Goal: Task Accomplishment & Management: Use online tool/utility

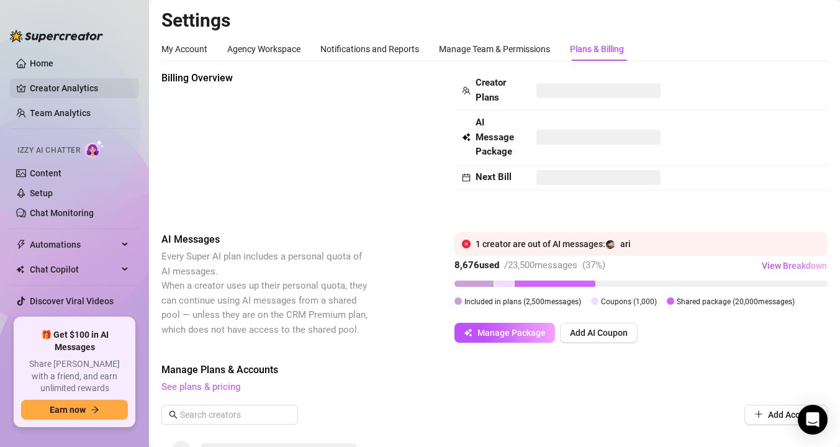
click at [91, 88] on link "Creator Analytics" at bounding box center [79, 88] width 99 height 20
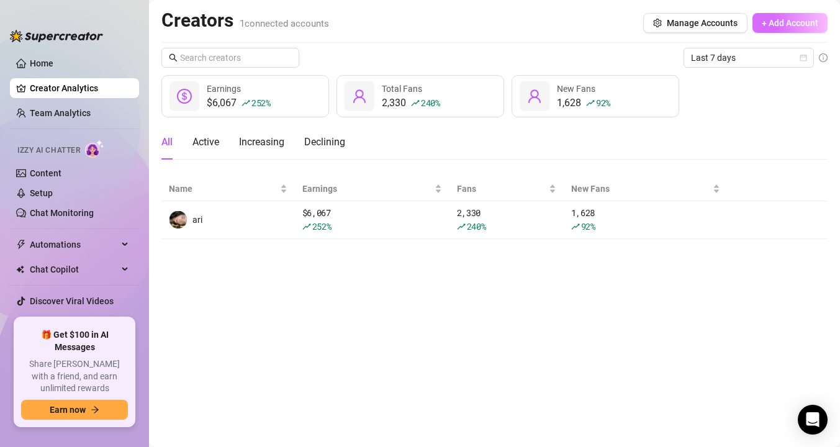
click at [762, 23] on span "+ Add Account" at bounding box center [790, 23] width 56 height 10
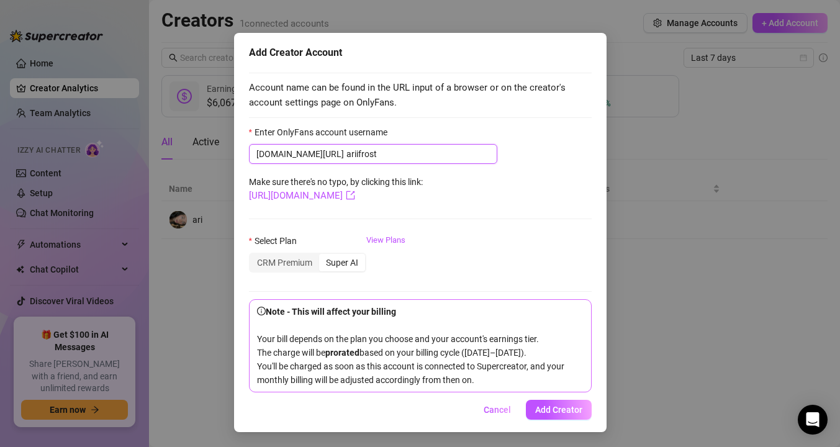
scroll to position [43, 0]
type input "ariifrost"
click at [340, 190] on link "[URL][DOMAIN_NAME]" at bounding box center [302, 195] width 106 height 11
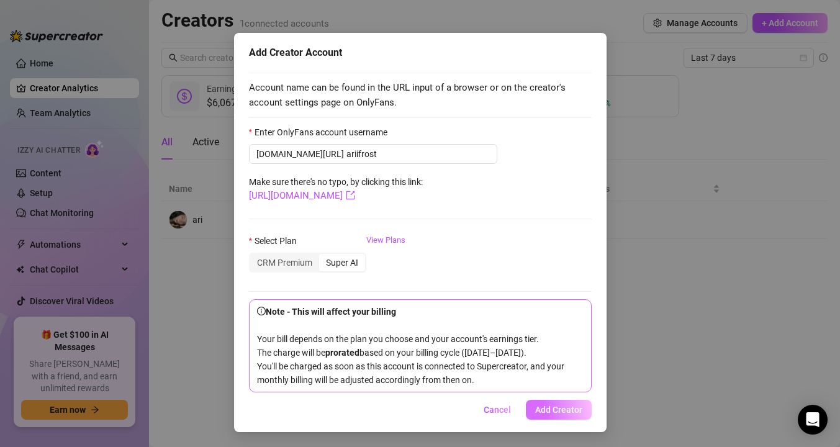
click at [553, 406] on span "Add Creator" at bounding box center [558, 410] width 47 height 10
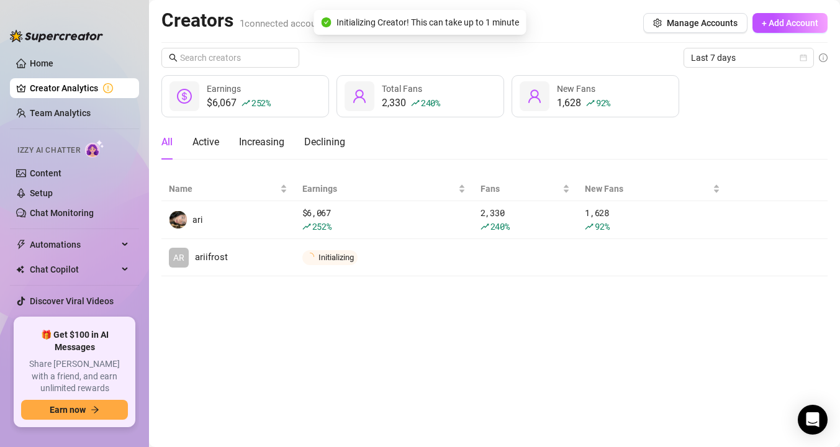
scroll to position [0, 0]
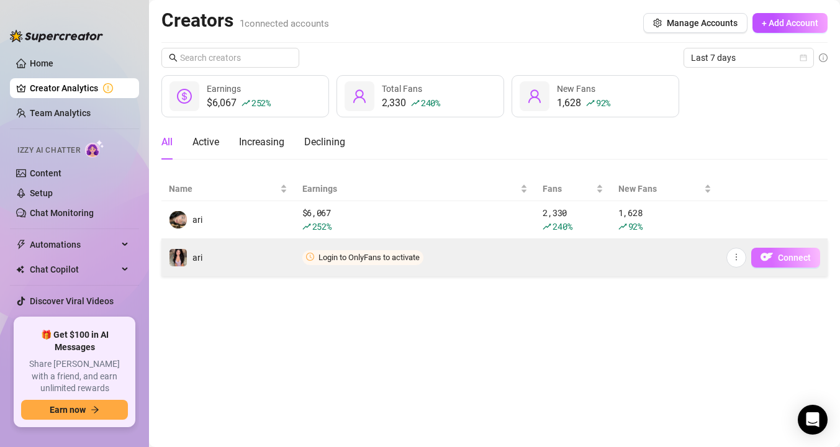
click at [787, 253] on span "Connect" at bounding box center [794, 258] width 33 height 10
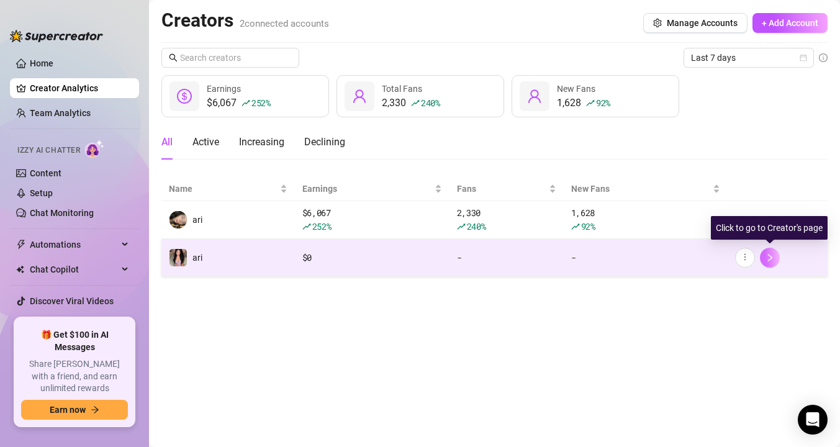
click at [769, 261] on icon "right" at bounding box center [769, 257] width 9 height 9
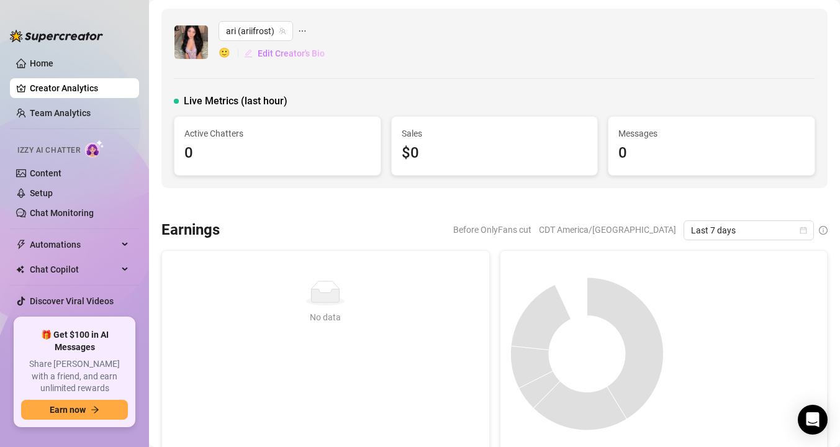
click at [289, 50] on span "Edit Creator's Bio" at bounding box center [291, 53] width 67 height 10
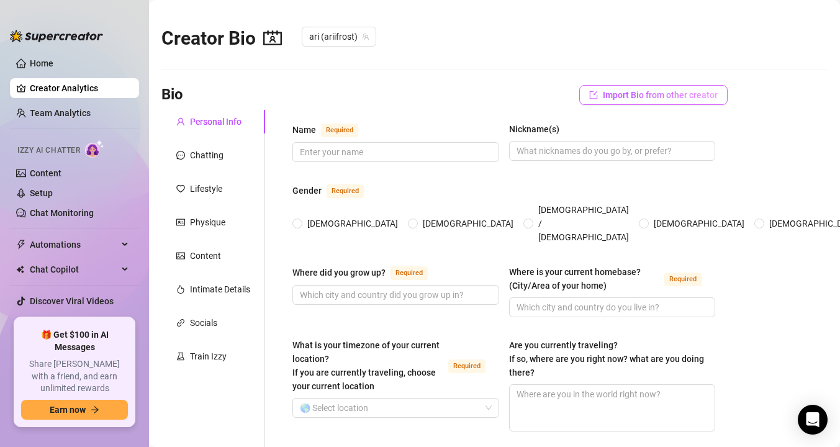
click at [614, 97] on span "Import Bio from other creator" at bounding box center [660, 95] width 115 height 10
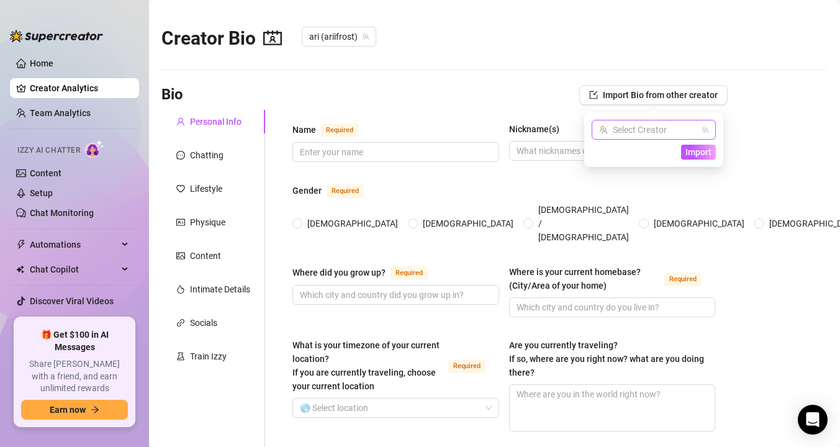
click at [650, 127] on input "search" at bounding box center [648, 129] width 98 height 19
click at [650, 155] on span "( arifrost )" at bounding box center [653, 155] width 35 height 14
click at [698, 152] on span "Import" at bounding box center [698, 152] width 26 height 10
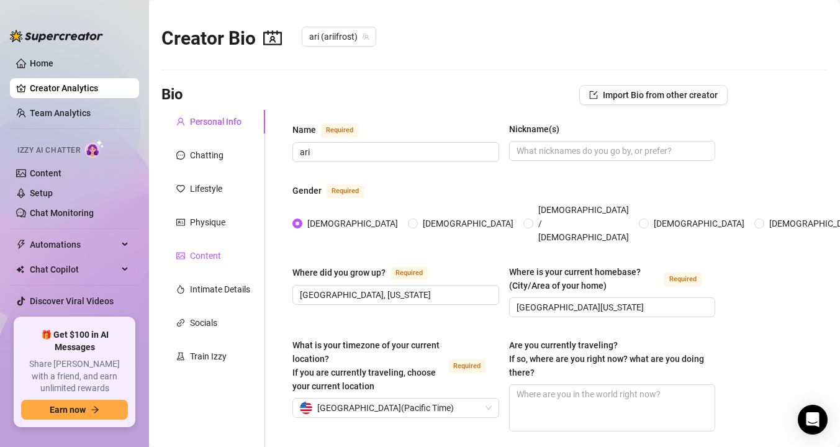
click at [206, 258] on div "Content" at bounding box center [205, 256] width 31 height 14
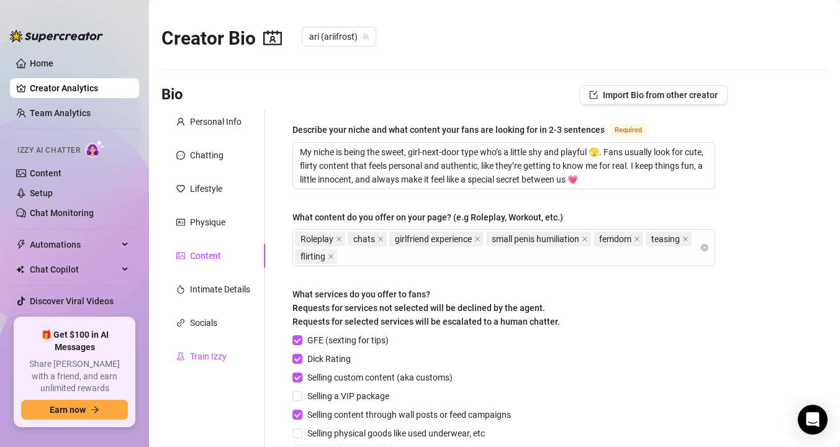
click at [204, 351] on div "Train Izzy" at bounding box center [208, 356] width 37 height 14
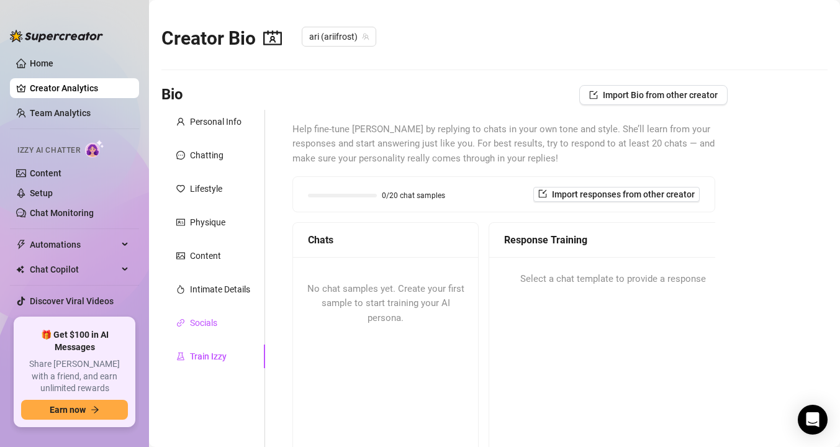
click at [202, 328] on div "Socials" at bounding box center [203, 323] width 27 height 14
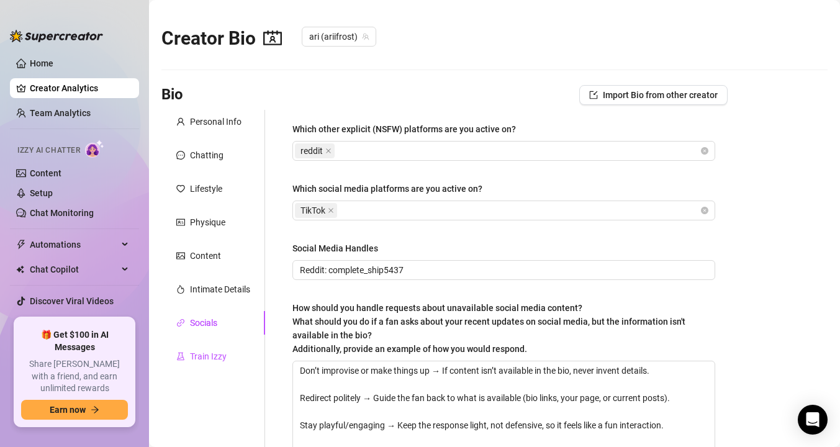
click at [210, 359] on div "Train Izzy" at bounding box center [208, 356] width 37 height 14
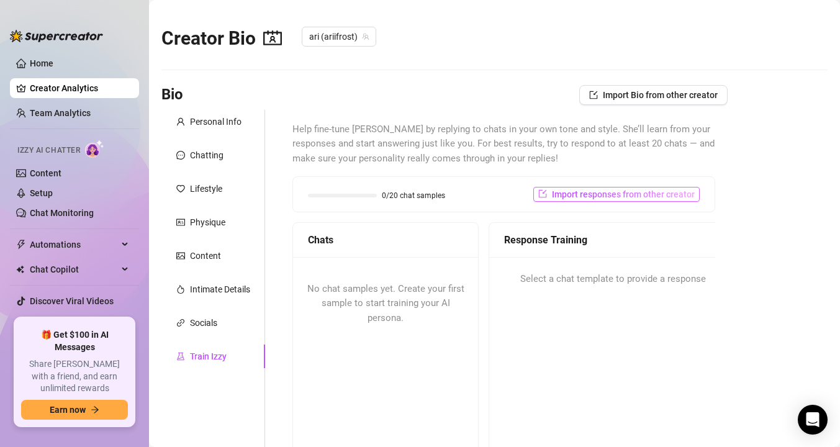
click at [575, 194] on span "Import responses from other creator" at bounding box center [623, 194] width 143 height 10
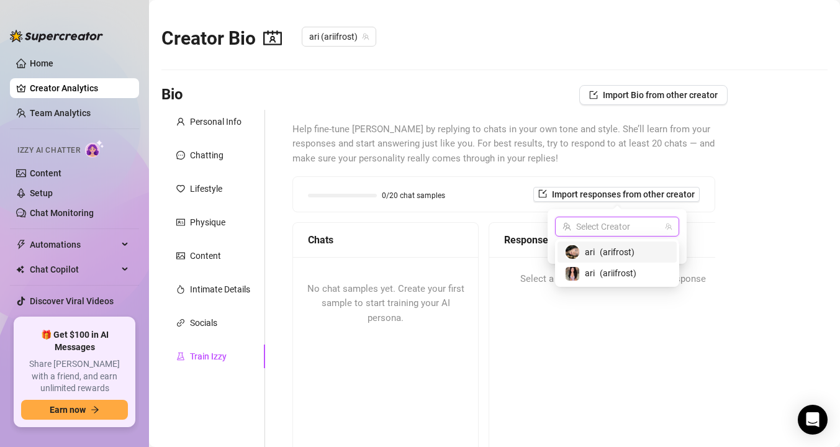
click at [631, 226] on input "search" at bounding box center [611, 226] width 98 height 19
click at [604, 252] on span "( arifrost )" at bounding box center [617, 252] width 35 height 14
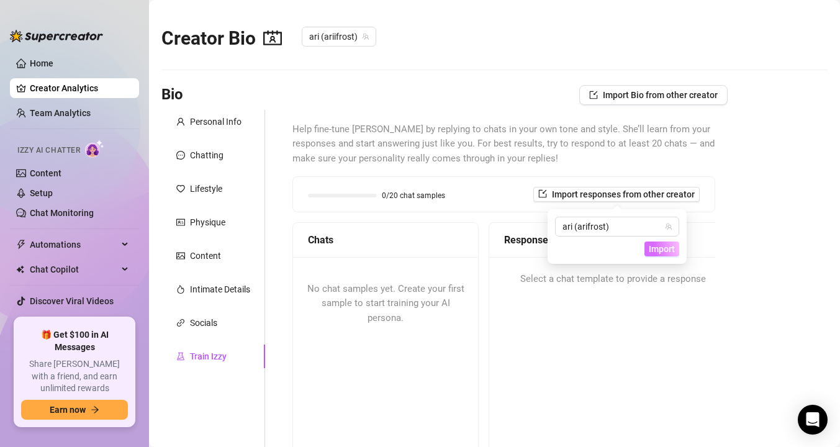
click at [662, 251] on span "Import" at bounding box center [662, 249] width 26 height 10
click at [652, 251] on span "Import" at bounding box center [662, 249] width 26 height 10
click at [605, 95] on span "Import Bio from other creator" at bounding box center [660, 95] width 115 height 10
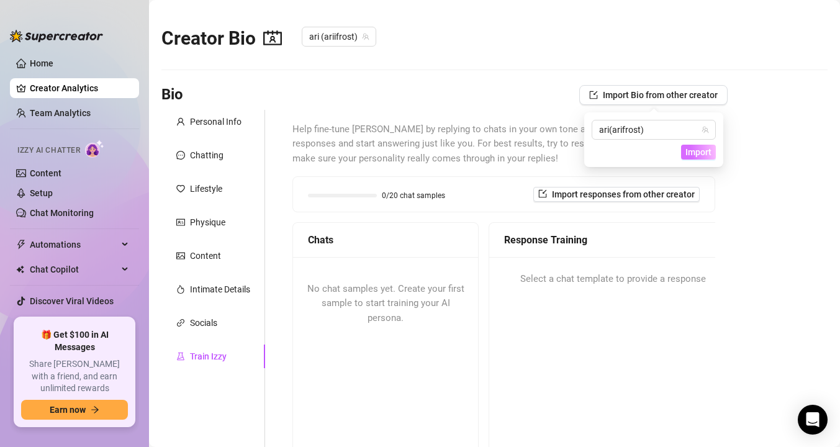
click at [688, 152] on span "Import" at bounding box center [698, 152] width 26 height 10
click at [207, 317] on div "Socials" at bounding box center [203, 323] width 27 height 14
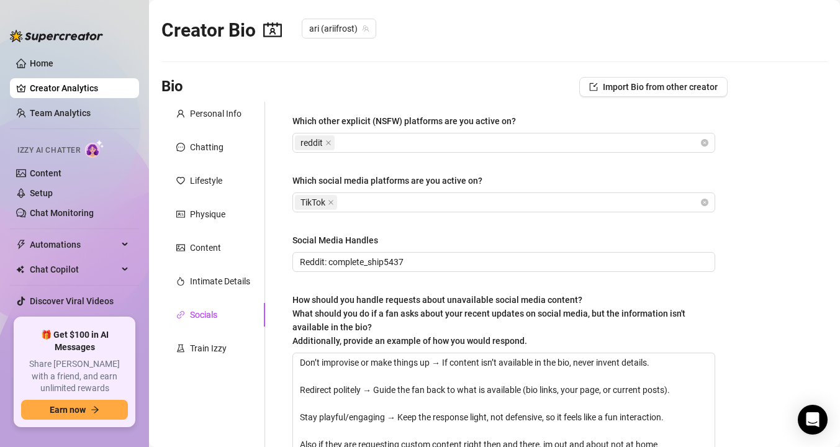
scroll to position [15, 0]
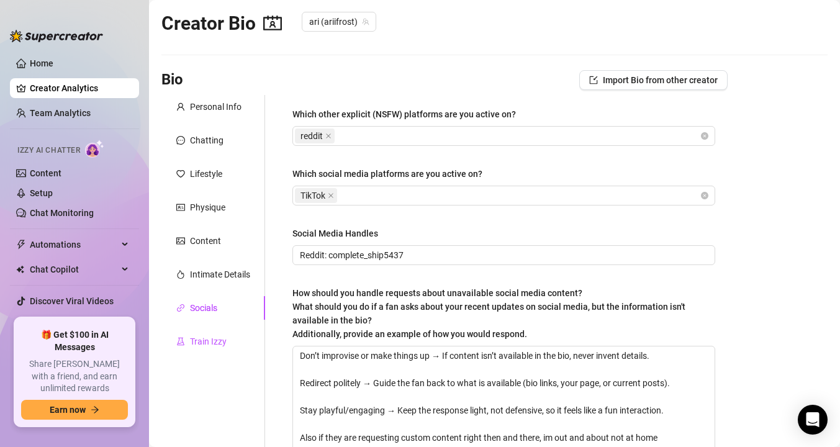
click at [207, 339] on div "Train Izzy" at bounding box center [208, 342] width 37 height 14
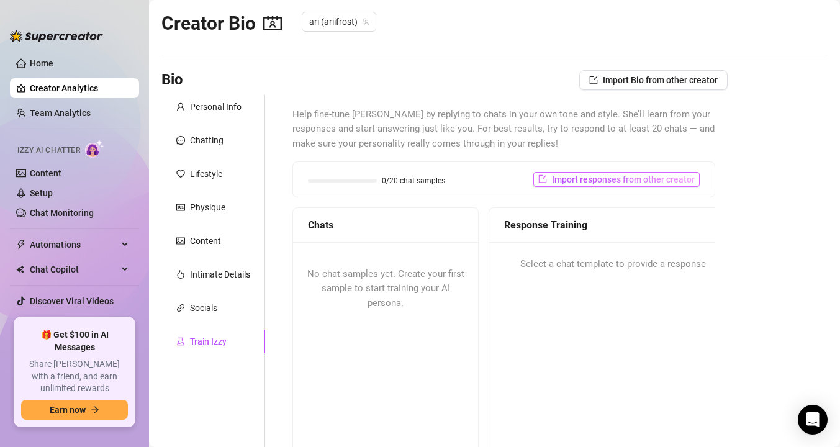
click at [581, 177] on span "Import responses from other creator" at bounding box center [623, 179] width 143 height 10
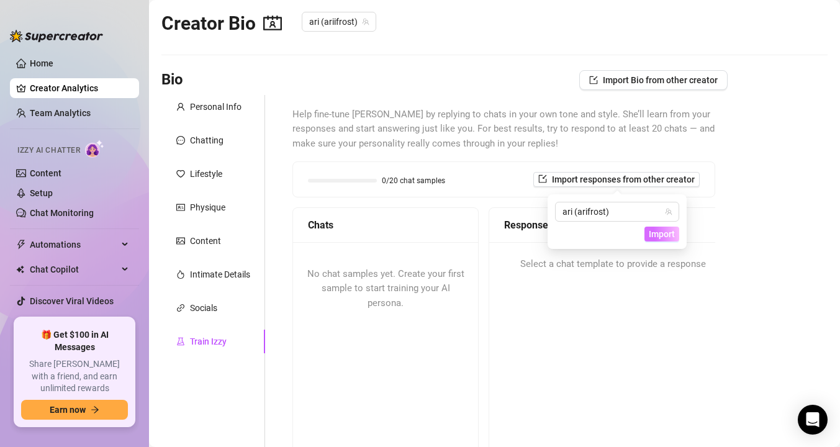
click at [658, 235] on span "Import" at bounding box center [662, 234] width 26 height 10
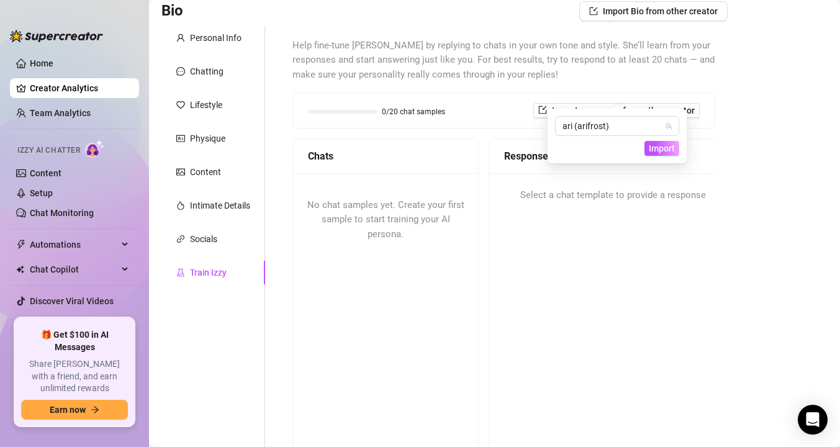
scroll to position [71, 0]
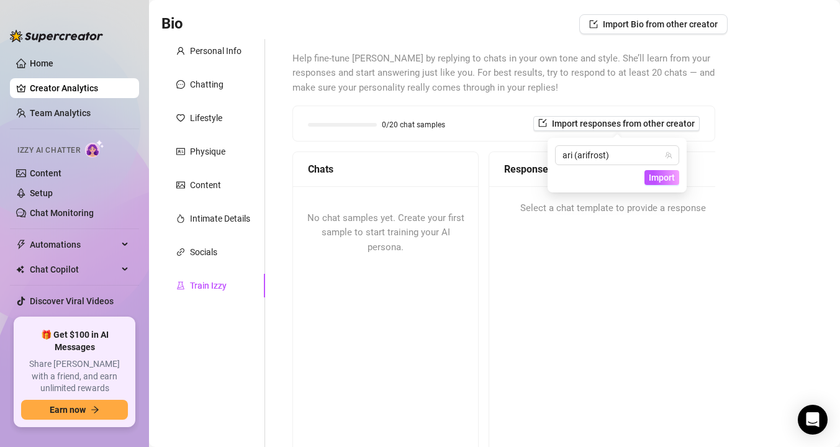
click at [551, 274] on div "Response Training Select a chat template to provide a response" at bounding box center [612, 306] width 248 height 310
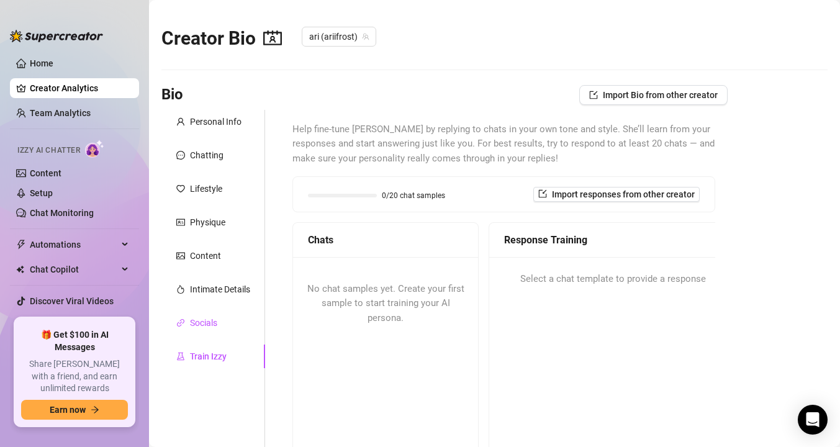
click at [192, 324] on div "Socials" at bounding box center [203, 323] width 27 height 14
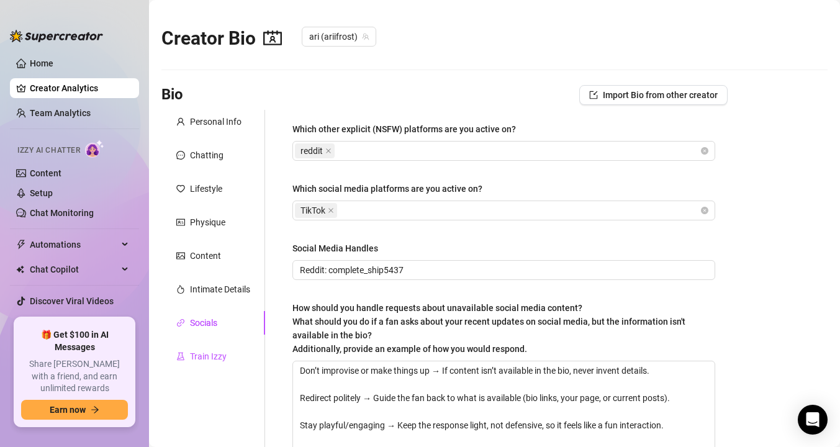
click at [192, 358] on div "Train Izzy" at bounding box center [208, 356] width 37 height 14
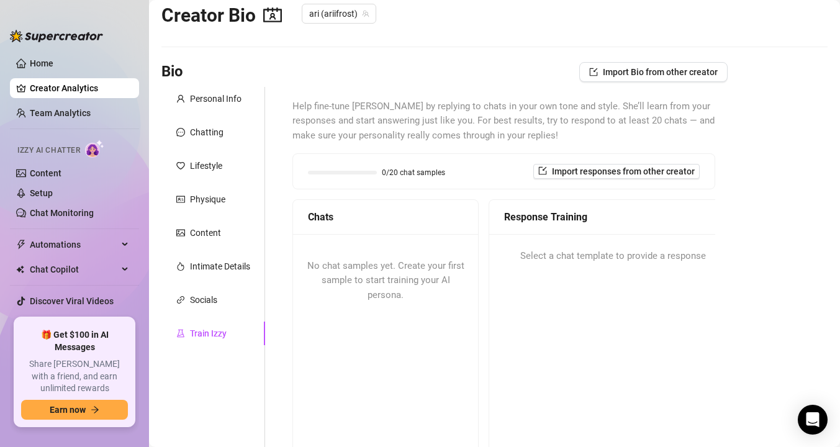
scroll to position [51, 0]
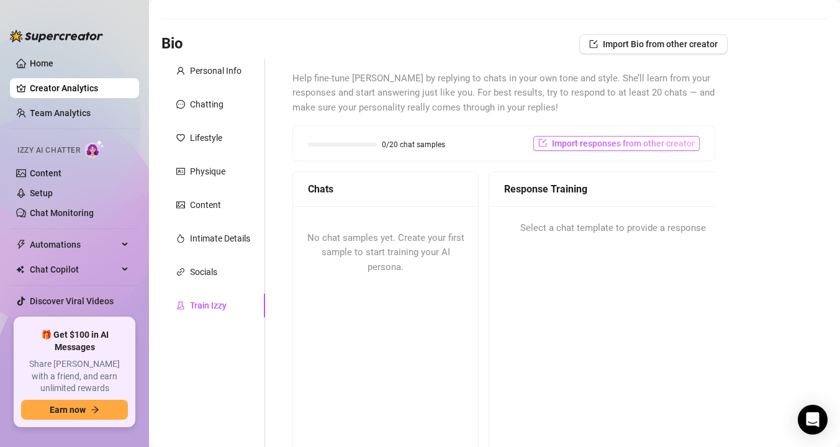
click at [577, 140] on span "Import responses from other creator" at bounding box center [623, 143] width 143 height 10
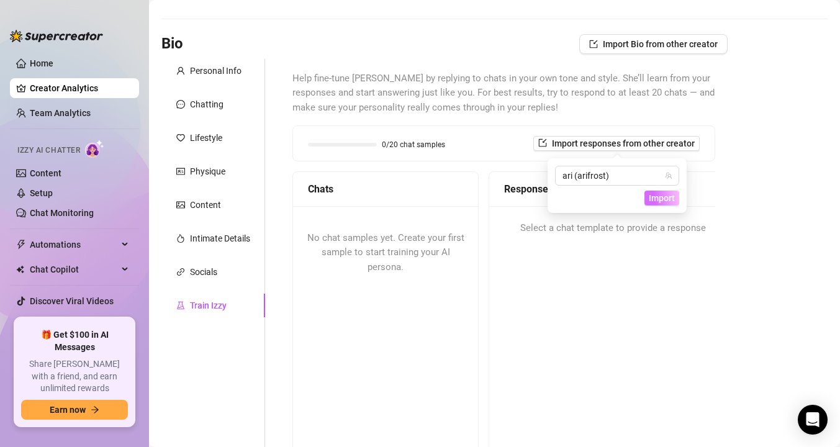
click at [662, 194] on span "Import" at bounding box center [662, 198] width 26 height 10
click at [665, 199] on span "Import" at bounding box center [662, 198] width 26 height 10
click at [672, 173] on icon "team" at bounding box center [668, 175] width 7 height 7
click at [638, 292] on div "Response Training Select a chat template to provide a response" at bounding box center [612, 326] width 248 height 310
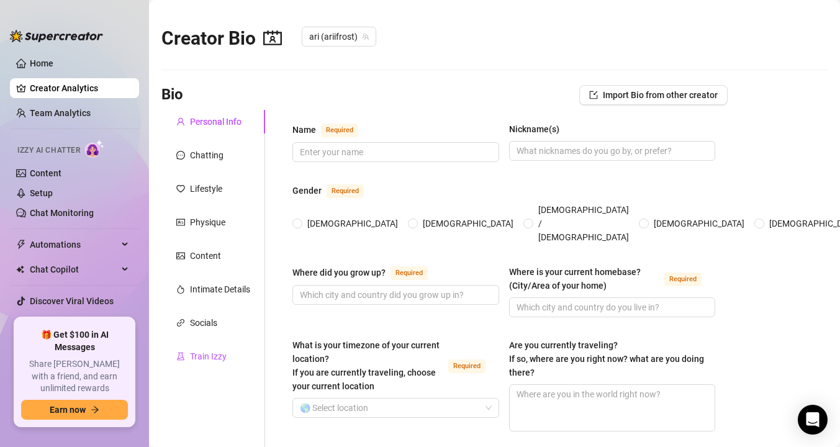
click at [212, 354] on div "Train Izzy" at bounding box center [208, 356] width 37 height 14
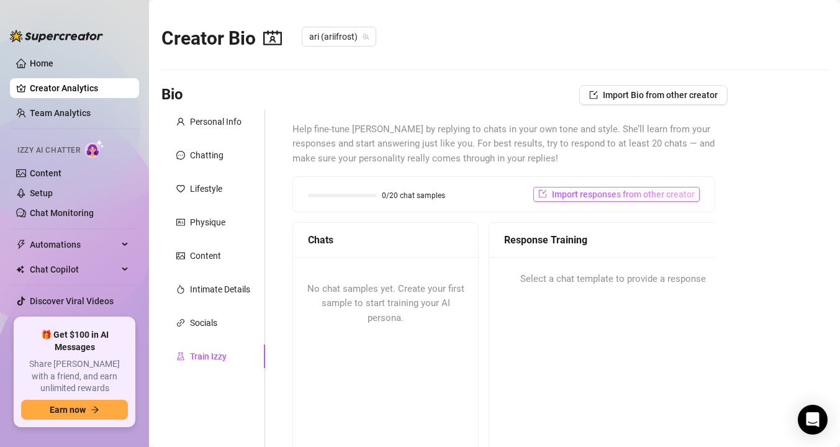
click at [564, 195] on span "Import responses from other creator" at bounding box center [623, 194] width 143 height 10
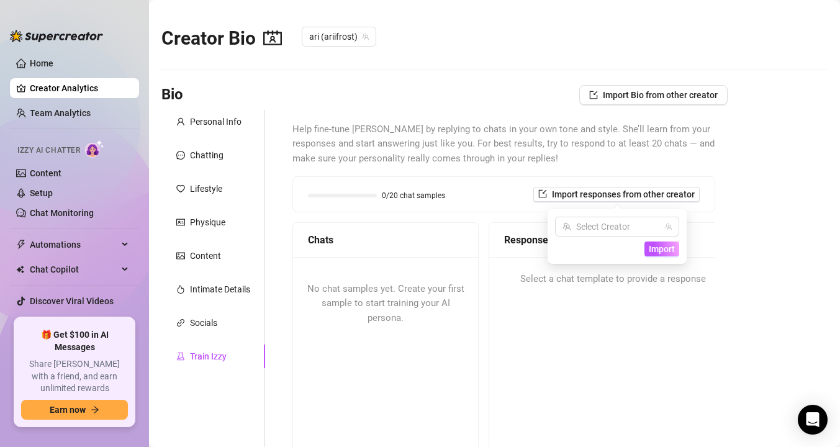
click at [603, 302] on div "Response Training Select a chat template to provide a response" at bounding box center [612, 377] width 248 height 310
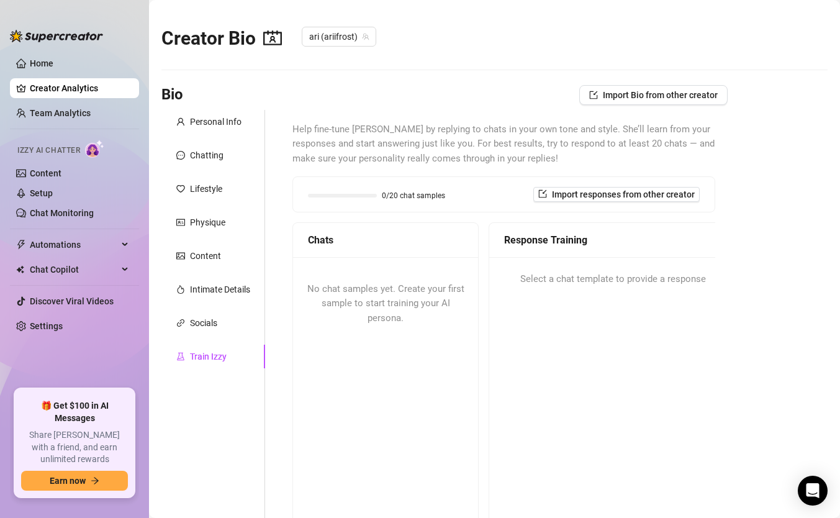
click at [402, 335] on div "No chat samples yet. Create your first sample to start training your AI persona." at bounding box center [385, 304] width 185 height 94
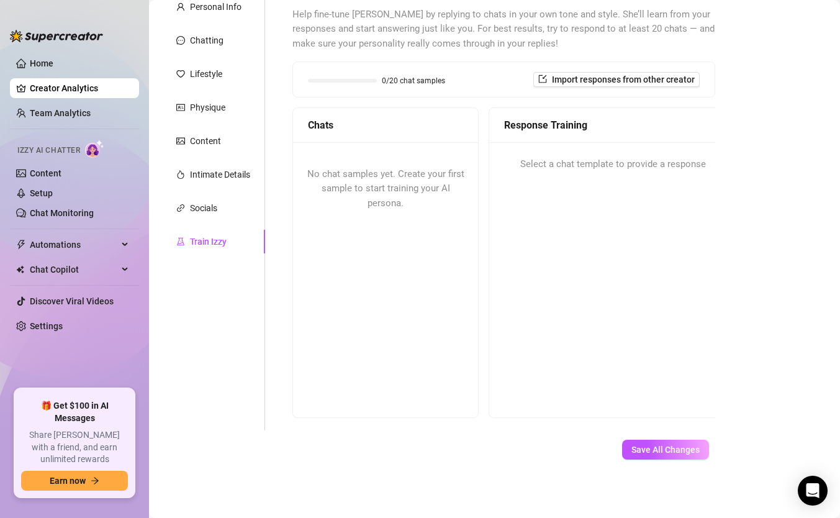
scroll to position [115, 0]
click at [215, 203] on div "Socials" at bounding box center [203, 208] width 27 height 14
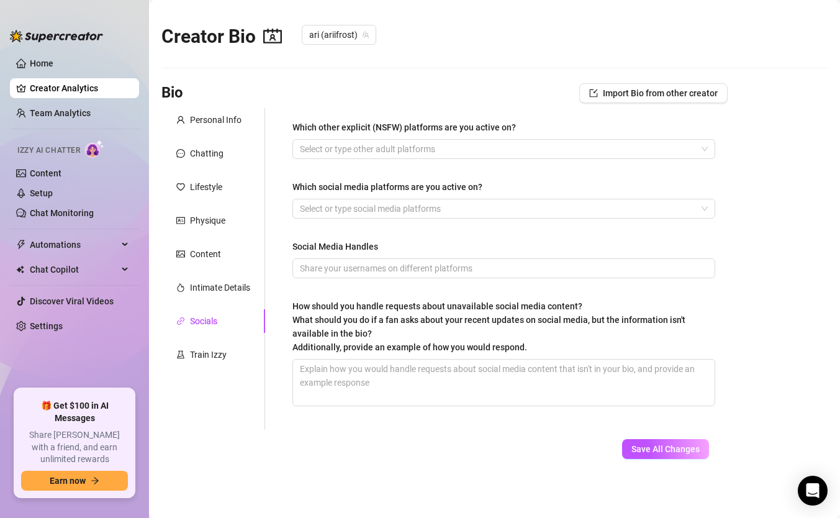
scroll to position [2, 0]
click at [215, 356] on div "Train Izzy" at bounding box center [208, 355] width 37 height 14
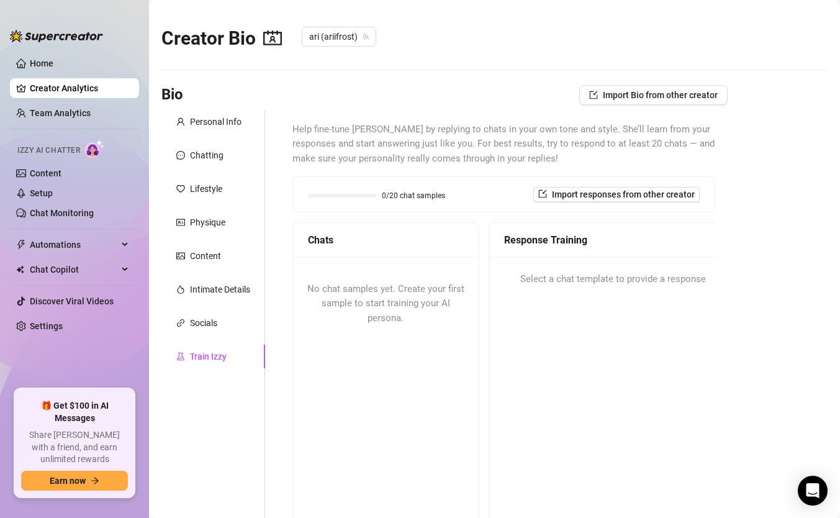
scroll to position [115, 0]
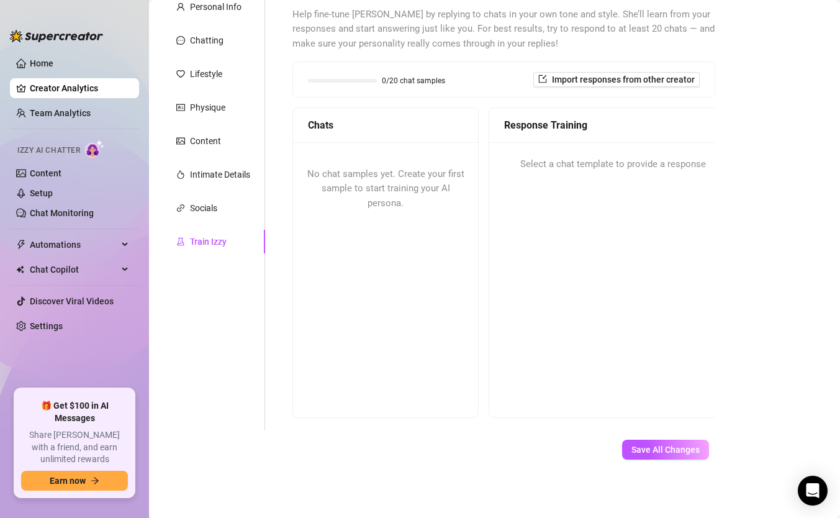
click at [413, 84] on div "0/20 chat samples" at bounding box center [376, 80] width 137 height 12
click at [415, 184] on span "No chat samples yet. Create your first sample to start training your AI persona." at bounding box center [385, 188] width 157 height 40
click at [683, 446] on span "Save All Changes" at bounding box center [665, 449] width 68 height 10
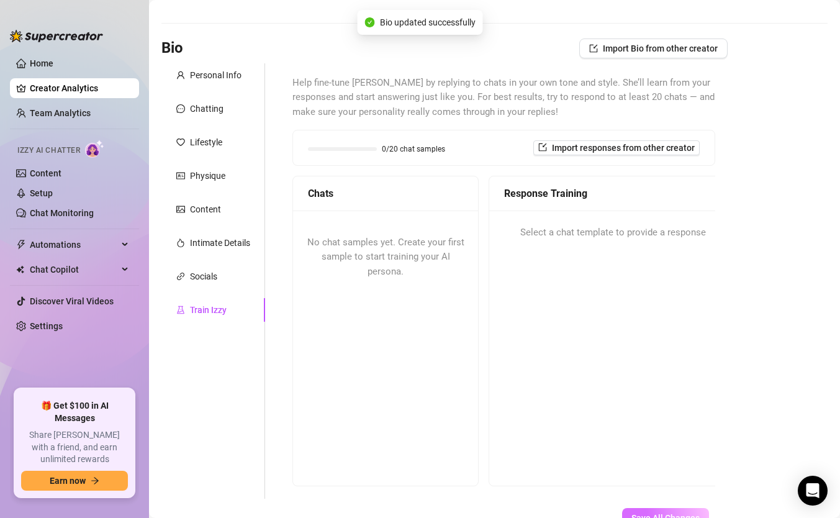
scroll to position [0, 0]
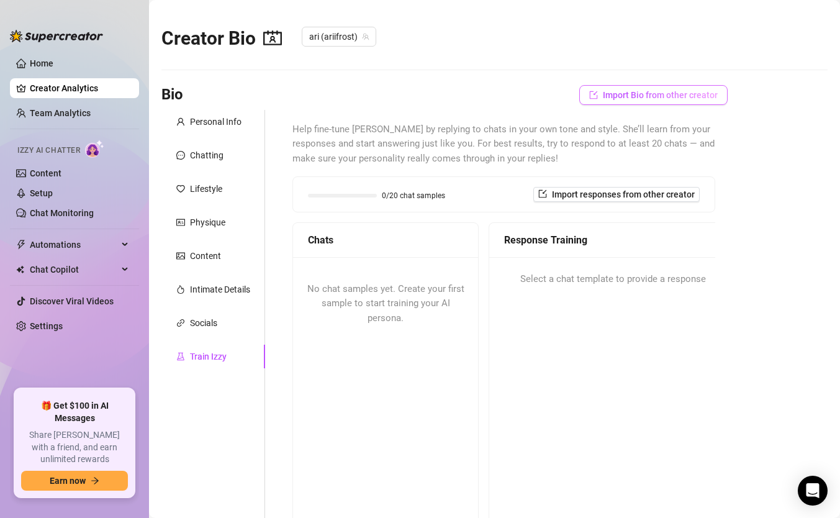
click at [611, 101] on button "Import Bio from other creator" at bounding box center [653, 95] width 148 height 20
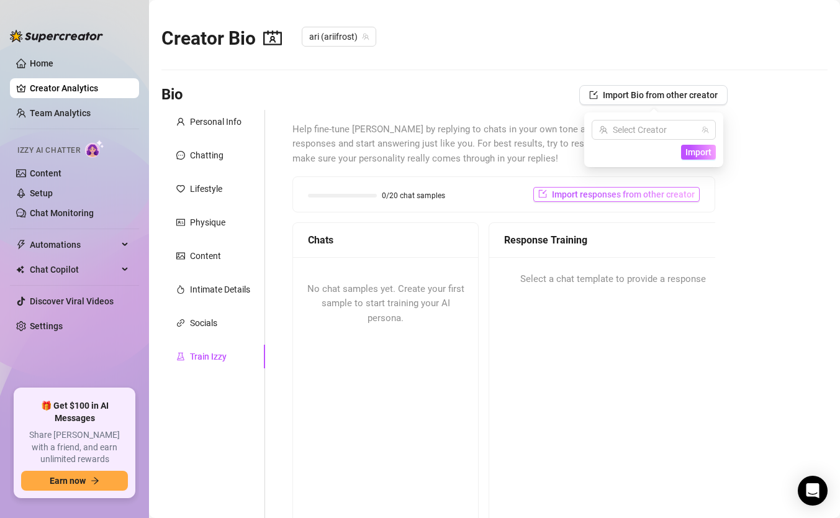
click at [640, 194] on span "Import responses from other creator" at bounding box center [623, 194] width 143 height 10
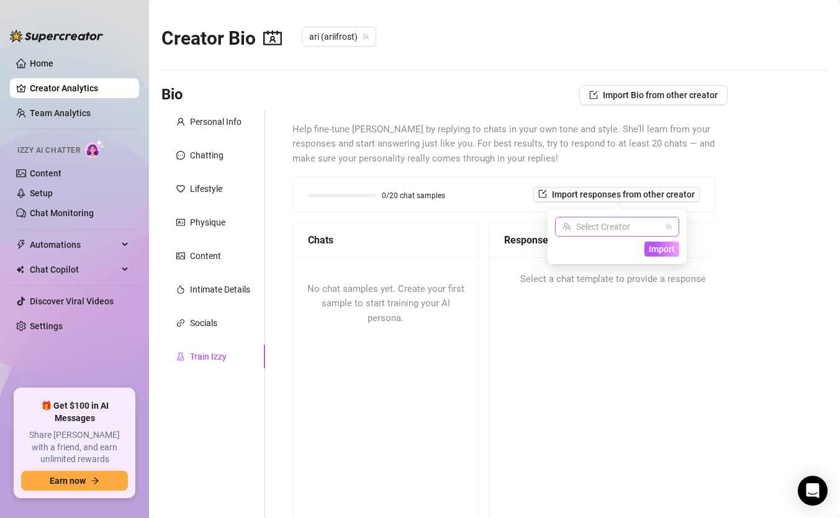
click at [647, 224] on input "search" at bounding box center [611, 226] width 98 height 19
click at [642, 256] on div "ari ( arifrost )" at bounding box center [617, 252] width 104 height 15
click at [661, 245] on span "Import" at bounding box center [662, 249] width 26 height 10
click at [579, 353] on div "Response Training Select a chat template to provide a response" at bounding box center [612, 377] width 248 height 310
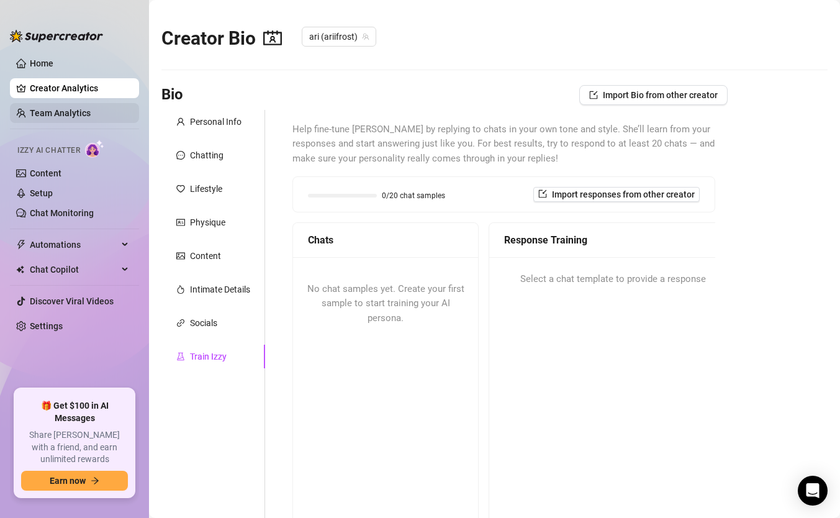
click at [74, 114] on link "Team Analytics" at bounding box center [60, 113] width 61 height 10
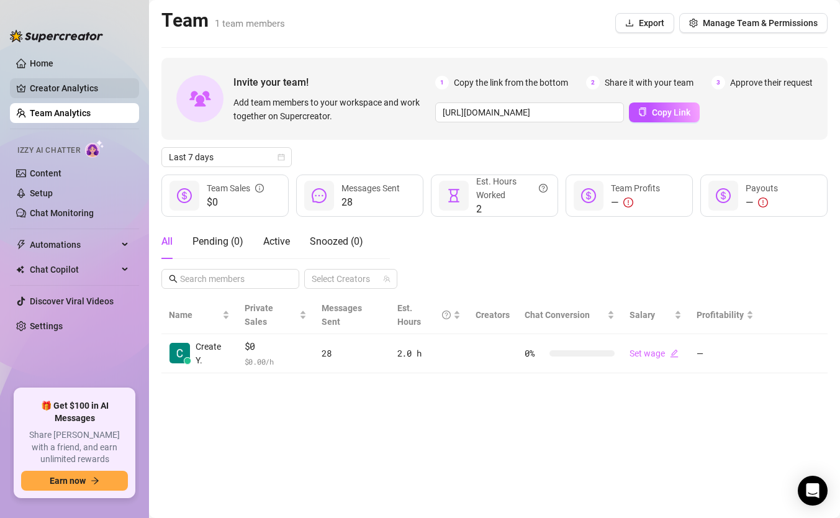
click at [46, 89] on link "Creator Analytics" at bounding box center [79, 88] width 99 height 20
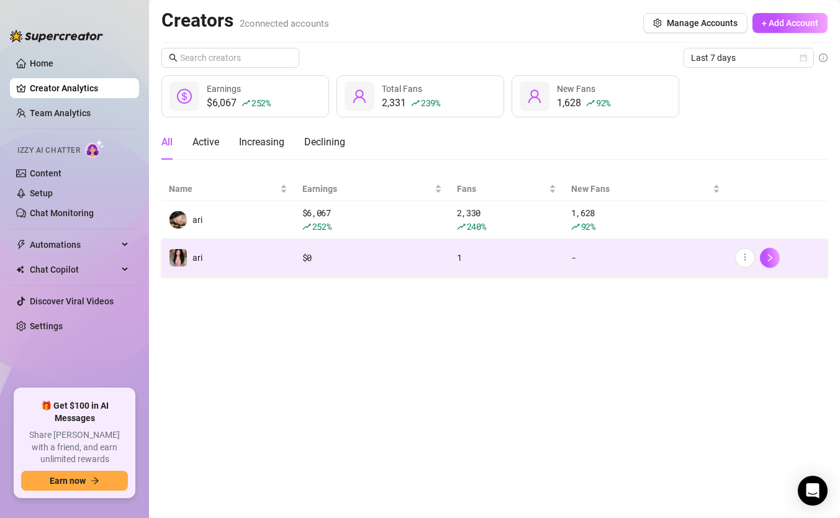
click at [219, 264] on td "ari" at bounding box center [227, 257] width 133 height 37
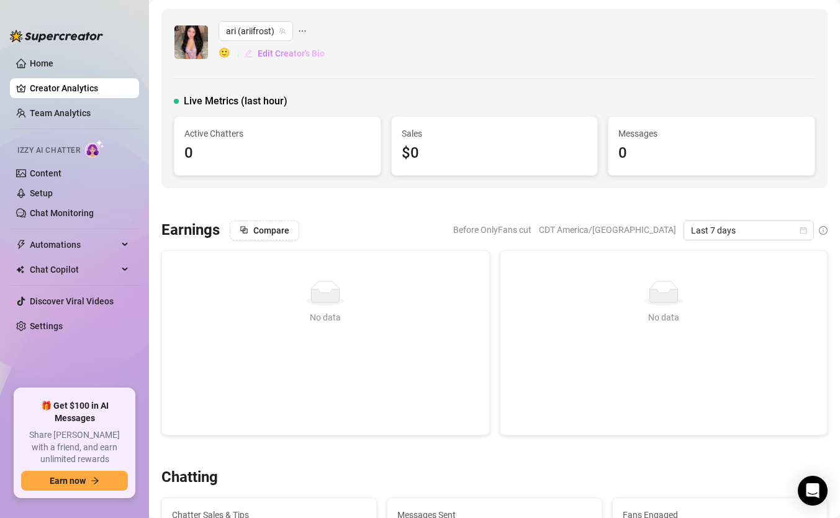
click at [258, 52] on span "Edit Creator's Bio" at bounding box center [291, 53] width 67 height 10
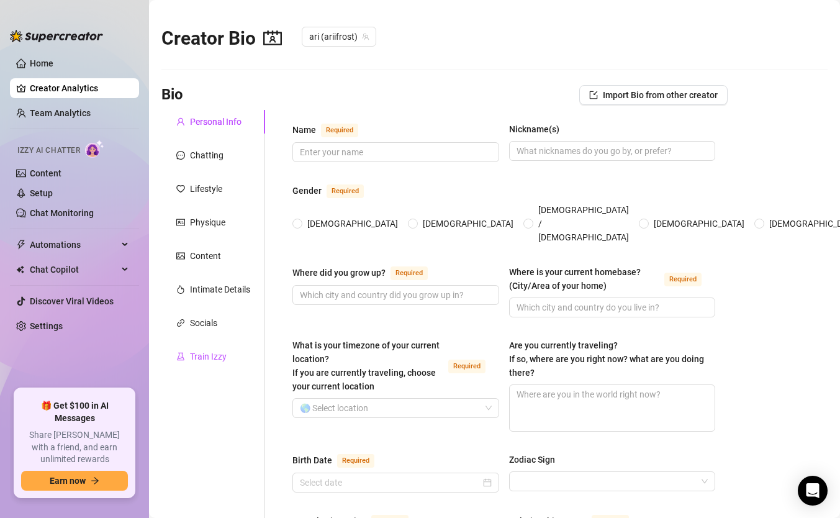
click at [218, 362] on div "Train Izzy" at bounding box center [208, 356] width 37 height 14
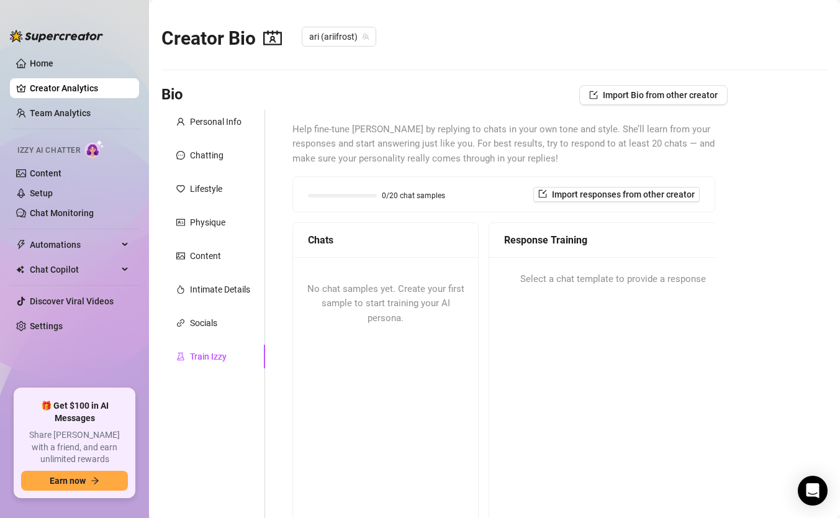
click at [403, 280] on div "No chat samples yet. Create your first sample to start training your AI persona." at bounding box center [385, 304] width 185 height 94
click at [217, 153] on div "Chatting" at bounding box center [207, 155] width 34 height 14
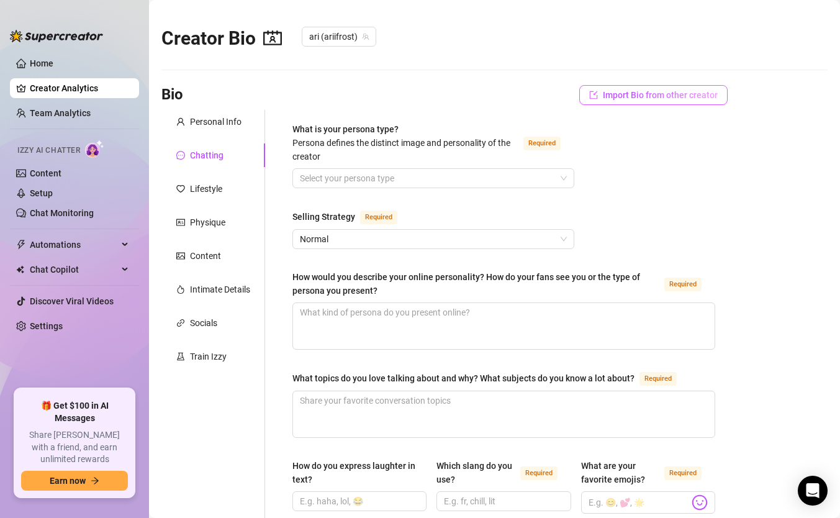
click at [609, 92] on span "Import Bio from other creator" at bounding box center [660, 95] width 115 height 10
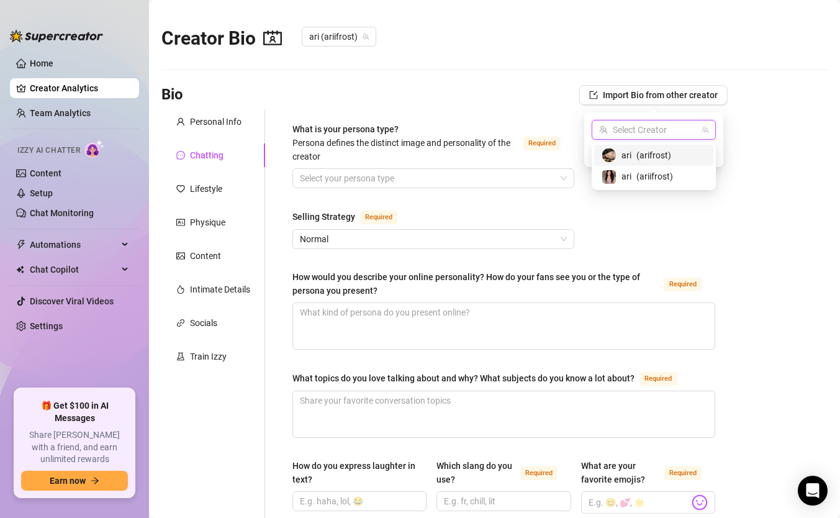
click at [667, 136] on input "search" at bounding box center [648, 129] width 98 height 19
click at [652, 158] on span "( arifrost )" at bounding box center [653, 155] width 35 height 14
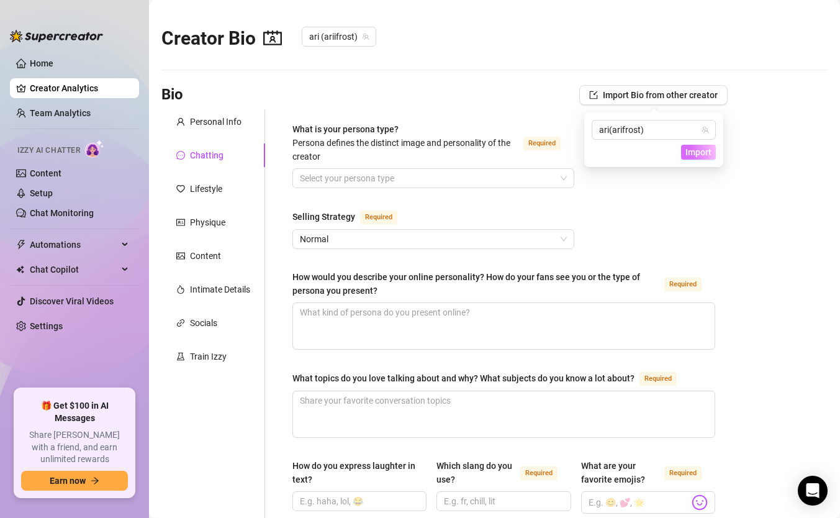
click at [694, 150] on span "Import" at bounding box center [698, 152] width 26 height 10
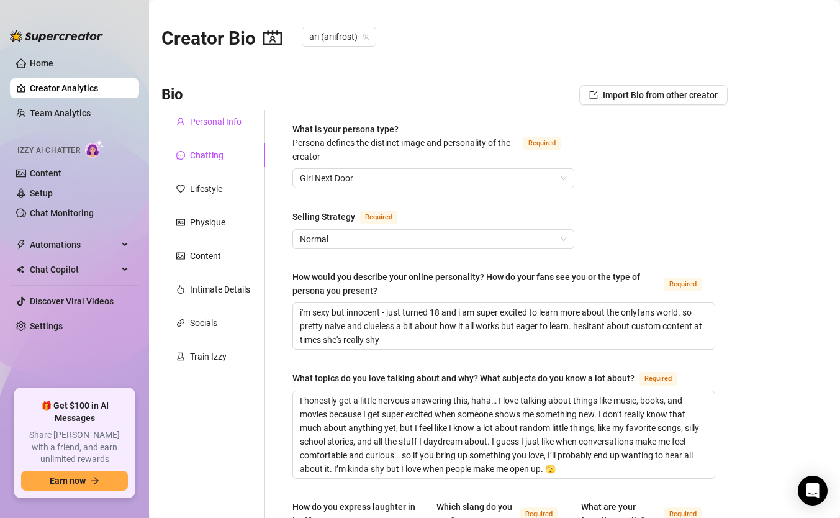
click at [195, 124] on div "Personal Info" at bounding box center [216, 122] width 52 height 14
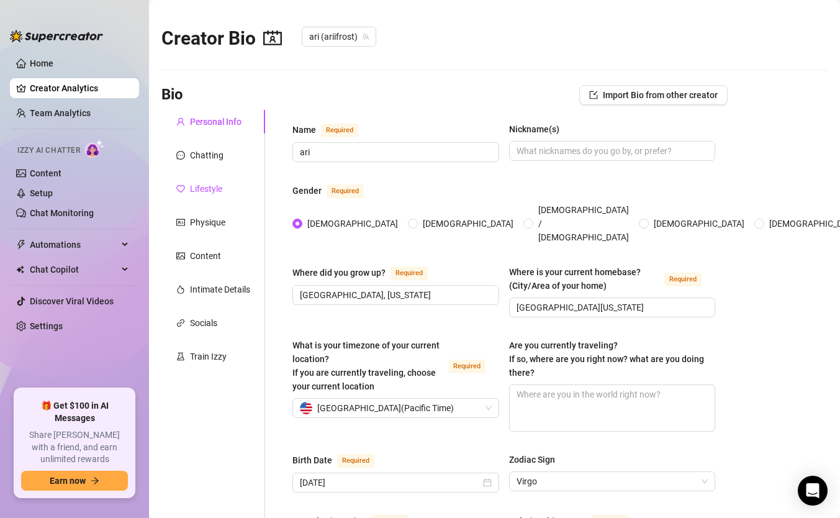
click at [213, 186] on div "Lifestyle" at bounding box center [206, 189] width 32 height 14
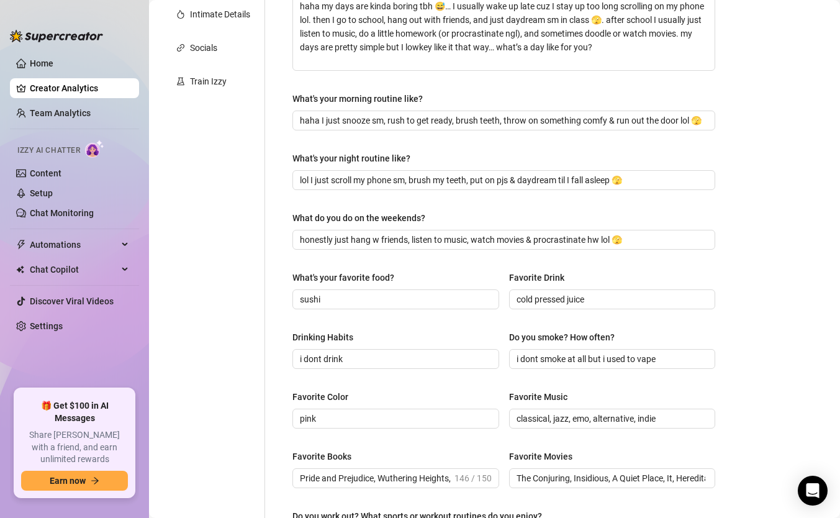
scroll to position [60, 0]
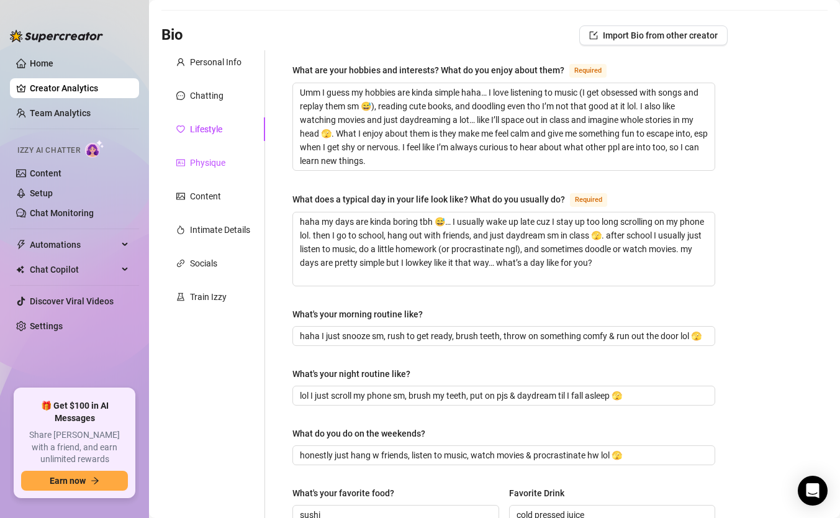
click at [190, 162] on div "Physique" at bounding box center [207, 163] width 35 height 14
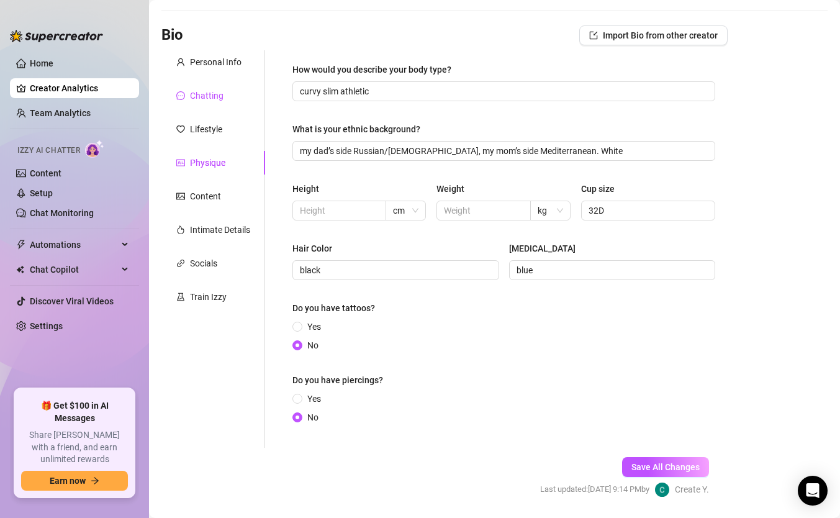
click at [212, 99] on div "Chatting" at bounding box center [207, 96] width 34 height 14
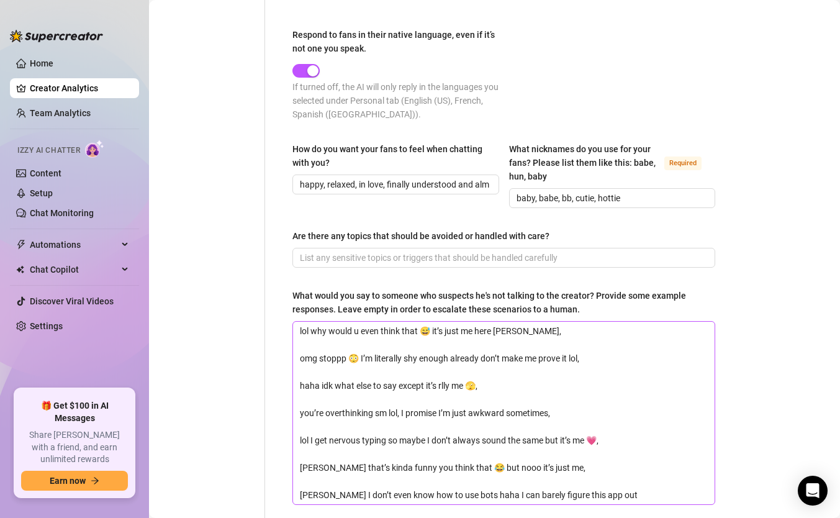
scroll to position [883, 0]
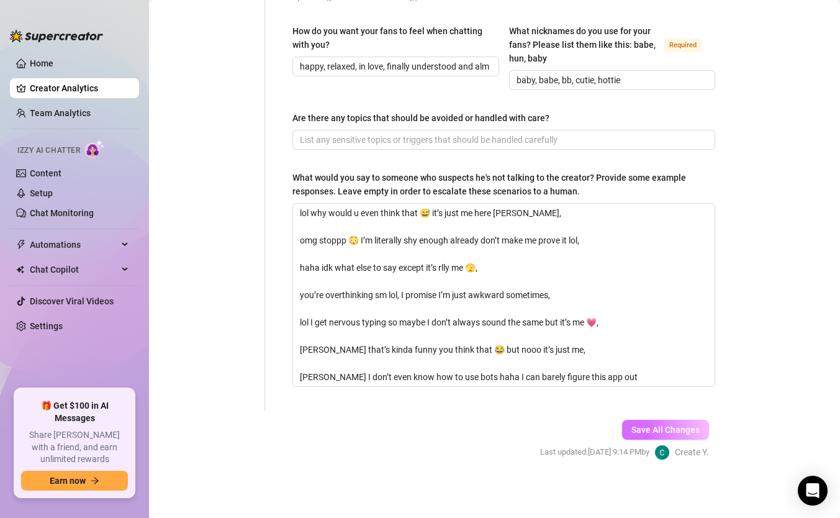
click at [672, 431] on span "Save All Changes" at bounding box center [665, 430] width 68 height 10
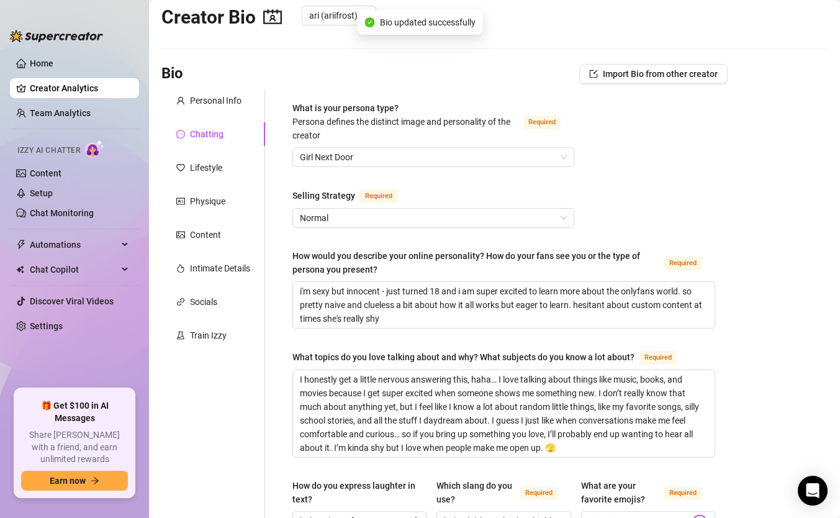
scroll to position [0, 0]
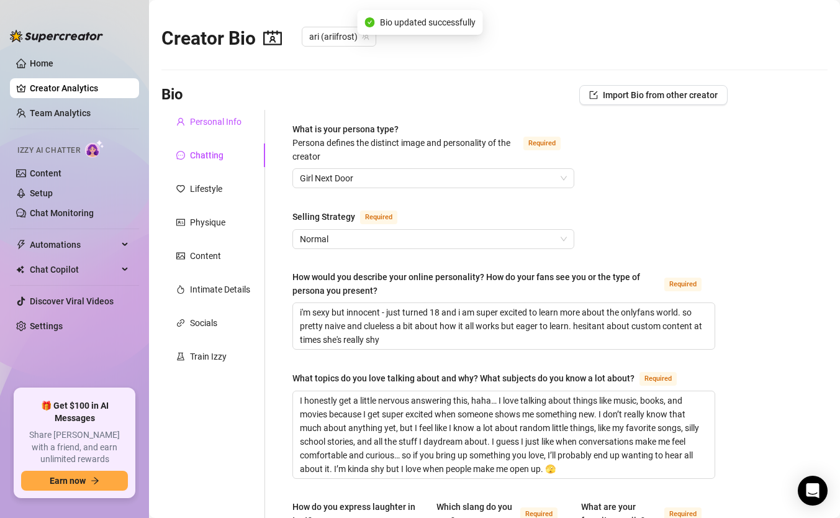
click at [225, 124] on div "Personal Info" at bounding box center [216, 122] width 52 height 14
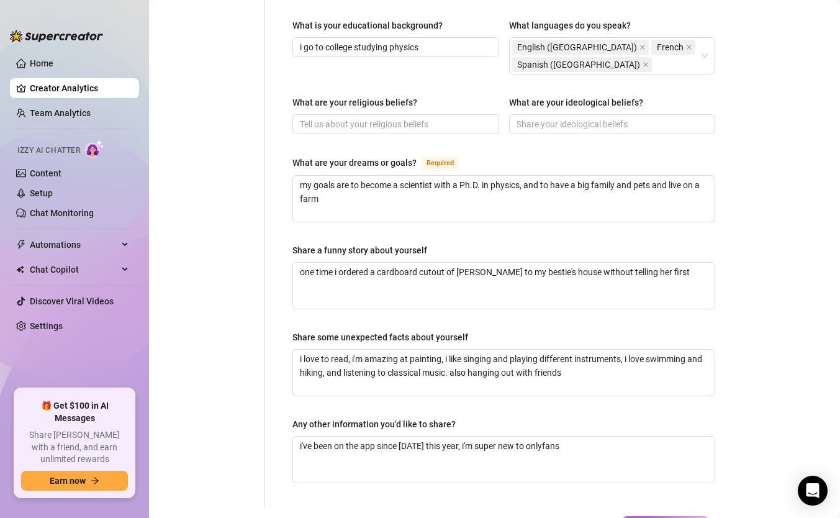
scroll to position [769, 0]
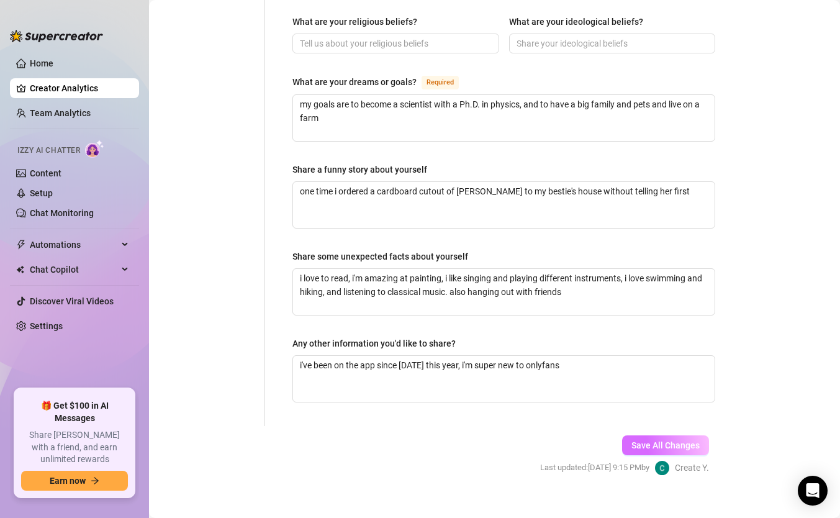
click at [658, 435] on button "Save All Changes" at bounding box center [665, 445] width 87 height 20
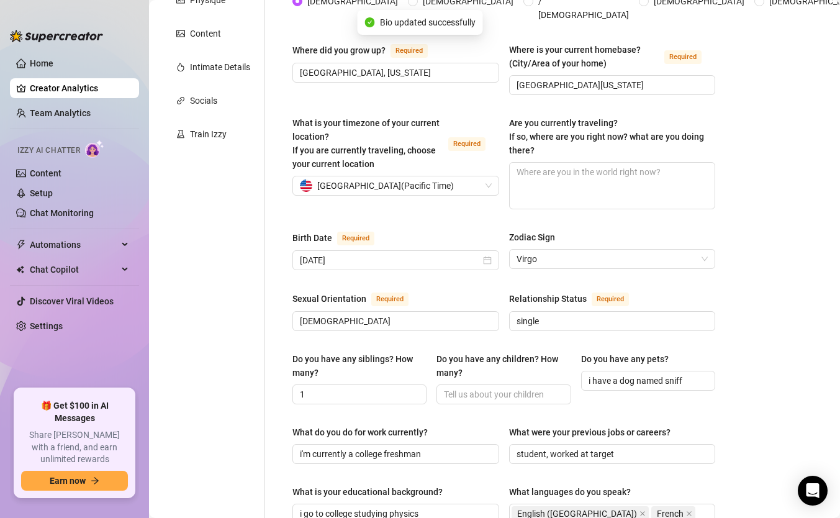
scroll to position [0, 0]
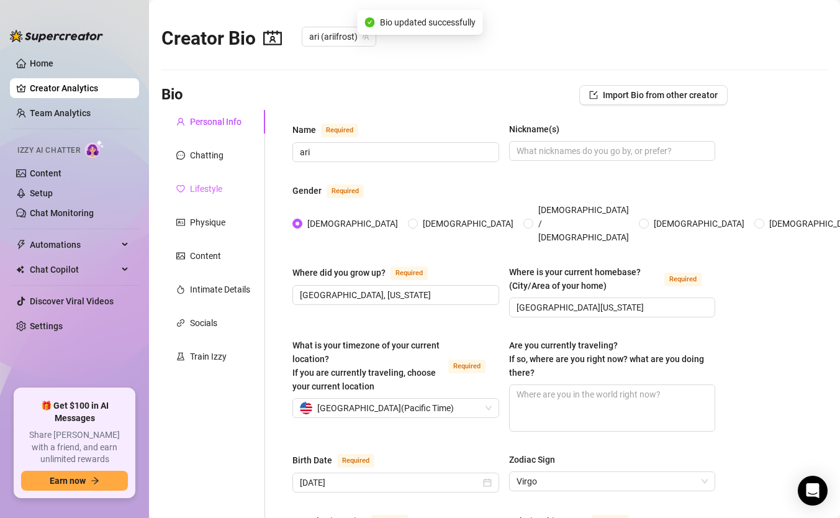
click at [225, 183] on div "Lifestyle" at bounding box center [213, 189] width 104 height 24
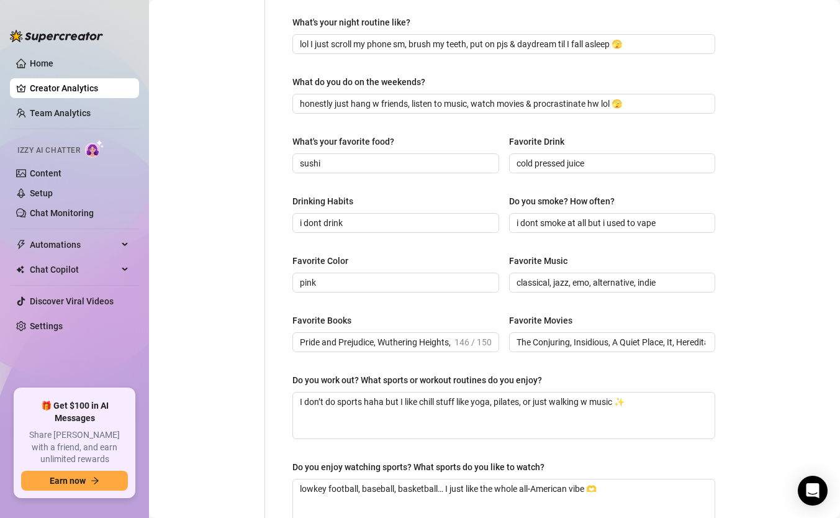
scroll to position [550, 0]
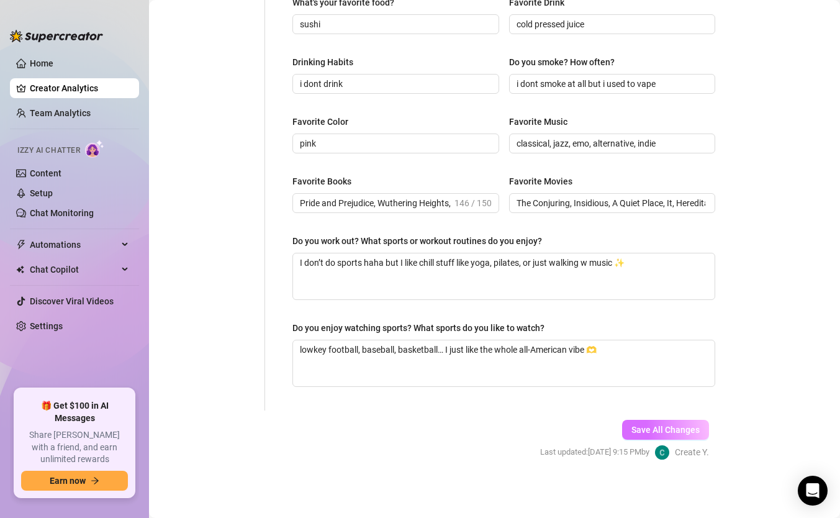
click at [657, 431] on span "Save All Changes" at bounding box center [665, 430] width 68 height 10
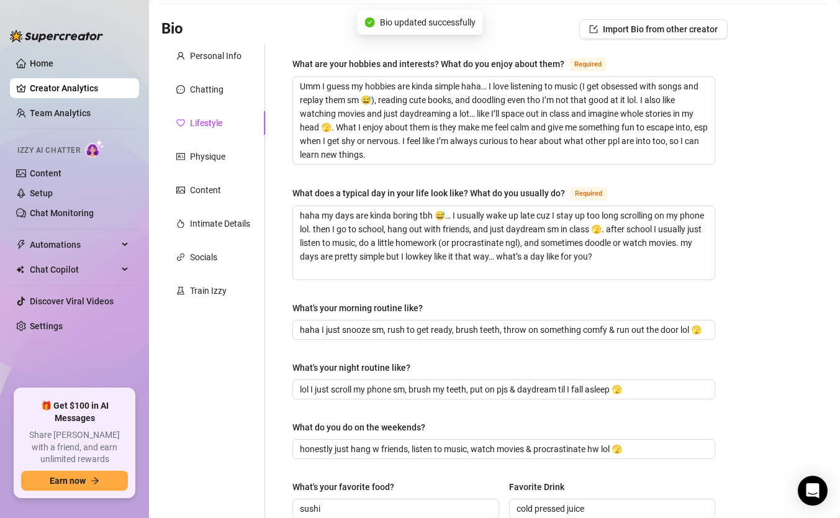
scroll to position [34, 0]
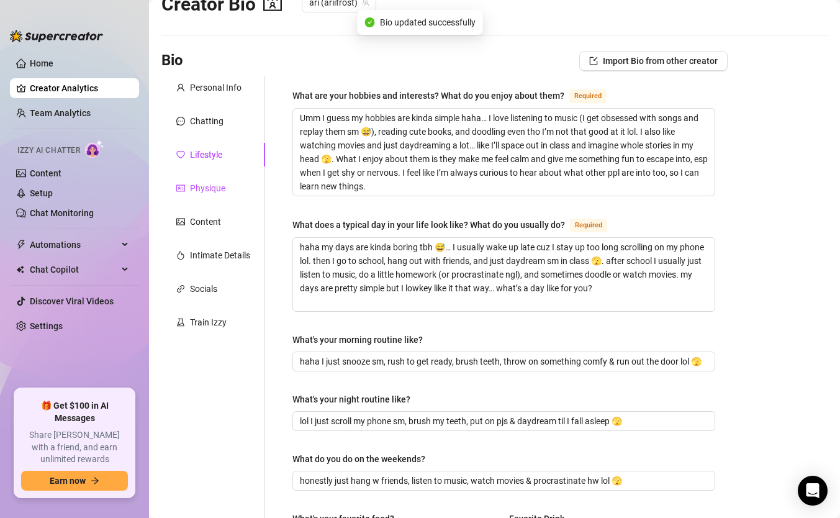
click at [219, 193] on div "Physique" at bounding box center [207, 188] width 35 height 14
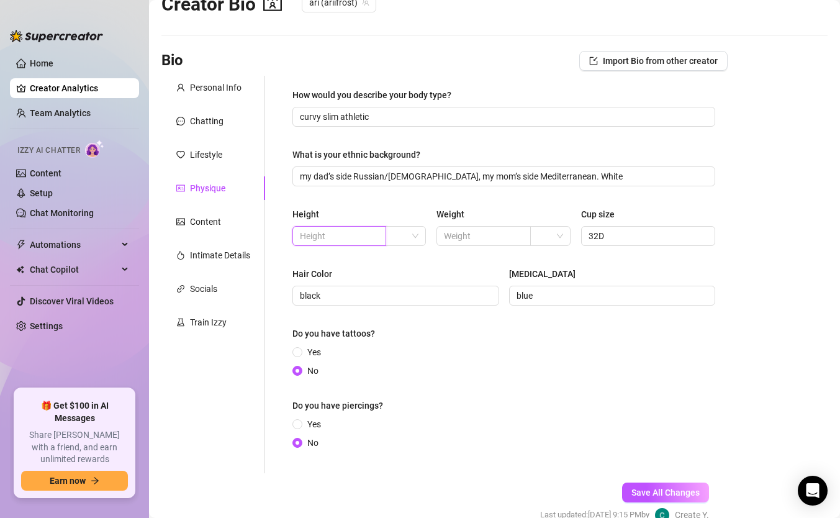
click at [356, 232] on input "text" at bounding box center [338, 236] width 76 height 14
click at [351, 236] on input "5" at bounding box center [338, 236] width 76 height 14
type input "5"
type input "'"
type input "5'5"
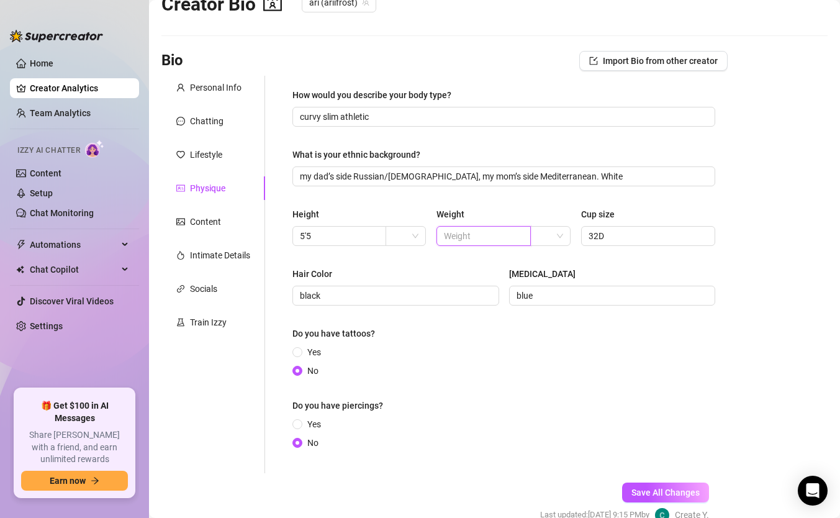
click at [450, 237] on input "text" at bounding box center [482, 236] width 76 height 14
type input "120"
click at [555, 403] on div "Do you have piercings?" at bounding box center [503, 407] width 423 height 19
click at [650, 446] on span "Save All Changes" at bounding box center [665, 492] width 68 height 10
click at [215, 222] on div "Content" at bounding box center [205, 222] width 31 height 14
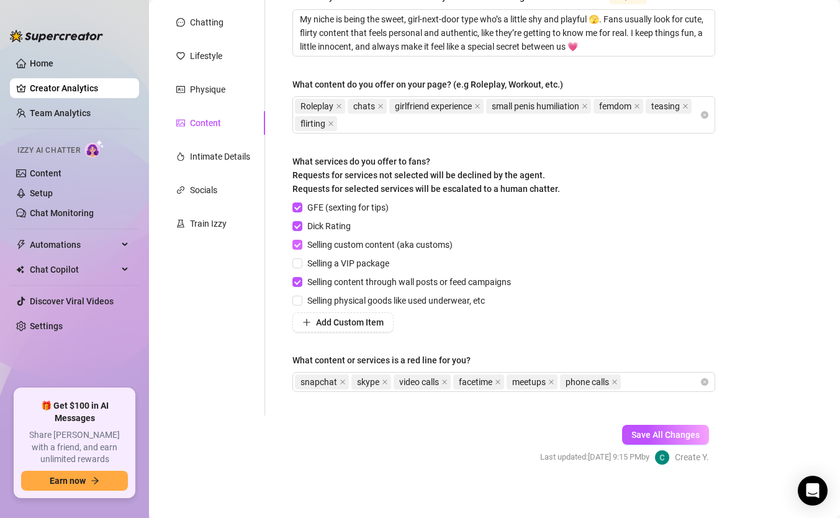
scroll to position [138, 0]
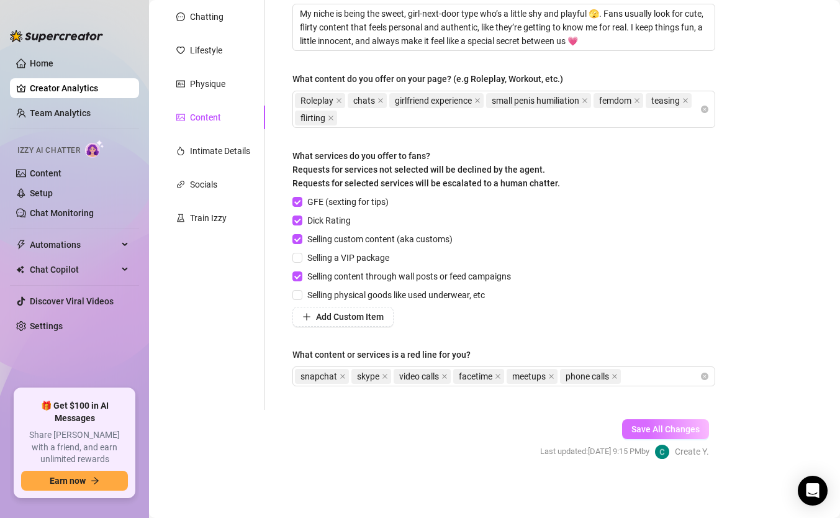
click at [655, 436] on button "Save All Changes" at bounding box center [665, 429] width 87 height 20
click at [233, 149] on div "Intimate Details" at bounding box center [220, 151] width 60 height 14
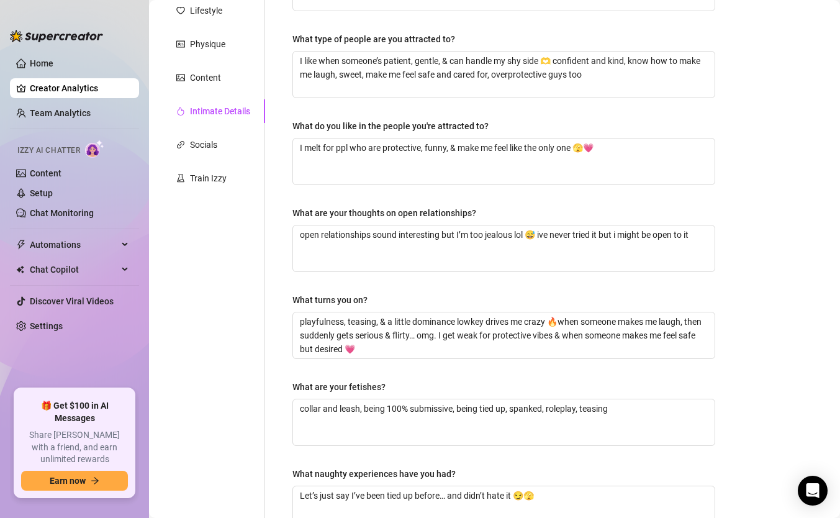
scroll to position [325, 0]
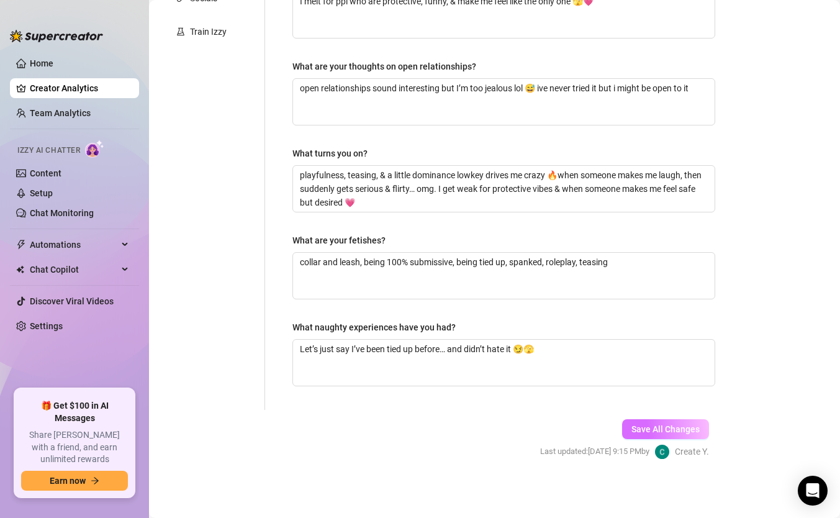
click at [649, 431] on span "Save All Changes" at bounding box center [665, 429] width 68 height 10
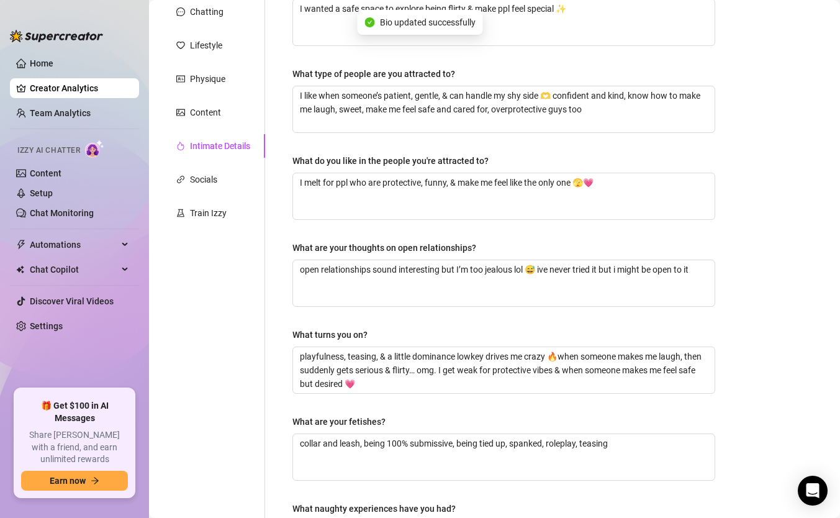
scroll to position [124, 0]
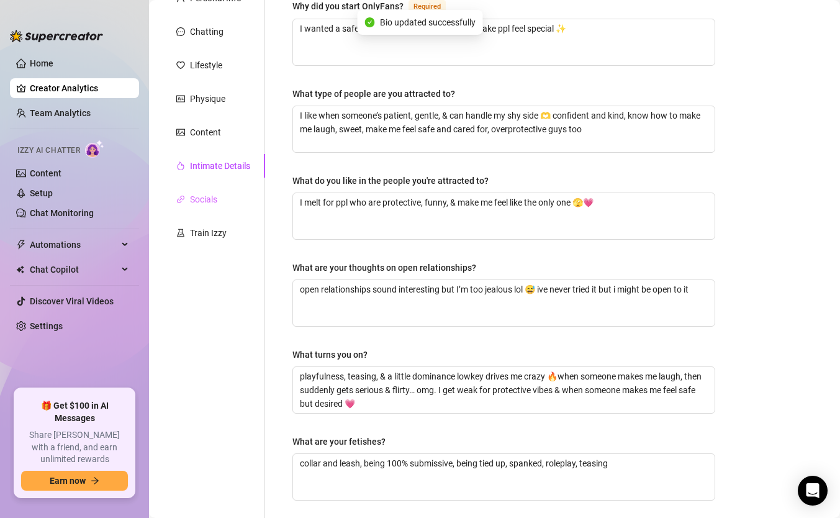
click at [222, 200] on div "Socials" at bounding box center [213, 199] width 104 height 24
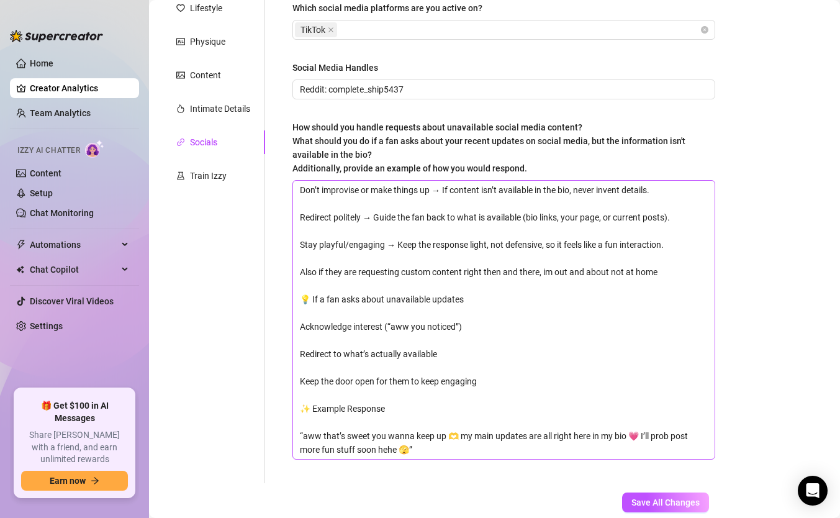
scroll to position [254, 0]
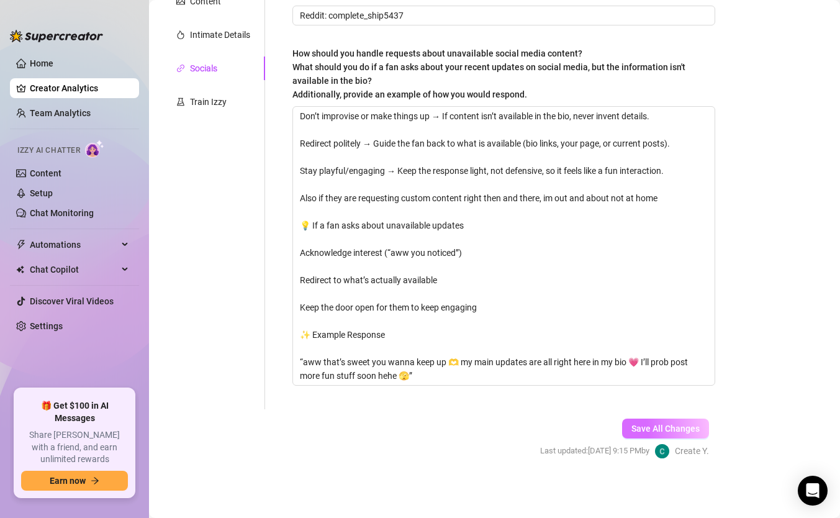
click at [628, 427] on button "Save All Changes" at bounding box center [665, 428] width 87 height 20
click at [200, 110] on div "Train Izzy" at bounding box center [213, 102] width 104 height 24
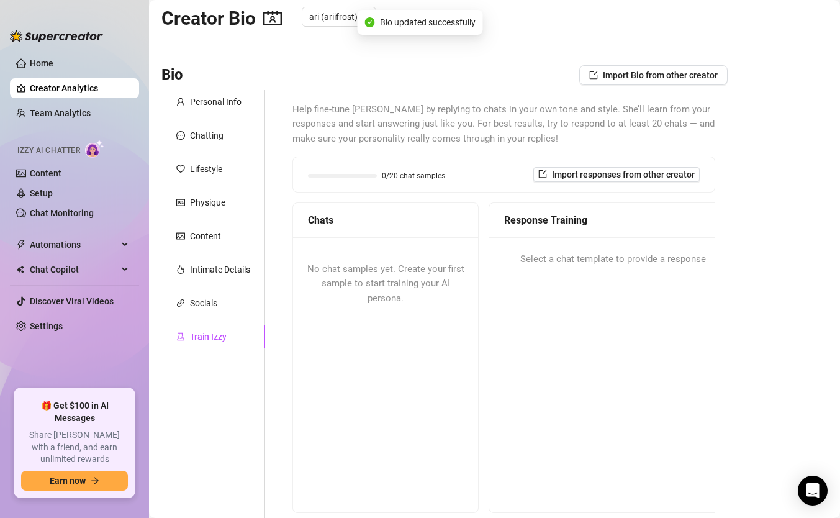
scroll to position [0, 0]
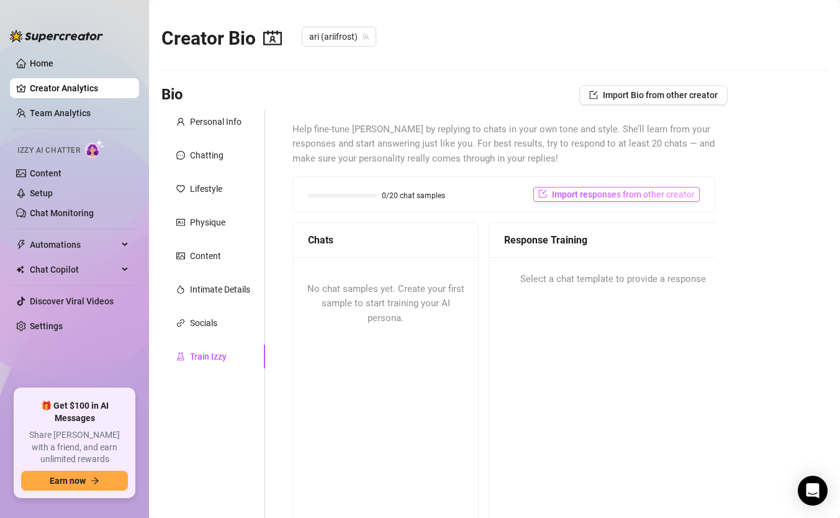
click at [619, 191] on span "Import responses from other creator" at bounding box center [623, 194] width 143 height 10
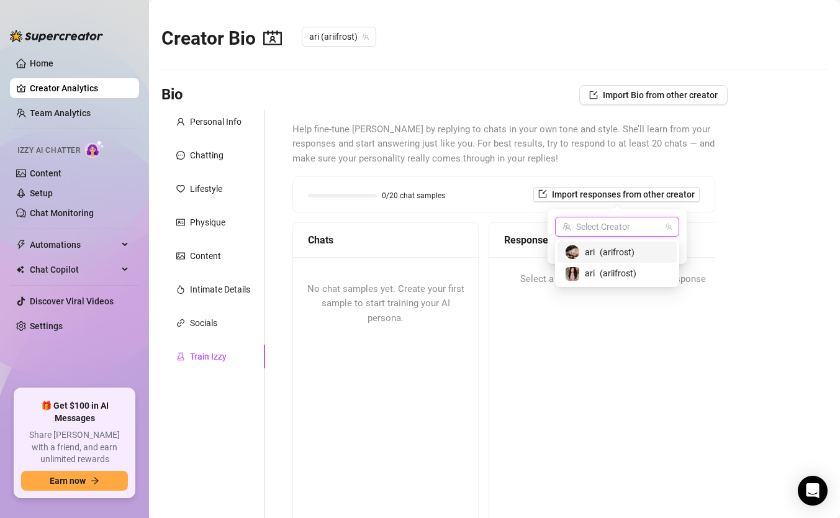
click at [645, 233] on input "search" at bounding box center [611, 226] width 98 height 19
click at [637, 251] on div "ari ( arifrost )" at bounding box center [617, 252] width 104 height 15
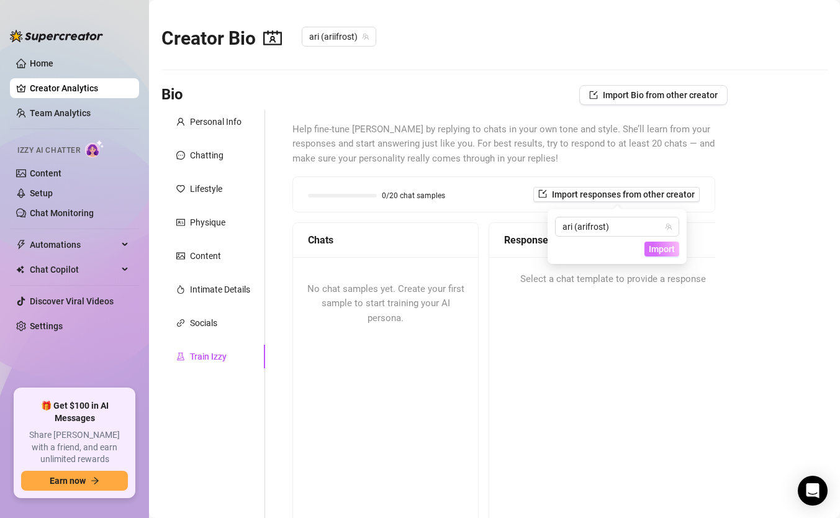
click at [660, 250] on span "Import" at bounding box center [662, 249] width 26 height 10
click at [374, 288] on span "No chat samples yet. Create your first sample to start training your AI persona." at bounding box center [385, 303] width 157 height 40
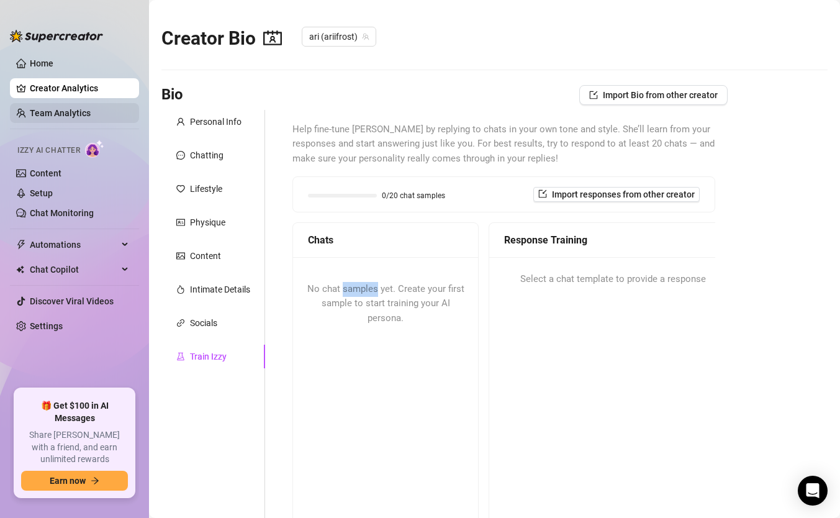
click at [87, 114] on link "Team Analytics" at bounding box center [60, 113] width 61 height 10
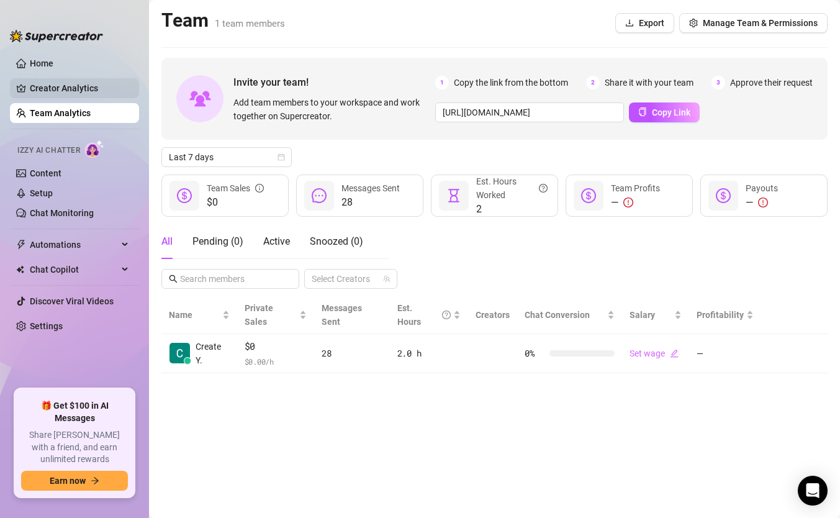
click at [52, 87] on link "Creator Analytics" at bounding box center [79, 88] width 99 height 20
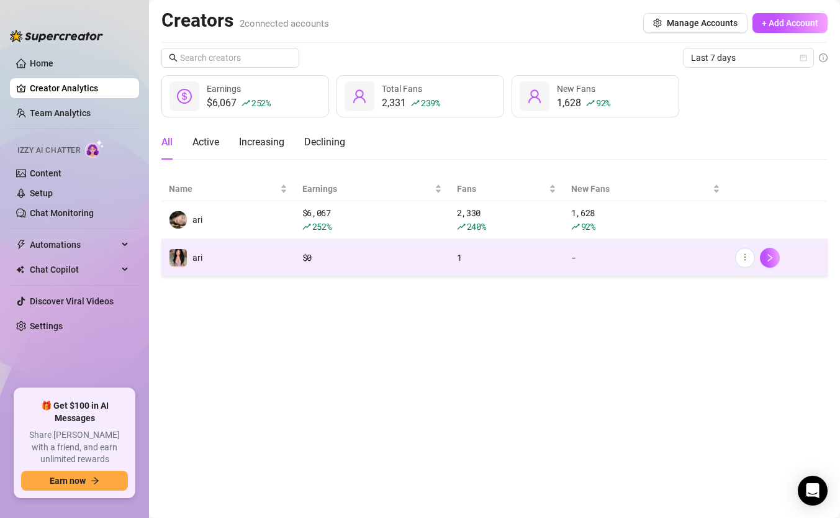
click at [233, 255] on td "ari" at bounding box center [227, 257] width 133 height 37
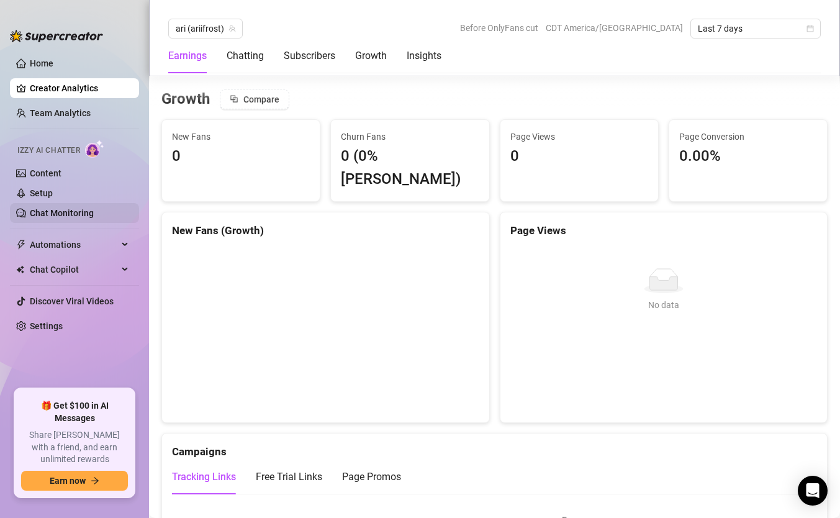
scroll to position [1027, 0]
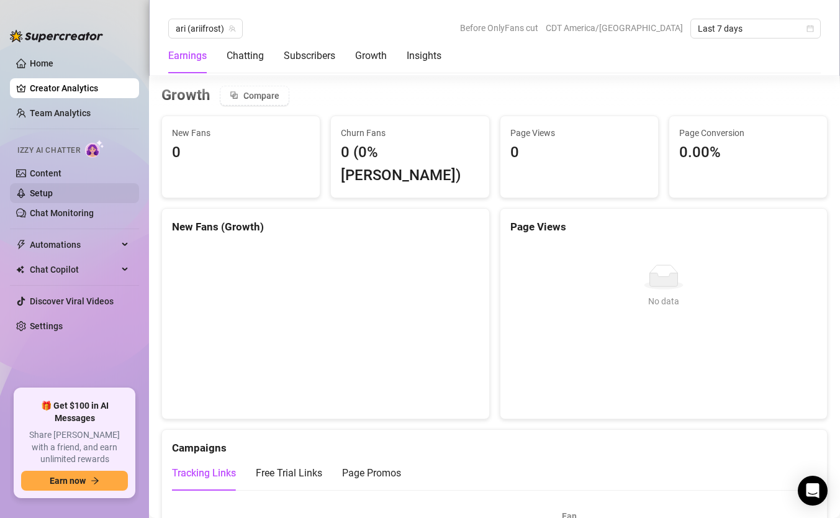
click at [53, 194] on link "Setup" at bounding box center [41, 193] width 23 height 10
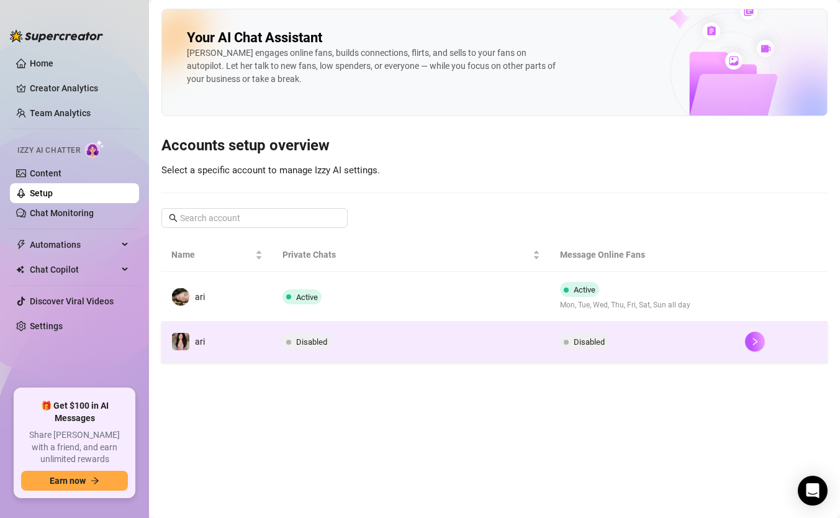
click at [231, 335] on td "ari" at bounding box center [216, 341] width 111 height 40
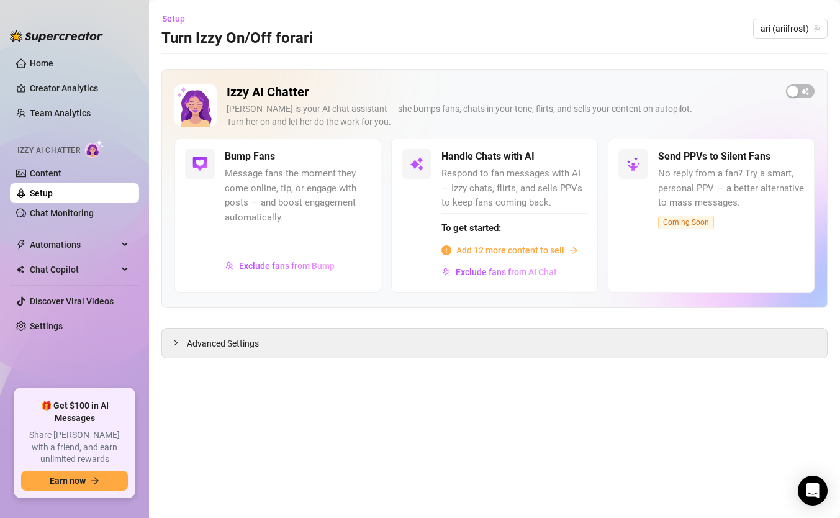
click at [464, 248] on span "Add 12 more content to sell" at bounding box center [510, 250] width 108 height 14
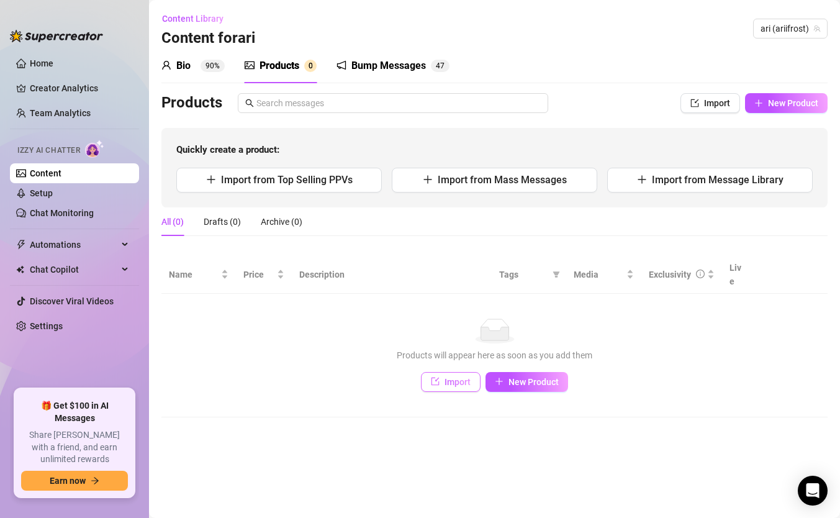
click at [450, 377] on span "Import" at bounding box center [457, 382] width 26 height 10
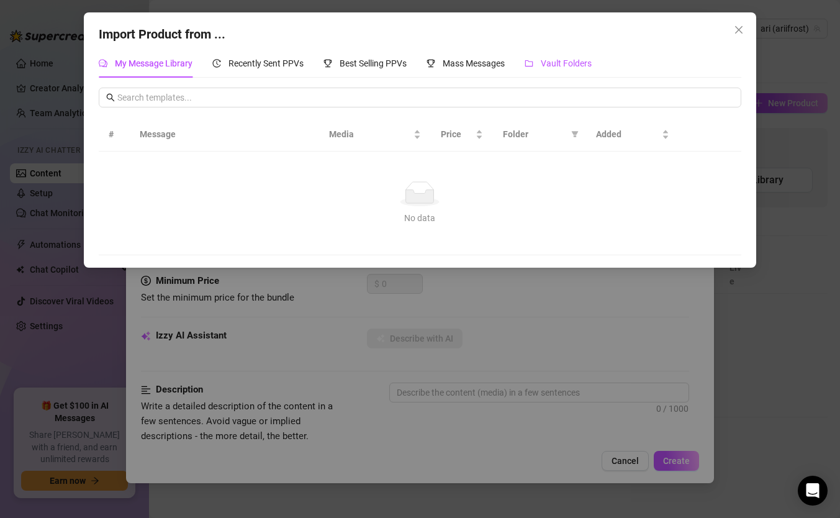
click at [547, 63] on span "Vault Folders" at bounding box center [566, 63] width 51 height 10
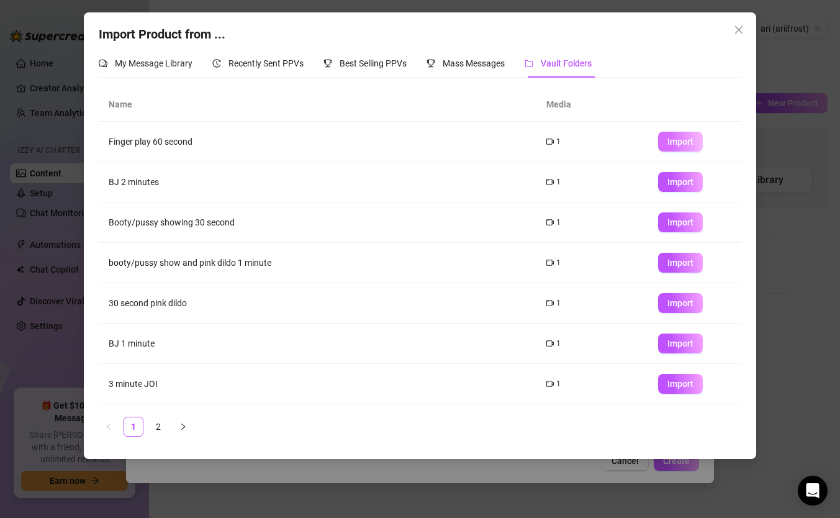
click at [683, 138] on span "Import" at bounding box center [680, 142] width 26 height 10
type textarea "Type your message here..."
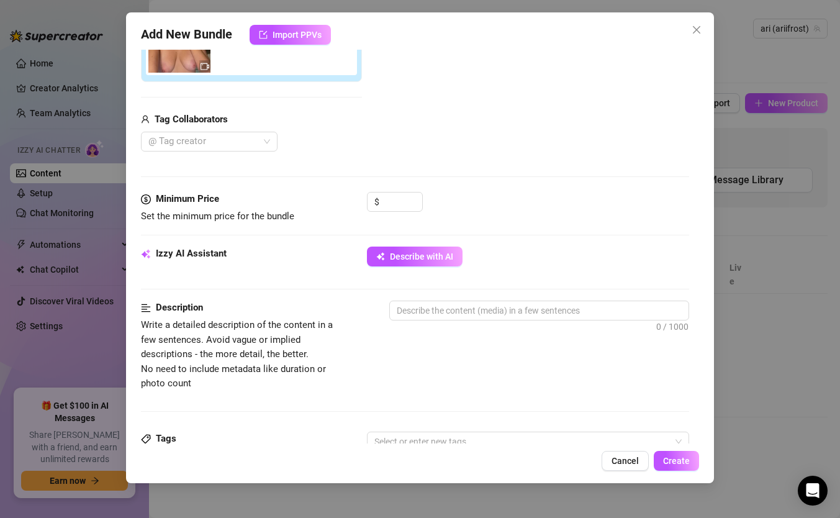
scroll to position [263, 0]
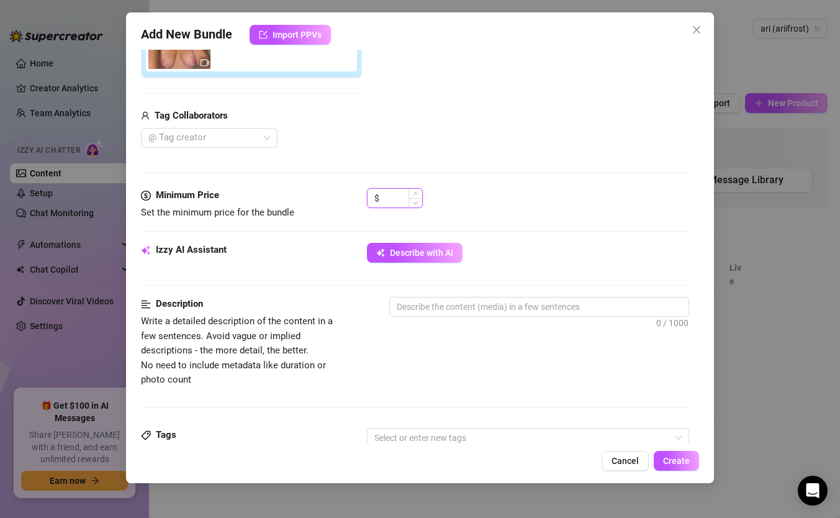
click at [392, 199] on input at bounding box center [402, 198] width 40 height 19
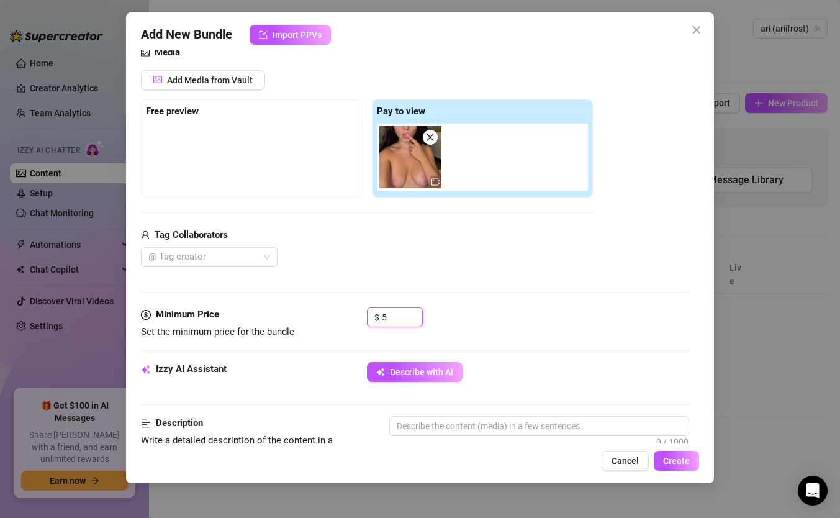
scroll to position [235, 0]
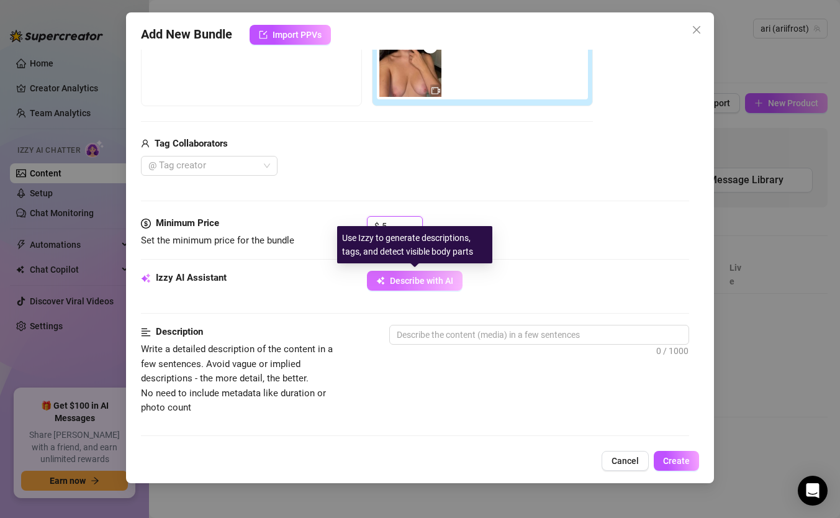
type input "5"
click at [403, 280] on span "Describe with AI" at bounding box center [421, 281] width 63 height 10
click at [394, 224] on input "5" at bounding box center [402, 226] width 40 height 19
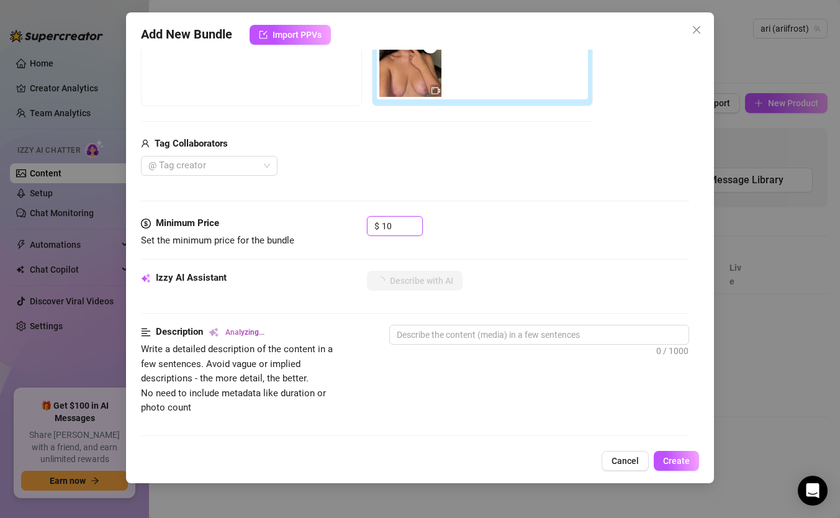
type input "10"
click at [356, 338] on div "Description Analyzing... Write a detailed description of the content in a few s…" at bounding box center [415, 370] width 548 height 90
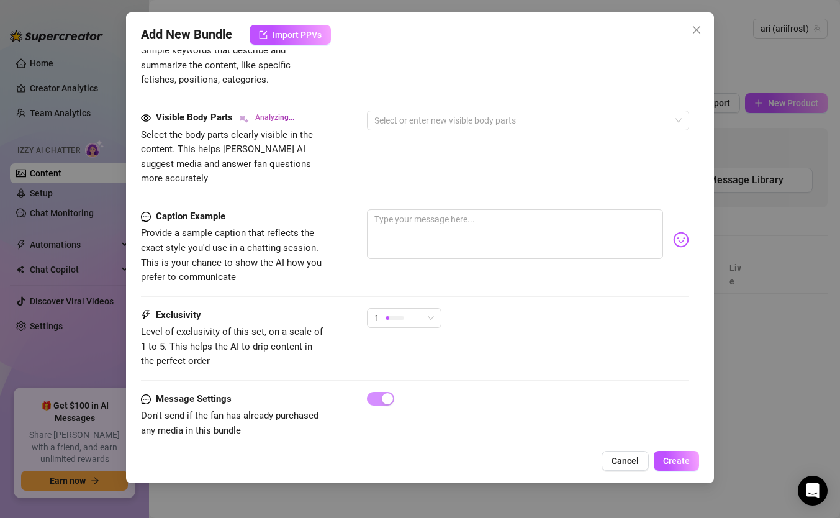
scroll to position [667, 0]
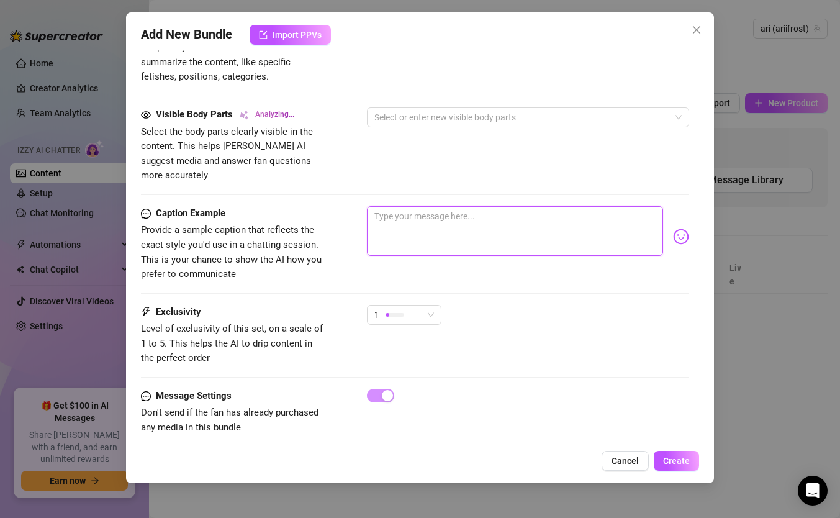
click at [402, 211] on textarea at bounding box center [515, 231] width 296 height 50
type textarea "w"
type textarea "wa"
type textarea "wan"
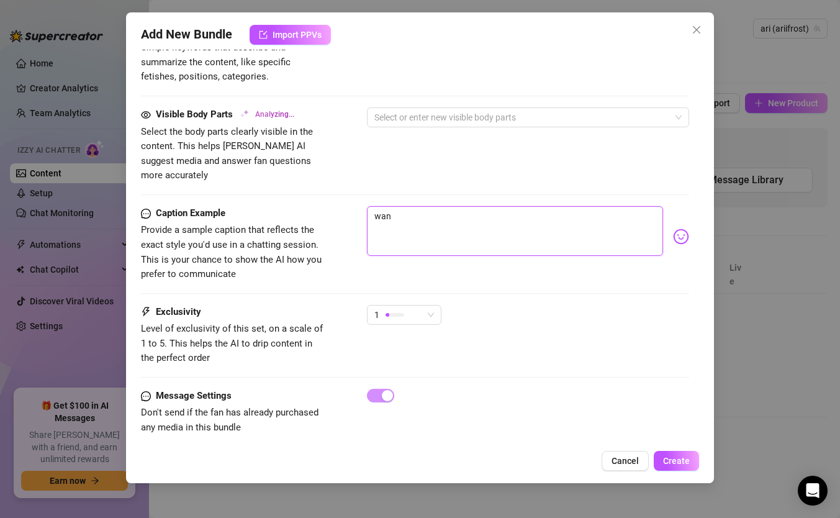
type textarea "[PERSON_NAME]"
type textarea "wanna"
type textarea "wanna s"
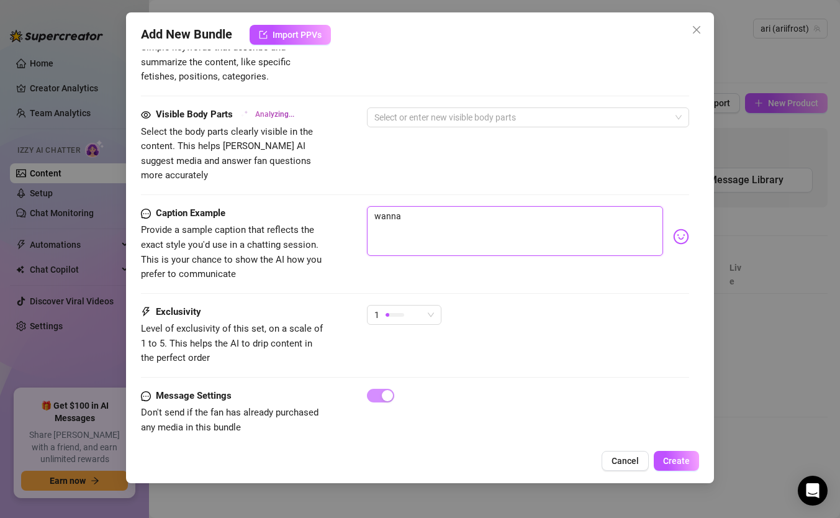
type textarea "wanna s"
type textarea "wanna se"
type textarea "wanna see"
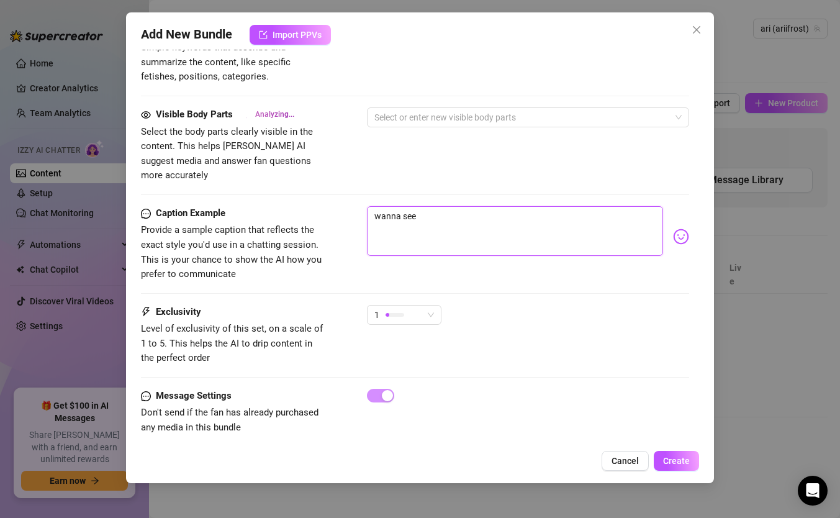
type textarea "wanna see"
type textarea "wanna see m"
type textarea "wanna see me"
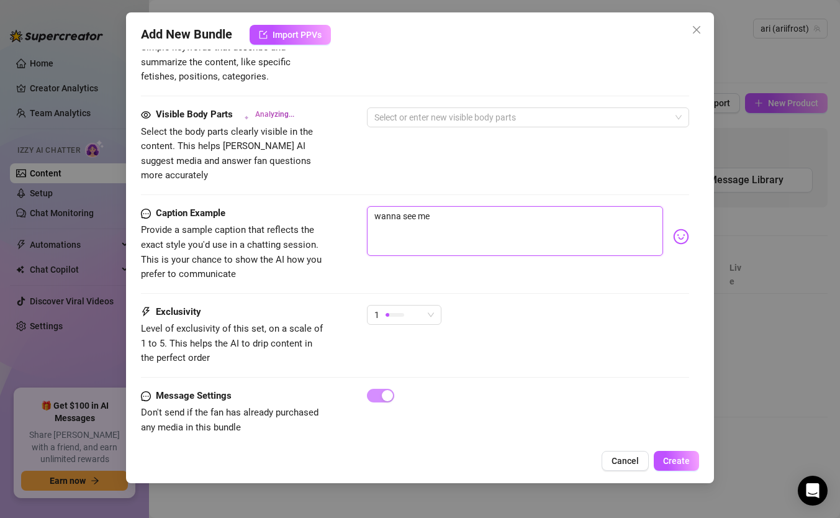
type textarea "wanna see me"
type textarea "wanna see me p"
type textarea "wanna see me pl"
type textarea "wanna see me pla"
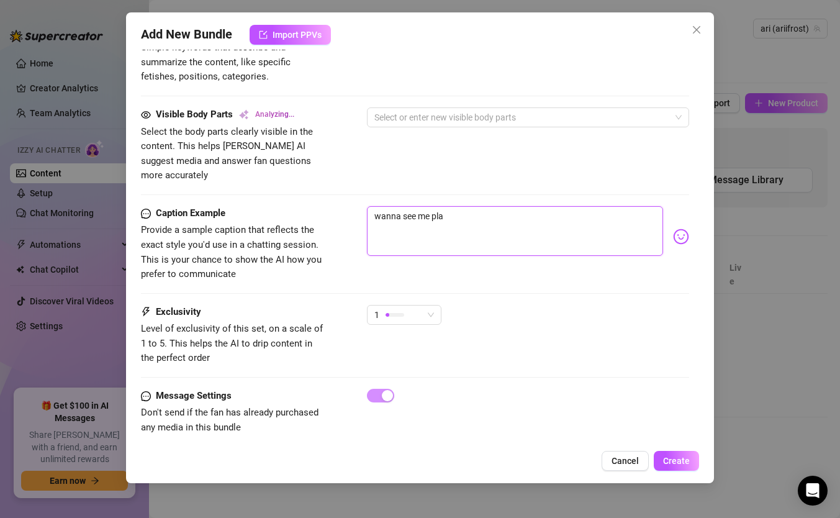
type textarea "wanna see me play"
type textarea "wanna see me play w"
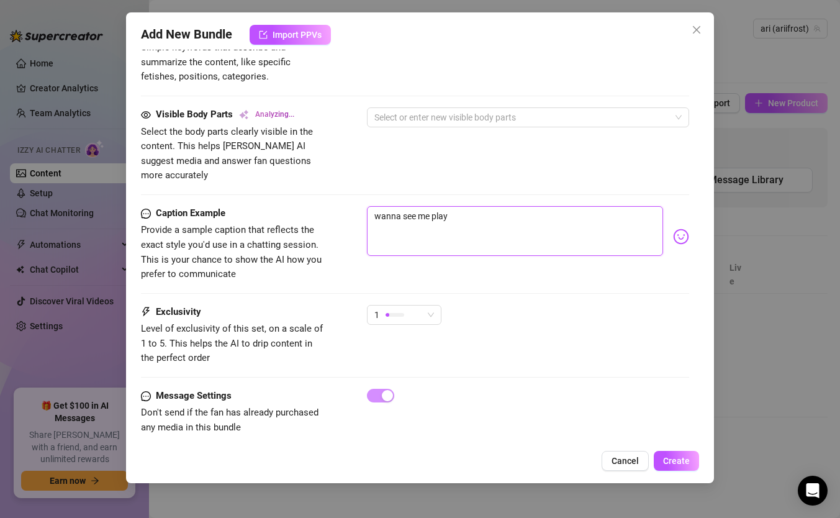
type textarea "wanna see me play w"
type textarea "wanna see me play wi"
type textarea "wanna see me play wit"
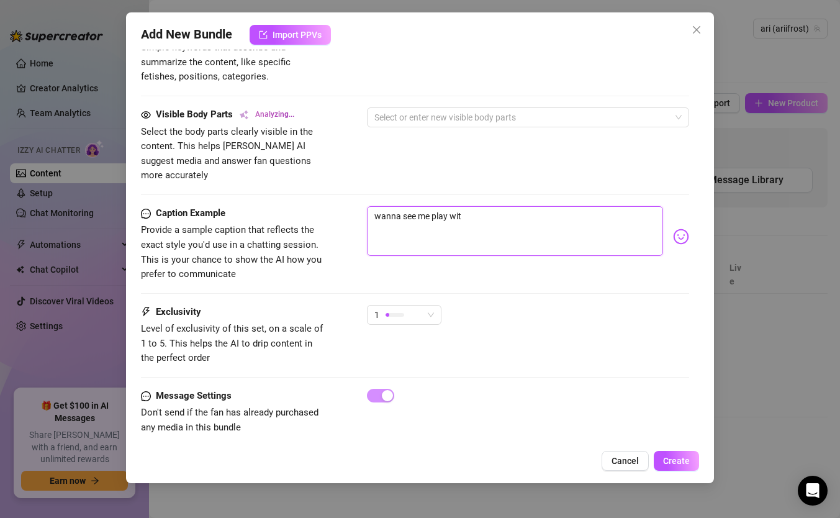
type textarea "wanna see me play with"
type textarea "wanna see me play with m"
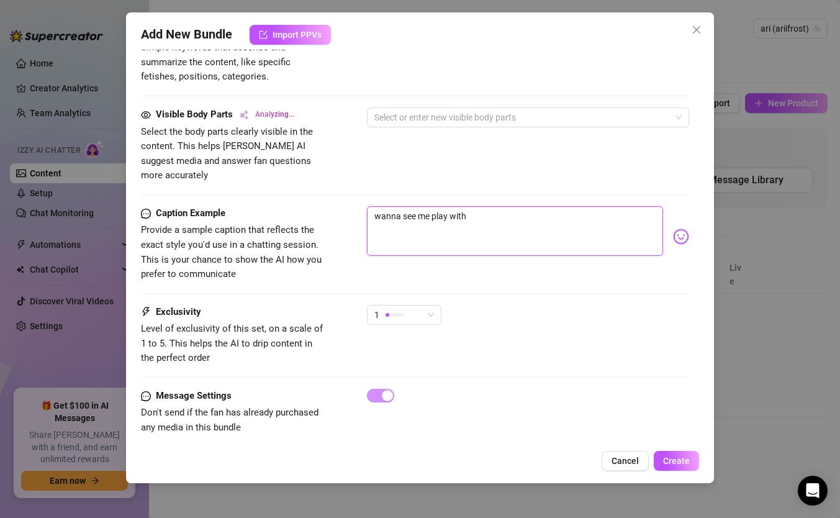
type textarea "wanna see me play with m"
type textarea "wanna see me play with my"
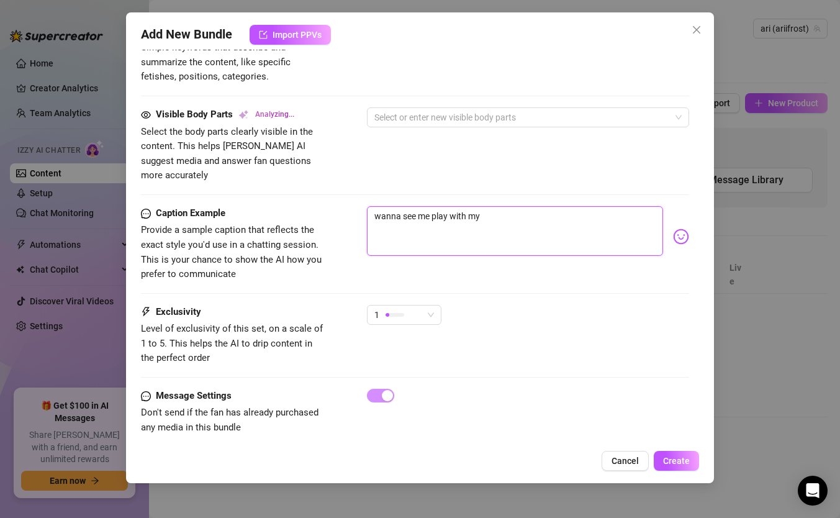
type textarea "wanna see me play with my p"
type textarea "wanna see me play with my pu"
type textarea "wanna see me play with my pus"
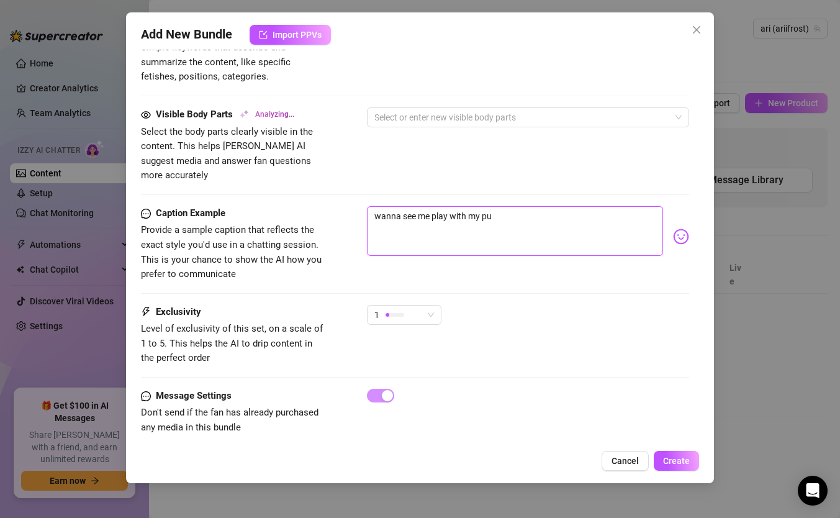
type textarea "wanna see me play with my pus"
type textarea "wanna see me play with my puss"
type textarea "wanna see me play with my pussy"
type textarea "[PERSON_NAME]"
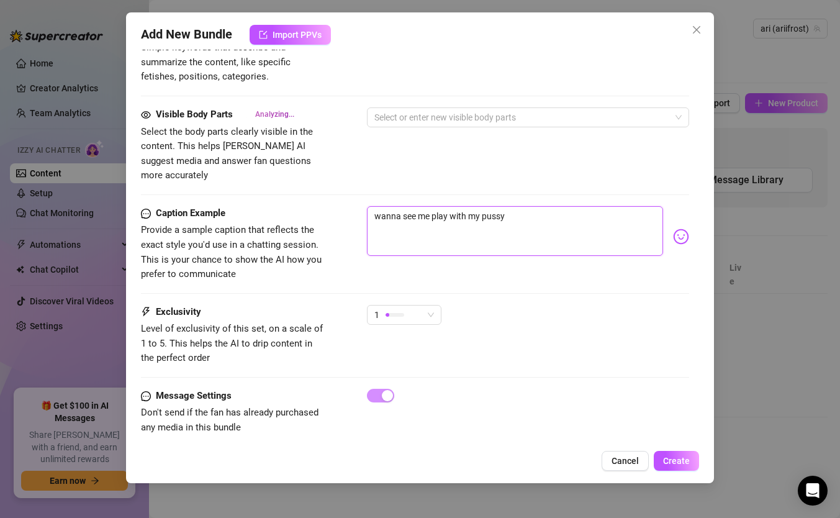
type textarea "Ari is"
type textarea "Ari is fully"
type textarea "Ari is fully naked"
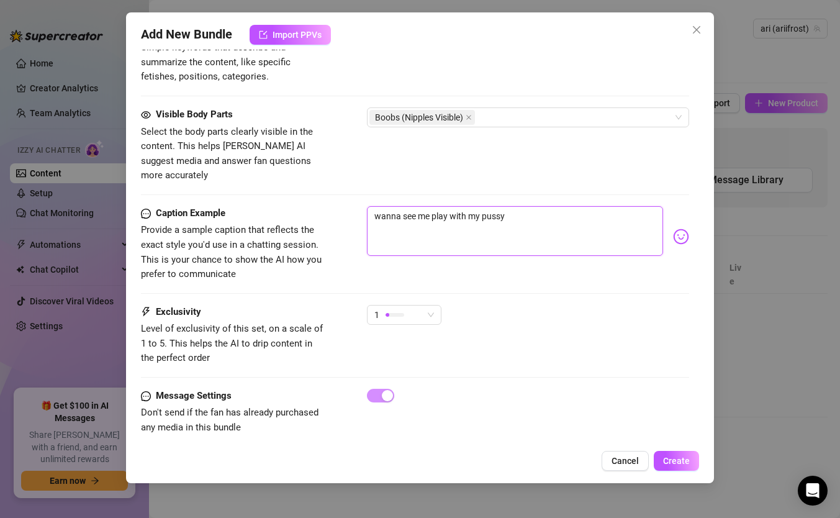
type textarea "Ari is fully naked"
type textarea "Ari is fully naked on"
type textarea "[PERSON_NAME] is fully naked on a"
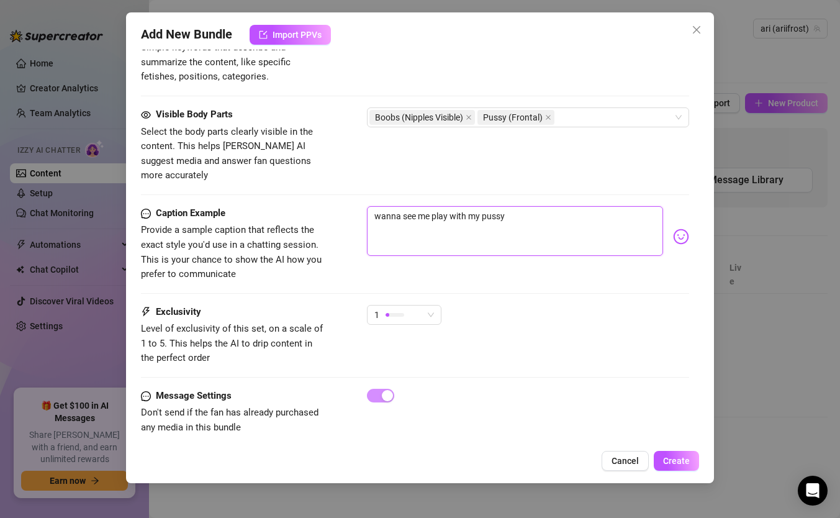
type textarea "wanna see me play with my pussy?"
type textarea "Ari is fully naked on a bed,"
type textarea "[PERSON_NAME] is fully naked on a bed, legs"
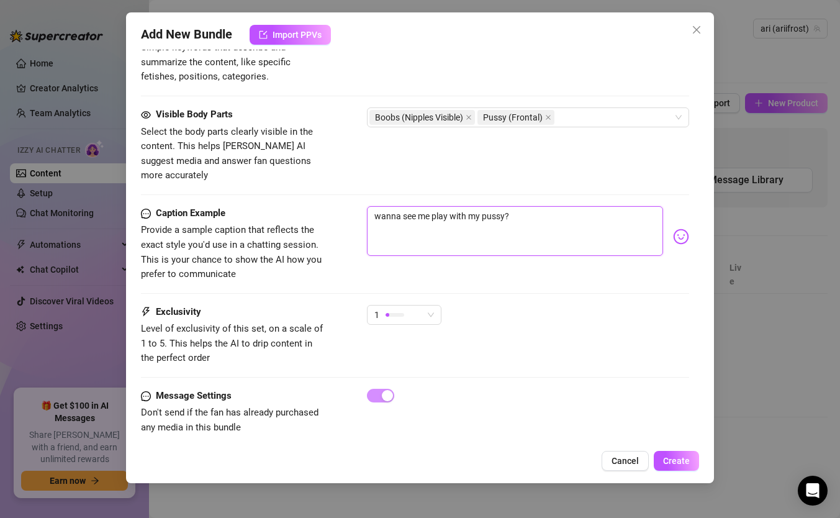
type textarea "[PERSON_NAME] is fully naked on a bed, legs"
type textarea "Ari is fully naked on a bed, legs spread"
type textarea "wanna see me play with my pussy?"
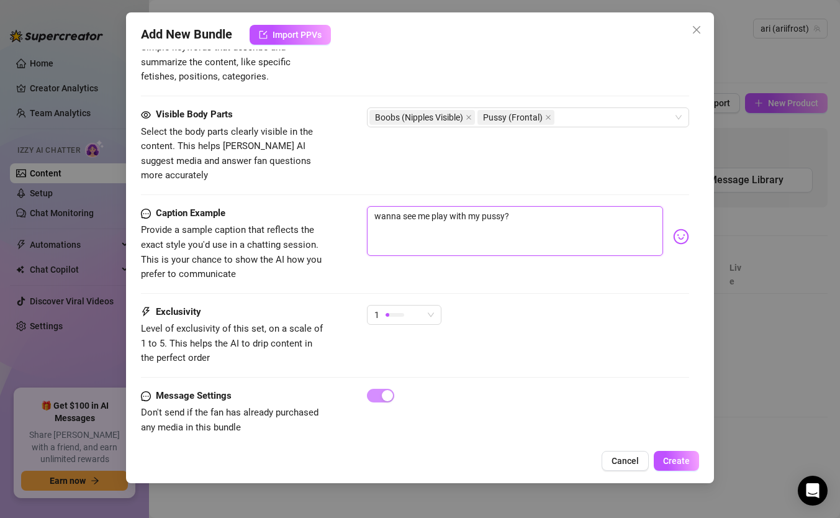
type textarea "Ari is fully naked on a bed, legs spread wide"
type textarea "Ari is fully naked on a bed, legs spread wide with"
type textarea "[PERSON_NAME] is fully naked on a bed, legs spread wide with her"
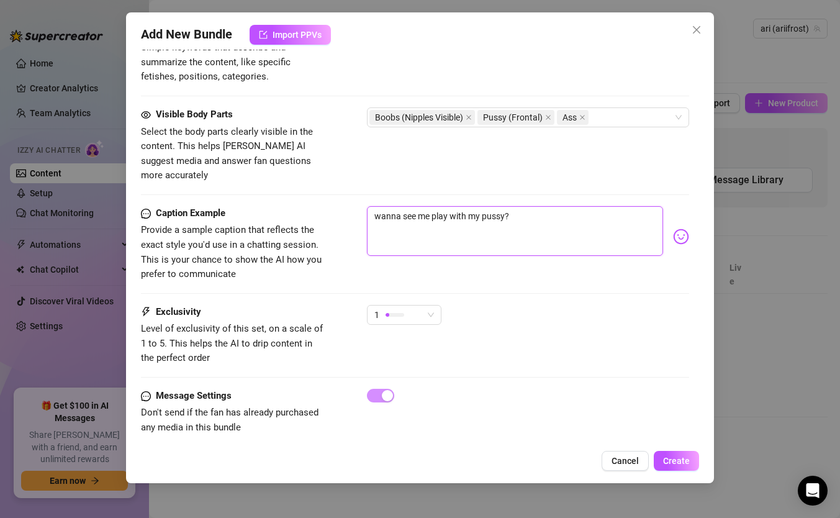
type textarea "[PERSON_NAME] is fully naked on a bed, legs spread wide with her"
type textarea "[PERSON_NAME] is fully naked on a bed, legs spread wide with her hand"
type textarea "[PERSON_NAME] is fully naked on a bed, legs spread wide with her hand between"
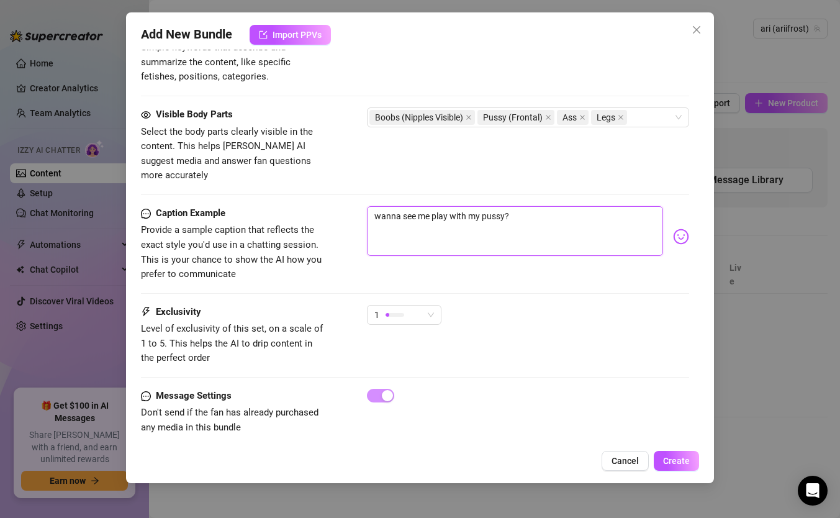
type textarea "[PERSON_NAME] is fully naked on a bed, legs spread wide with her hand between h…"
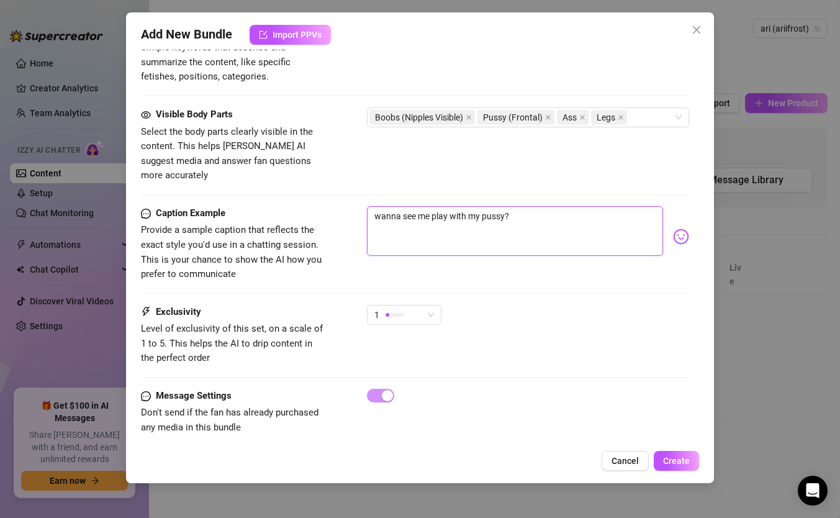
type textarea "[PERSON_NAME] is fully naked on a bed, legs spread wide with her hand between h…"
type textarea "wanna see me play with my pussy?"
click at [680, 228] on img at bounding box center [681, 236] width 16 height 16
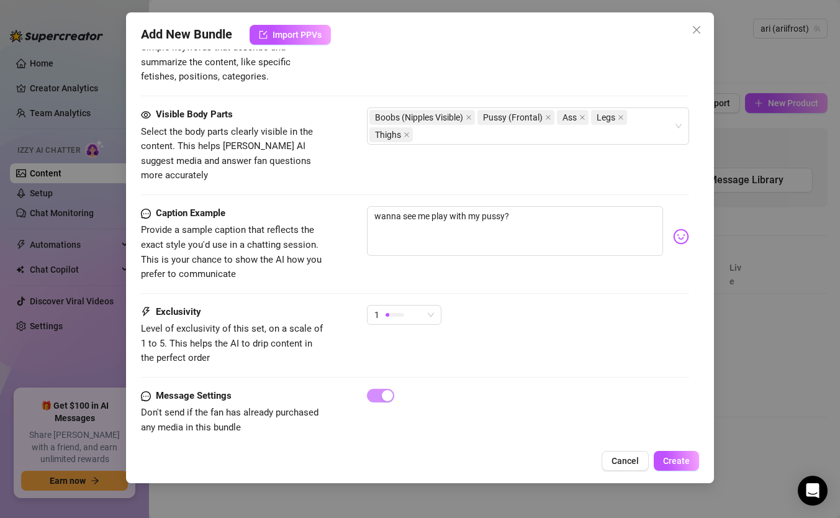
type textarea "[PERSON_NAME] is fully naked on a bed, legs spread wide with her hand between h…"
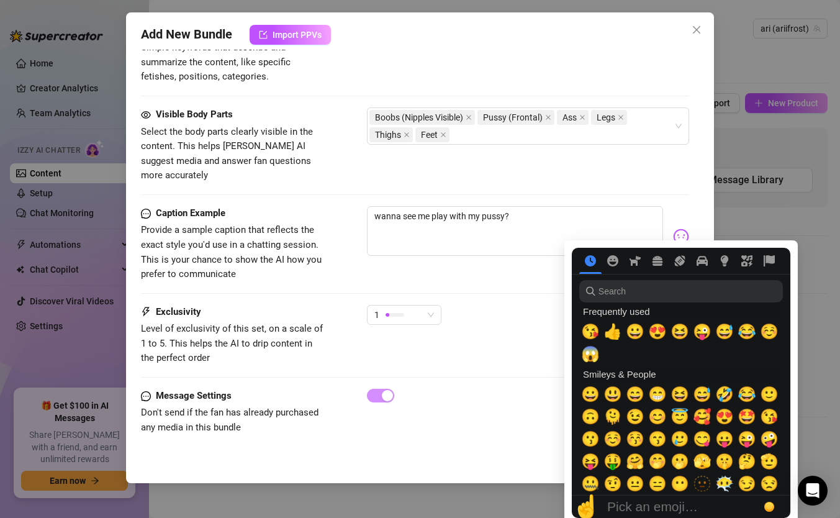
type textarea "[PERSON_NAME] is fully naked on a bed, legs spread wide with her hand between h…"
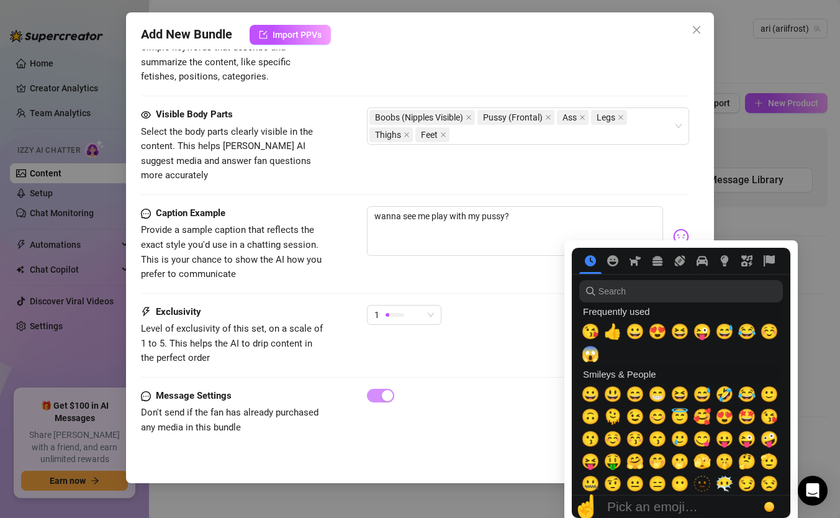
type textarea "[PERSON_NAME] is fully naked on a bed, legs spread wide with her hand between h…"
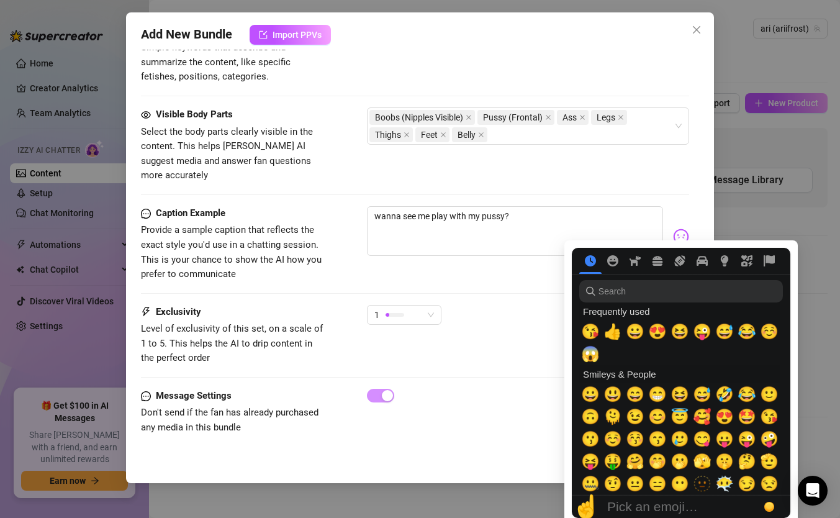
type textarea "[PERSON_NAME] is fully naked on a bed, legs spread wide with her hand between h…"
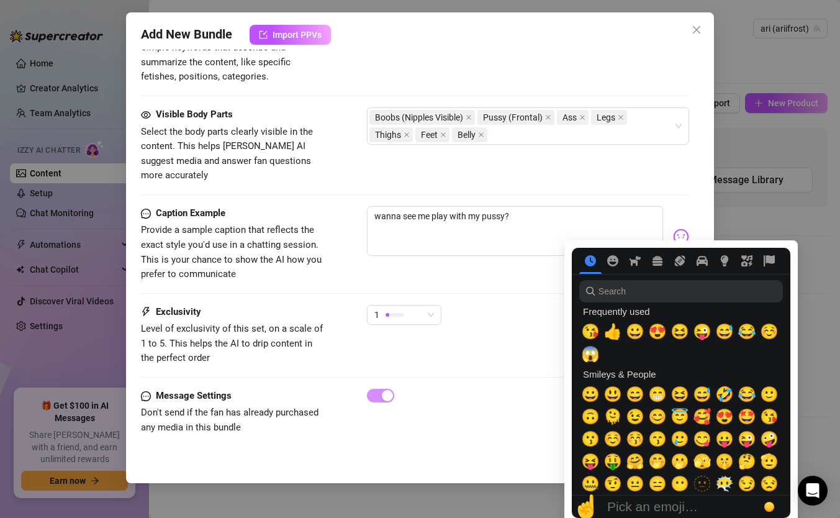
type textarea "[PERSON_NAME] is fully naked on a bed, legs spread wide with her hand between h…"
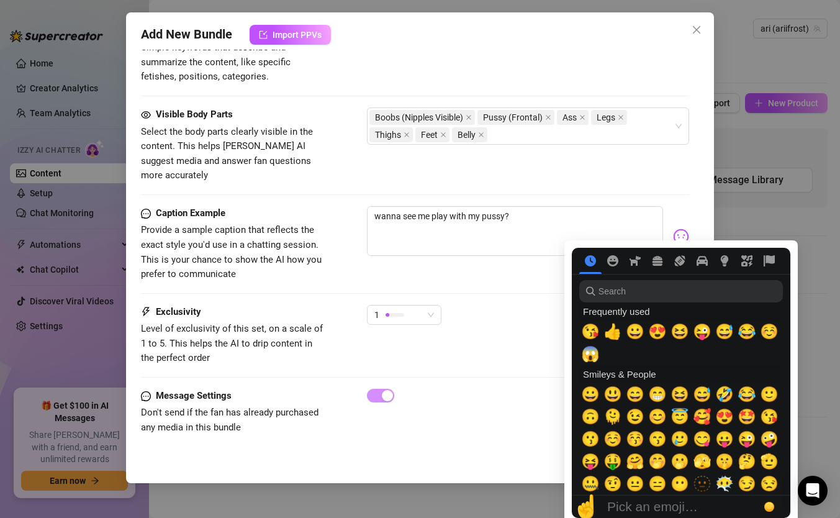
type textarea "[PERSON_NAME] is fully naked on a bed, legs spread wide with her hand between h…"
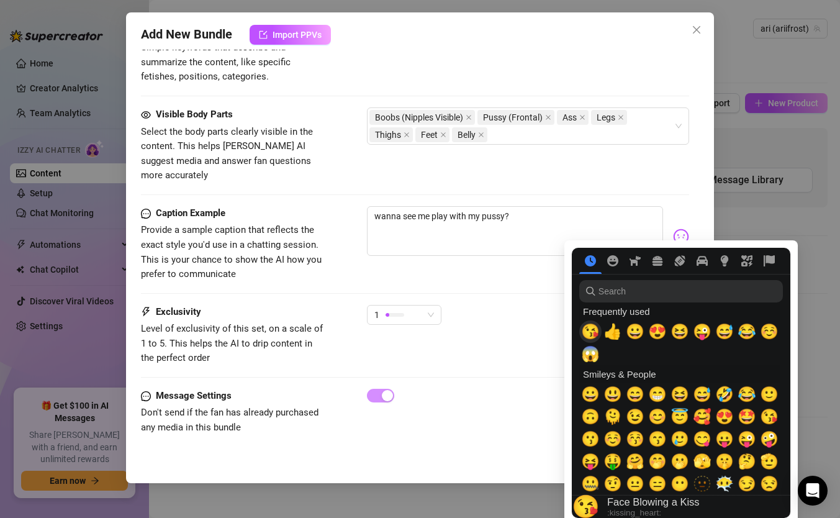
type textarea "[PERSON_NAME] is fully naked on a bed, legs spread wide with her hand between h…"
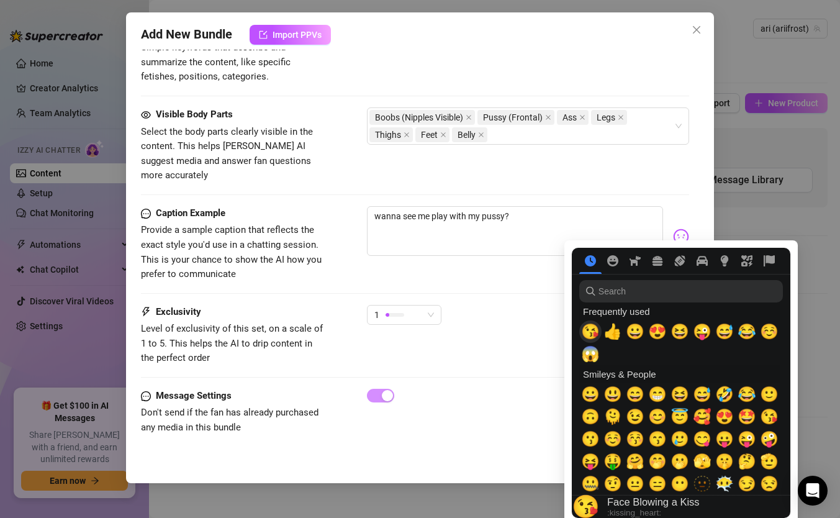
click at [593, 334] on span "😘" at bounding box center [590, 331] width 19 height 17
type textarea "wanna see me play with my pussy? 😘"
type textarea "[PERSON_NAME] is fully naked on a bed, legs spread wide with her hand between h…"
type textarea "wanna see me play with my pussy? 😘"
type textarea "[PERSON_NAME] is fully naked on a bed, legs spread wide with her hand between h…"
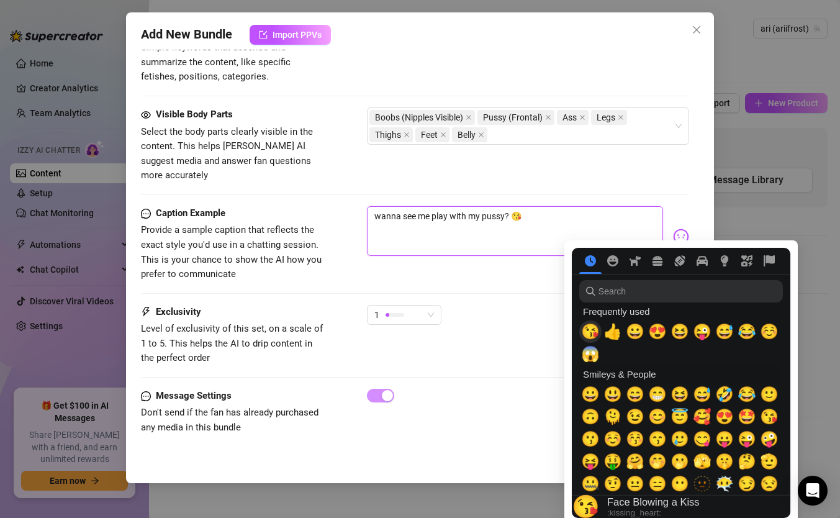
type textarea "[PERSON_NAME] is fully naked on a bed, legs spread wide with her hand between h…"
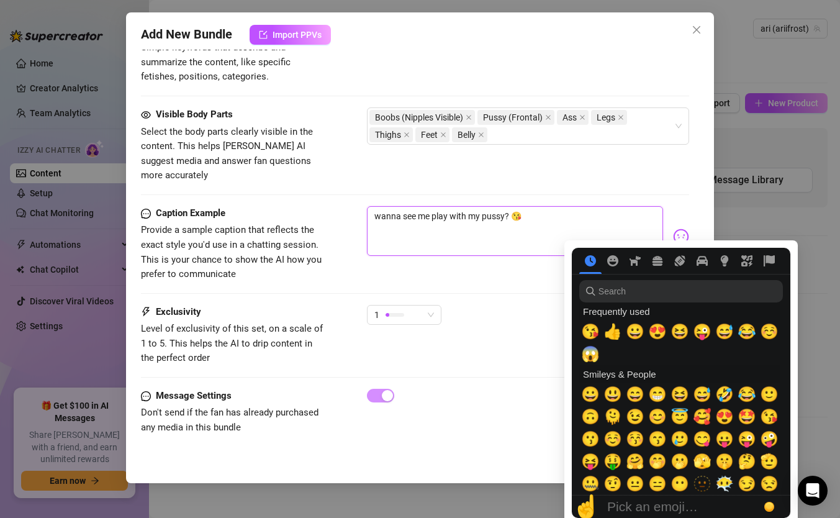
type textarea "[PERSON_NAME] is fully naked on a bed, legs spread wide with her hand between h…"
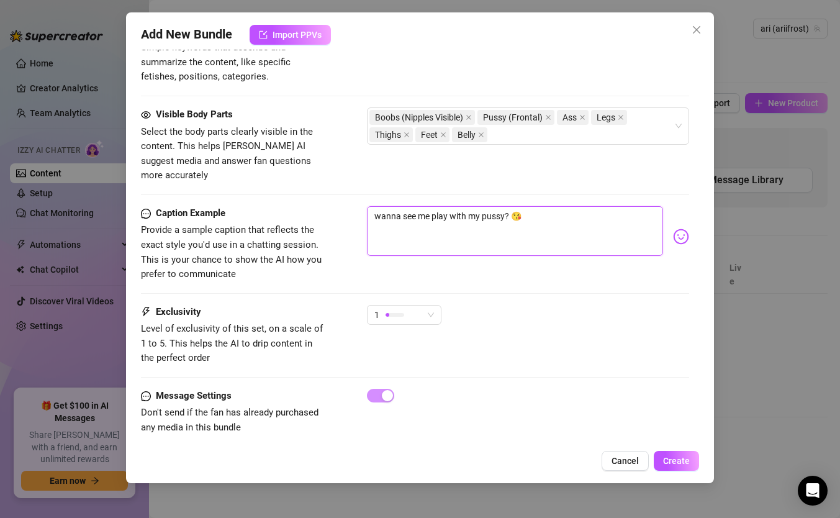
type textarea "[PERSON_NAME] is fully naked on a bed, legs spread wide with her hand between h…"
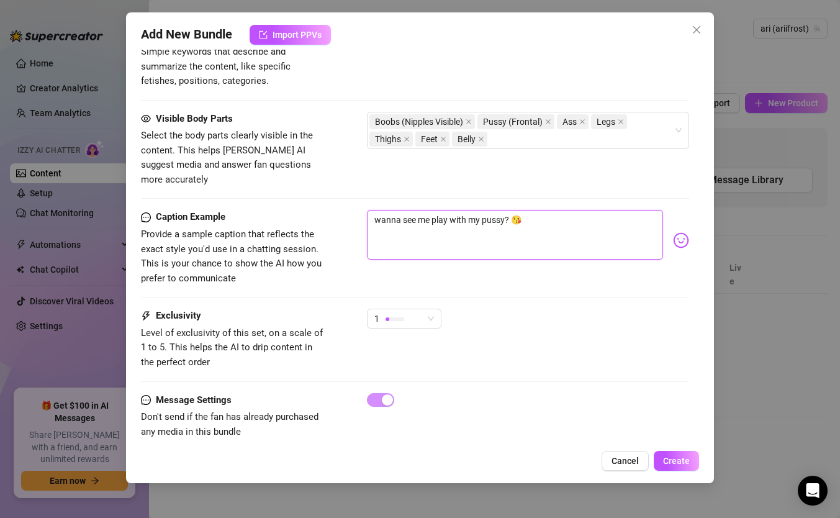
type textarea "[PERSON_NAME] is fully naked on a bed, legs spread wide with her hand between h…"
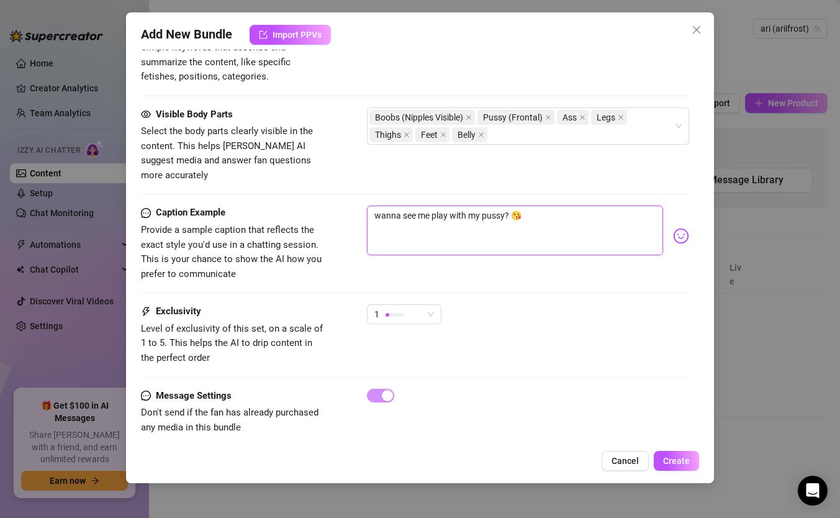
type textarea "[PERSON_NAME] is fully naked on a bed, legs spread wide with her hand between h…"
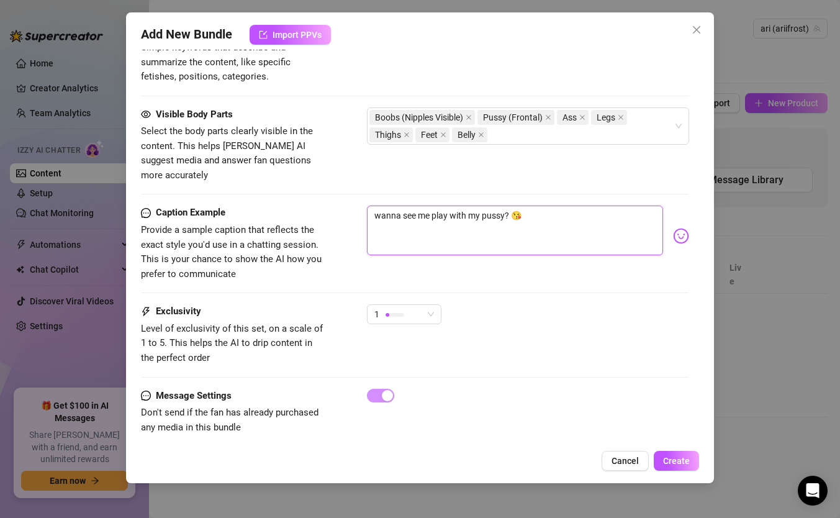
type textarea "[PERSON_NAME] is fully naked on a bed, legs spread wide with her hand between h…"
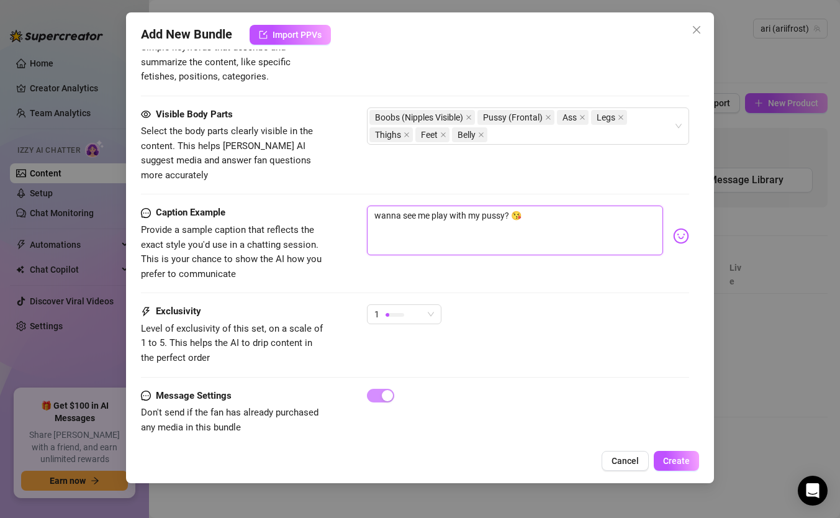
type textarea "[PERSON_NAME] is fully naked on a bed, legs spread wide with her hand between h…"
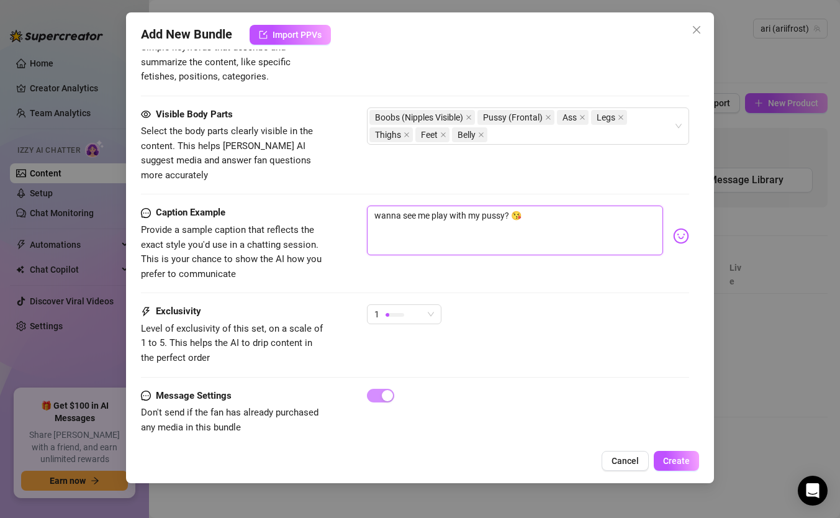
type textarea "[PERSON_NAME] is fully naked on a bed, legs spread wide with her hand between h…"
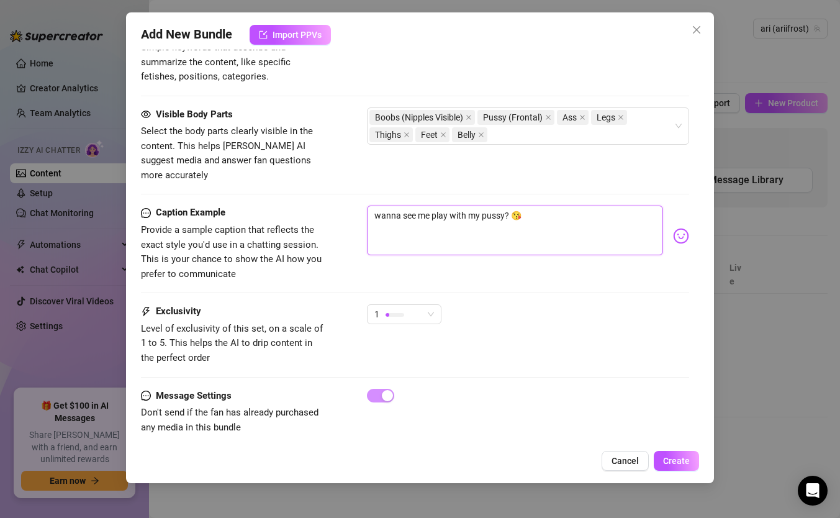
type textarea "[PERSON_NAME] is fully naked on a bed, legs spread wide with her hand between h…"
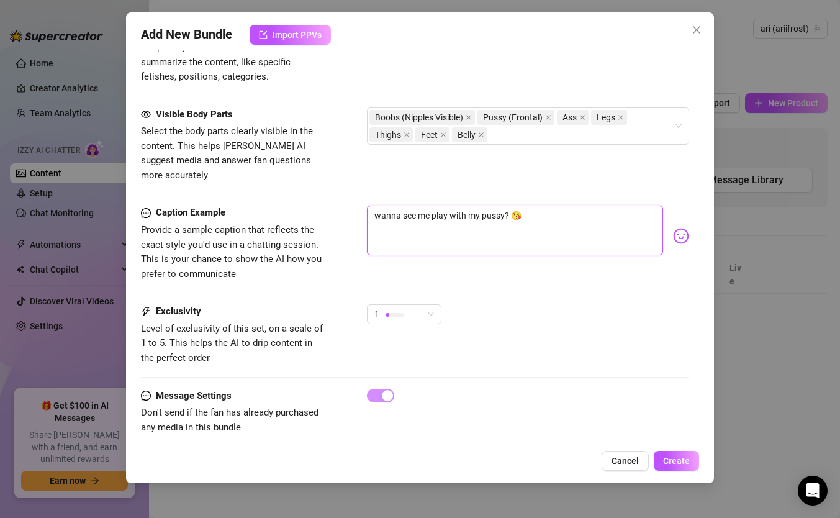
type textarea "[PERSON_NAME] is fully naked on a bed, legs spread wide with her hand between h…"
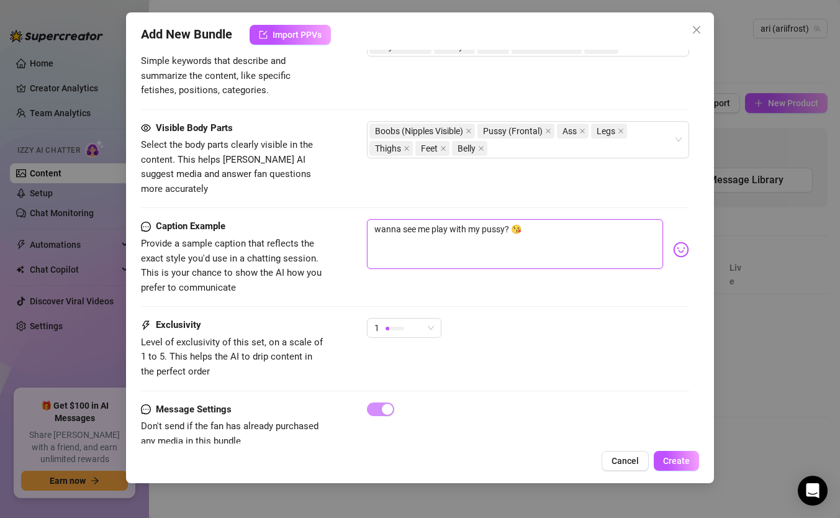
type textarea "[PERSON_NAME] is fully naked on a bed, legs spread wide with her hand between h…"
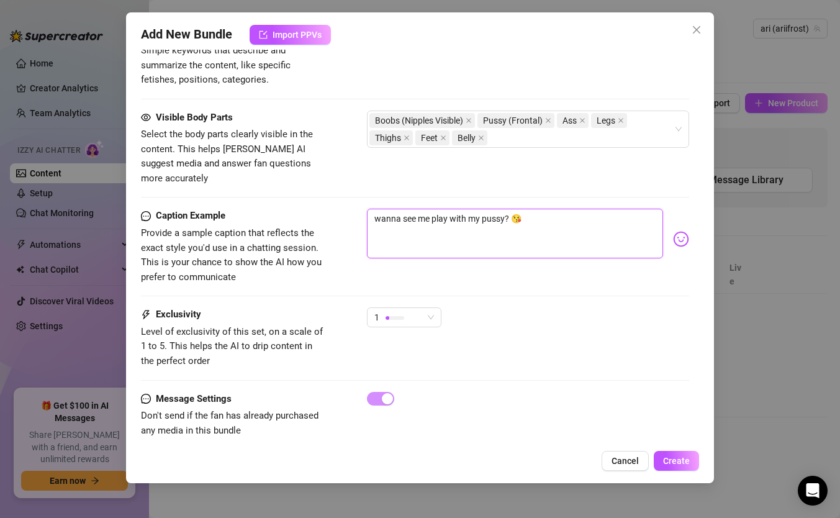
scroll to position [685, 0]
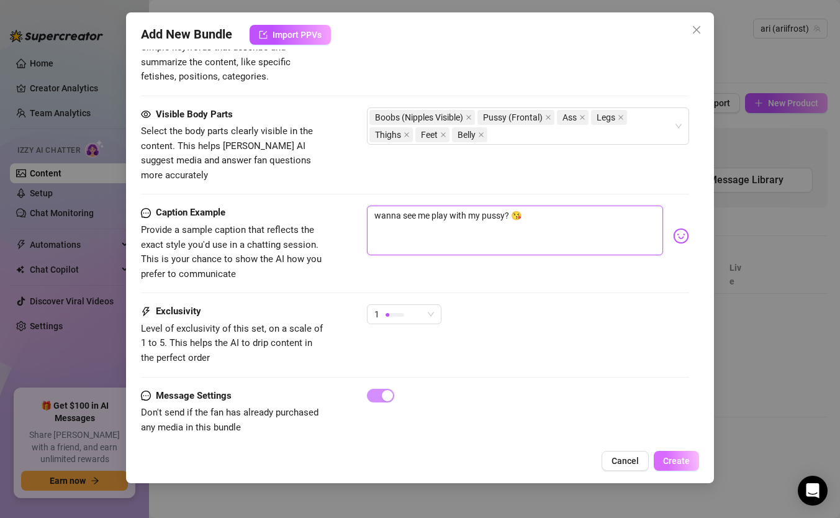
type textarea "wanna see me play with my pussy? 😘"
click at [664, 446] on button "Create" at bounding box center [676, 461] width 45 height 20
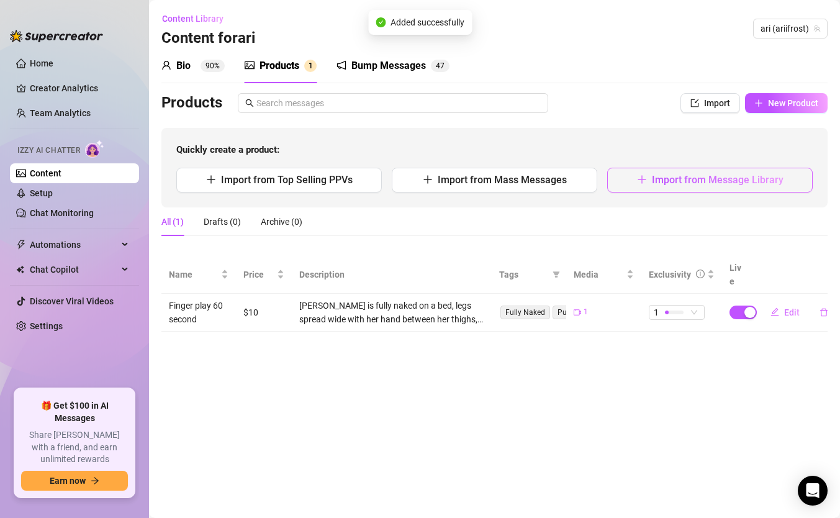
click at [641, 179] on icon "plus" at bounding box center [641, 179] width 8 height 1
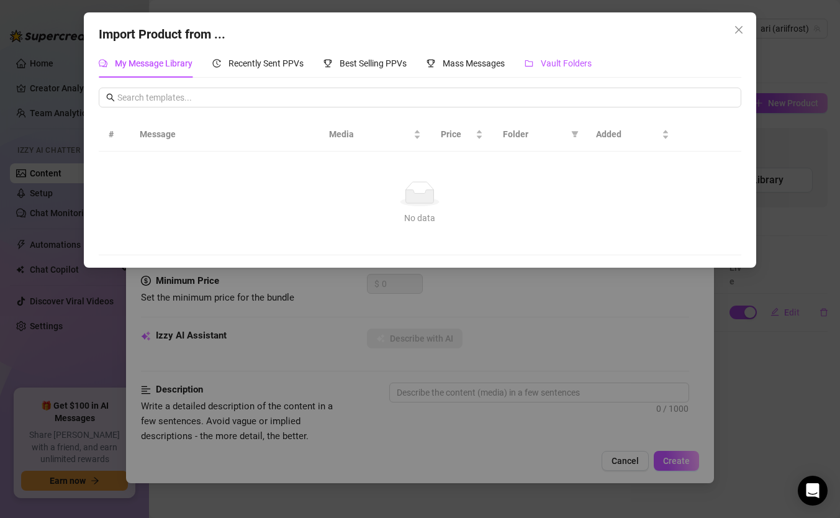
click at [541, 62] on div "Vault Folders" at bounding box center [557, 63] width 67 height 14
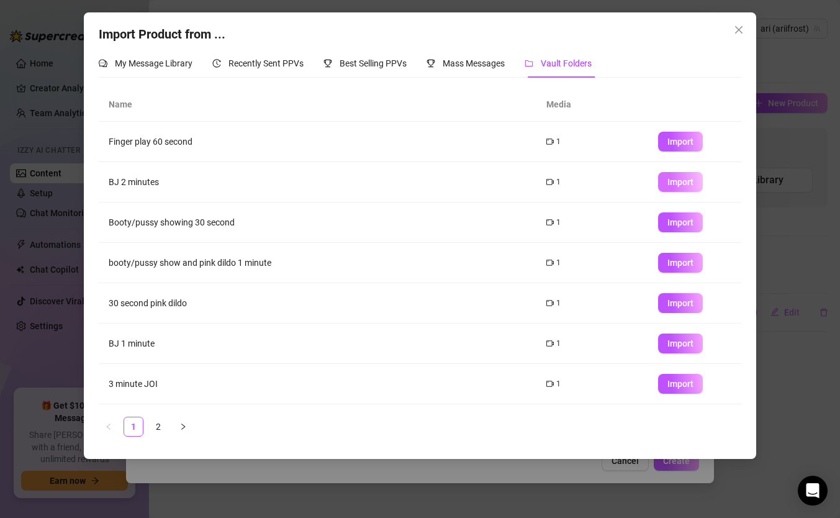
click at [681, 186] on span "Import" at bounding box center [680, 182] width 26 height 10
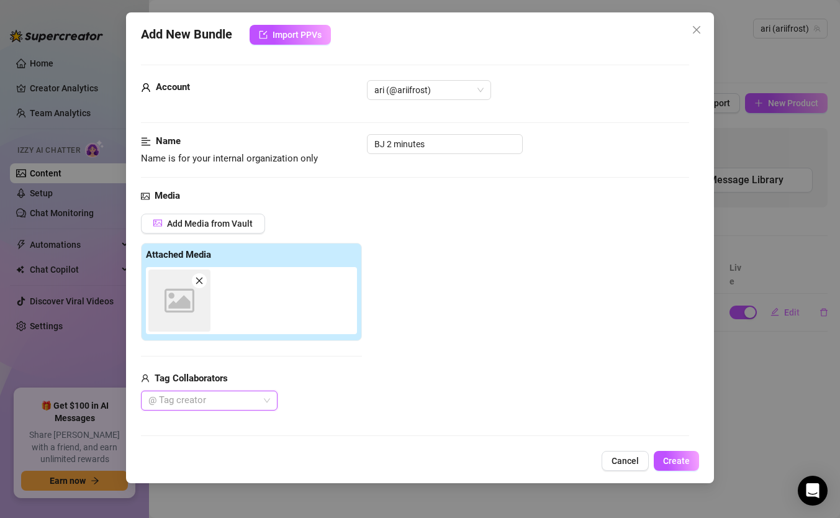
type textarea "Type your message here..."
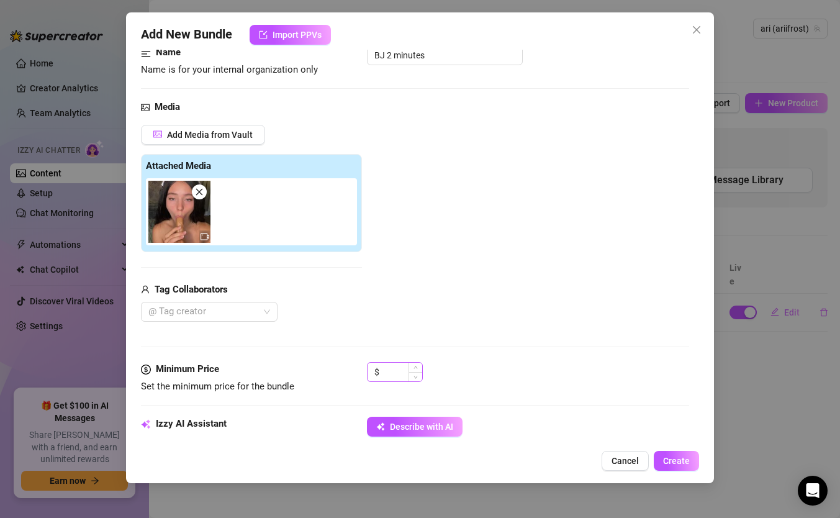
scroll to position [117, 0]
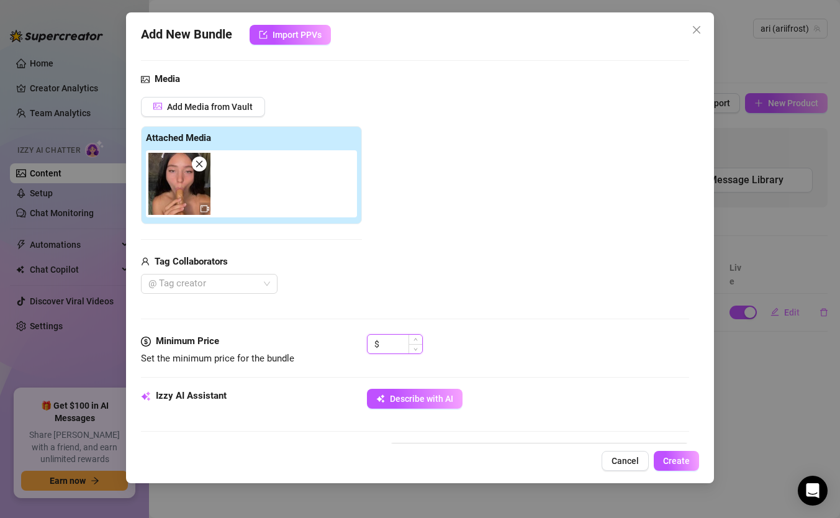
click at [398, 339] on input at bounding box center [402, 344] width 40 height 19
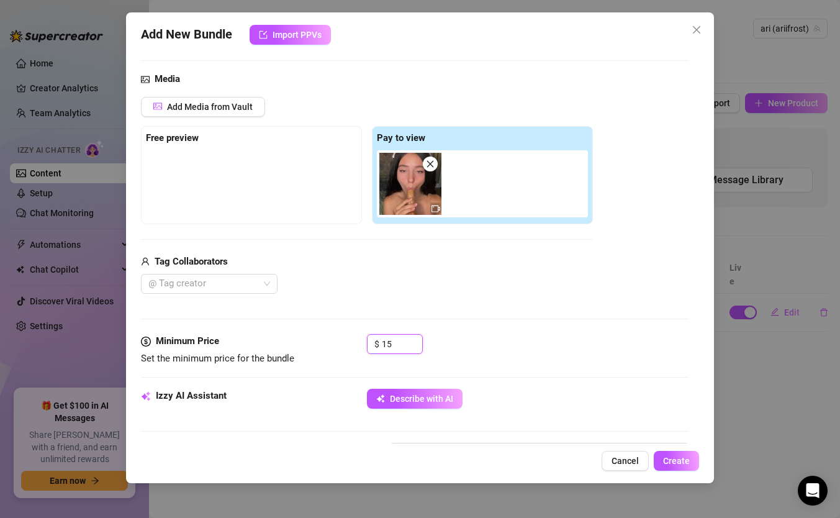
type input "15"
click at [447, 309] on div "Media Add Media from Vault Free preview Pay to view Tag Collaborators @ Tag cre…" at bounding box center [415, 203] width 548 height 262
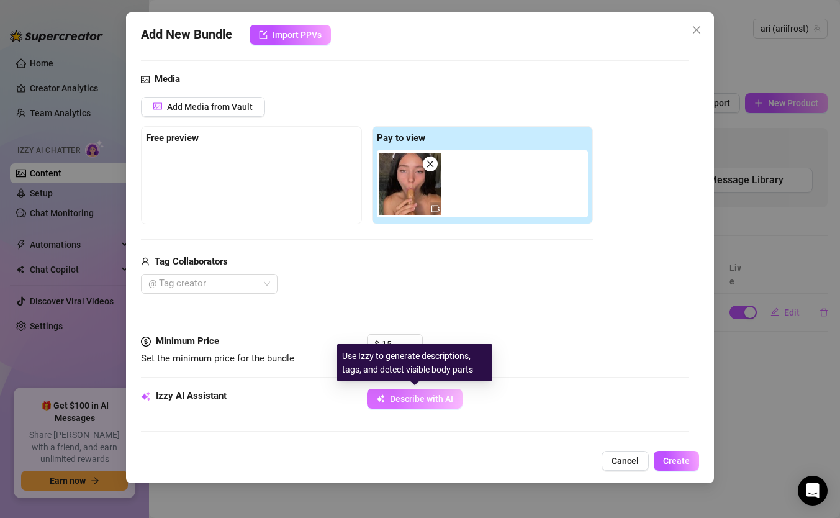
click at [420, 408] on button "Describe with AI" at bounding box center [415, 399] width 96 height 20
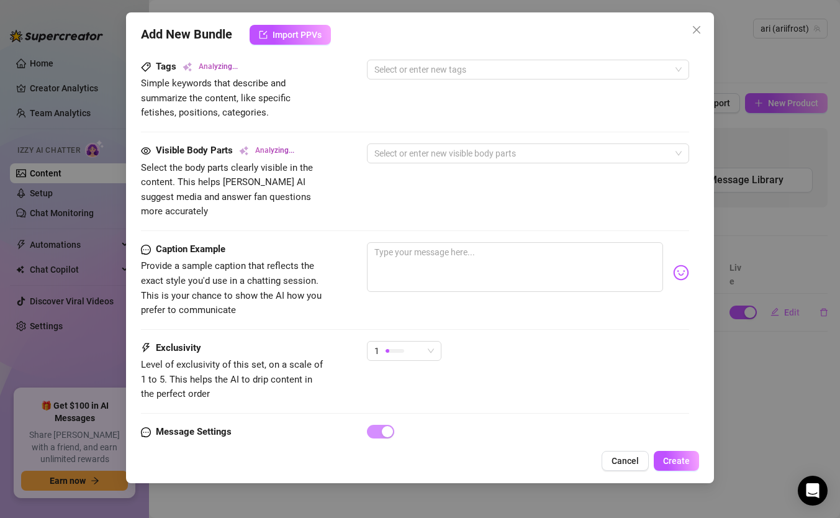
scroll to position [634, 0]
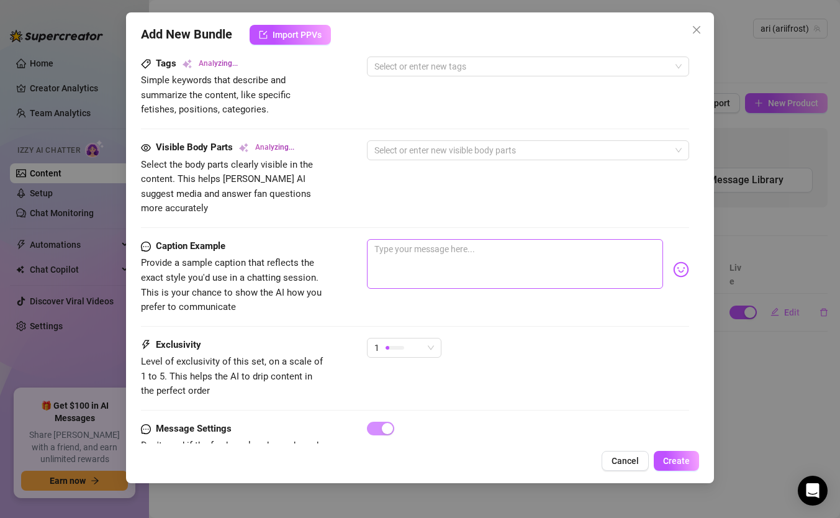
type textarea "[PERSON_NAME]"
type textarea "Ari is"
type textarea "Ari is topless,"
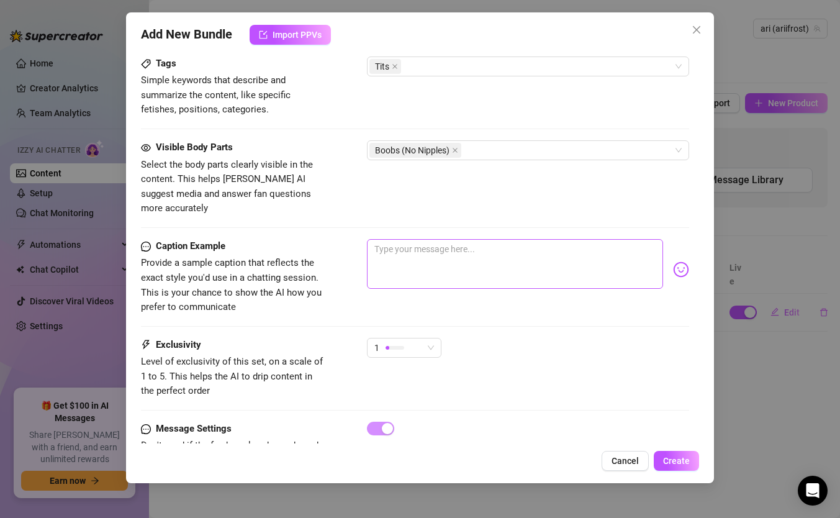
type textarea "Ari is topless,"
type textarea "Ari is topless, showing"
click at [390, 239] on textarea at bounding box center [515, 264] width 296 height 50
type textarea "Ari is topless, showing off"
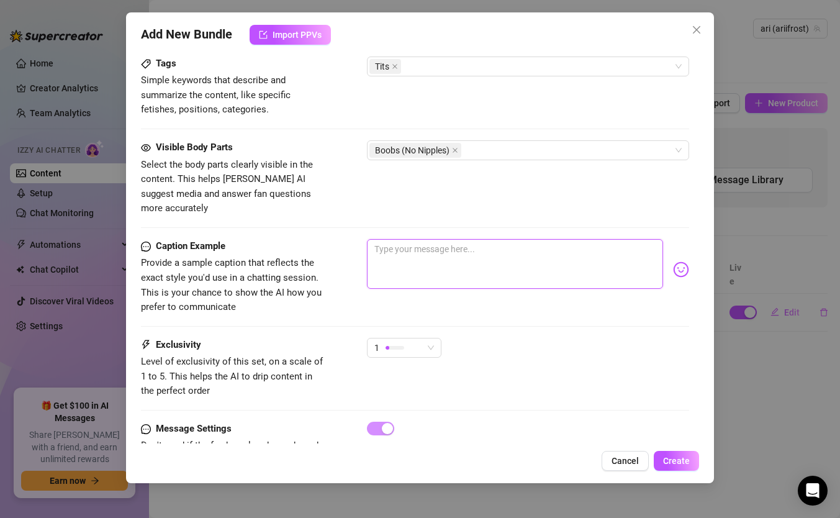
type textarea "Ari is topless, showing off"
type textarea "[PERSON_NAME] is topless, showing off her"
type textarea "[PERSON_NAME] is topless, showing off her bare"
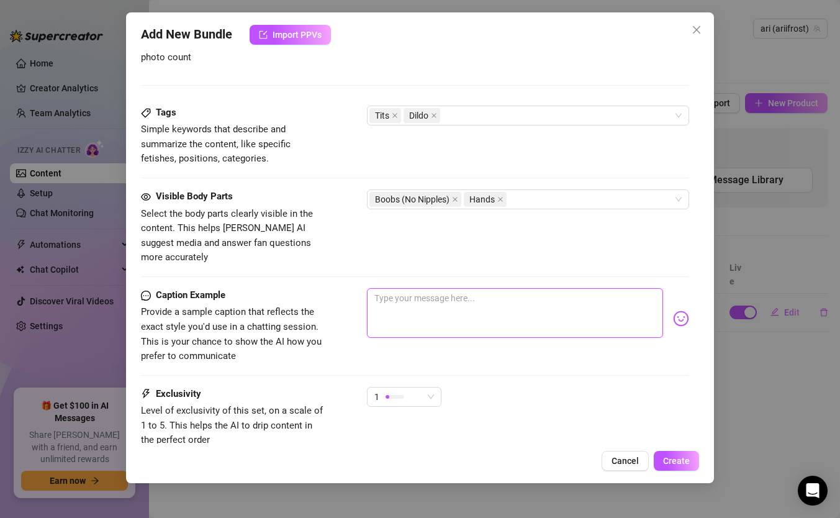
type textarea "[PERSON_NAME] is topless, showing off her bare tits"
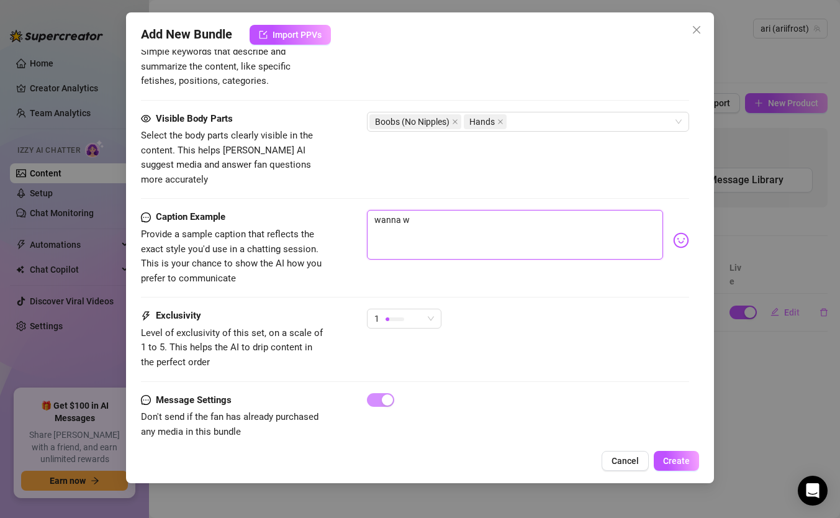
scroll to position [671, 0]
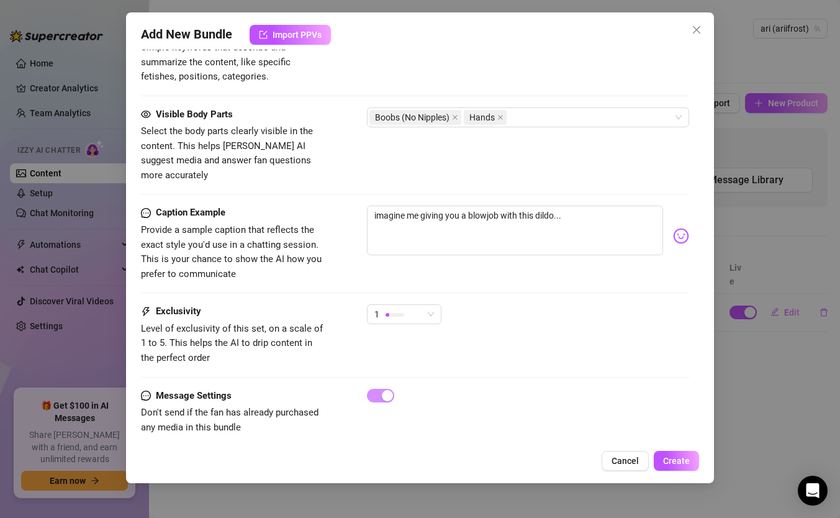
click at [683, 228] on img at bounding box center [681, 236] width 16 height 16
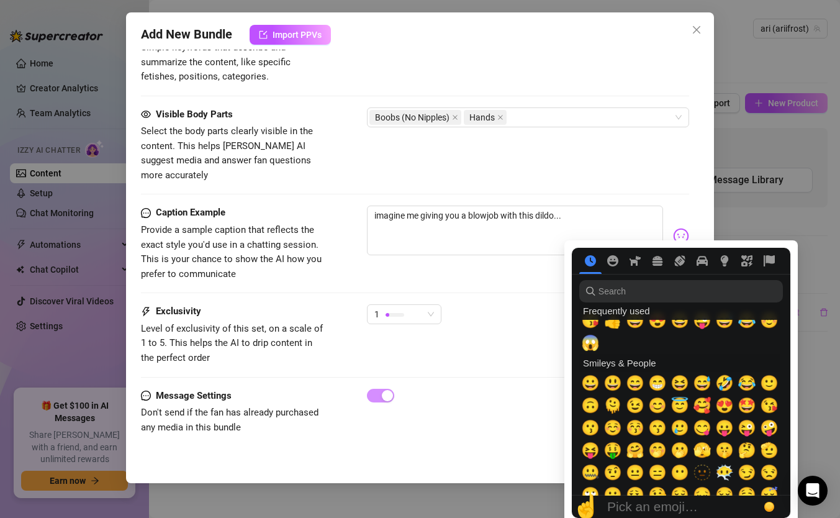
scroll to position [16, 0]
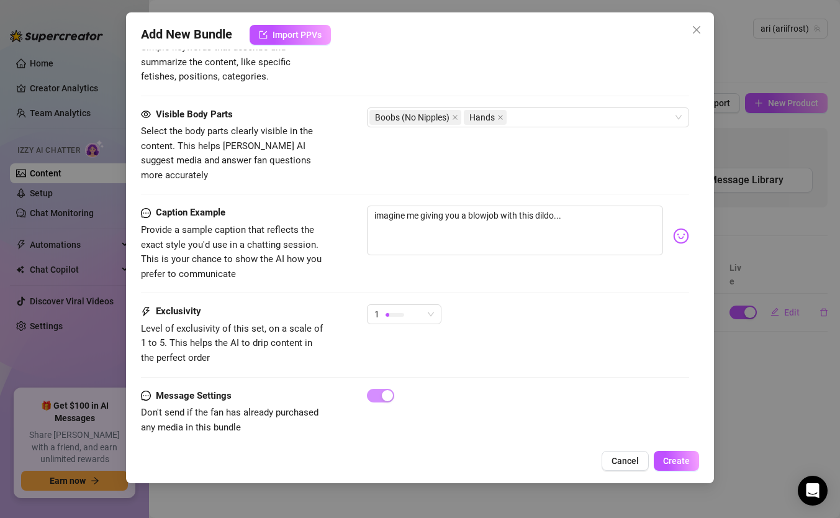
click at [685, 228] on img at bounding box center [681, 236] width 16 height 16
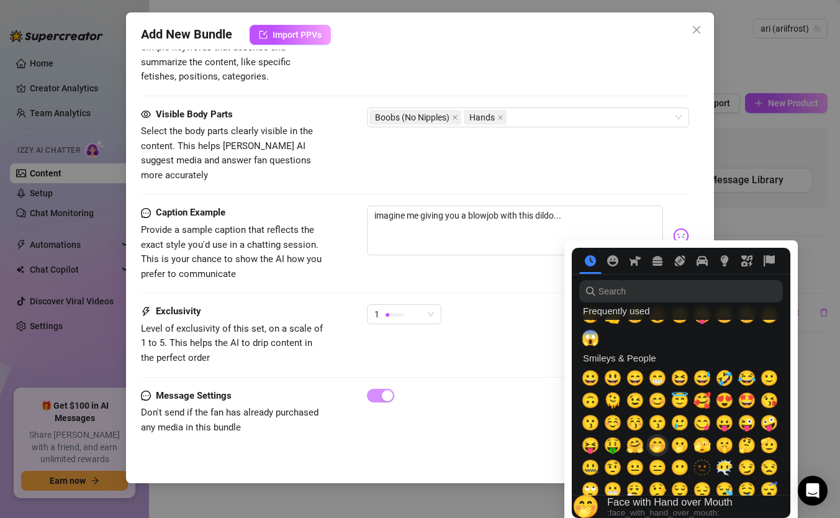
click at [656, 444] on span "🤭" at bounding box center [657, 444] width 19 height 17
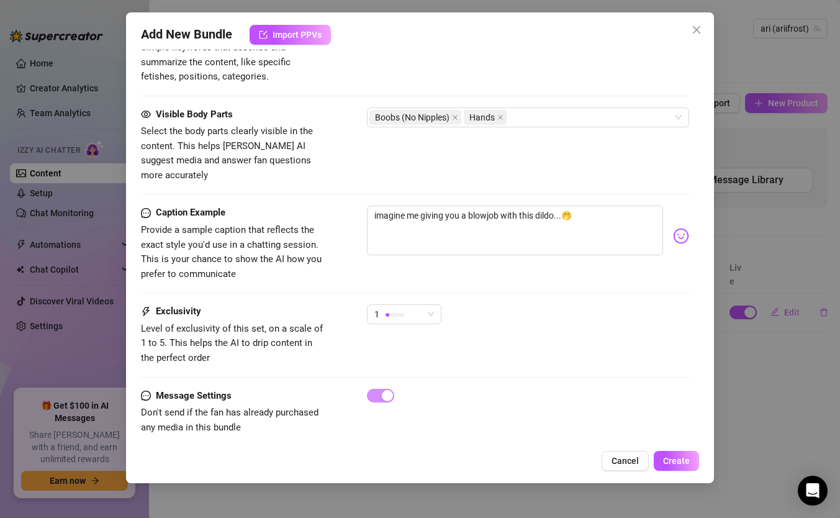
click at [508, 288] on div "Caption Example Provide a sample caption that reflects the exact style you'd us…" at bounding box center [415, 254] width 548 height 99
click at [433, 305] on span "1" at bounding box center [404, 314] width 60 height 19
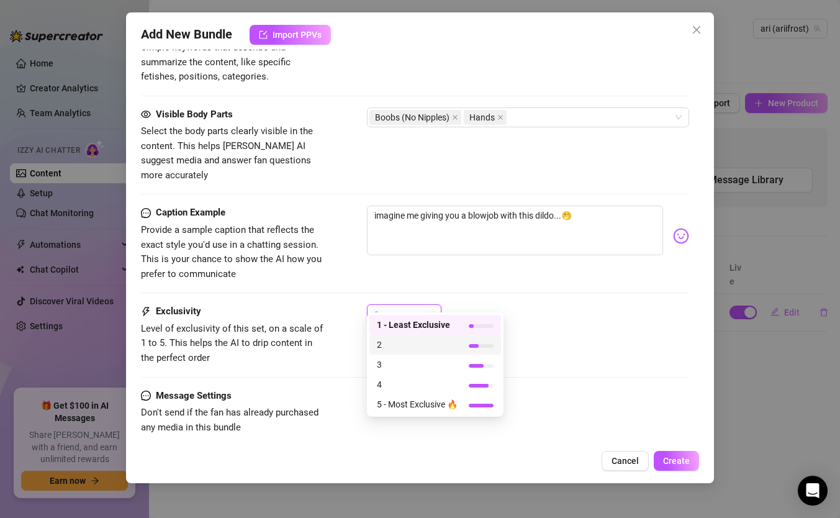
click at [410, 345] on span "2" at bounding box center [417, 345] width 81 height 14
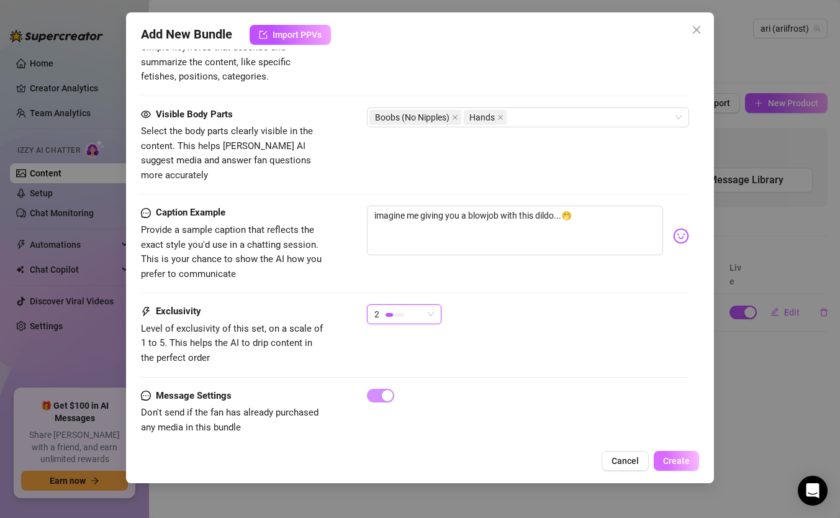
click at [673, 446] on span "Create" at bounding box center [676, 461] width 27 height 10
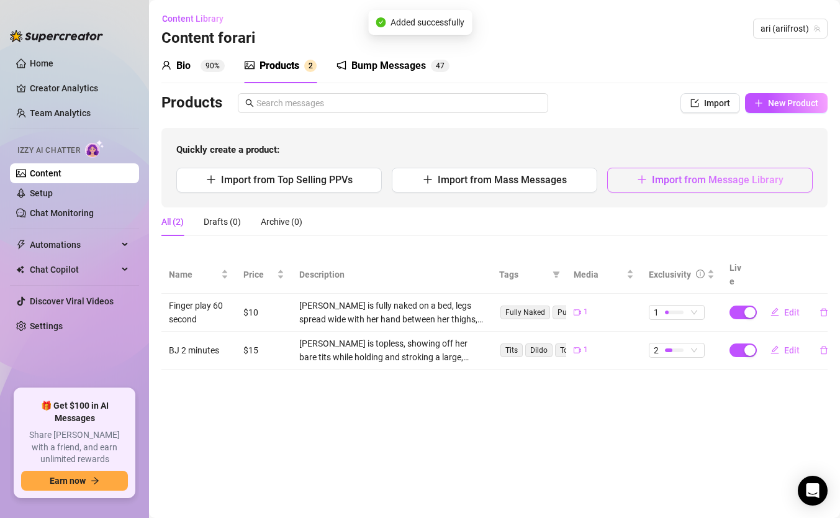
click at [664, 185] on span "Import from Message Library" at bounding box center [718, 180] width 132 height 12
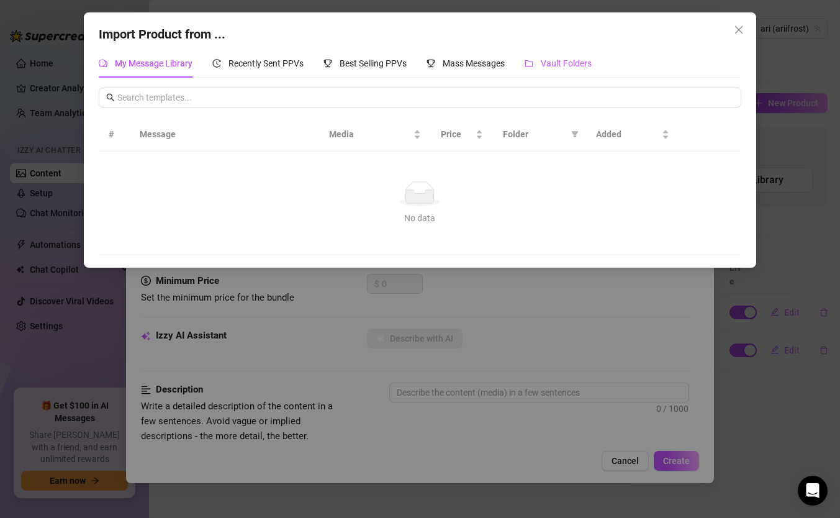
click at [563, 68] on span "Vault Folders" at bounding box center [566, 63] width 51 height 10
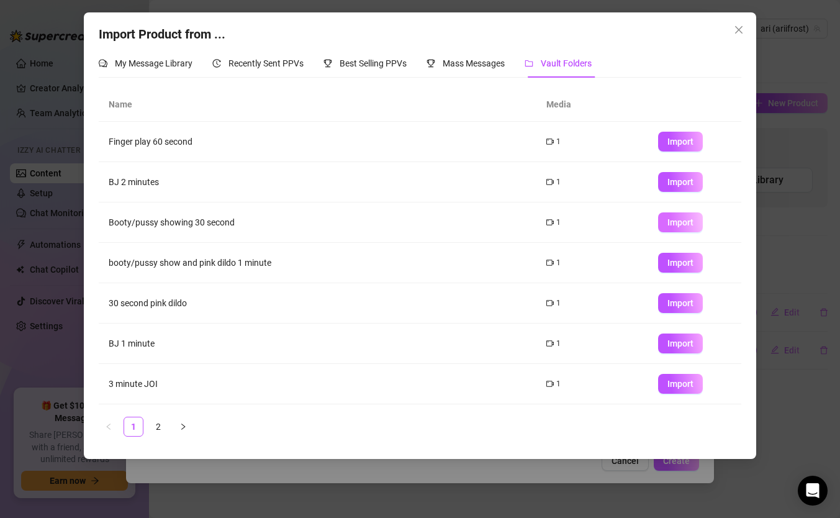
click at [676, 219] on span "Import" at bounding box center [680, 222] width 26 height 10
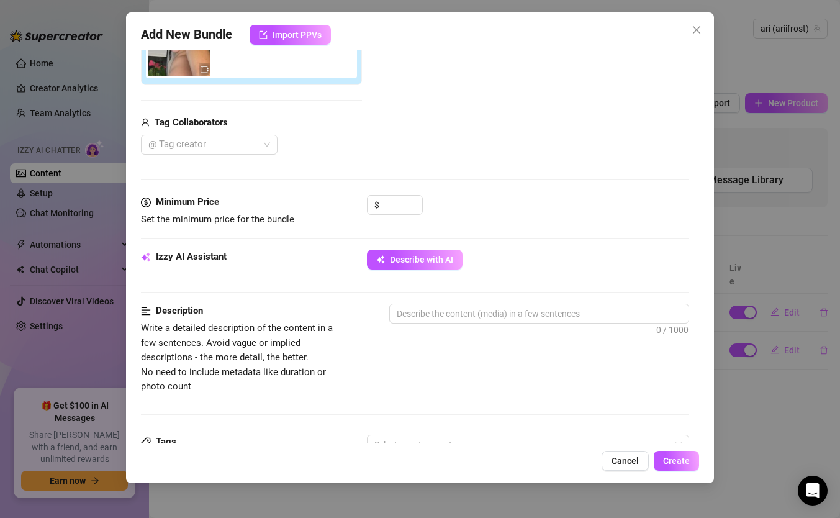
scroll to position [271, 0]
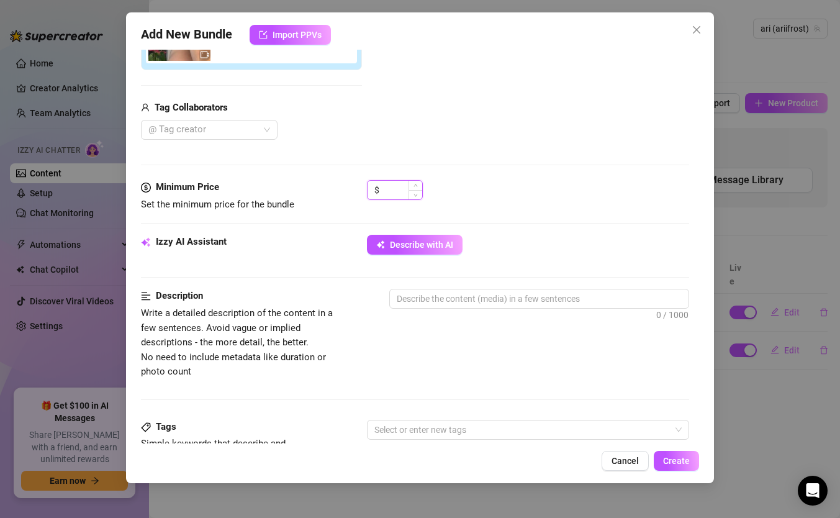
click at [400, 189] on input at bounding box center [402, 190] width 40 height 19
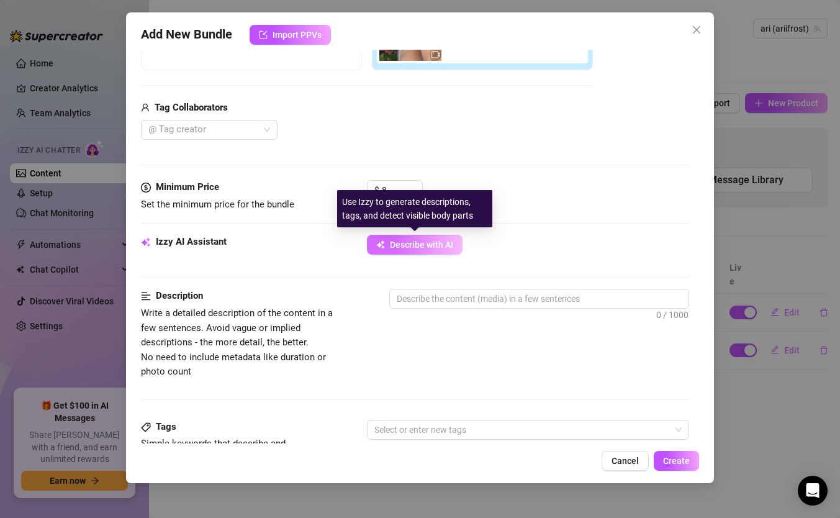
click at [390, 250] on button "Describe with AI" at bounding box center [415, 245] width 96 height 20
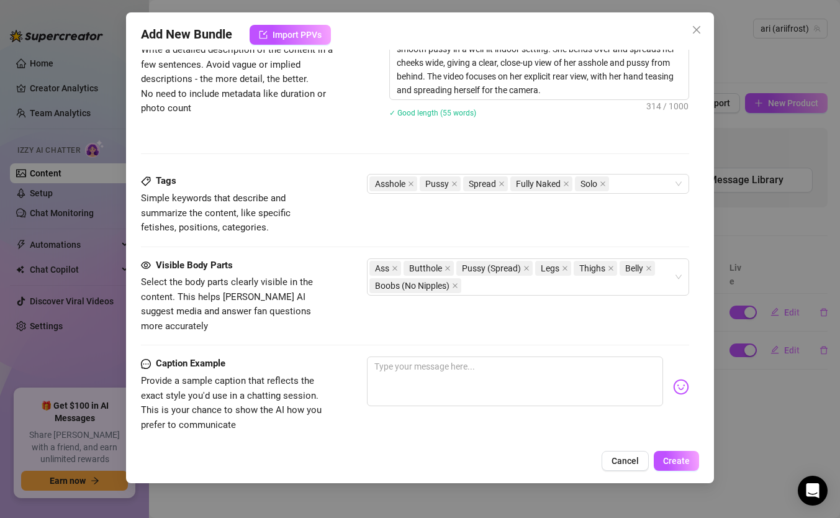
scroll to position [544, 0]
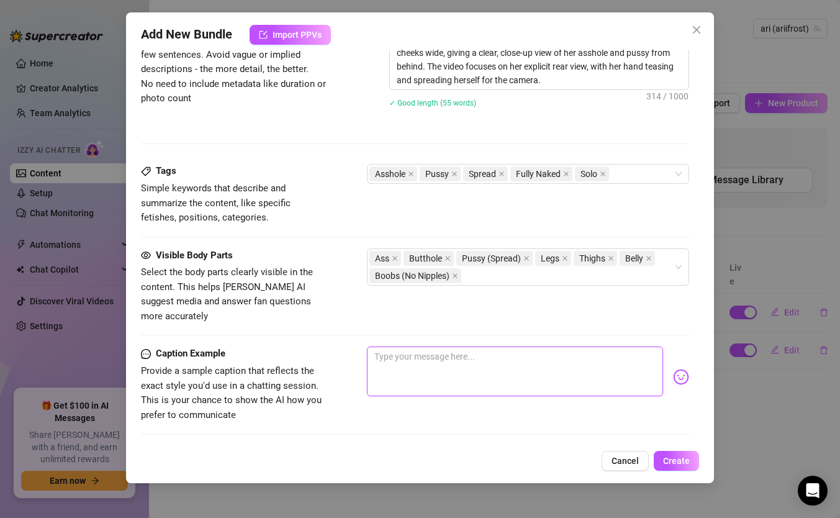
click at [412, 354] on textarea at bounding box center [515, 371] width 296 height 50
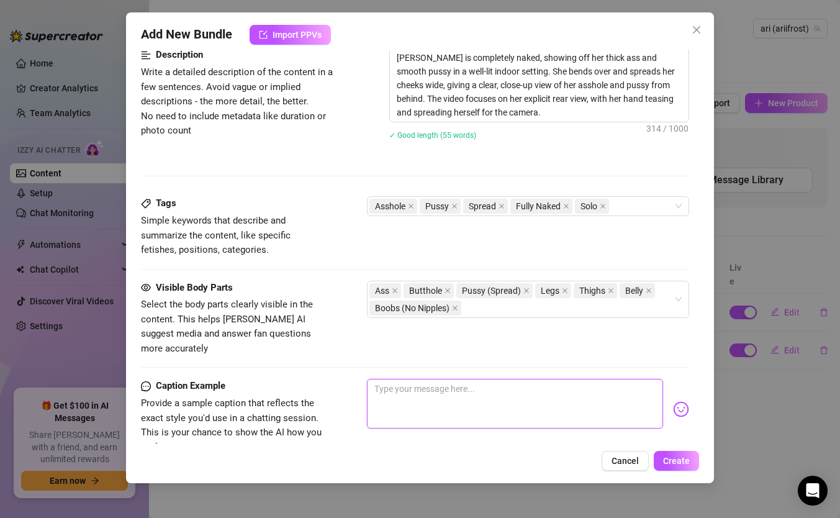
scroll to position [507, 0]
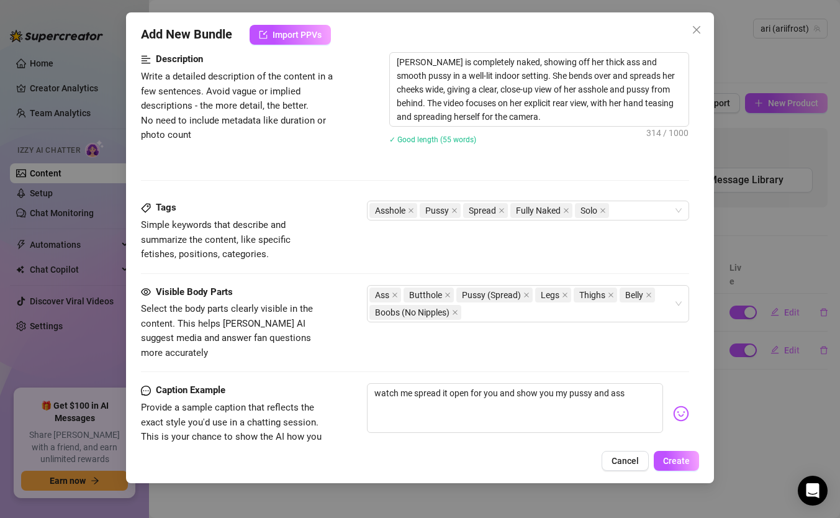
click at [682, 405] on img at bounding box center [681, 413] width 16 height 16
click at [680, 405] on img at bounding box center [681, 413] width 16 height 16
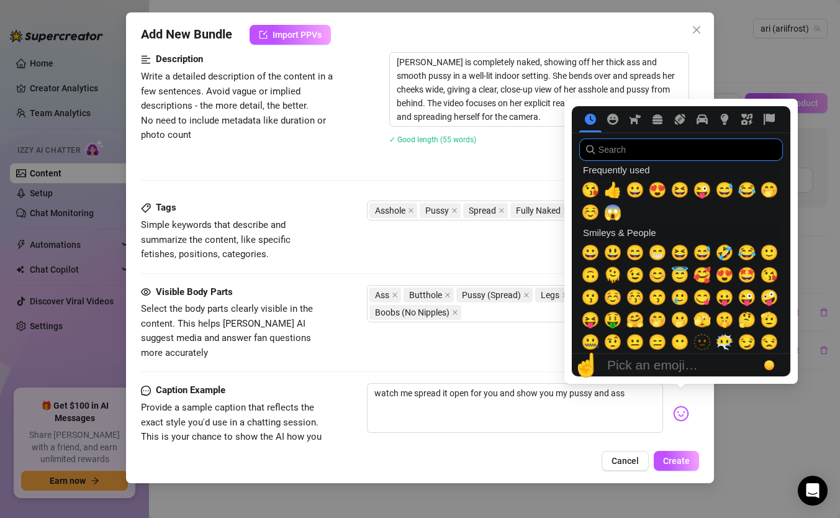
click at [598, 142] on input "search" at bounding box center [681, 149] width 204 height 22
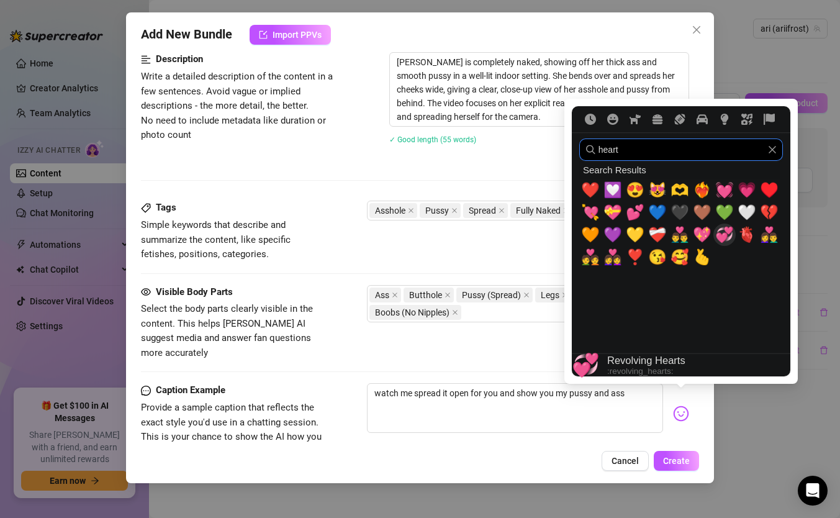
click at [728, 237] on span "💞" at bounding box center [724, 234] width 19 height 17
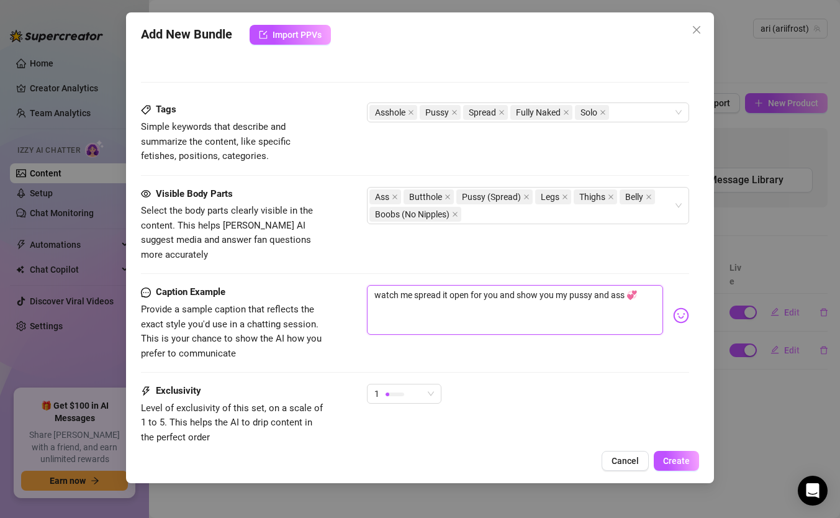
scroll to position [685, 0]
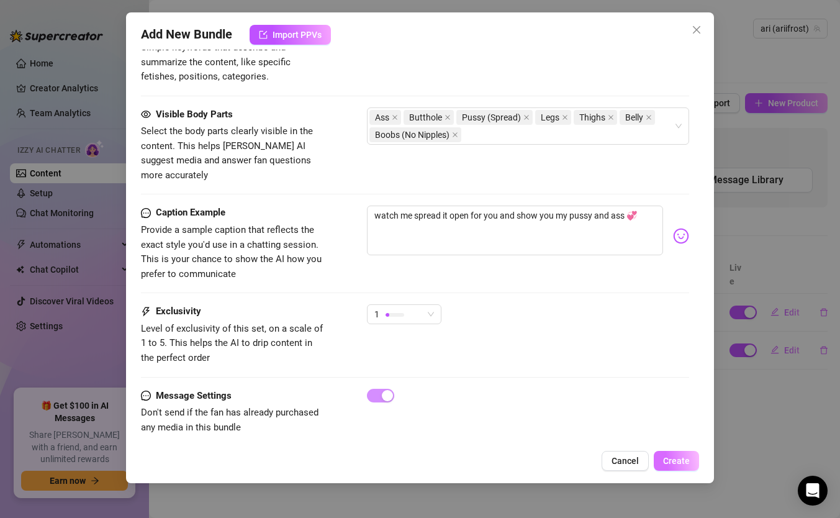
click at [675, 446] on span "Create" at bounding box center [676, 461] width 27 height 10
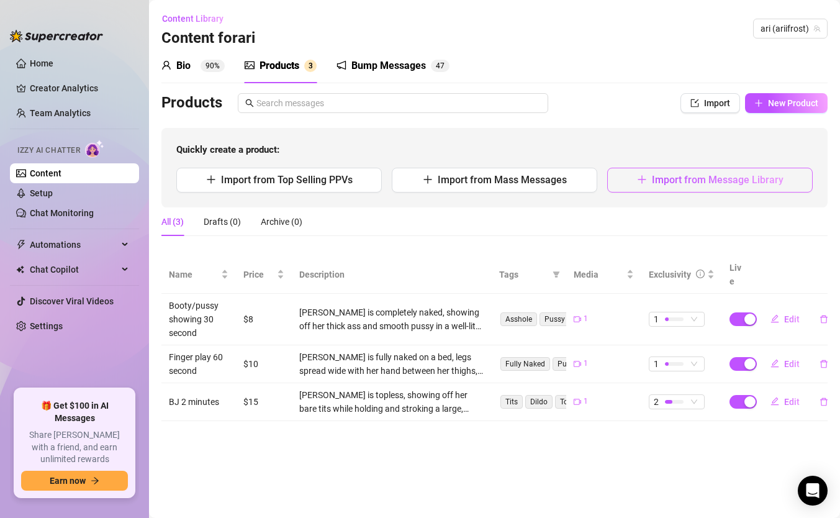
click at [669, 174] on span "Import from Message Library" at bounding box center [718, 180] width 132 height 12
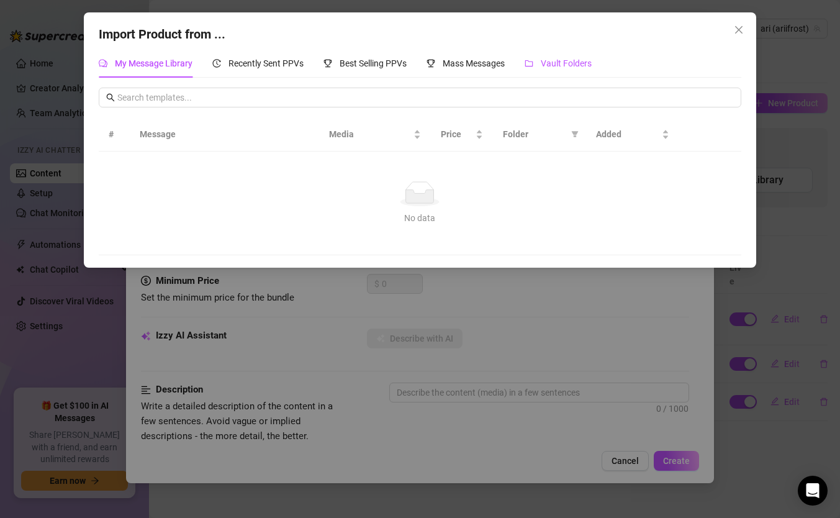
click at [555, 61] on span "Vault Folders" at bounding box center [566, 63] width 51 height 10
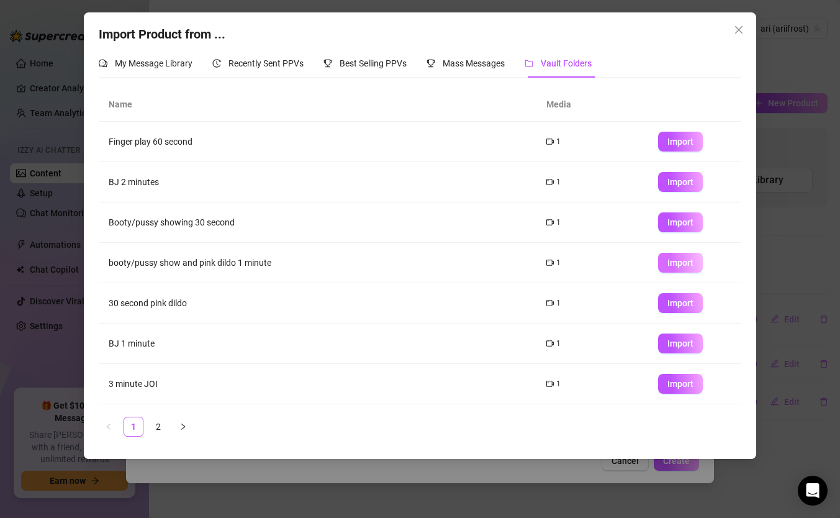
click at [666, 265] on button "Import" at bounding box center [680, 263] width 45 height 20
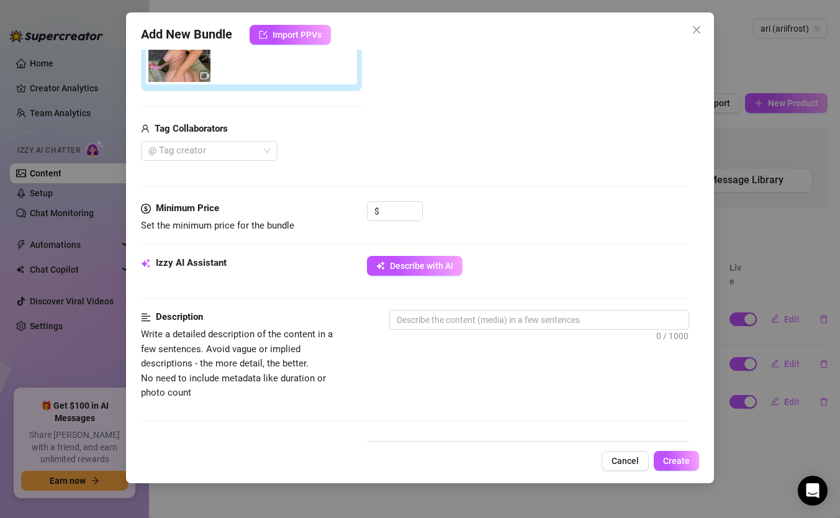
scroll to position [253, 0]
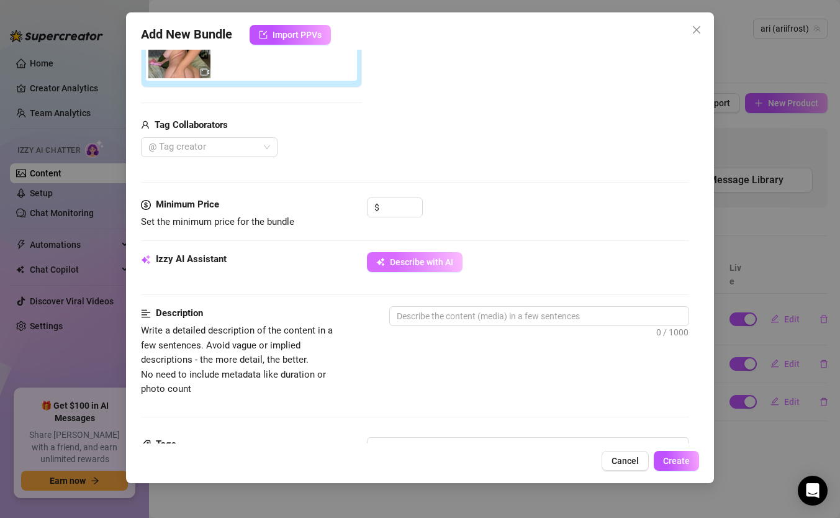
click at [387, 259] on button "Describe with AI" at bounding box center [415, 262] width 96 height 20
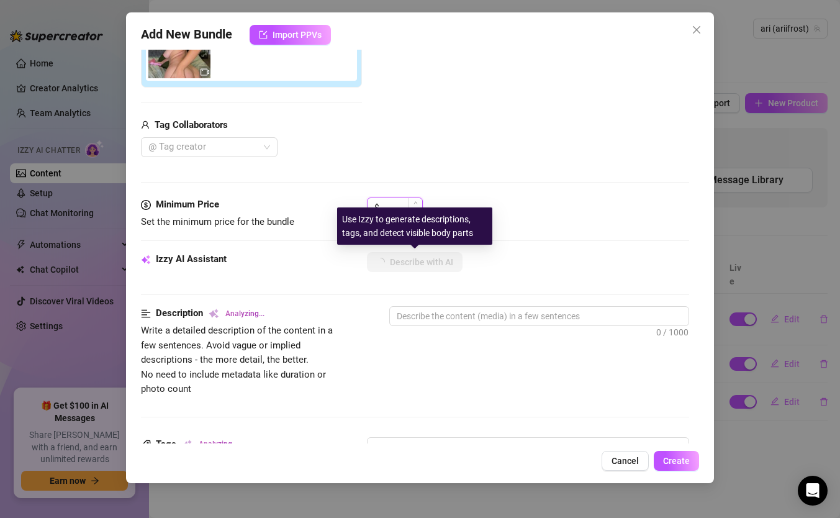
click at [400, 204] on input at bounding box center [402, 207] width 40 height 19
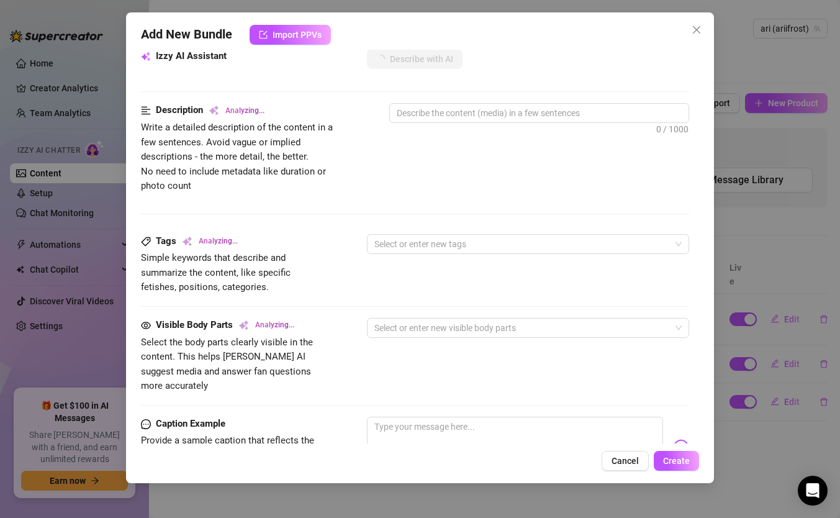
scroll to position [491, 0]
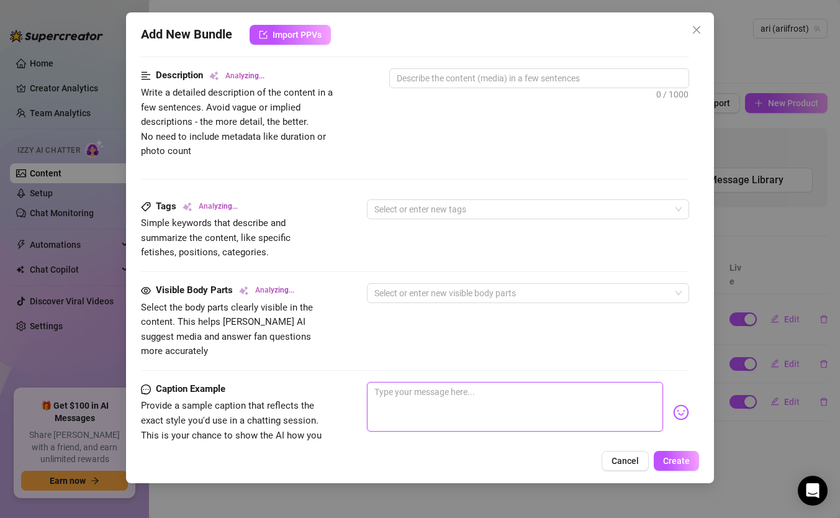
click at [483, 387] on textarea at bounding box center [515, 407] width 296 height 50
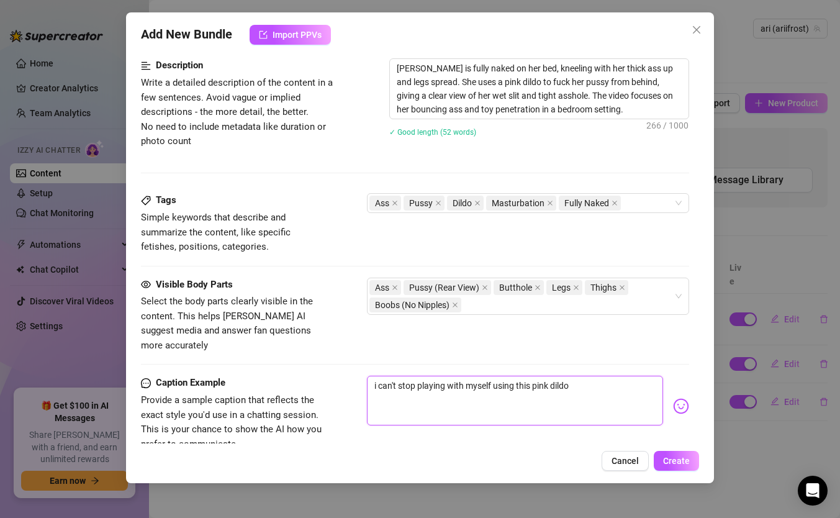
scroll to position [541, 0]
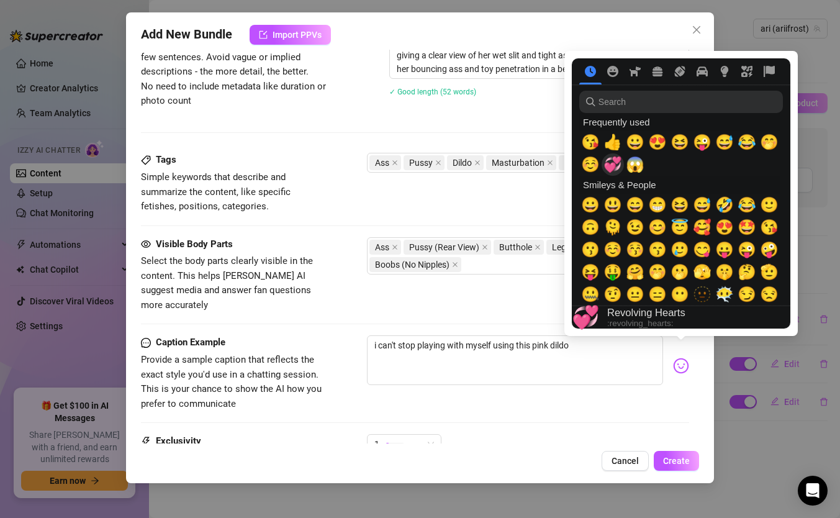
click at [619, 158] on span "💞" at bounding box center [612, 164] width 19 height 17
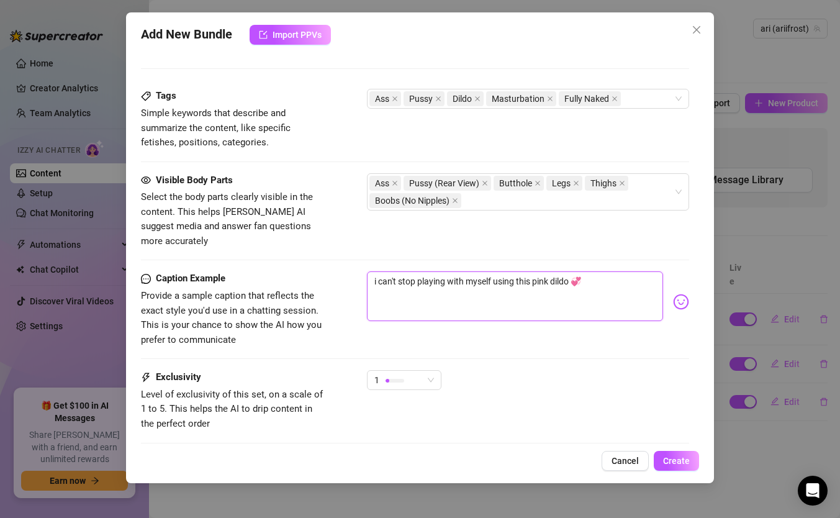
scroll to position [671, 0]
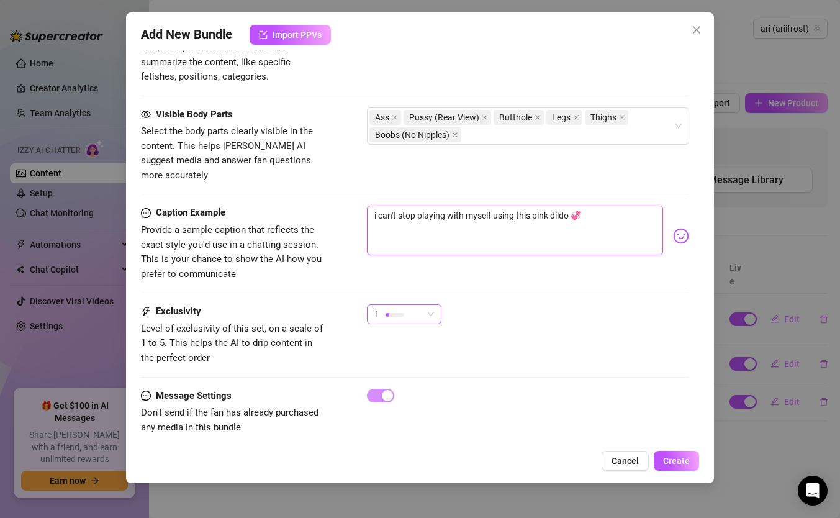
click at [396, 313] on div at bounding box center [394, 315] width 19 height 4
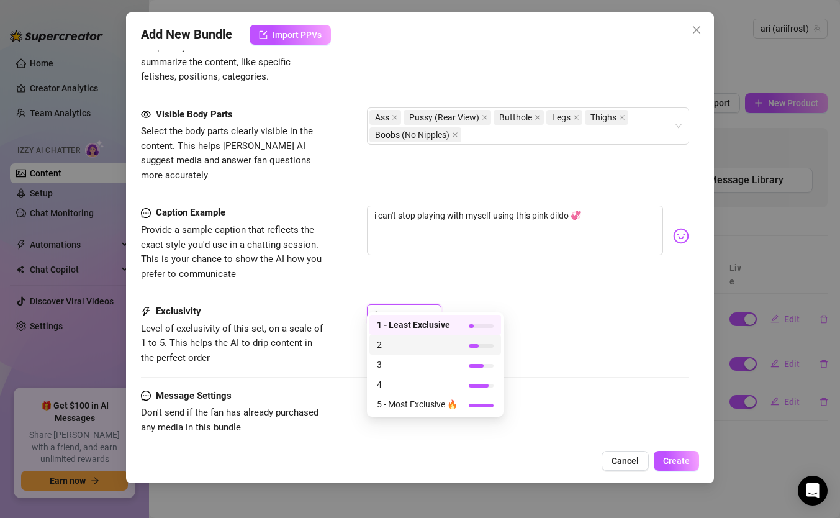
click at [396, 342] on span "2" at bounding box center [417, 345] width 81 height 14
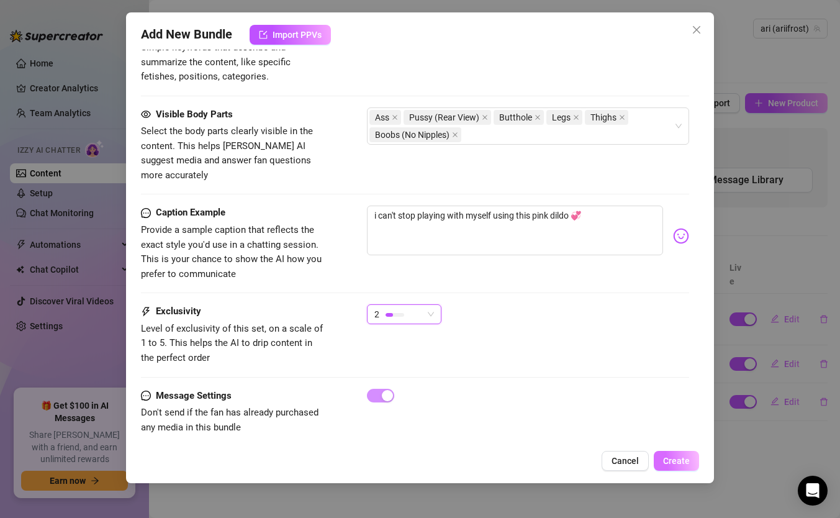
click at [682, 446] on span "Create" at bounding box center [676, 461] width 27 height 10
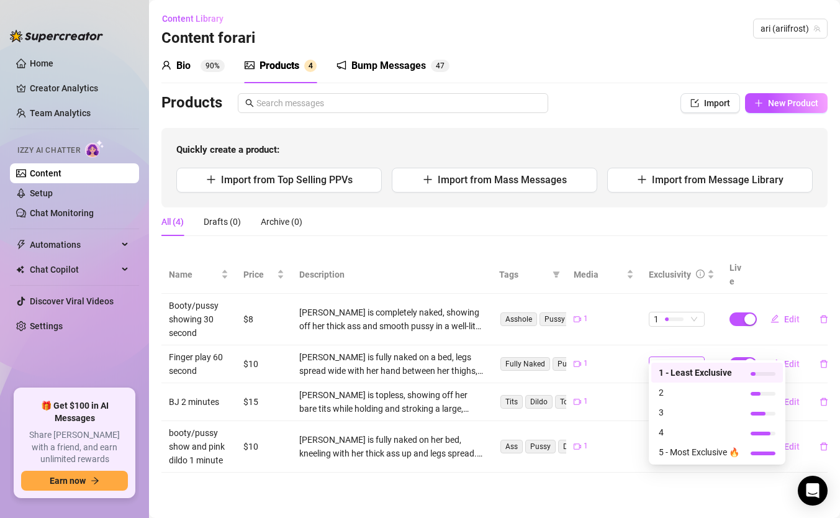
click at [696, 357] on span "1" at bounding box center [677, 364] width 46 height 14
click at [668, 393] on span "2" at bounding box center [698, 392] width 81 height 14
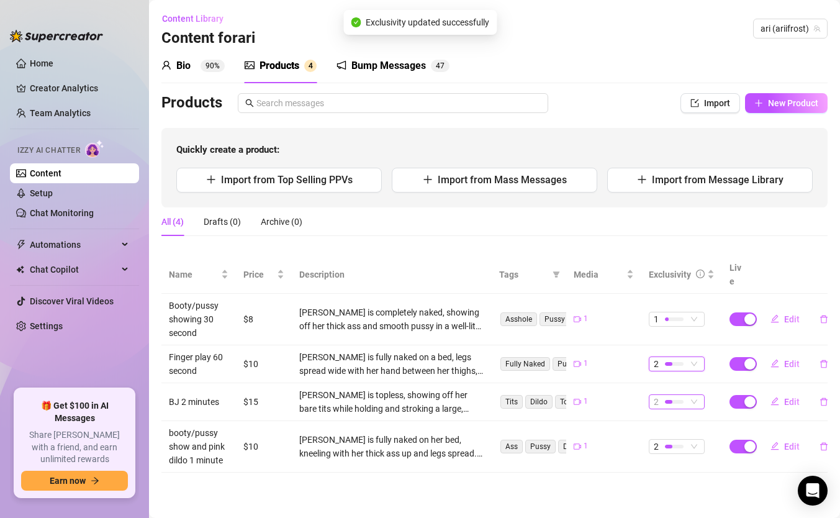
click at [668, 400] on div at bounding box center [668, 402] width 7 height 4
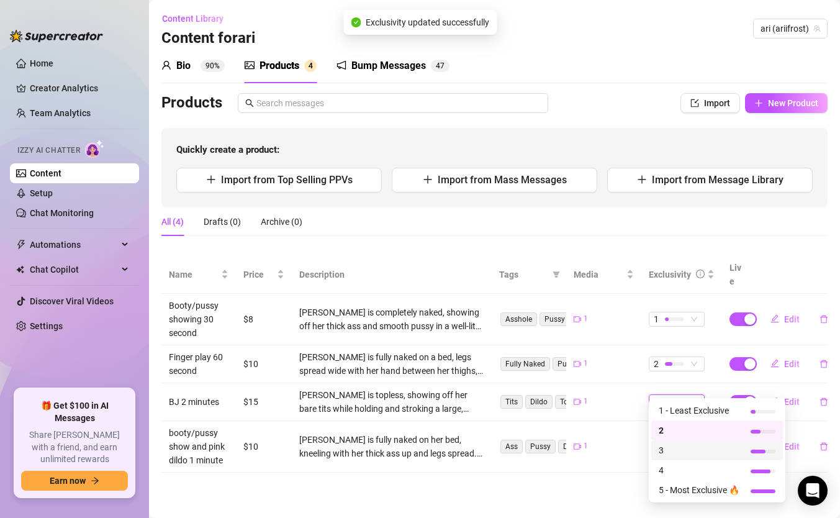
click at [670, 443] on span "3" at bounding box center [698, 450] width 81 height 14
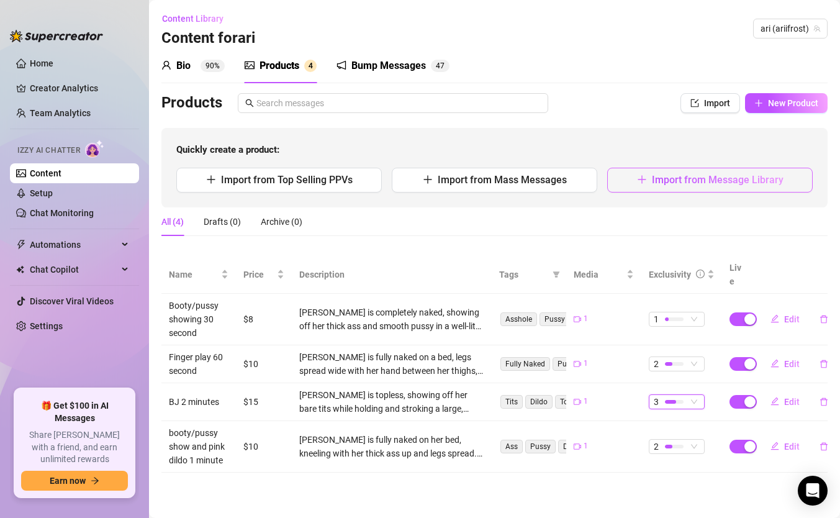
click at [652, 179] on span "Import from Message Library" at bounding box center [718, 180] width 132 height 12
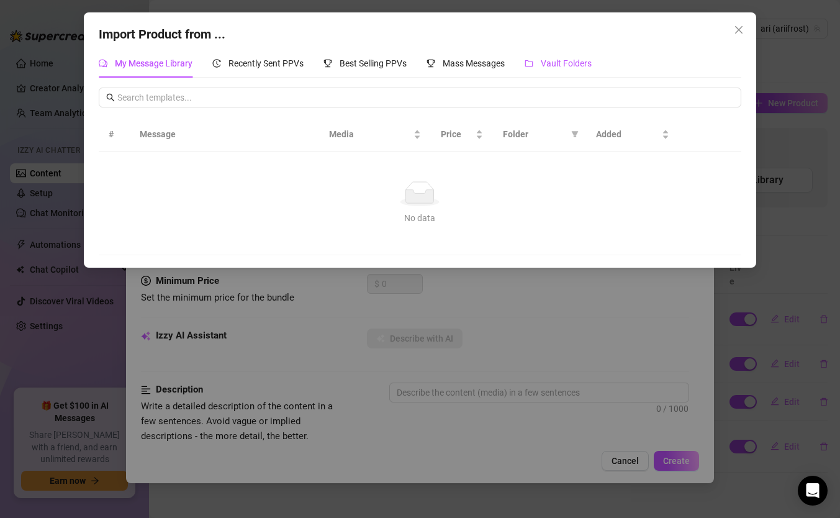
click at [560, 57] on div "Vault Folders" at bounding box center [557, 63] width 67 height 14
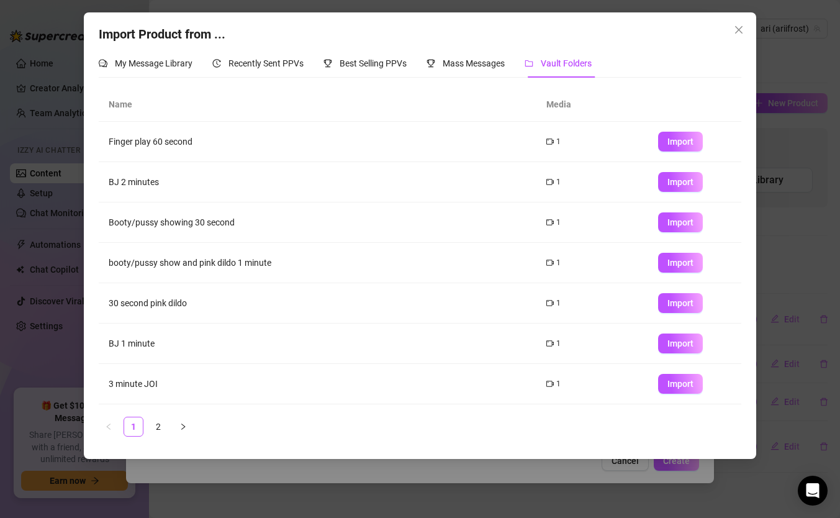
scroll to position [9, 0]
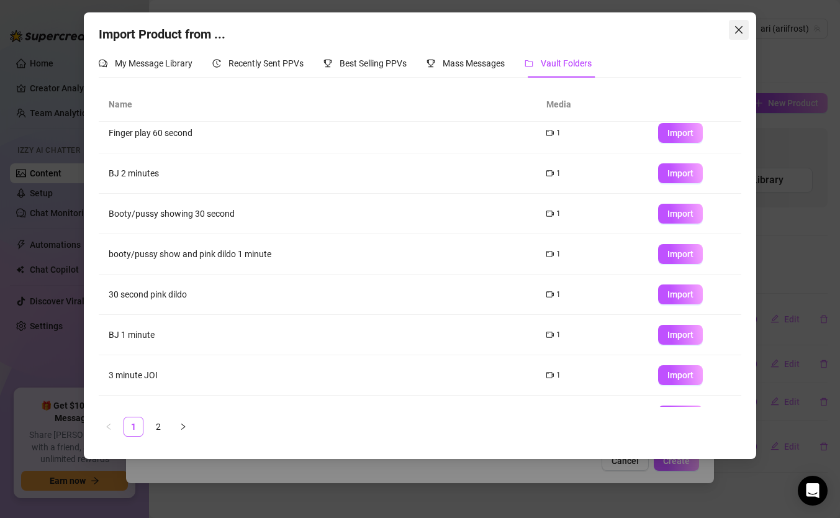
click at [742, 28] on icon "close" at bounding box center [739, 30] width 10 height 10
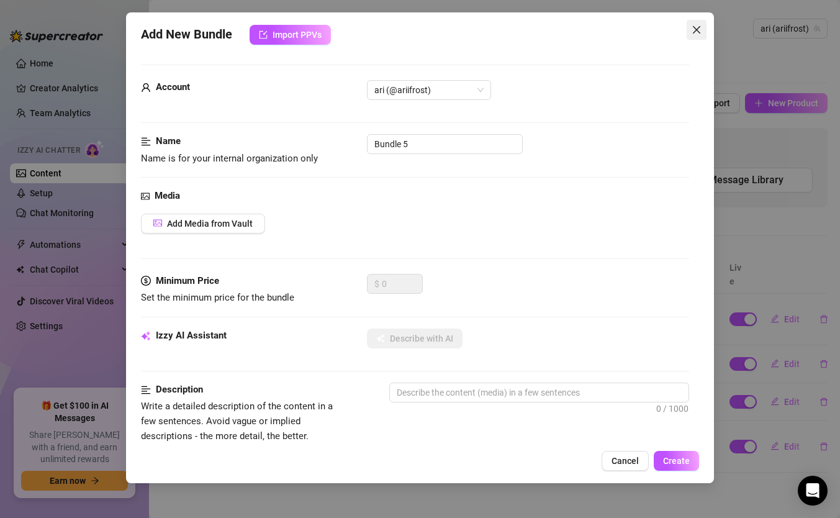
click at [701, 34] on icon "close" at bounding box center [696, 30] width 10 height 10
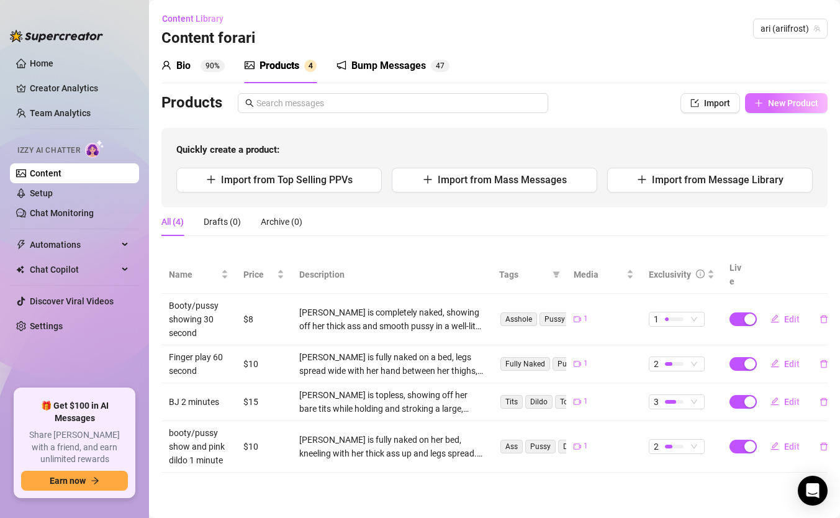
click at [813, 104] on span "New Product" at bounding box center [793, 103] width 50 height 10
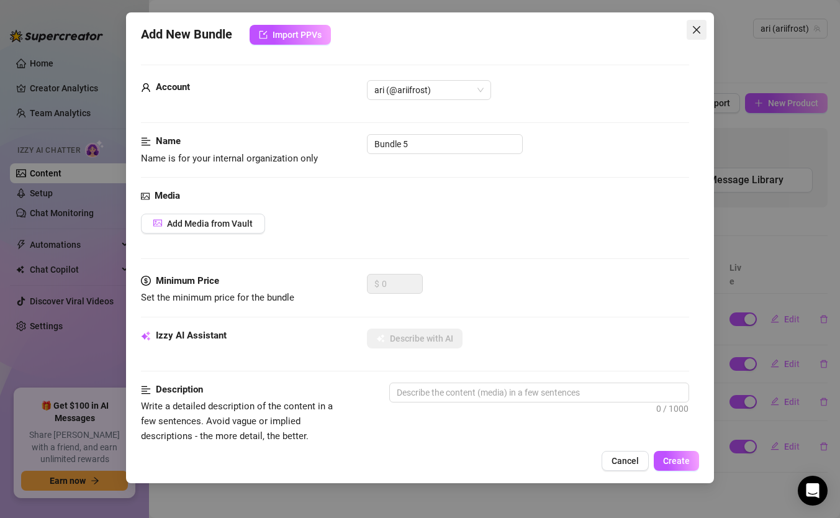
click at [694, 29] on icon "close" at bounding box center [696, 30] width 10 height 10
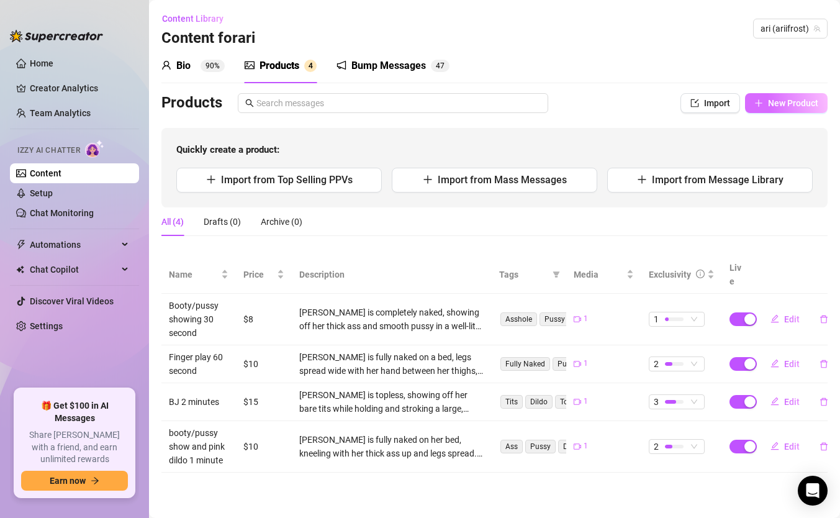
click at [785, 104] on span "New Product" at bounding box center [793, 103] width 50 height 10
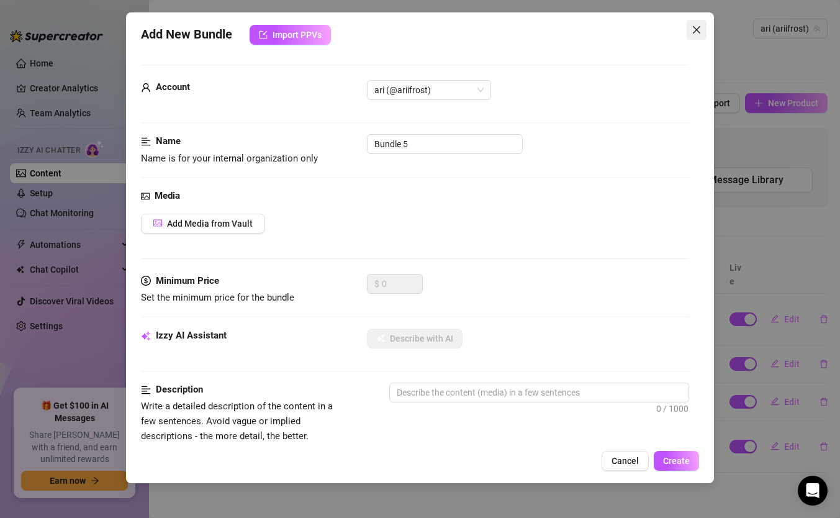
click at [697, 27] on icon "close" at bounding box center [696, 30] width 10 height 10
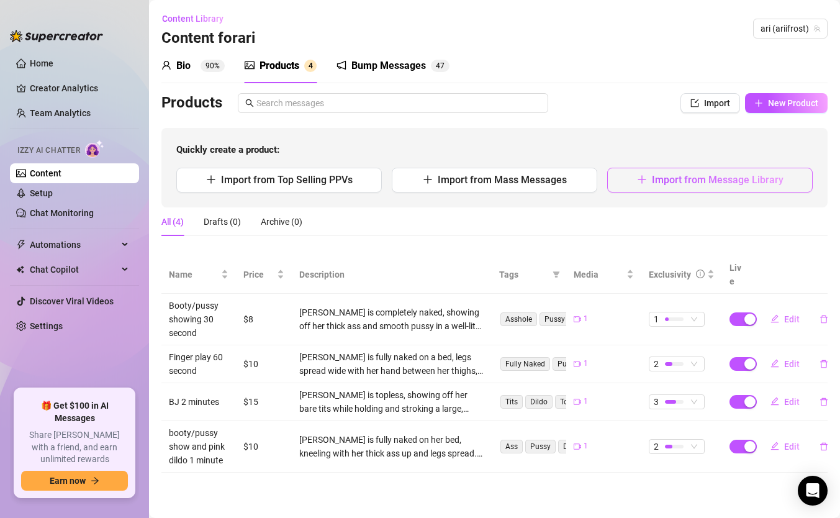
click at [728, 177] on span "Import from Message Library" at bounding box center [718, 180] width 132 height 12
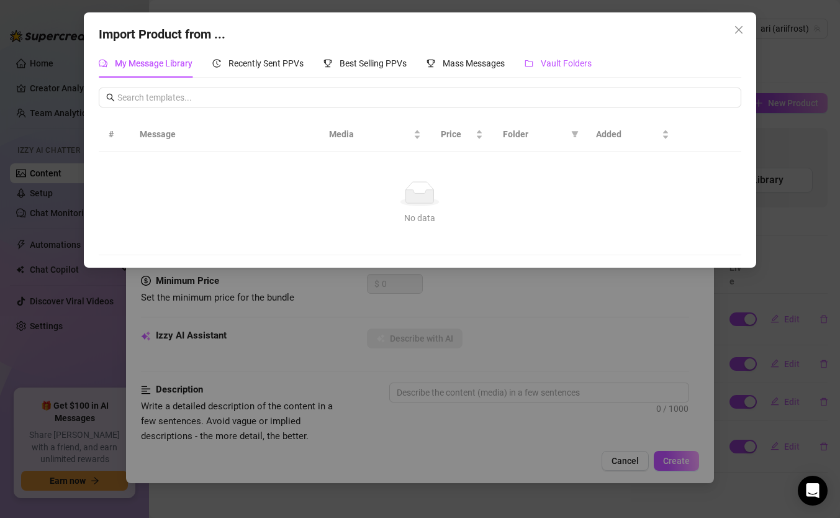
click at [561, 66] on span "Vault Folders" at bounding box center [566, 63] width 51 height 10
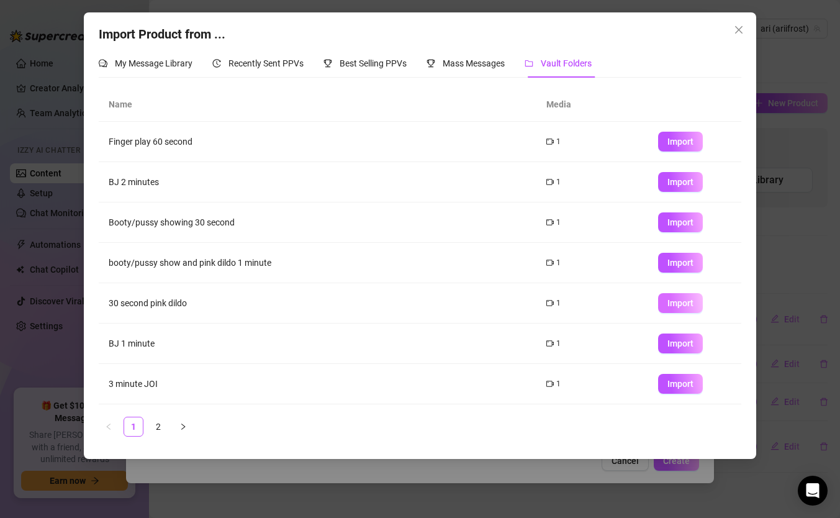
click at [671, 302] on span "Import" at bounding box center [680, 303] width 26 height 10
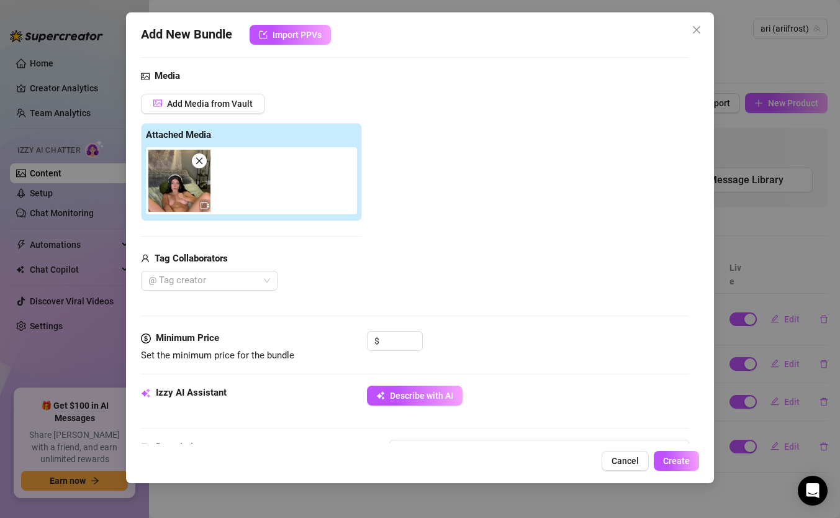
scroll to position [135, 0]
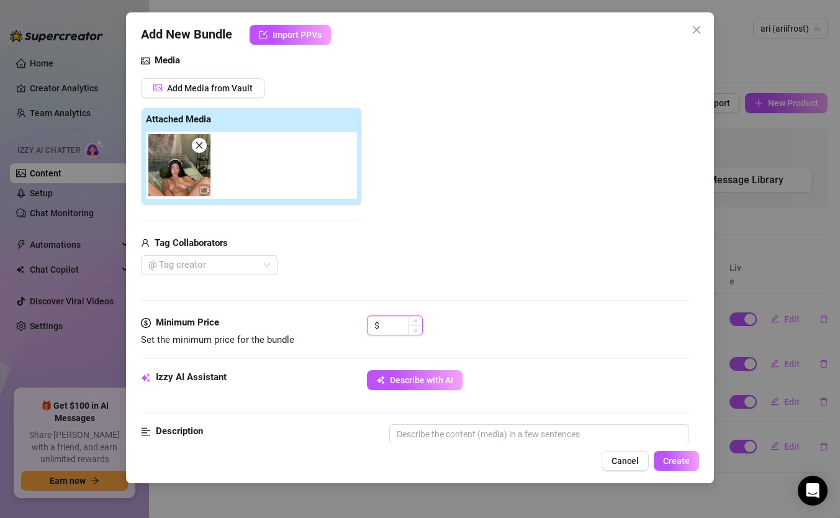
click at [406, 328] on input at bounding box center [402, 325] width 40 height 19
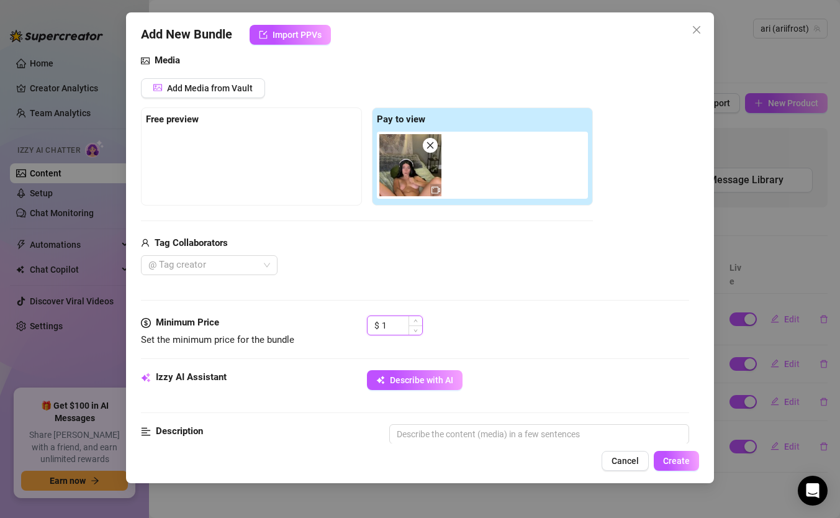
click at [406, 328] on input "1" at bounding box center [402, 325] width 40 height 19
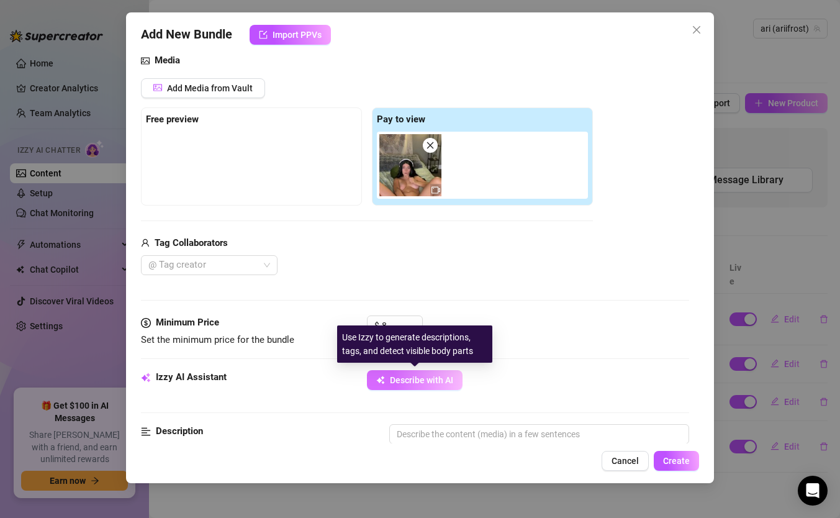
click at [403, 377] on span "Describe with AI" at bounding box center [421, 380] width 63 height 10
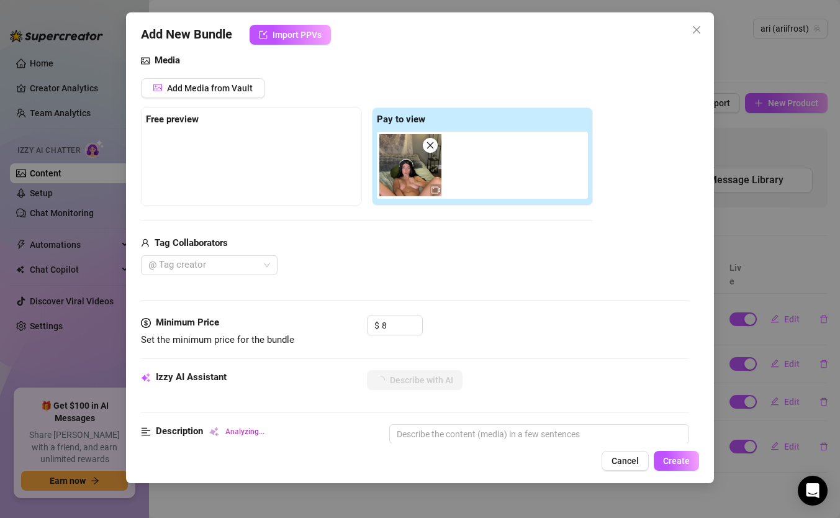
click at [331, 379] on div "Izzy AI Assistant Describe with AI" at bounding box center [415, 385] width 548 height 31
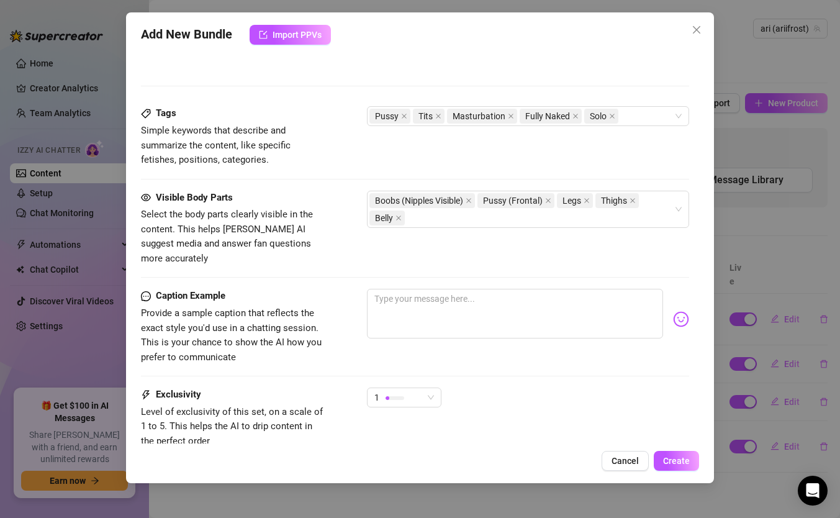
scroll to position [663, 0]
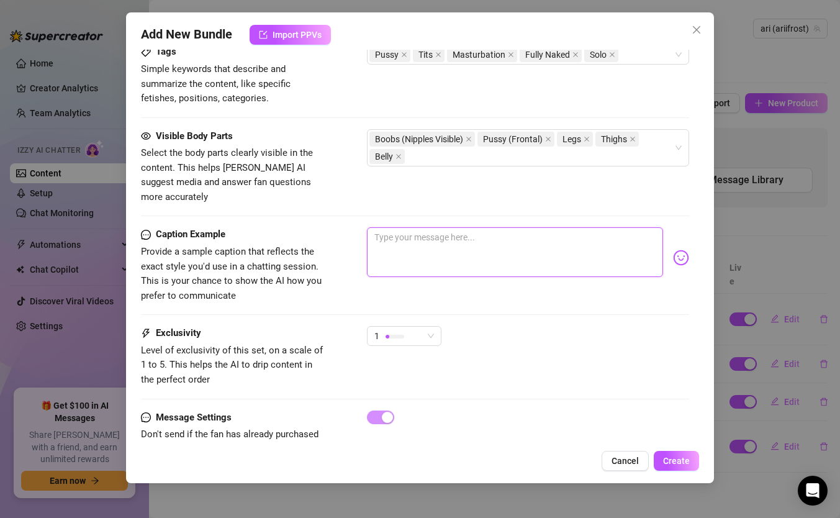
click at [439, 227] on textarea at bounding box center [515, 252] width 296 height 50
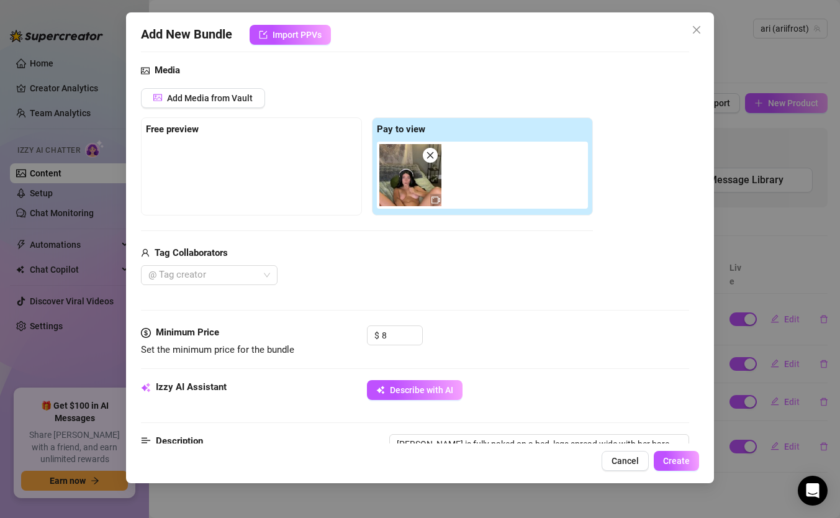
scroll to position [163, 0]
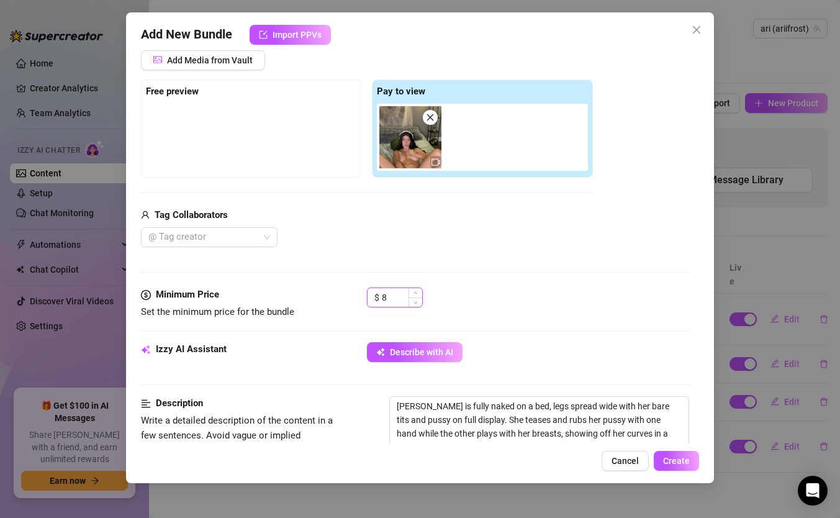
click at [394, 295] on input "8" at bounding box center [402, 297] width 40 height 19
click at [317, 344] on div "Izzy AI Assistant" at bounding box center [234, 349] width 186 height 15
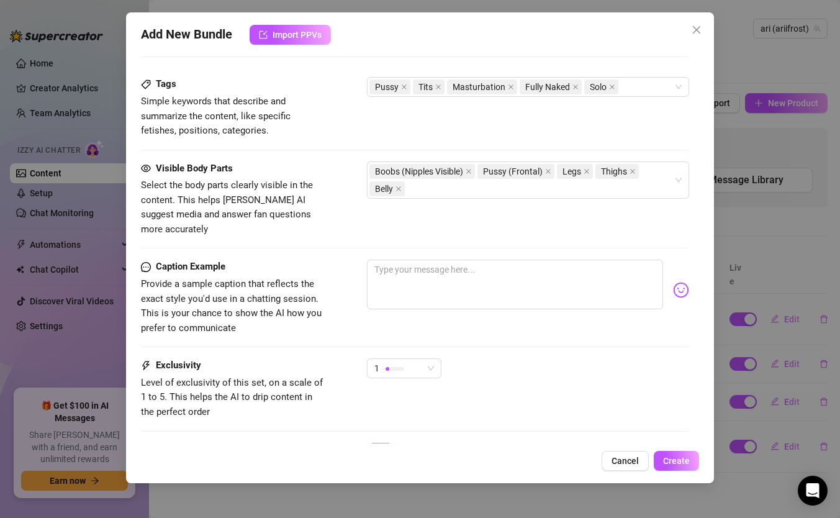
scroll to position [631, 0]
click at [397, 272] on textarea at bounding box center [515, 284] width 296 height 50
click at [483, 275] on textarea "this" at bounding box center [515, 284] width 296 height 50
click at [701, 35] on button "Close" at bounding box center [696, 30] width 20 height 20
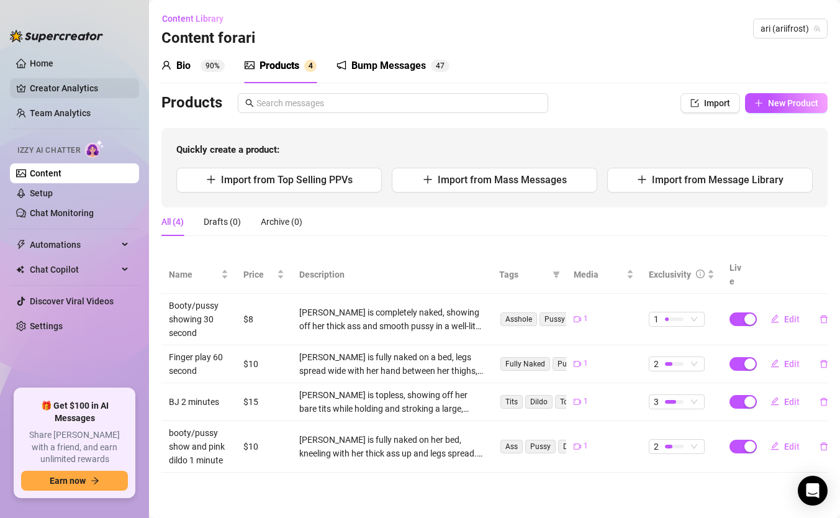
click at [45, 89] on link "Creator Analytics" at bounding box center [79, 88] width 99 height 20
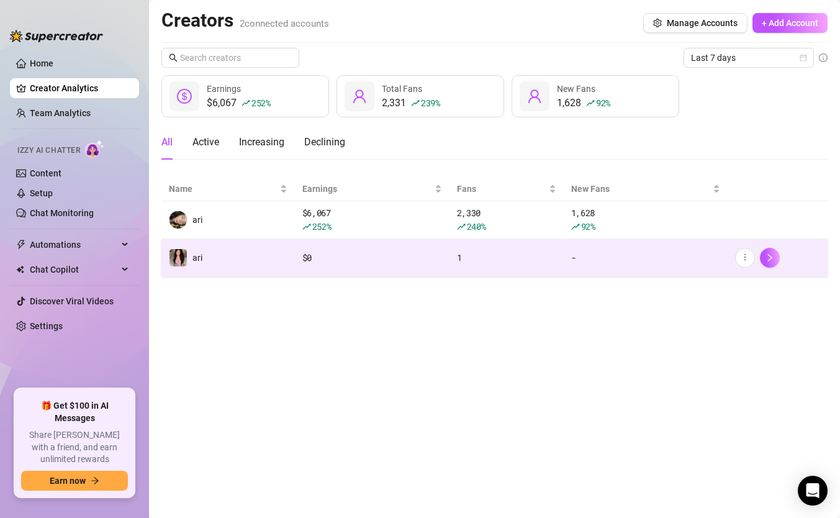
click at [410, 272] on td "$ 0" at bounding box center [372, 257] width 155 height 37
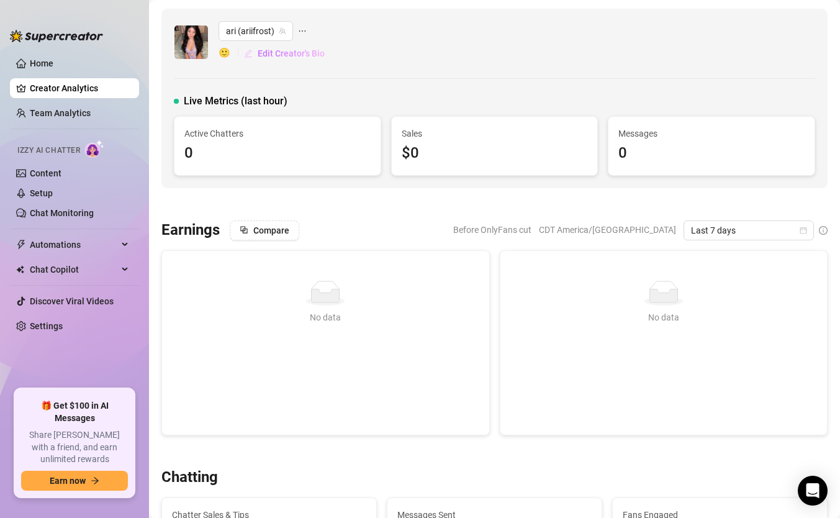
click at [276, 52] on span "Edit Creator's Bio" at bounding box center [291, 53] width 67 height 10
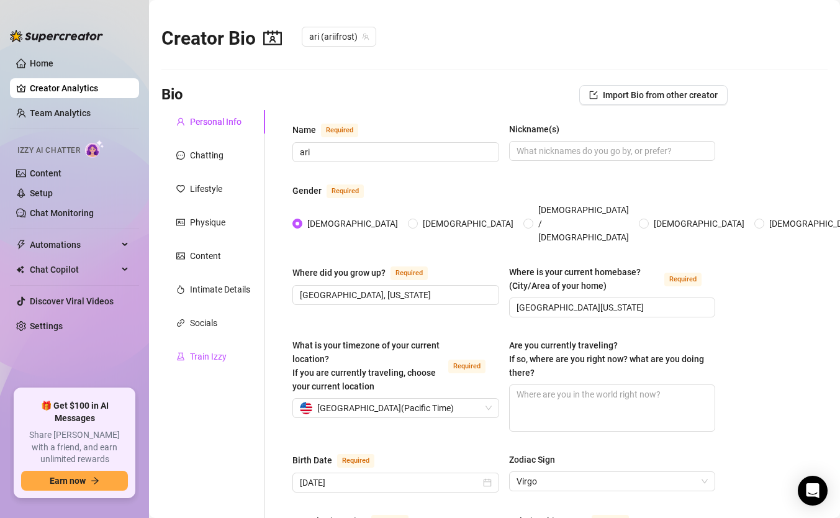
click at [215, 358] on div "Train Izzy" at bounding box center [208, 356] width 37 height 14
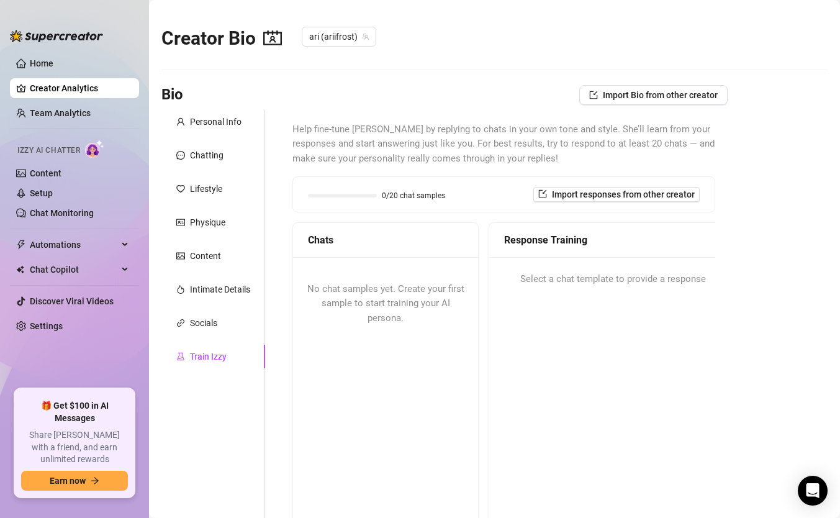
click at [380, 316] on span "No chat samples yet. Create your first sample to start training your AI persona." at bounding box center [385, 303] width 157 height 40
click at [385, 371] on div "No chat samples yet. Create your first sample to start training your AI persona." at bounding box center [385, 394] width 185 height 274
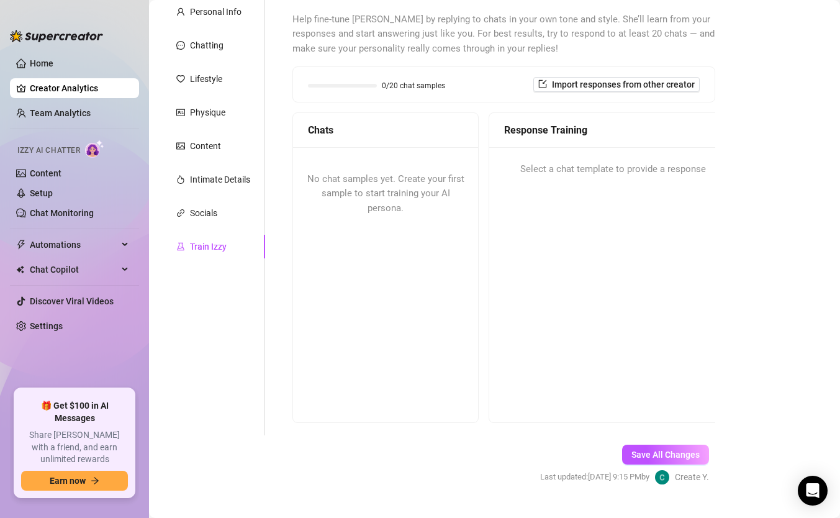
scroll to position [135, 0]
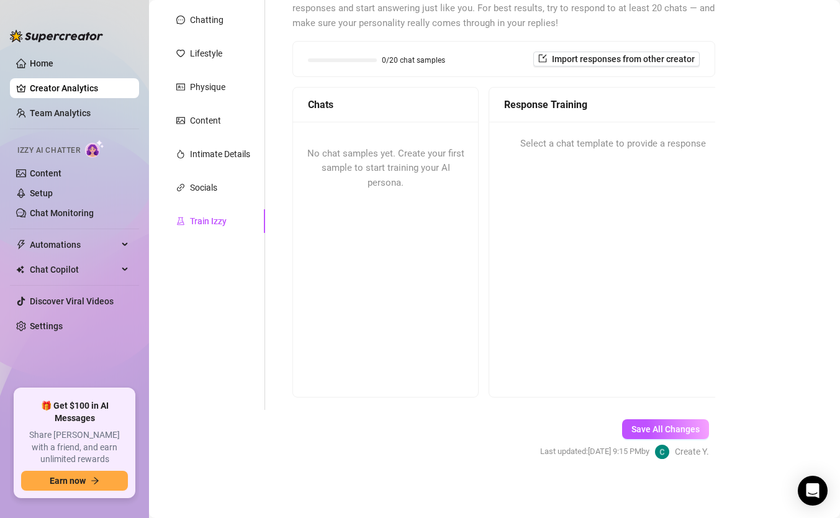
click at [428, 148] on span "No chat samples yet. Create your first sample to start training your AI persona." at bounding box center [385, 168] width 157 height 40
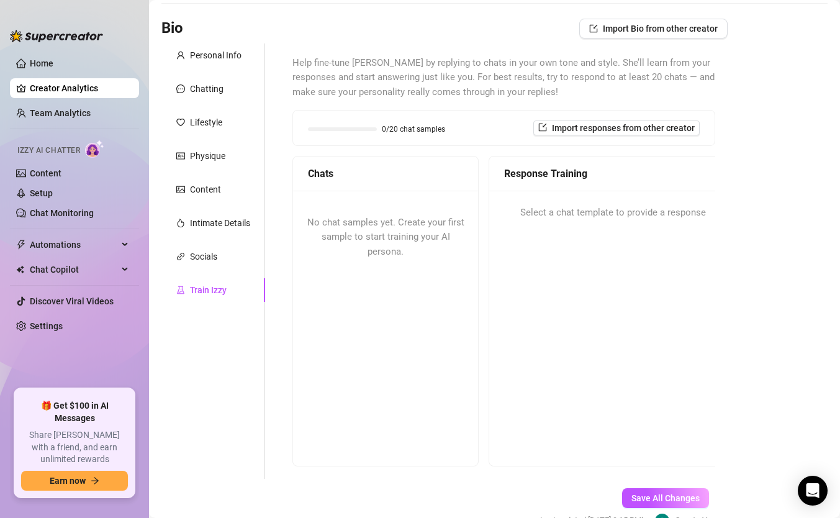
scroll to position [54, 0]
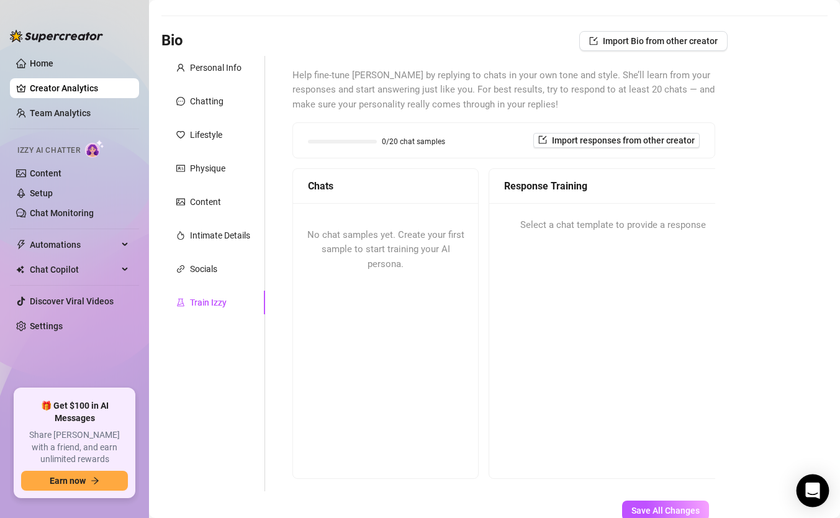
click at [818, 446] on icon "Open Intercom Messenger" at bounding box center [812, 490] width 16 height 16
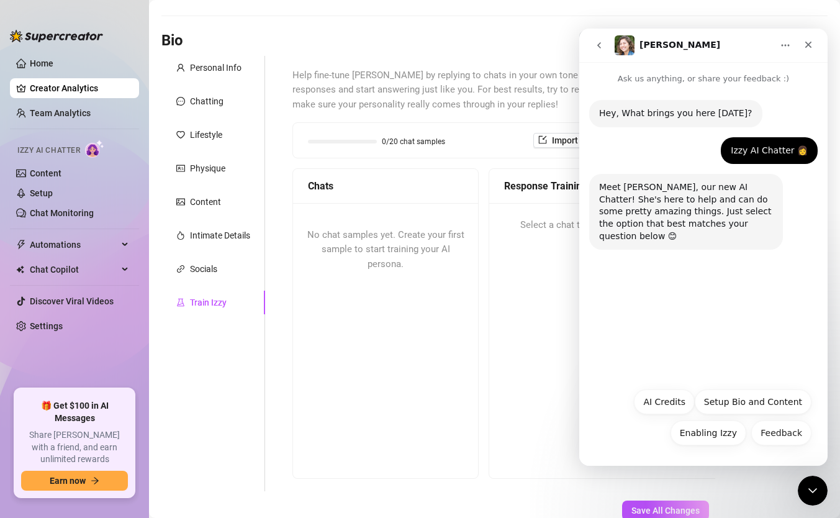
scroll to position [0, 0]
click at [766, 410] on button "Setup Bio and Content" at bounding box center [752, 401] width 117 height 25
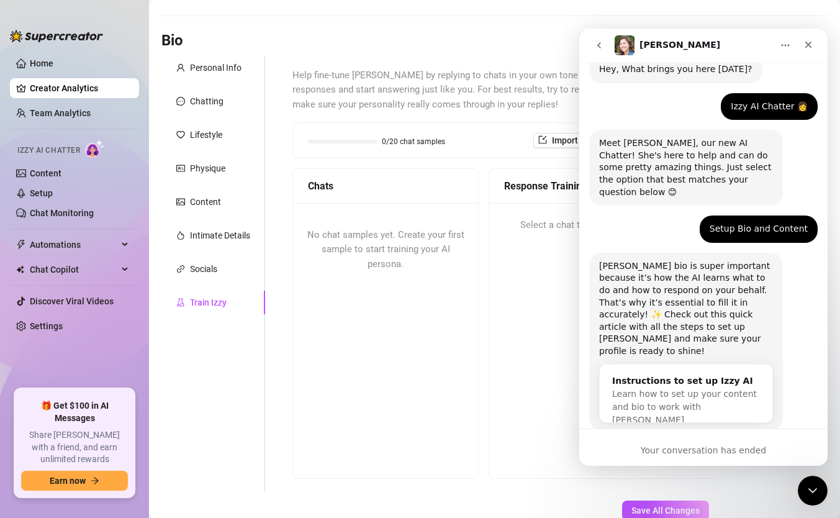
scroll to position [59, 0]
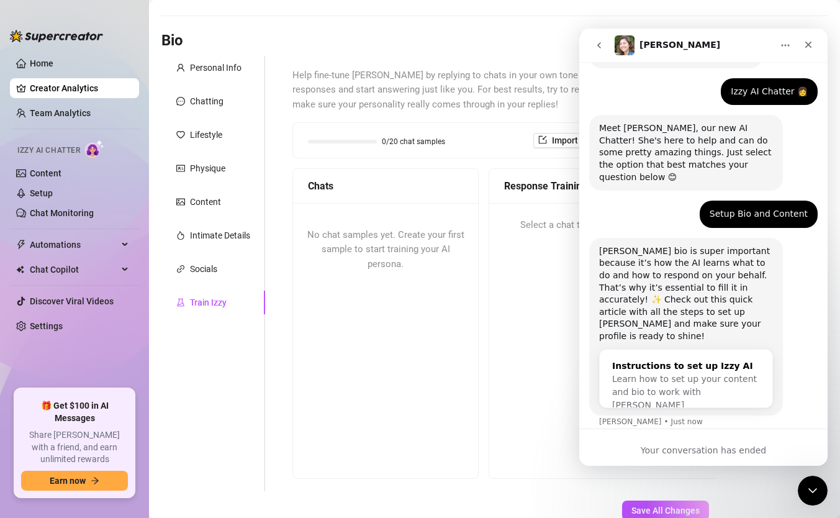
click at [722, 372] on div "Learn how to set up your content and bio to work with [PERSON_NAME]" at bounding box center [686, 391] width 148 height 39
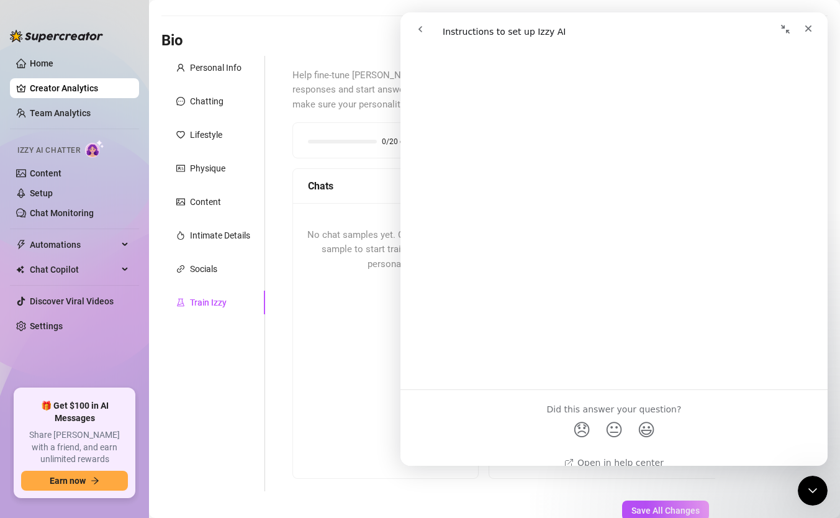
scroll to position [1864, 0]
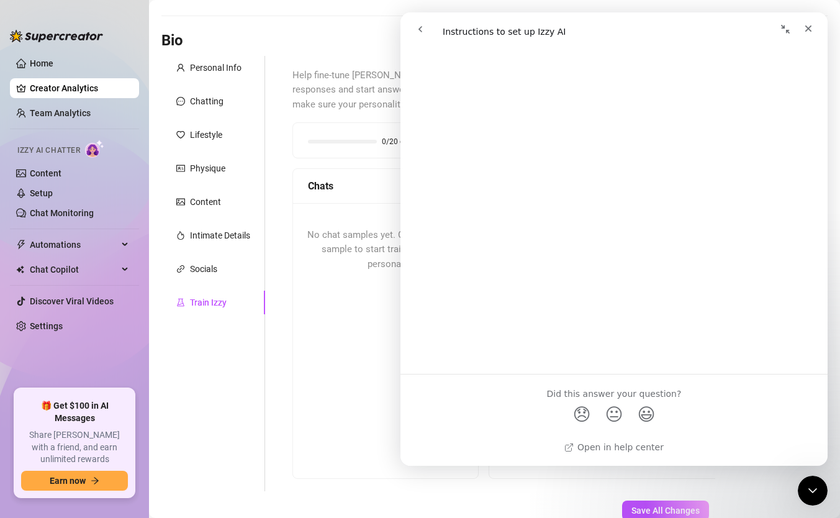
click at [421, 24] on icon "go back" at bounding box center [420, 29] width 10 height 10
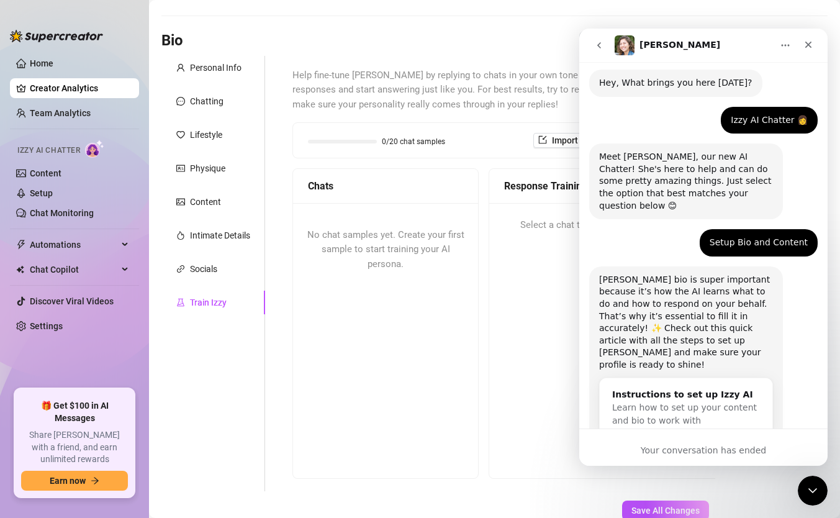
scroll to position [59, 0]
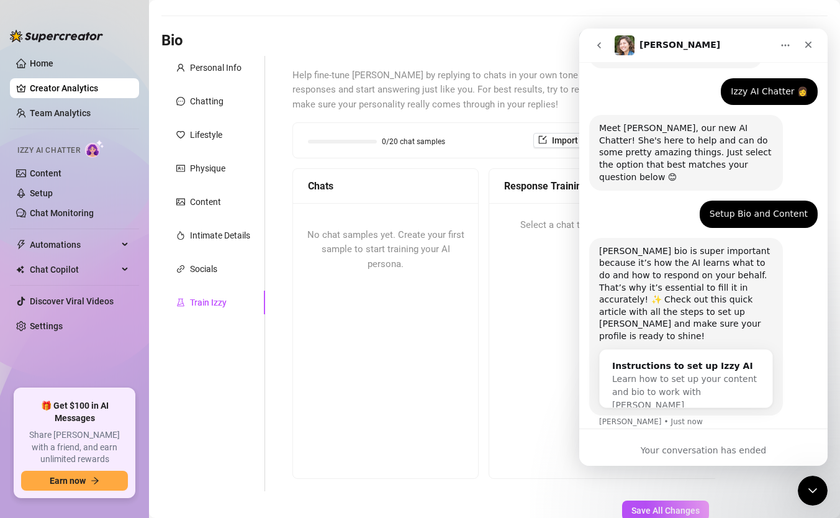
click at [523, 326] on div "Response Training Select a chat template to provide a response" at bounding box center [612, 323] width 248 height 310
click at [696, 374] on span "Learn how to set up your content and bio to work with [PERSON_NAME]" at bounding box center [684, 392] width 145 height 36
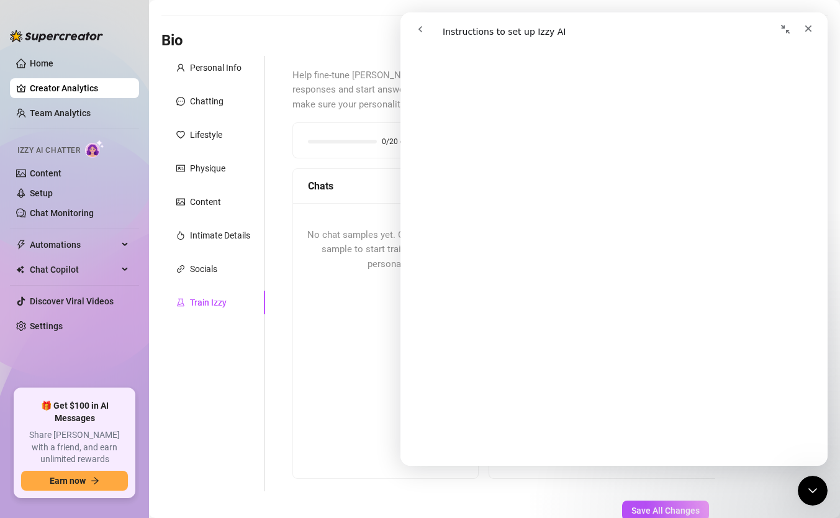
scroll to position [222, 0]
click at [809, 27] on icon "Close" at bounding box center [808, 28] width 7 height 7
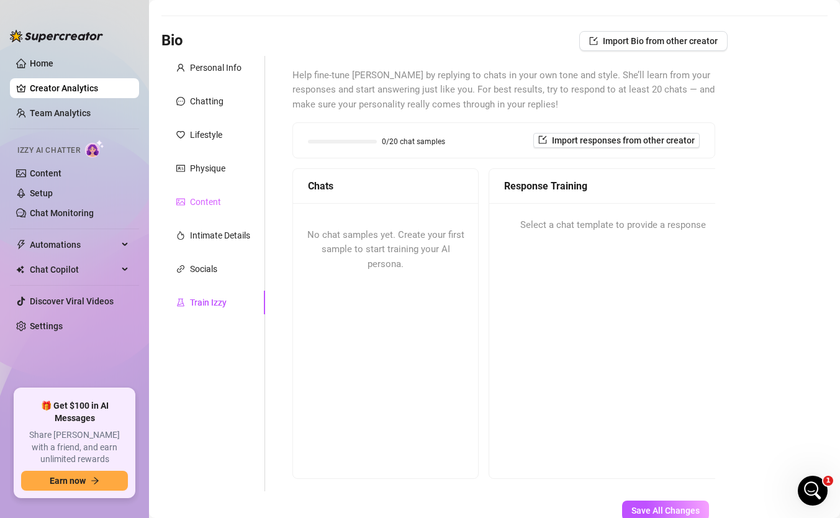
scroll to position [0, 0]
click at [53, 192] on link "Setup" at bounding box center [41, 193] width 23 height 10
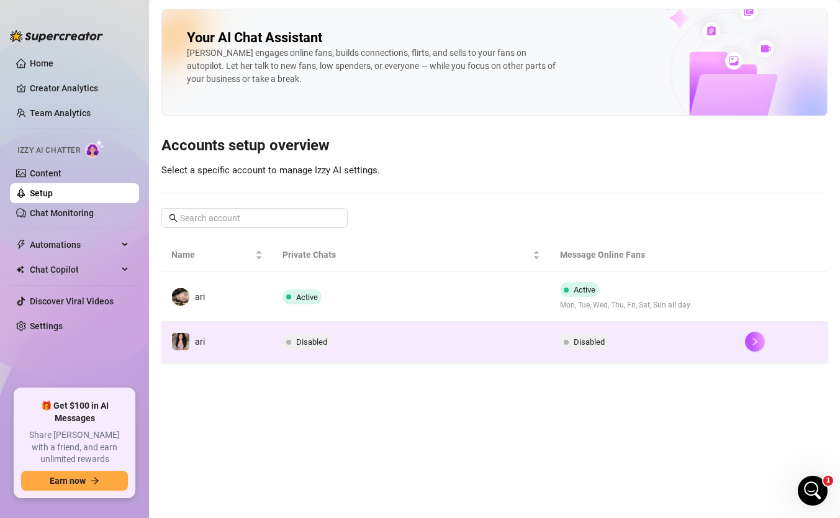
click at [226, 335] on td "ari" at bounding box center [216, 341] width 111 height 40
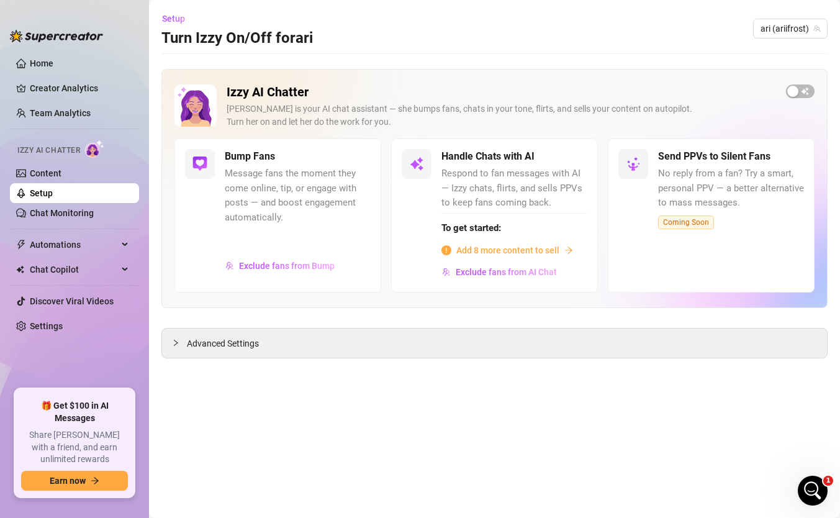
click at [505, 251] on span "Add 8 more content to sell" at bounding box center [507, 250] width 103 height 14
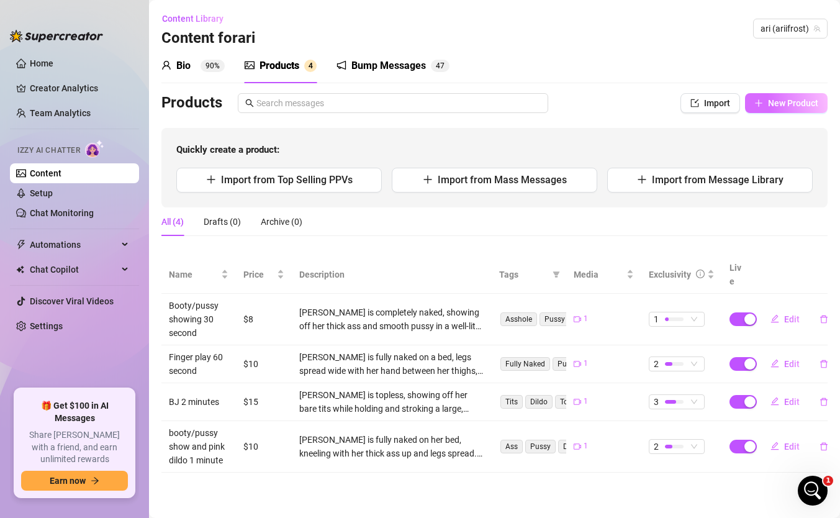
click at [787, 98] on span "New Product" at bounding box center [793, 103] width 50 height 10
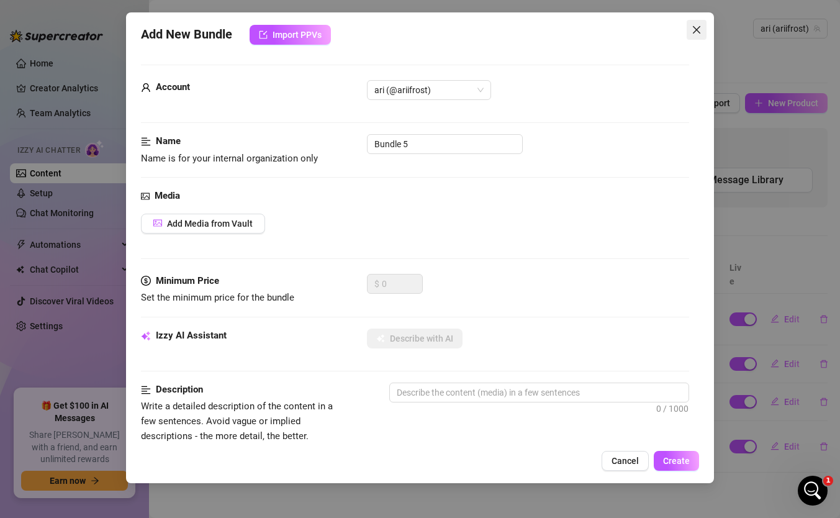
click at [696, 33] on icon "close" at bounding box center [696, 30] width 10 height 10
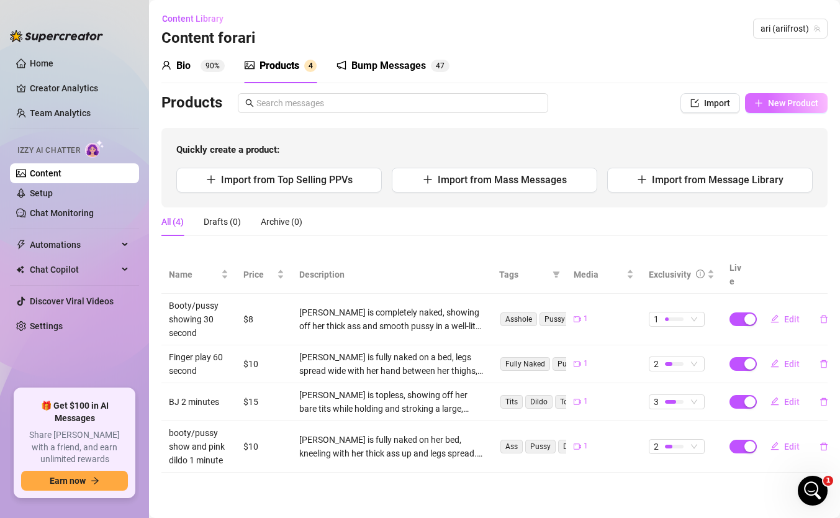
click at [775, 104] on span "New Product" at bounding box center [793, 103] width 50 height 10
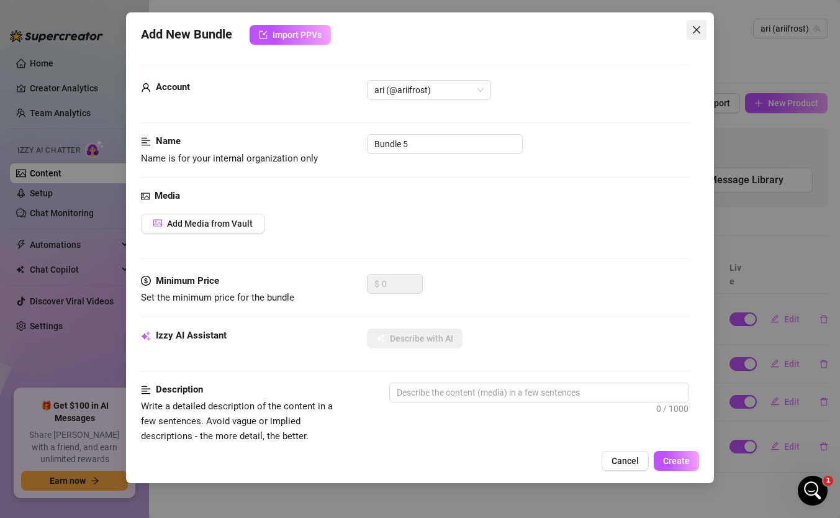
click at [700, 32] on icon "close" at bounding box center [696, 30] width 10 height 10
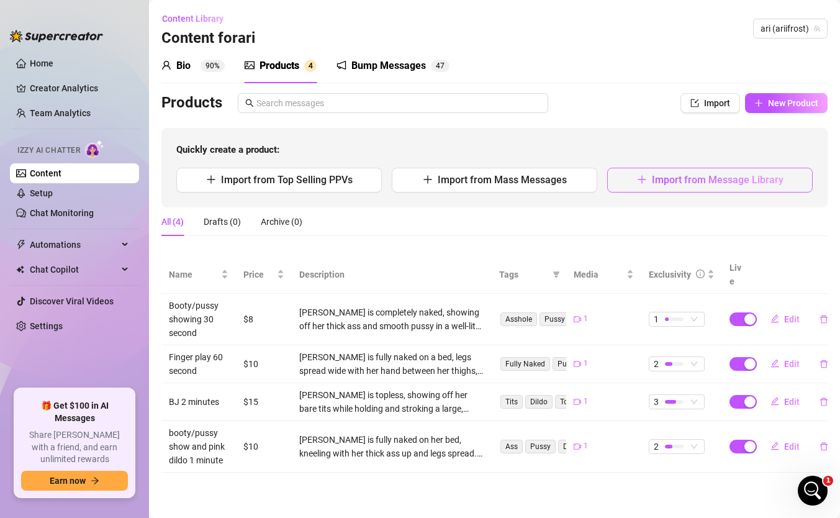
click at [688, 181] on span "Import from Message Library" at bounding box center [718, 180] width 132 height 12
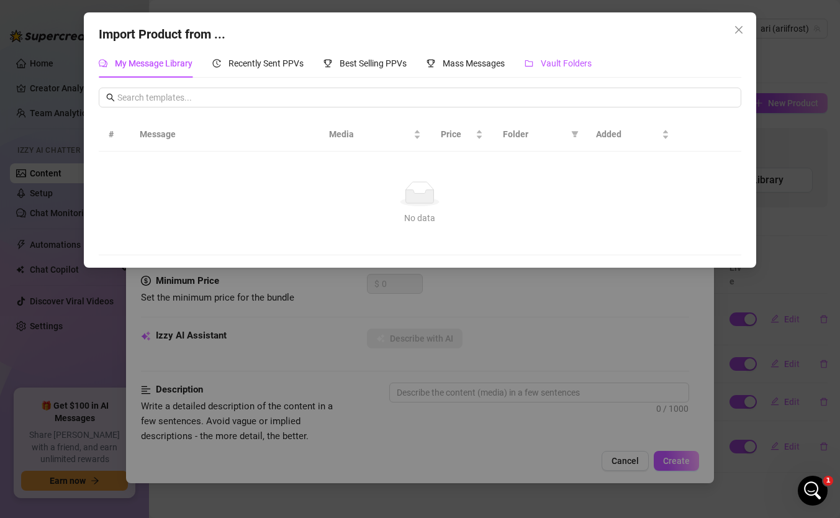
click at [564, 61] on span "Vault Folders" at bounding box center [566, 63] width 51 height 10
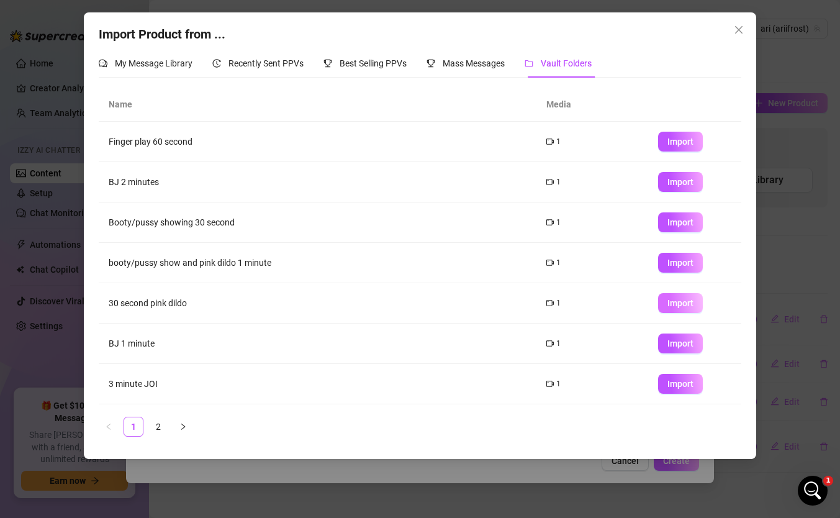
click at [673, 308] on button "Import" at bounding box center [680, 303] width 45 height 20
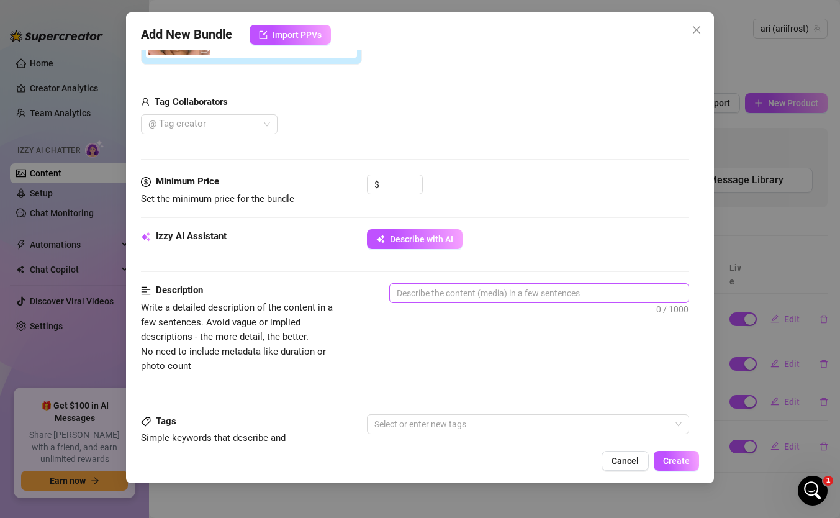
scroll to position [341, 0]
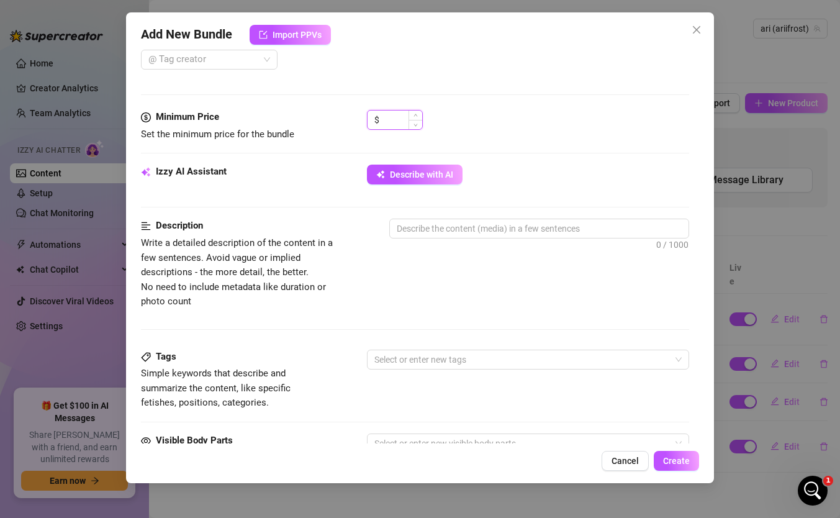
click at [392, 119] on input at bounding box center [402, 119] width 40 height 19
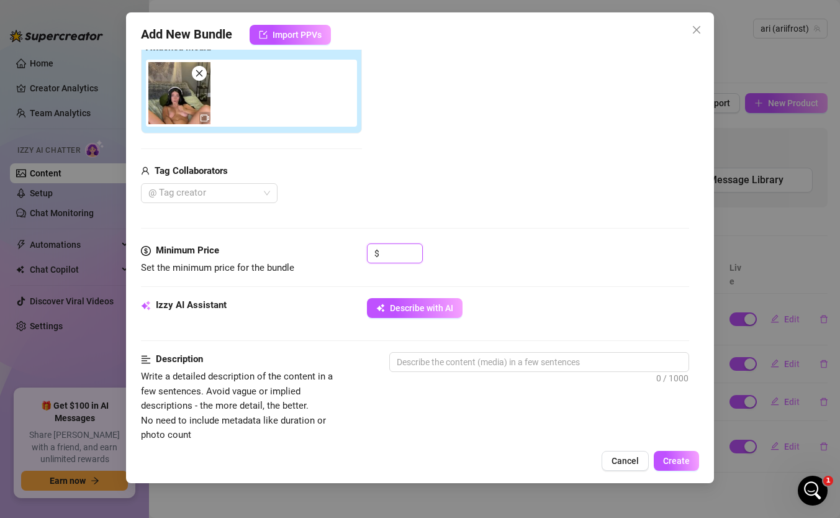
scroll to position [206, 0]
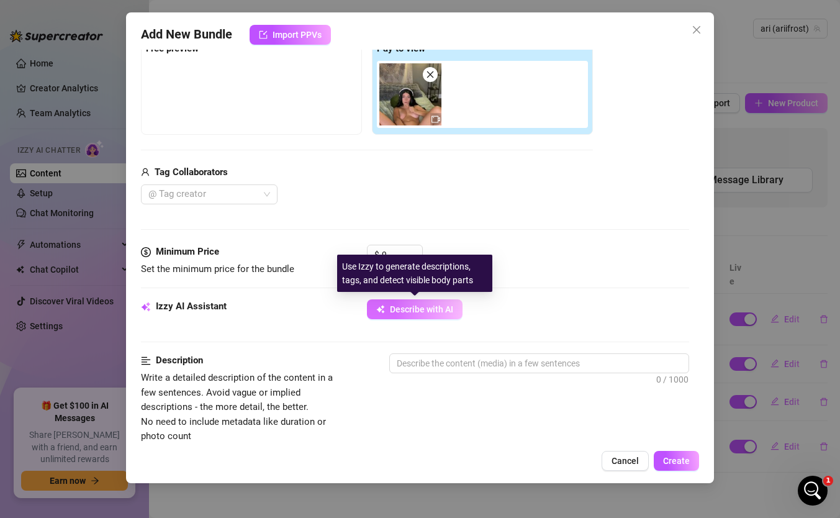
click at [418, 306] on span "Describe with AI" at bounding box center [421, 309] width 63 height 10
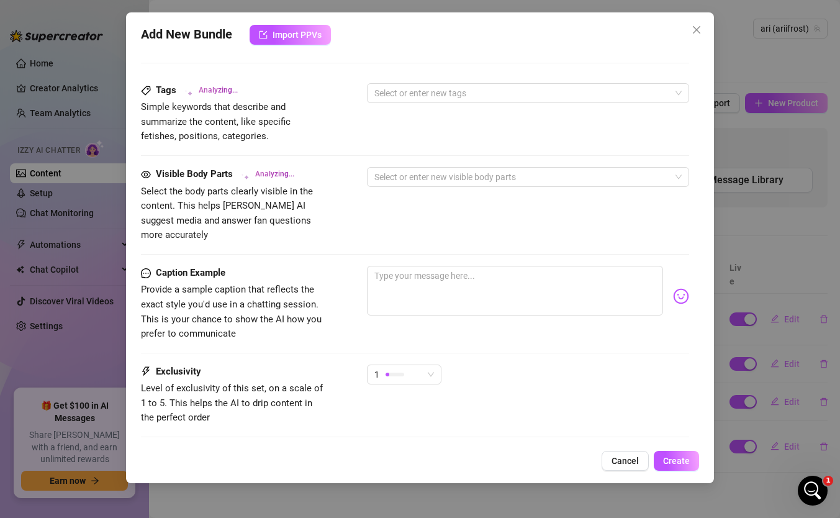
scroll to position [667, 0]
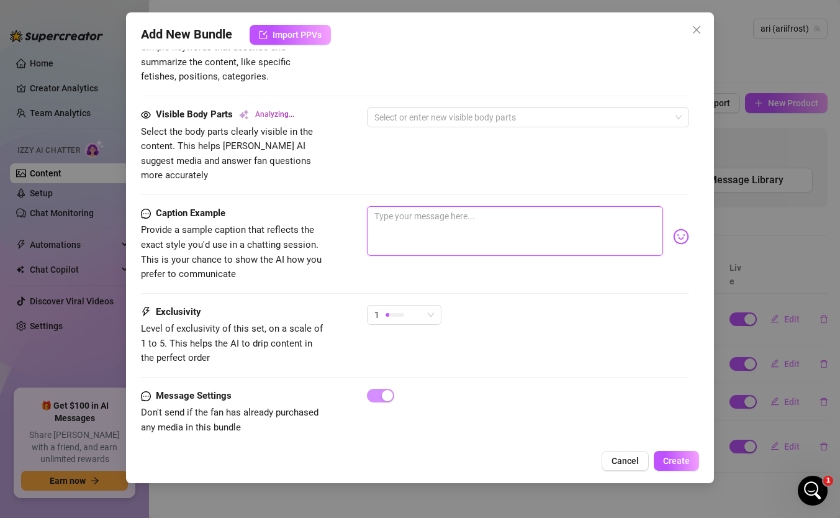
click at [409, 206] on textarea at bounding box center [515, 231] width 296 height 50
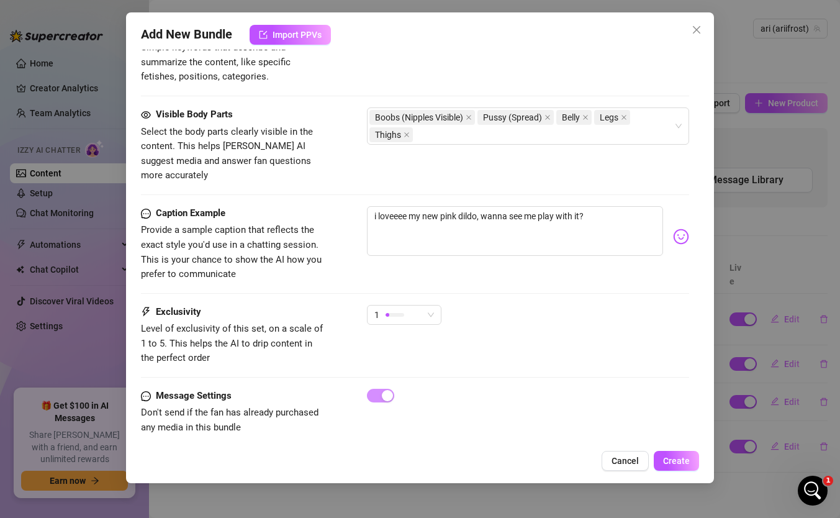
click at [683, 228] on img at bounding box center [681, 236] width 16 height 16
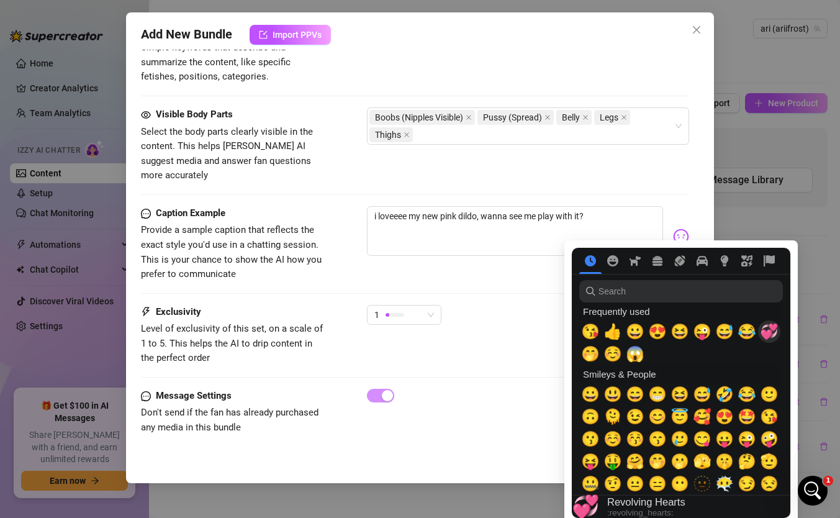
click at [775, 330] on span "💞" at bounding box center [769, 331] width 19 height 17
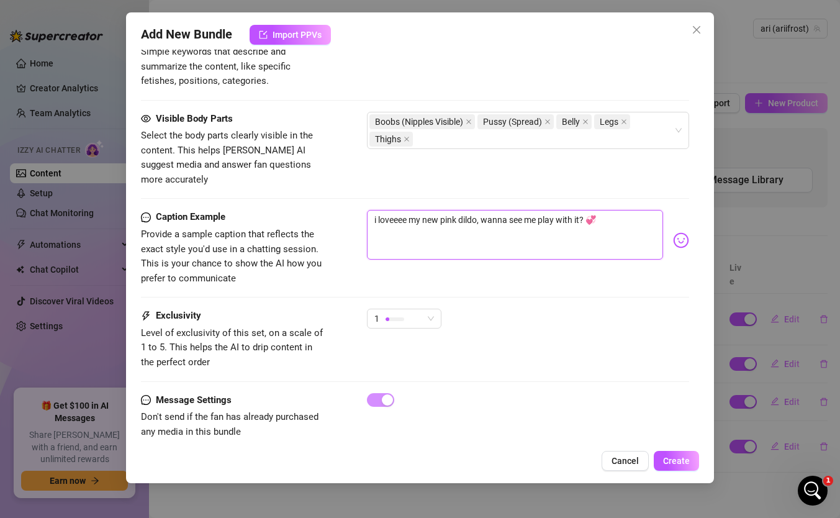
scroll to position [671, 0]
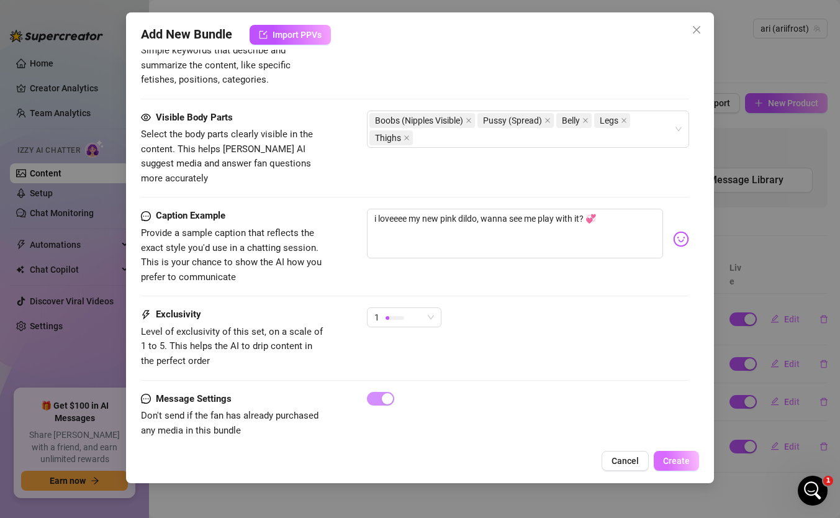
click at [669, 446] on span "Create" at bounding box center [676, 461] width 27 height 10
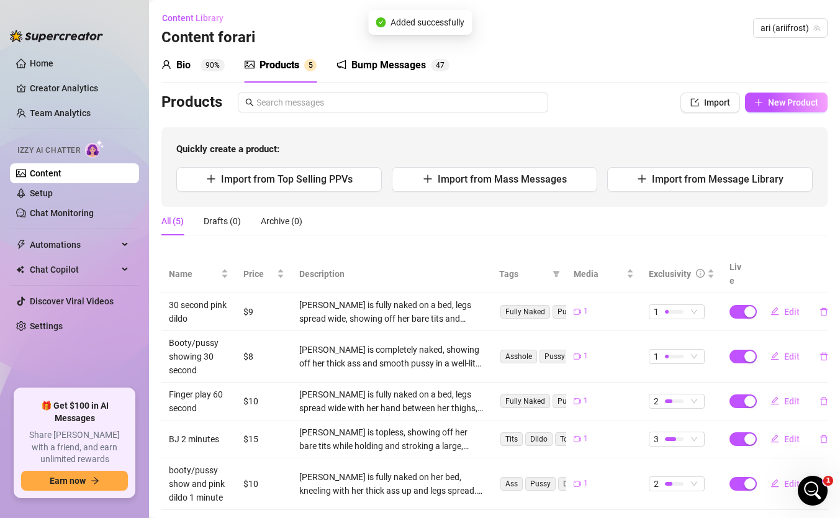
scroll to position [0, 0]
click at [673, 306] on div at bounding box center [674, 312] width 19 height 12
click at [538, 245] on div "All (5) Drafts (0) Archive (0)" at bounding box center [494, 226] width 666 height 38
click at [181, 66] on div "Bio" at bounding box center [183, 65] width 14 height 15
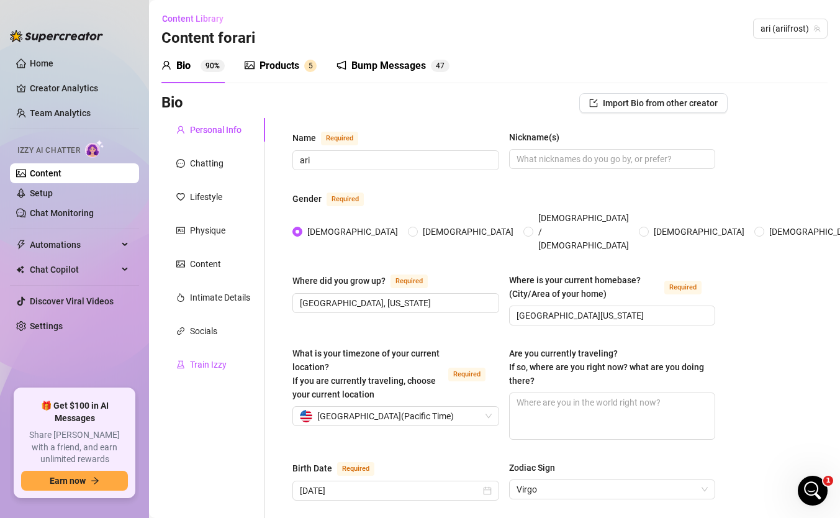
click at [199, 358] on div "Train Izzy" at bounding box center [208, 364] width 37 height 14
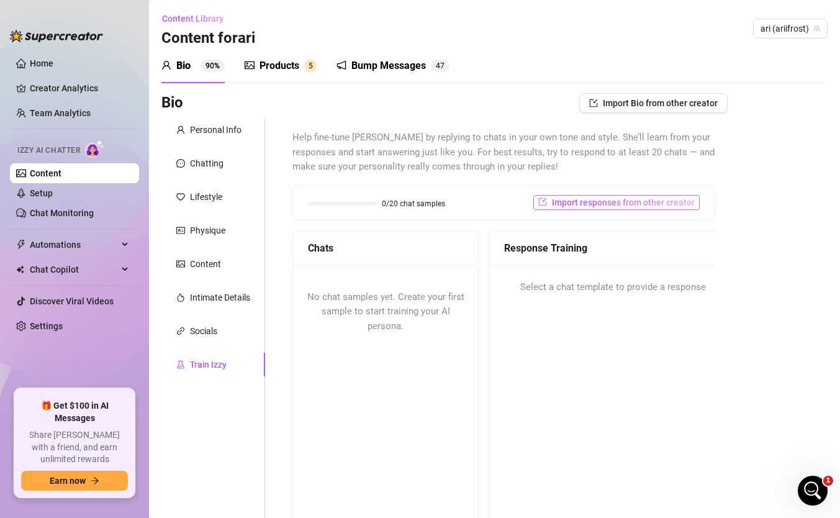
click at [577, 201] on span "Import responses from other creator" at bounding box center [623, 202] width 143 height 10
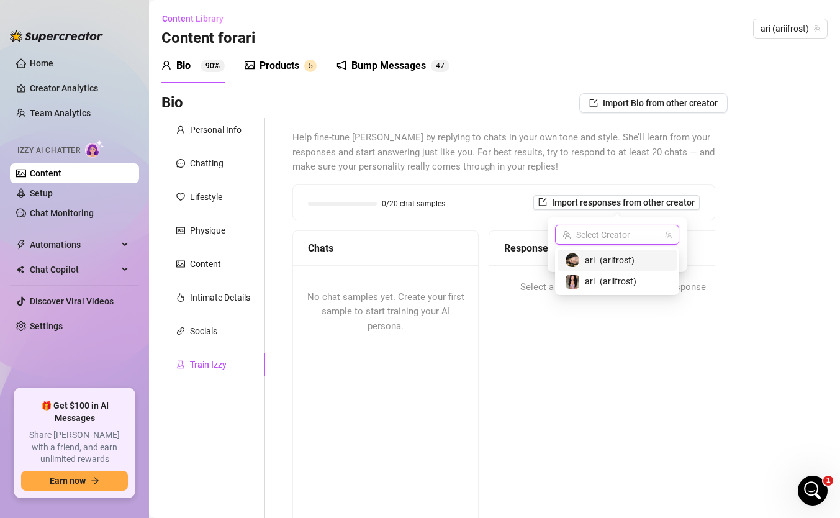
click at [616, 239] on input "search" at bounding box center [611, 234] width 98 height 19
click at [598, 256] on div "ari ( arifrost )" at bounding box center [617, 260] width 104 height 15
click at [669, 254] on span "Import" at bounding box center [662, 257] width 26 height 10
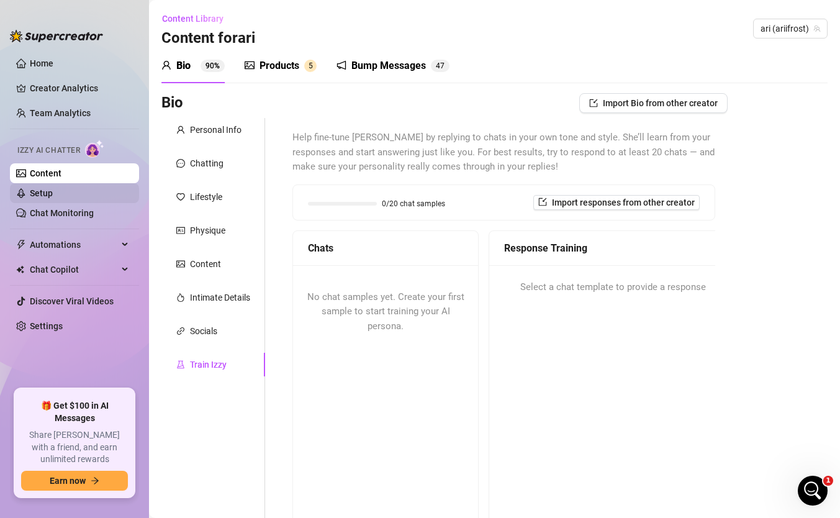
click at [53, 191] on link "Setup" at bounding box center [41, 193] width 23 height 10
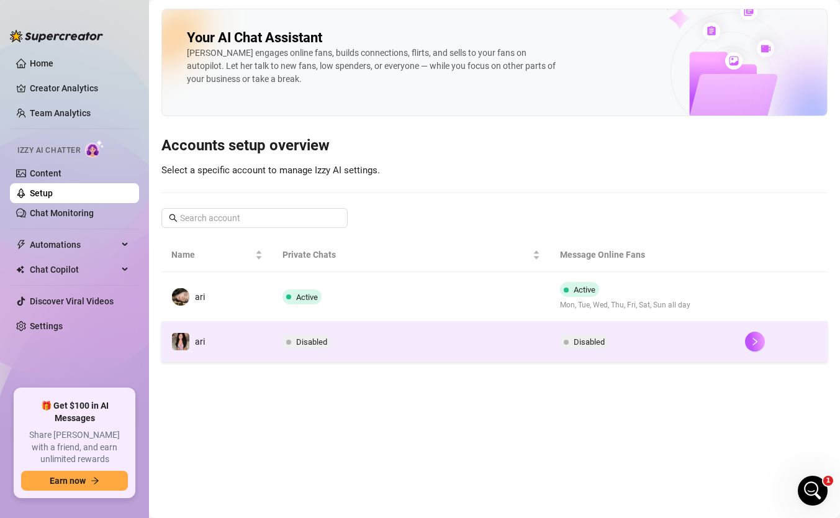
click at [308, 346] on span "Disabled" at bounding box center [311, 341] width 31 height 9
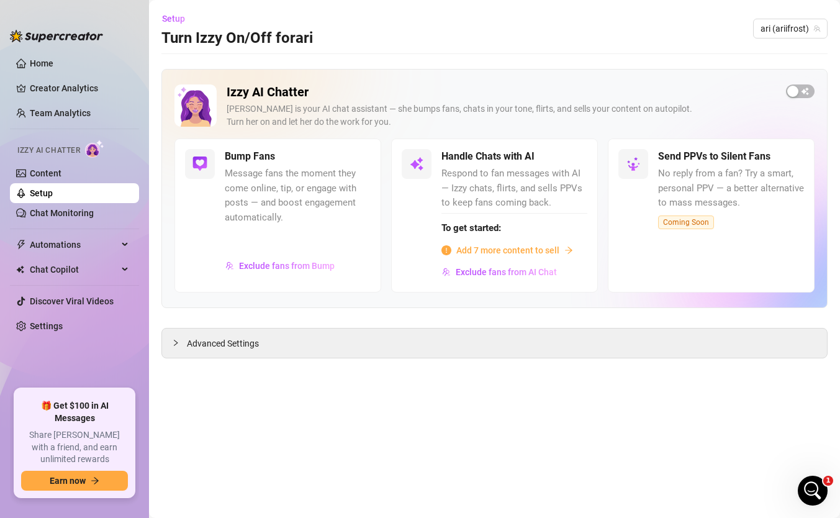
click at [472, 250] on span "Add 7 more content to sell" at bounding box center [507, 250] width 103 height 14
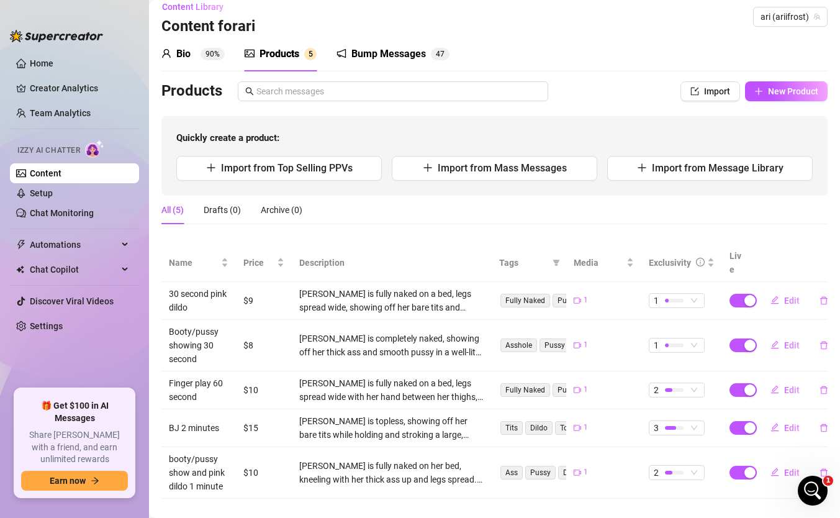
scroll to position [16, 0]
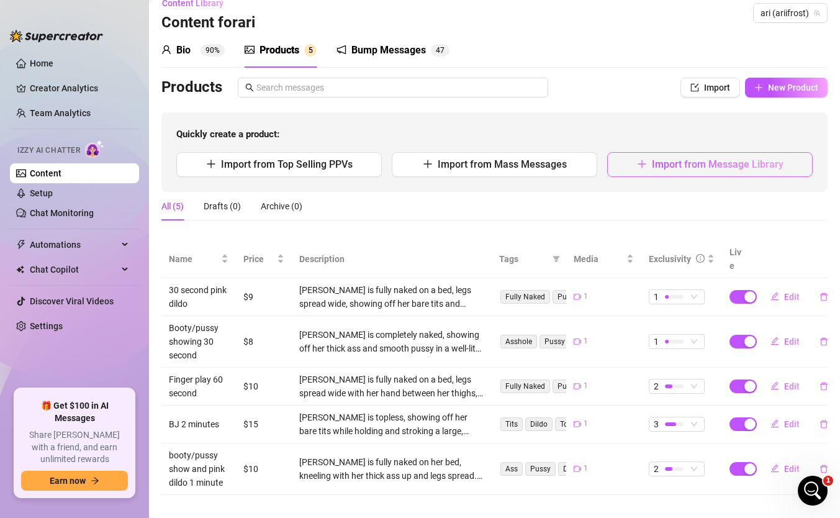
click at [654, 166] on span "Import from Message Library" at bounding box center [718, 164] width 132 height 12
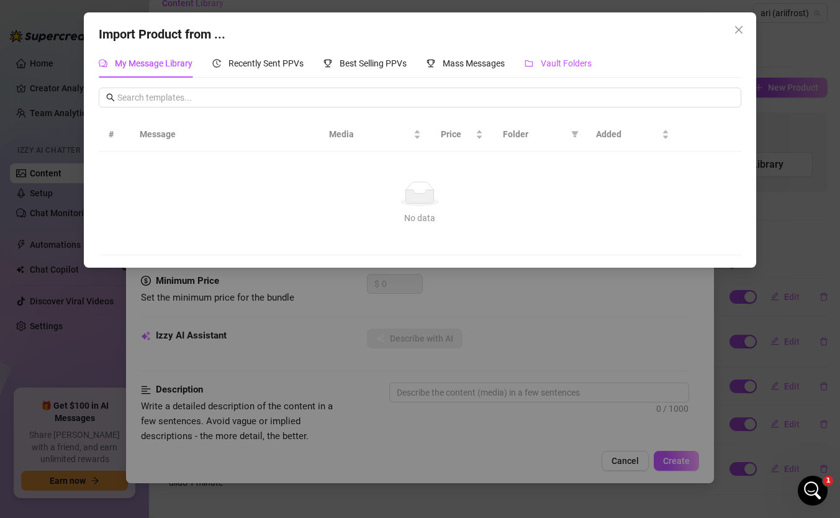
click at [563, 56] on div "Vault Folders" at bounding box center [557, 63] width 67 height 14
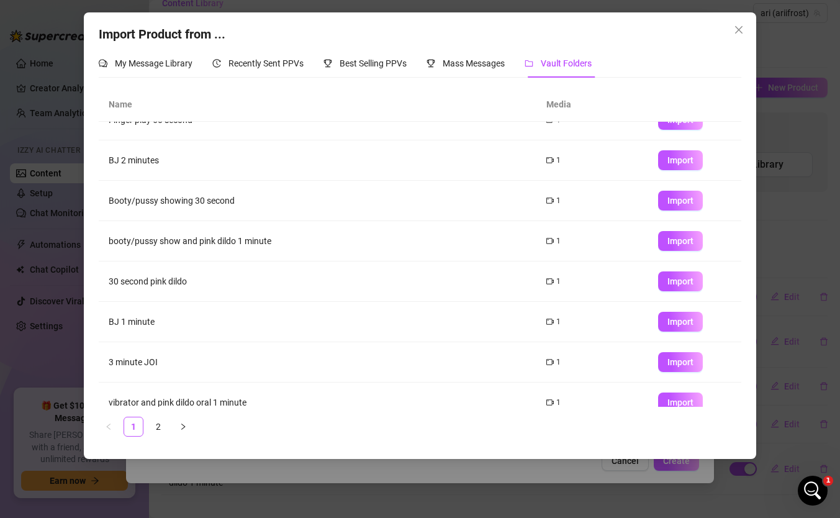
scroll to position [0, 0]
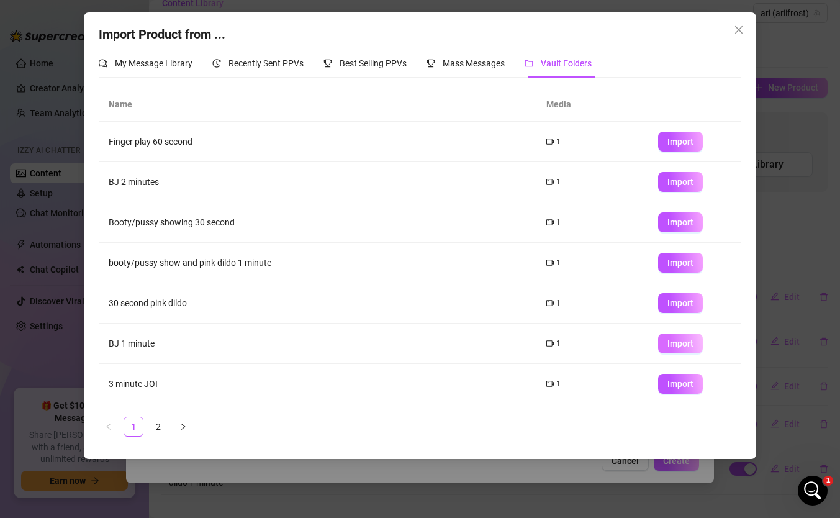
click at [670, 340] on span "Import" at bounding box center [680, 343] width 26 height 10
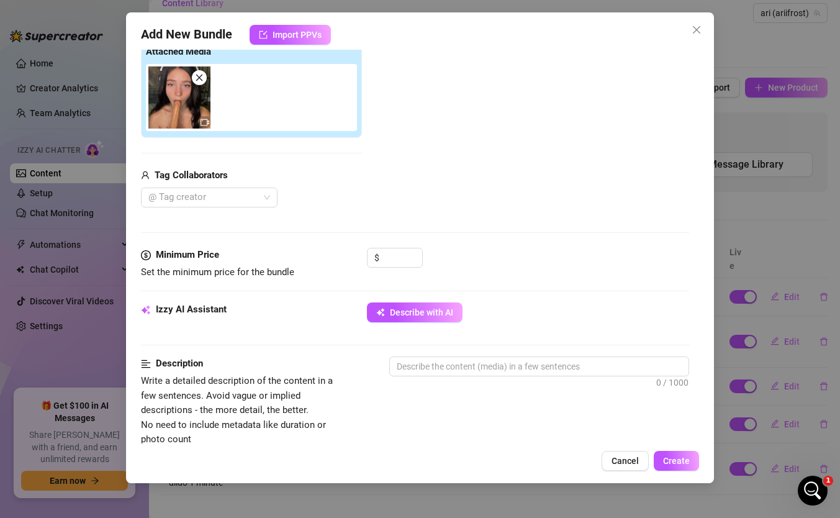
scroll to position [234, 0]
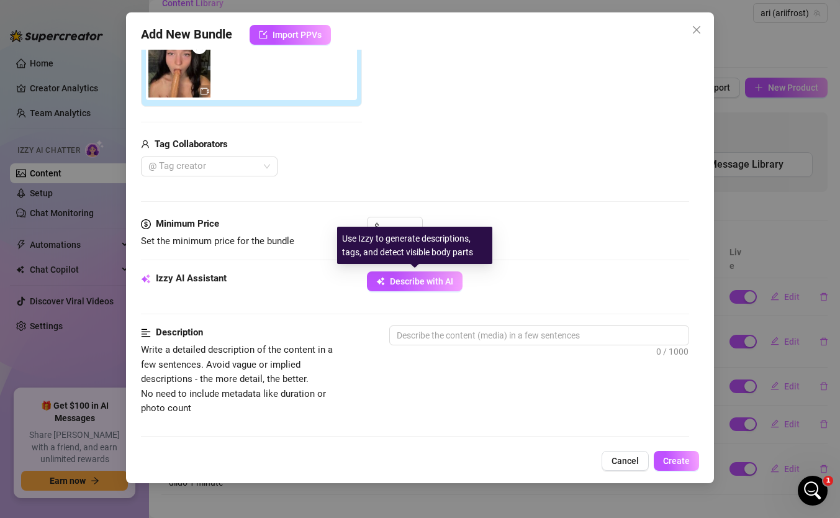
click at [401, 230] on div "Use Izzy to generate descriptions, tags, and detect visible body parts" at bounding box center [414, 245] width 155 height 37
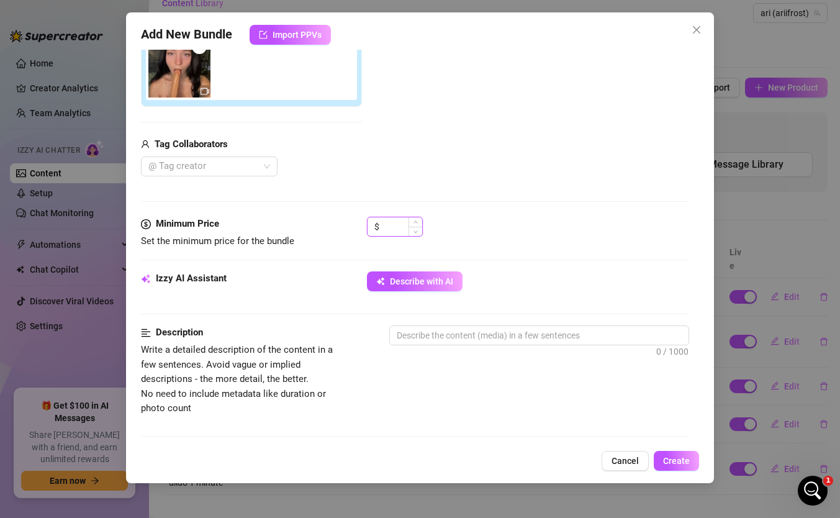
click at [401, 220] on input at bounding box center [402, 226] width 40 height 19
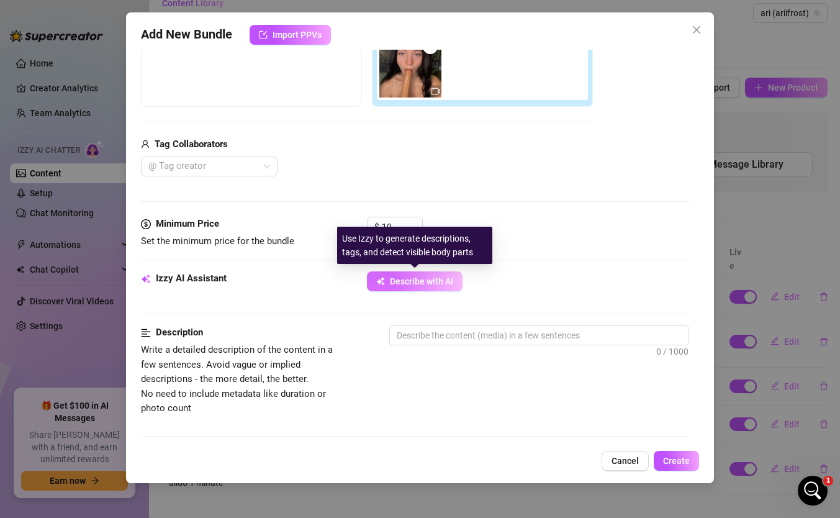
click at [401, 272] on button "Describe with AI" at bounding box center [415, 281] width 96 height 20
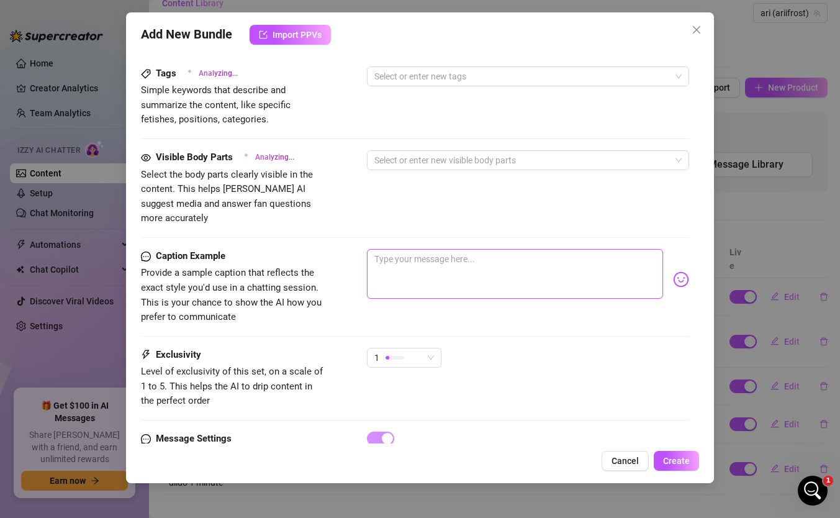
click at [403, 254] on textarea at bounding box center [515, 274] width 296 height 50
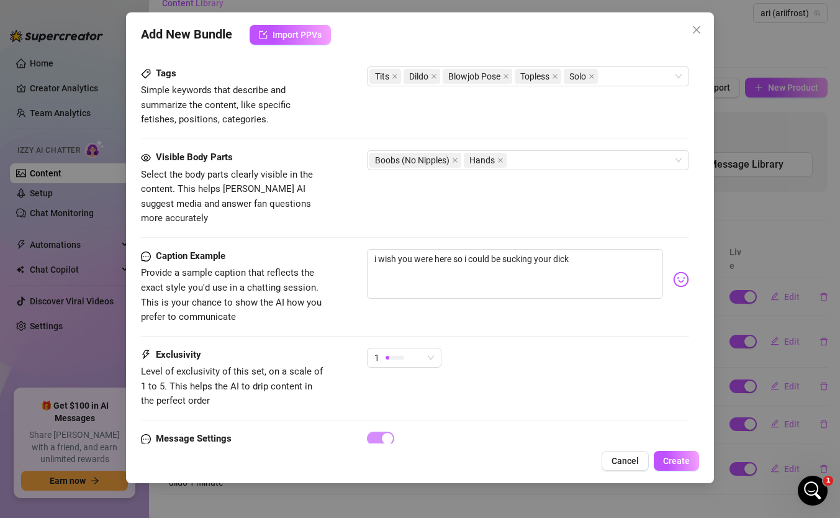
click at [678, 268] on body "Home Creator Analytics Team Analytics Izzy AI Chatter Content Setup Chat Monito…" at bounding box center [420, 259] width 840 height 518
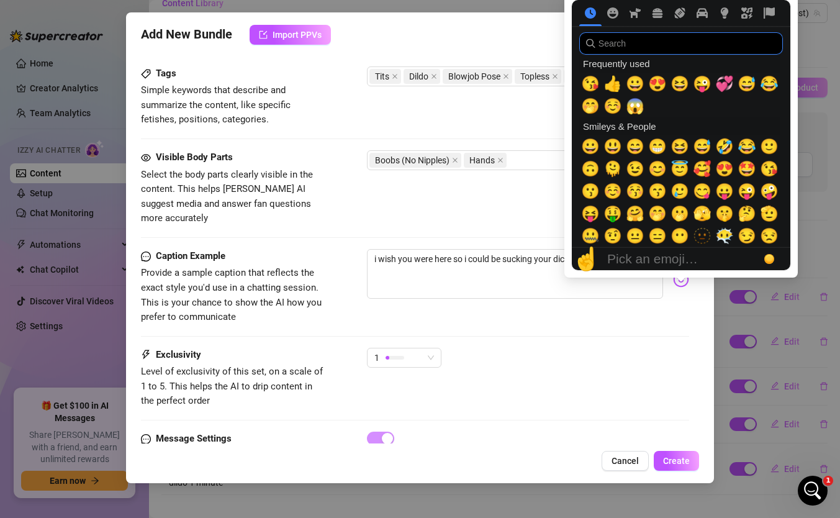
click at [611, 45] on input "search" at bounding box center [681, 43] width 204 height 22
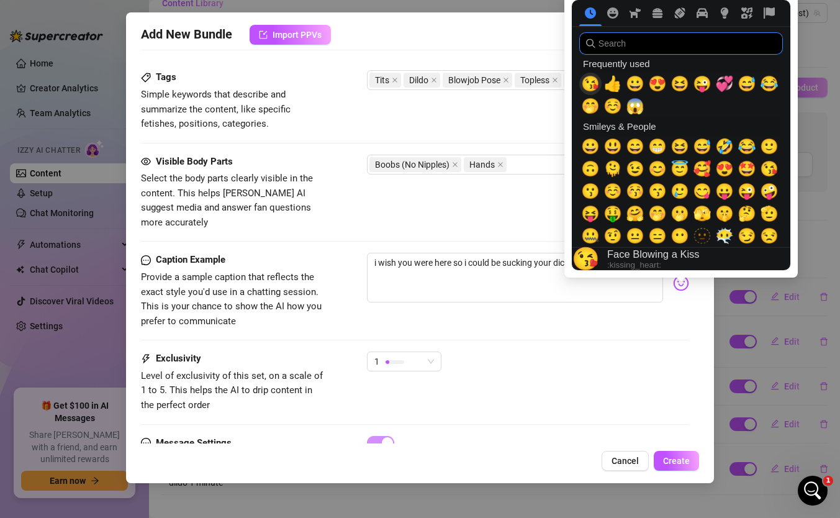
click at [590, 87] on span "😘" at bounding box center [590, 83] width 19 height 17
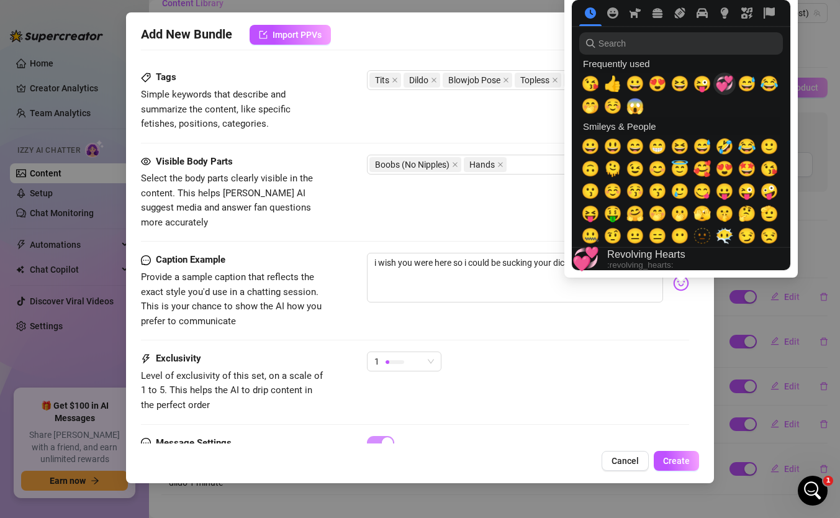
click at [719, 83] on span "💞" at bounding box center [724, 83] width 19 height 17
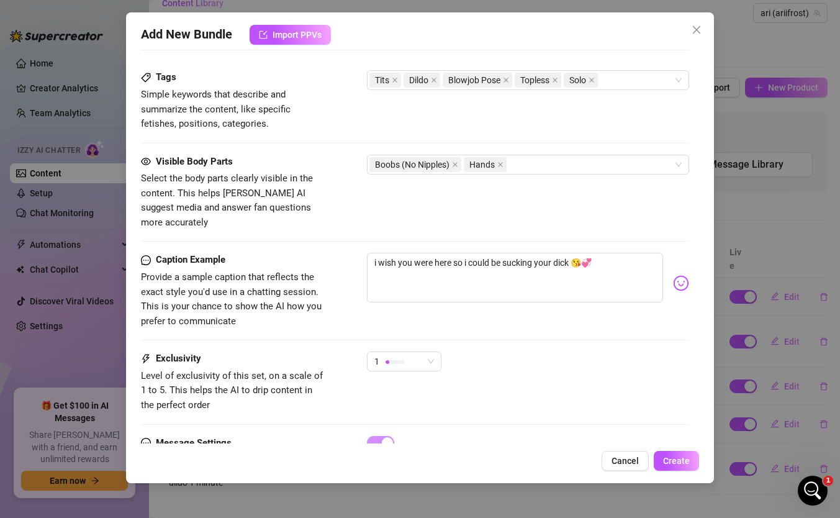
click at [487, 339] on div at bounding box center [415, 339] width 548 height 1
click at [412, 353] on div "1" at bounding box center [398, 361] width 48 height 19
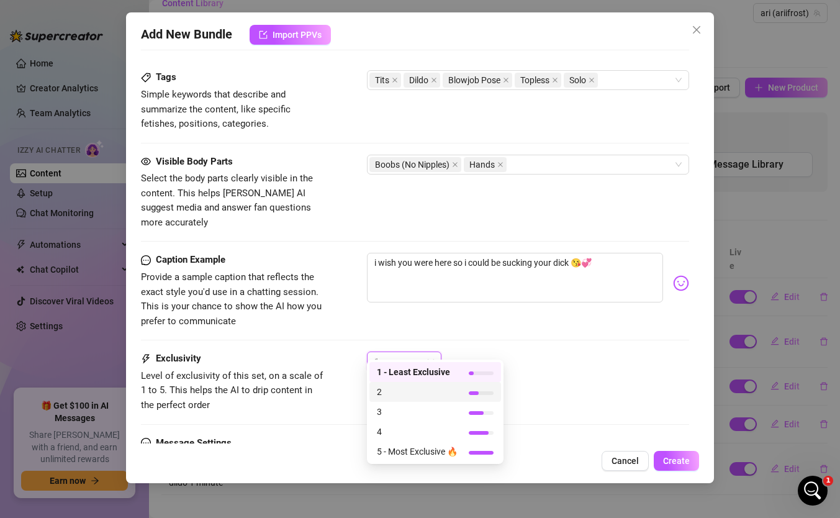
click at [411, 389] on span "2" at bounding box center [417, 392] width 81 height 14
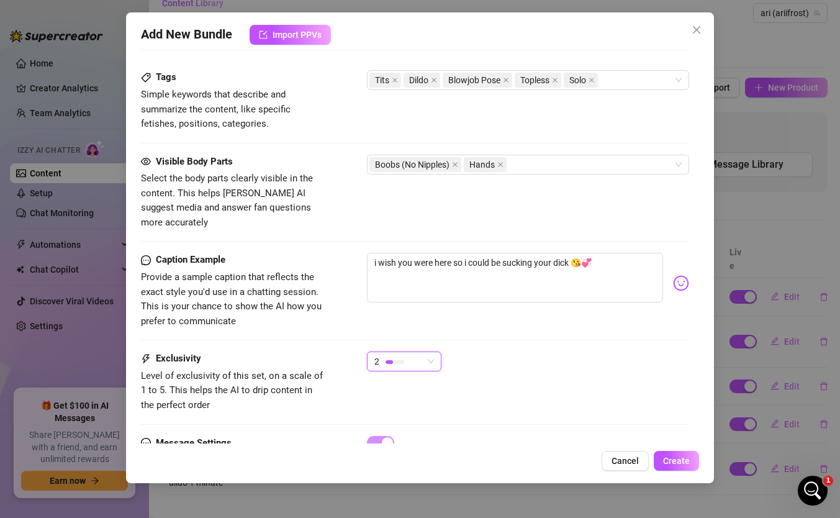
scroll to position [671, 0]
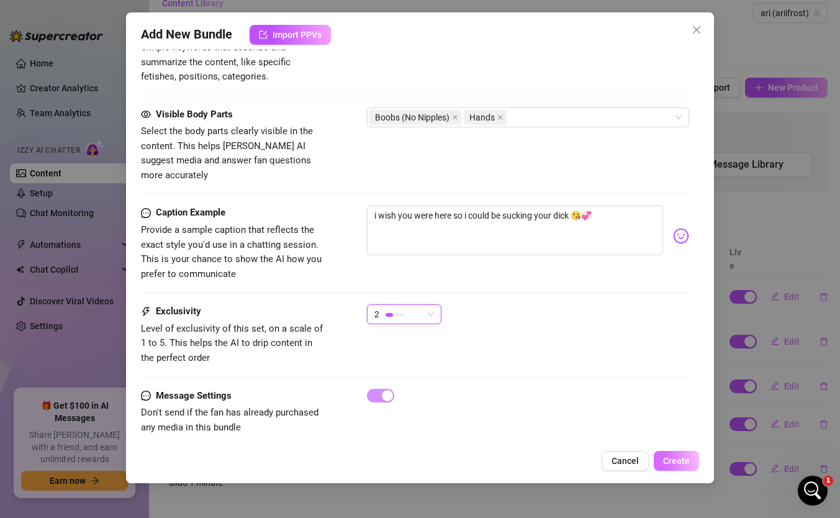
click at [667, 446] on span "Create" at bounding box center [676, 461] width 27 height 10
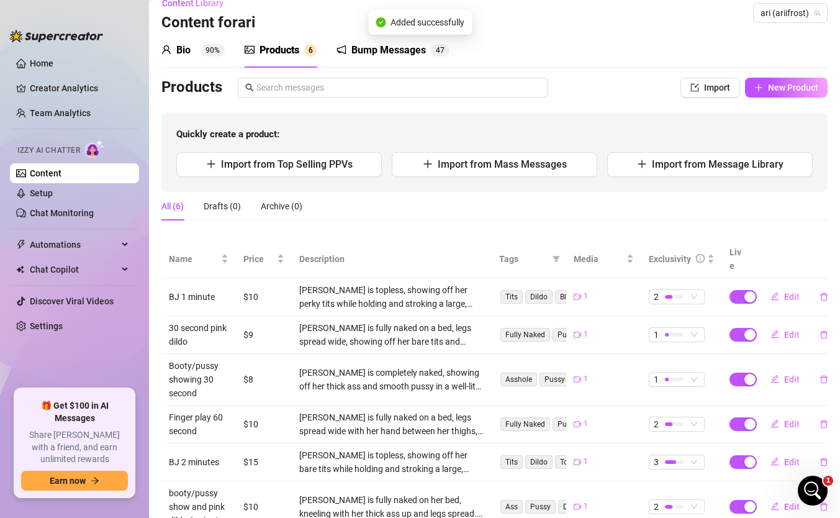
scroll to position [53, 0]
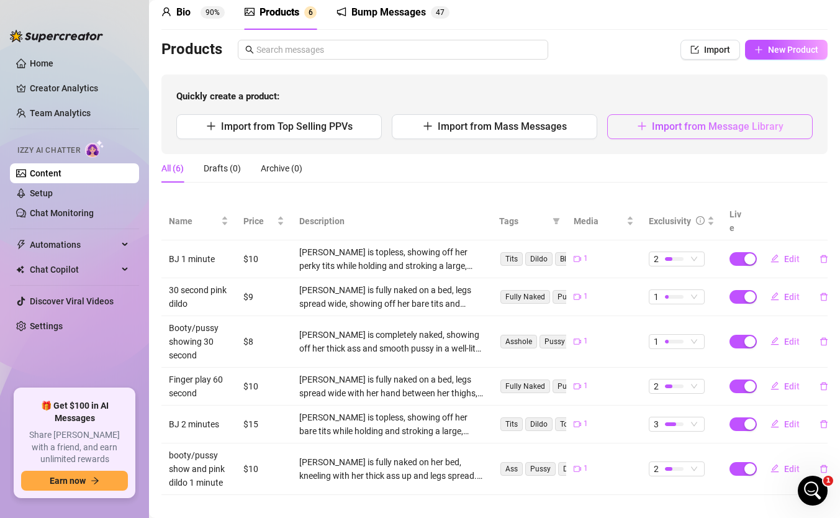
click at [719, 134] on button "Import from Message Library" at bounding box center [709, 126] width 205 height 25
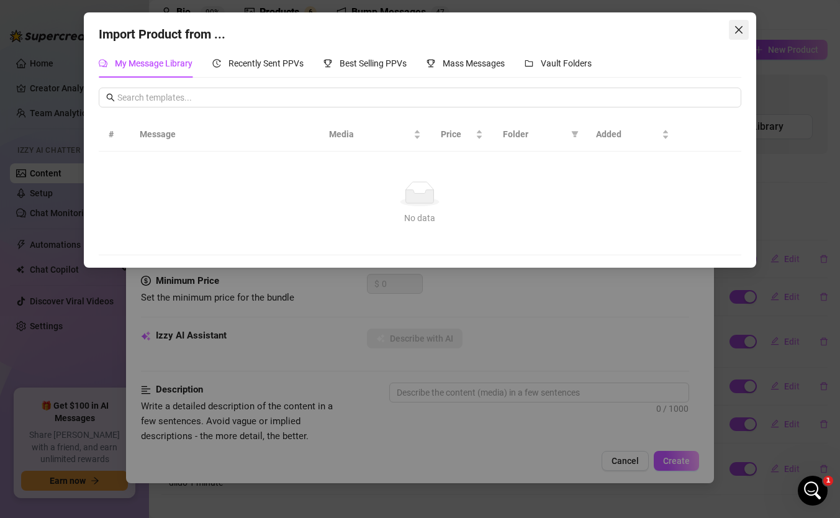
click at [735, 24] on button "Close" at bounding box center [739, 30] width 20 height 20
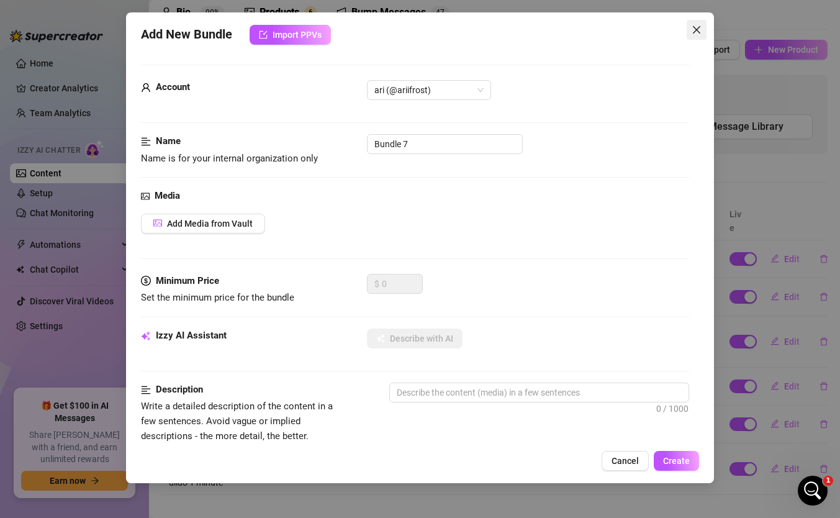
click at [695, 31] on icon "close" at bounding box center [696, 29] width 7 height 7
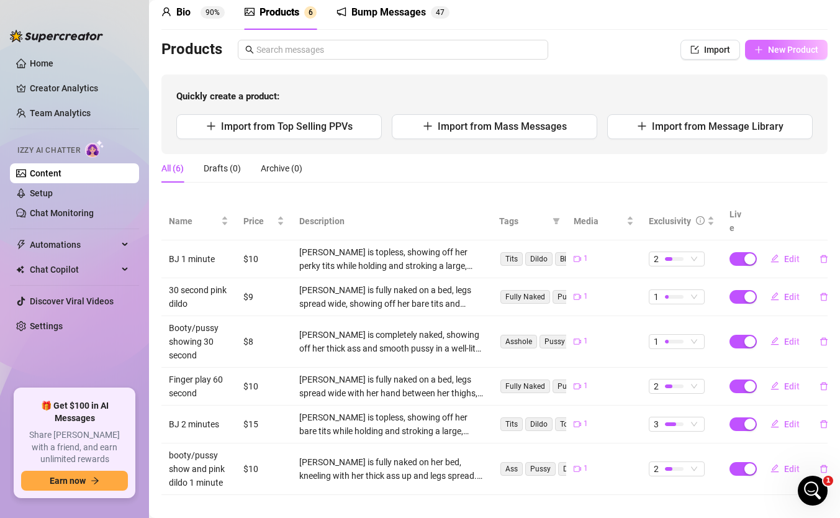
click at [758, 47] on icon "plus" at bounding box center [758, 49] width 1 height 7
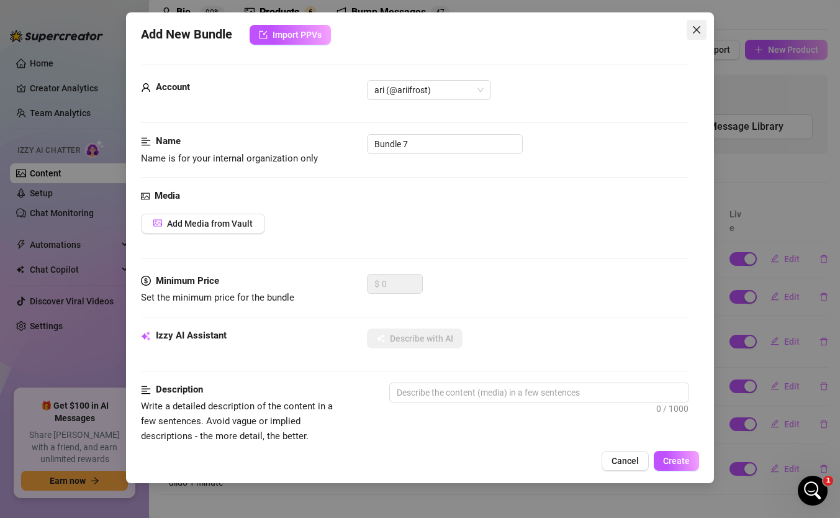
click at [698, 32] on icon "close" at bounding box center [696, 29] width 7 height 7
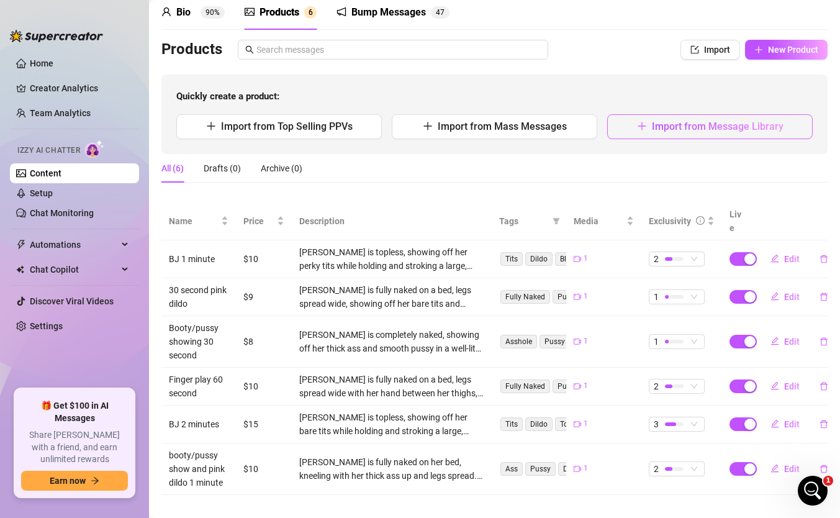
click at [660, 137] on button "Import from Message Library" at bounding box center [709, 126] width 205 height 25
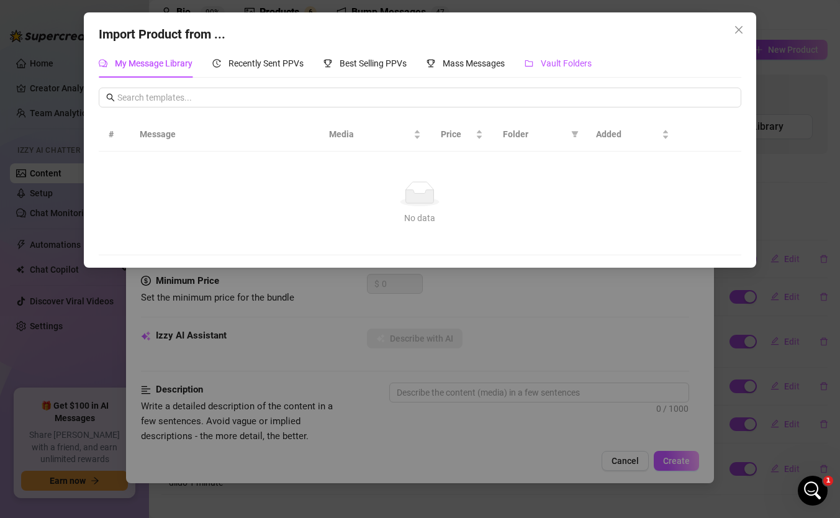
click at [557, 63] on span "Vault Folders" at bounding box center [566, 63] width 51 height 10
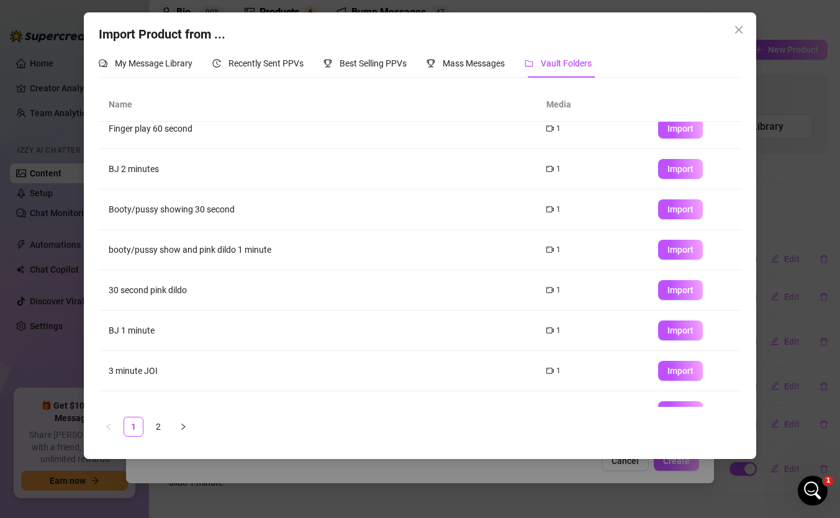
scroll to position [0, 0]
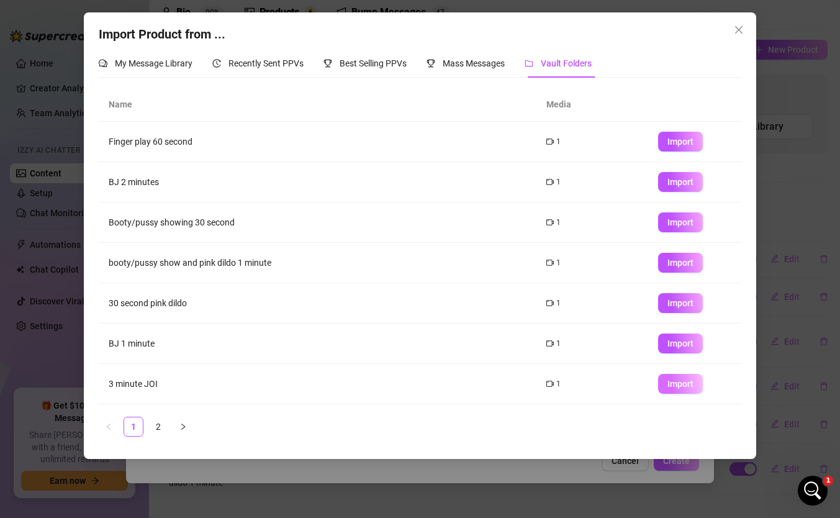
click at [691, 384] on span "Import" at bounding box center [680, 384] width 26 height 10
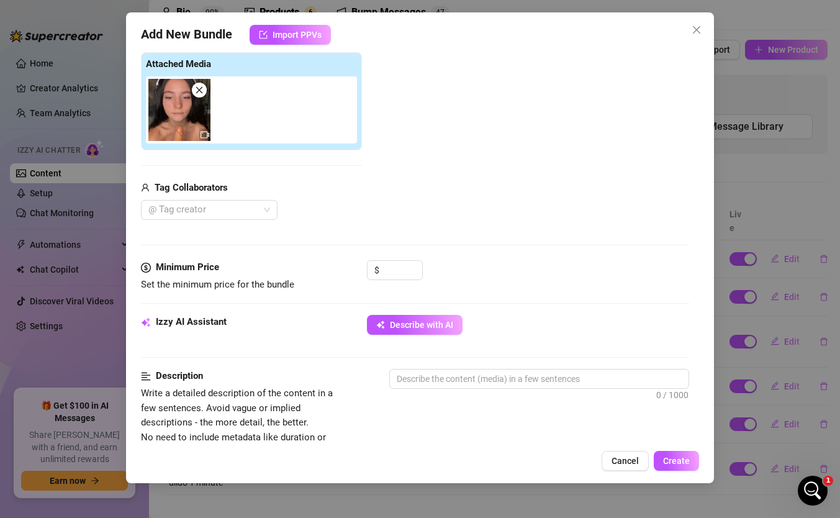
scroll to position [210, 0]
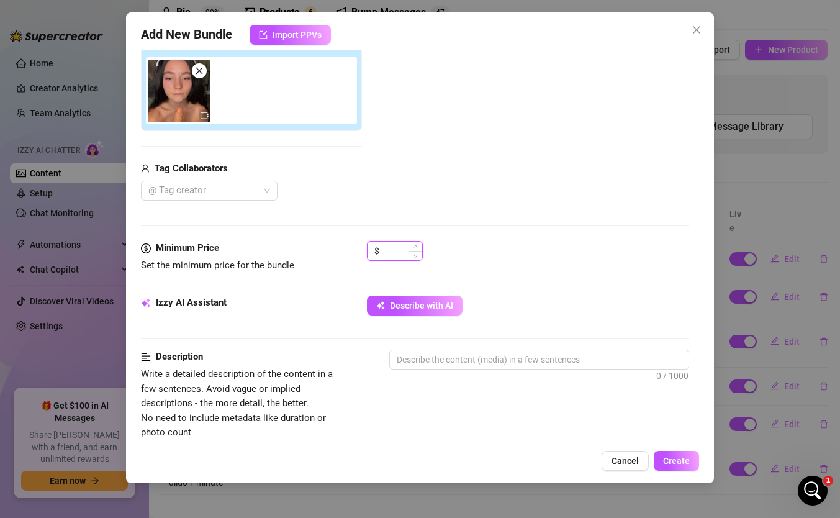
click at [395, 247] on input at bounding box center [402, 250] width 40 height 19
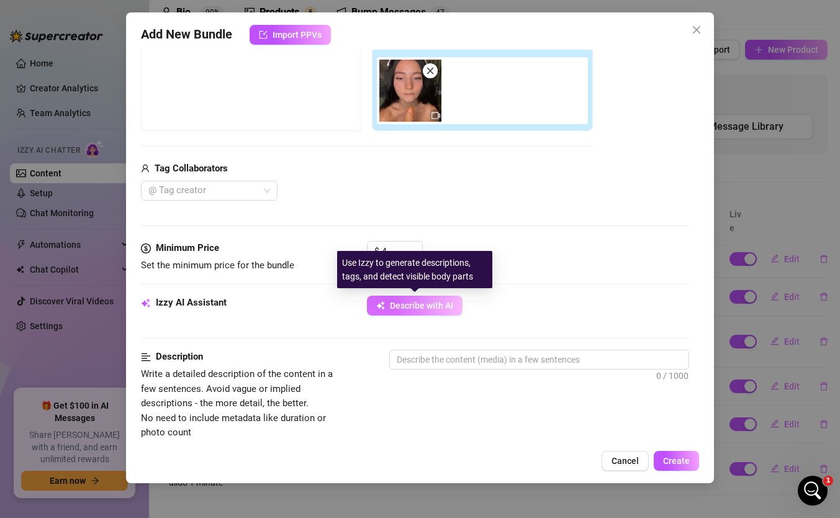
click at [411, 299] on button "Describe with AI" at bounding box center [415, 305] width 96 height 20
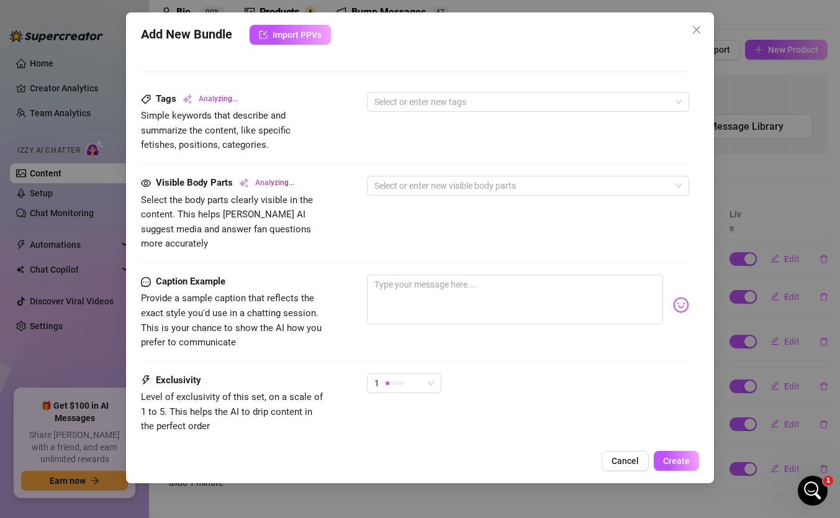
scroll to position [667, 0]
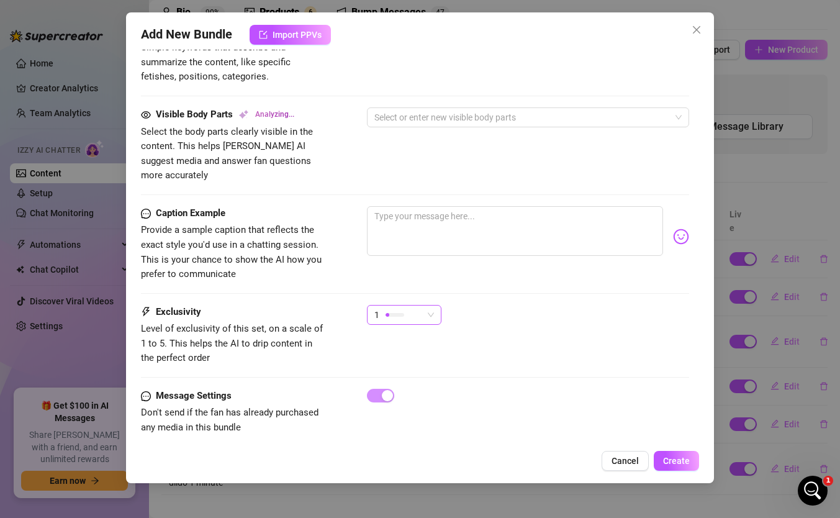
click at [398, 308] on div at bounding box center [394, 314] width 19 height 12
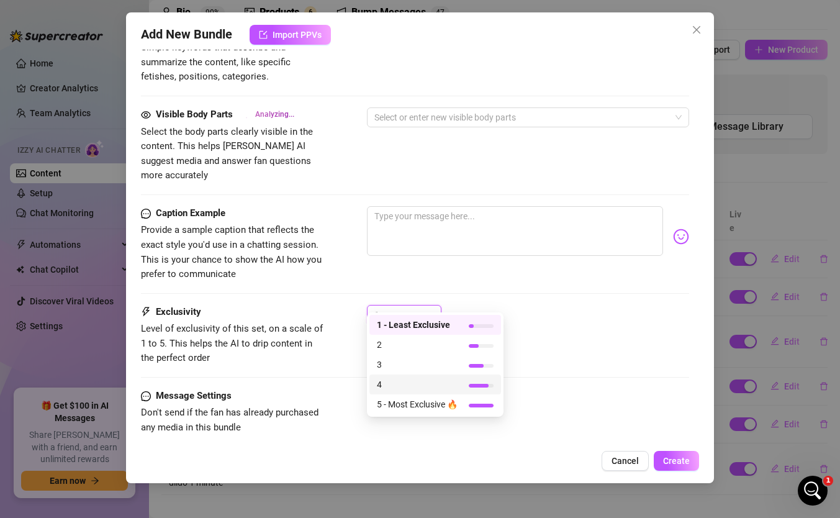
click at [393, 382] on span "4" at bounding box center [417, 384] width 81 height 14
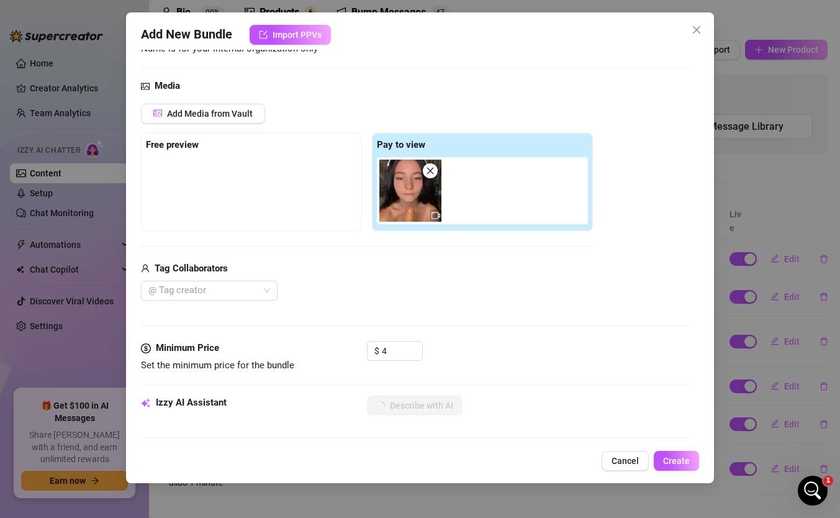
scroll to position [110, 0]
click at [395, 353] on input "4" at bounding box center [402, 350] width 40 height 19
click at [320, 357] on span "Set the minimum price for the bundle" at bounding box center [234, 364] width 186 height 15
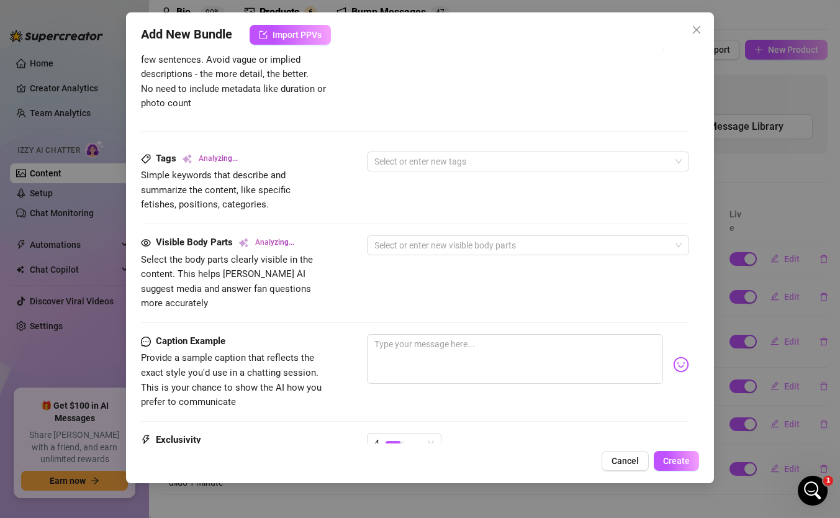
scroll to position [571, 0]
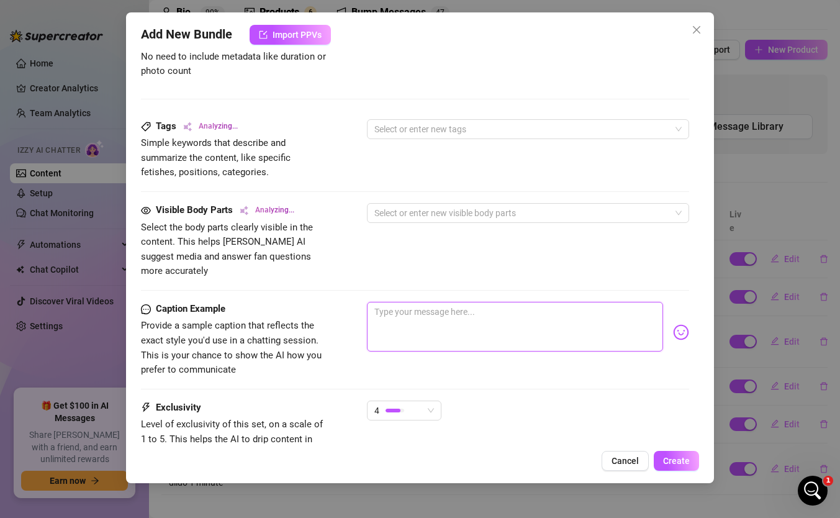
click at [398, 305] on textarea at bounding box center [515, 327] width 296 height 50
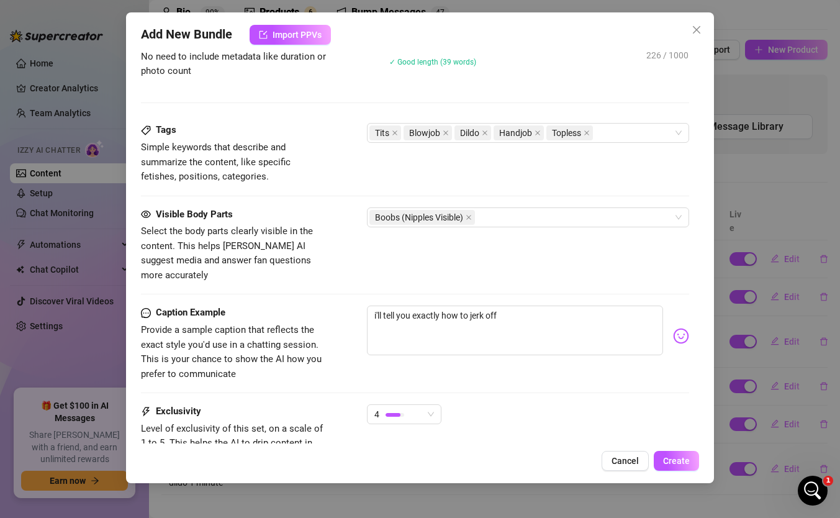
click at [678, 328] on img at bounding box center [681, 336] width 16 height 16
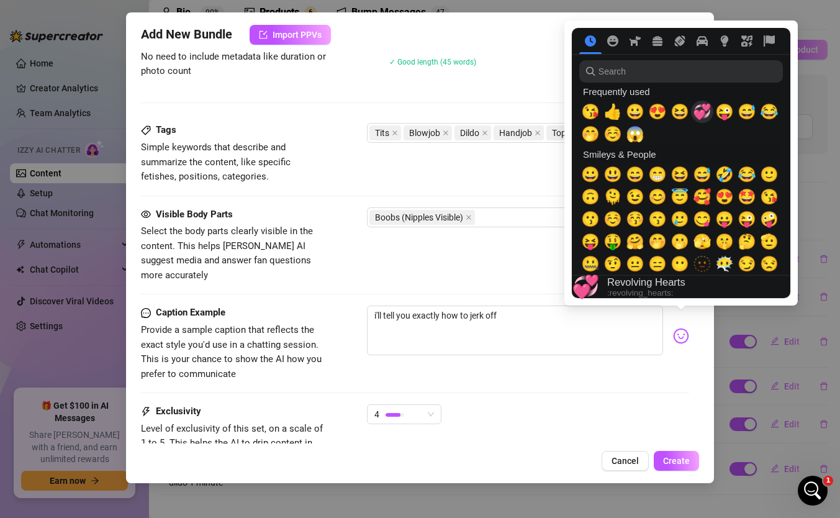
click at [695, 112] on span "💞" at bounding box center [702, 111] width 19 height 17
click at [724, 112] on span "😜" at bounding box center [724, 111] width 19 height 17
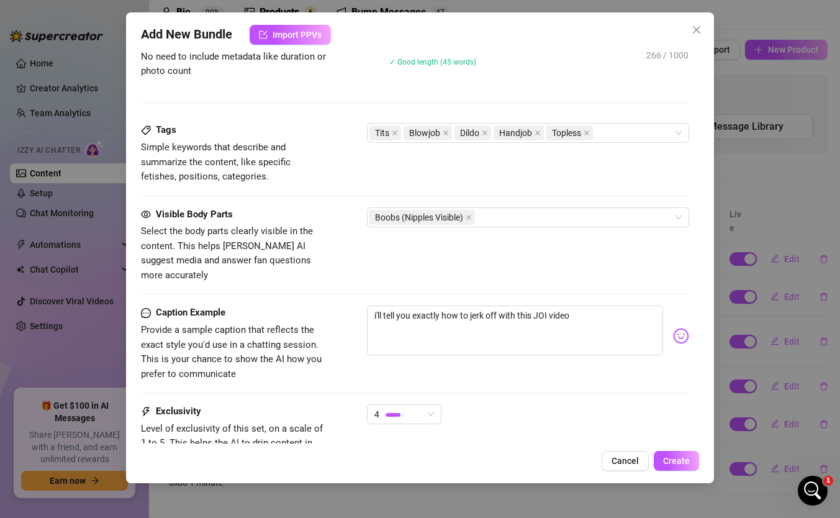
click at [663, 320] on div "i'll tell you exactly how to jerk off with this JOI video" at bounding box center [528, 335] width 322 height 61
click at [681, 328] on img at bounding box center [681, 336] width 16 height 16
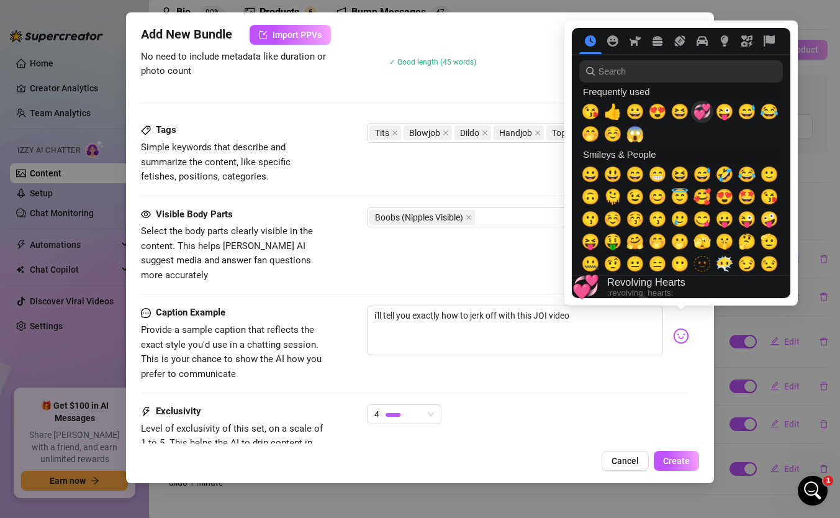
click at [701, 110] on span "💞" at bounding box center [702, 111] width 19 height 17
click at [723, 110] on span "😜" at bounding box center [724, 111] width 19 height 17
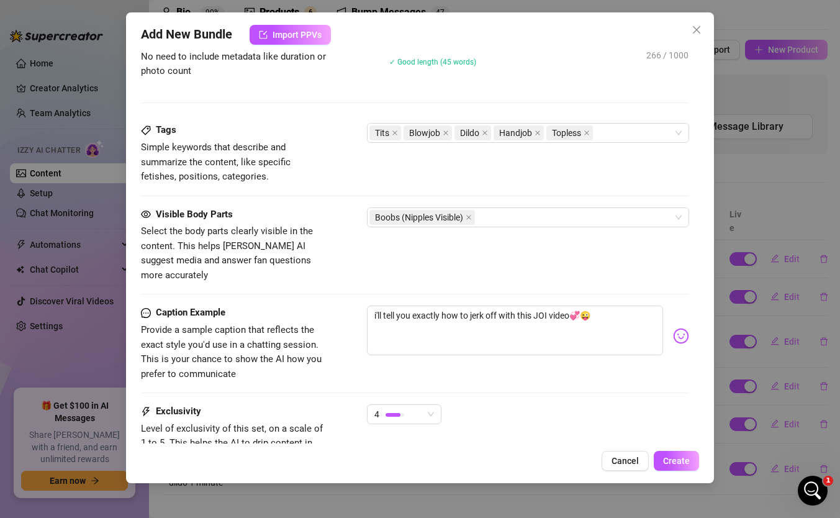
click at [400, 274] on div "Visible Body Parts Select the body parts clearly visible in the content. This h…" at bounding box center [415, 256] width 548 height 99
click at [572, 305] on textarea "i'll tell you exactly how to jerk off with this JOI video💞😜" at bounding box center [515, 330] width 296 height 50
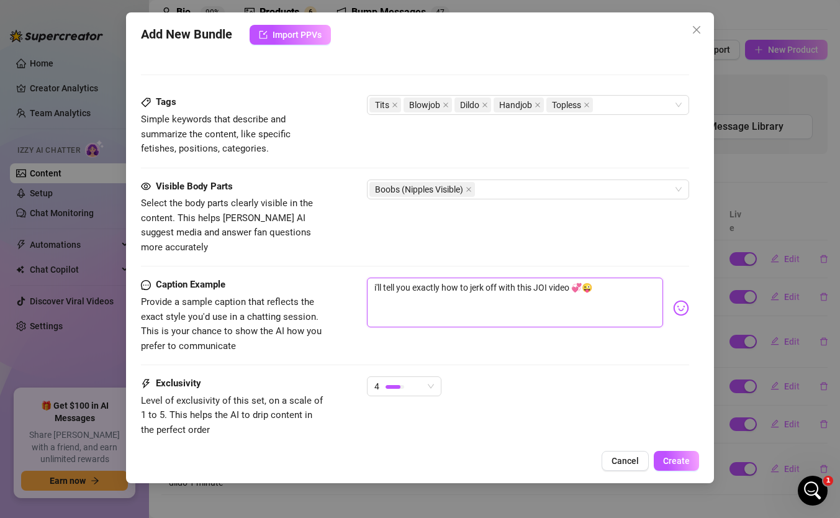
scroll to position [671, 0]
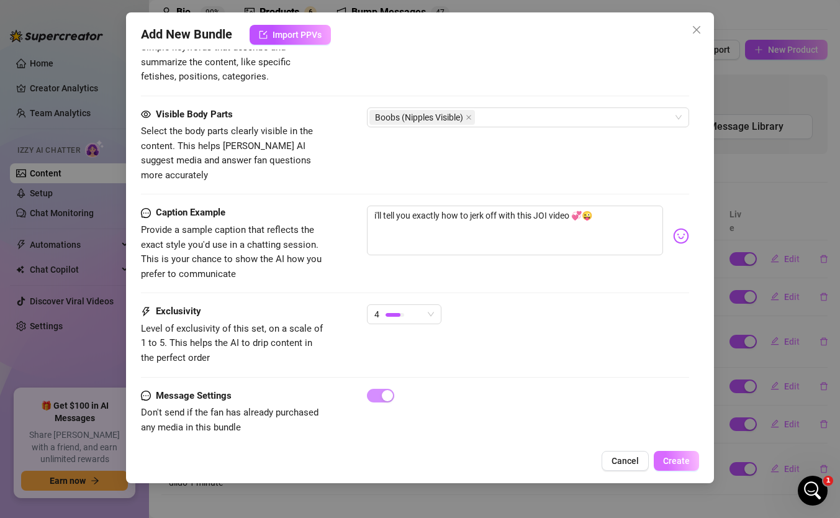
click at [670, 446] on span "Create" at bounding box center [676, 461] width 27 height 10
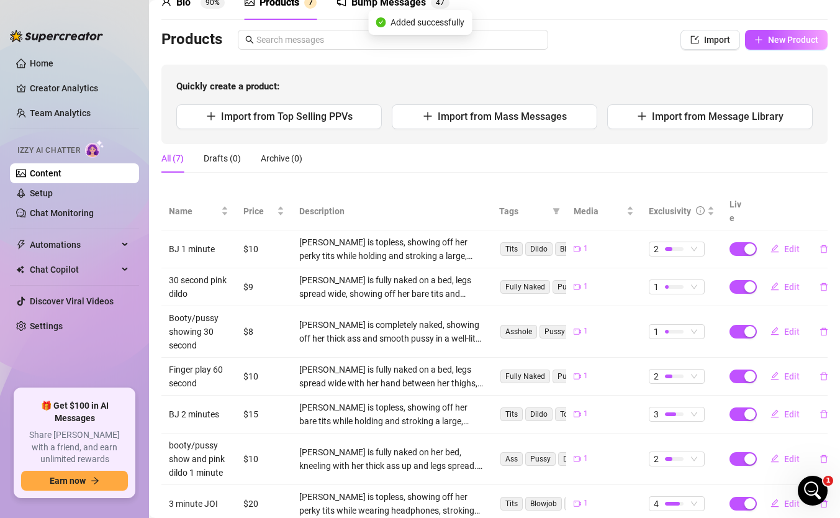
scroll to position [91, 0]
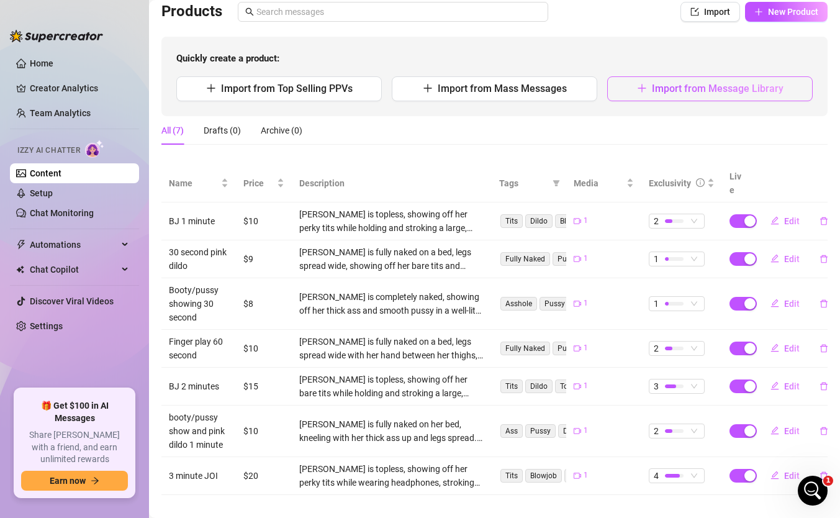
click at [759, 87] on span "Import from Message Library" at bounding box center [718, 89] width 132 height 12
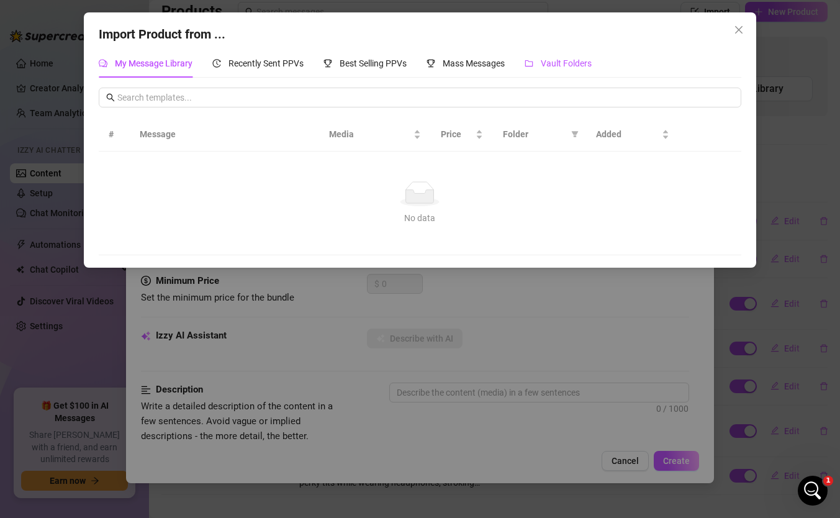
click at [537, 61] on div "Vault Folders" at bounding box center [557, 63] width 67 height 14
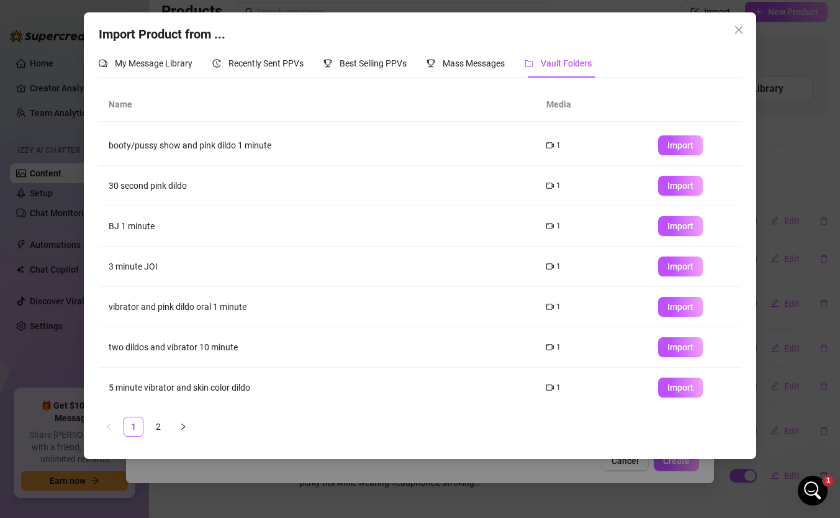
scroll to position [119, 0]
click at [672, 306] on span "Import" at bounding box center [680, 305] width 26 height 10
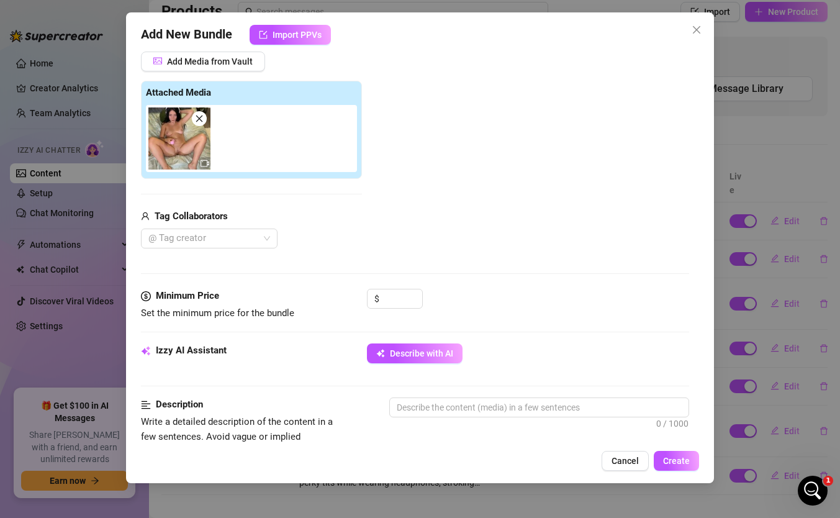
scroll to position [269, 0]
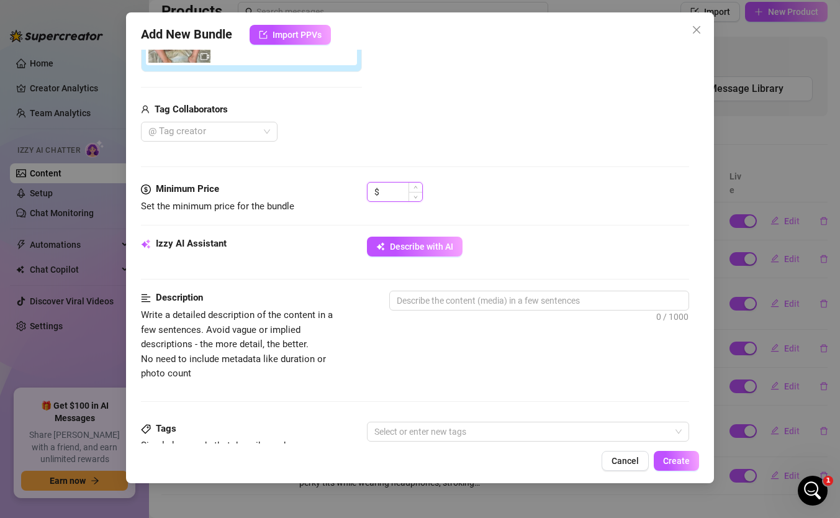
click at [393, 187] on input at bounding box center [402, 191] width 40 height 19
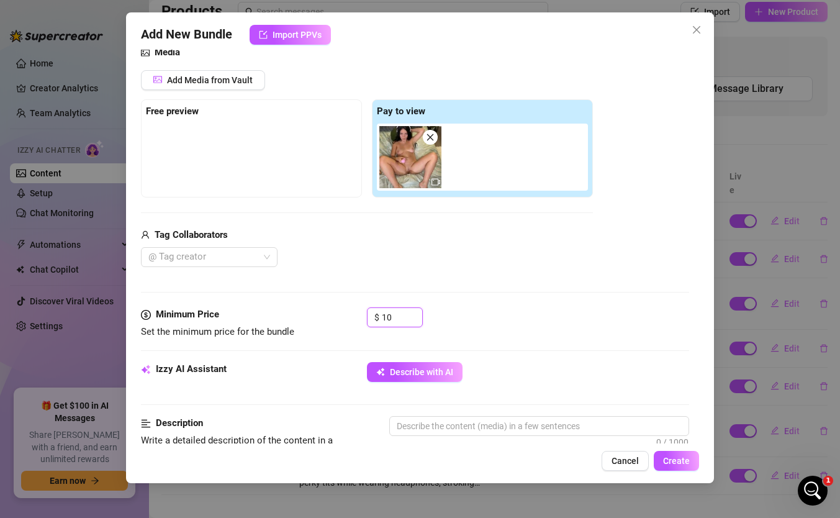
scroll to position [311, 0]
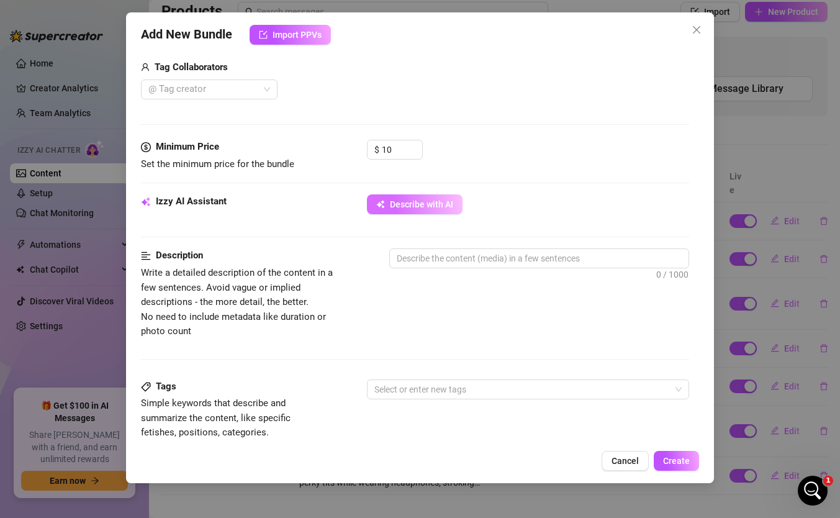
click at [410, 205] on span "Describe with AI" at bounding box center [421, 204] width 63 height 10
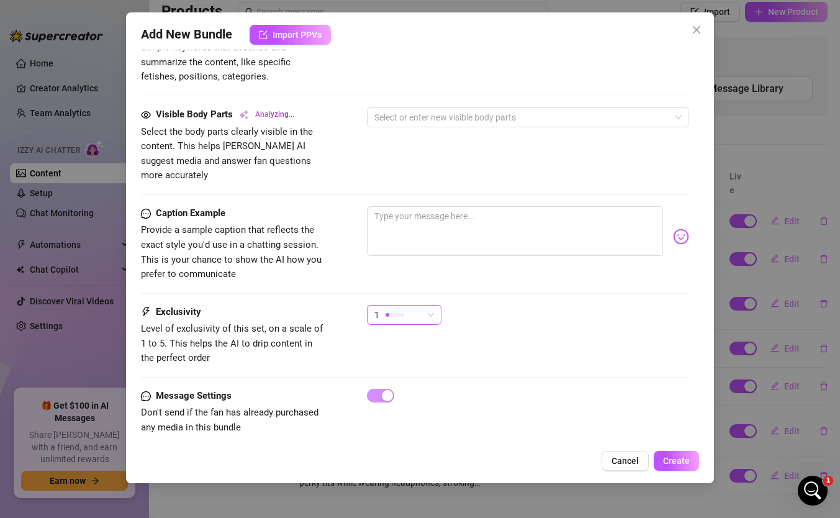
click at [379, 305] on span "1" at bounding box center [376, 314] width 5 height 19
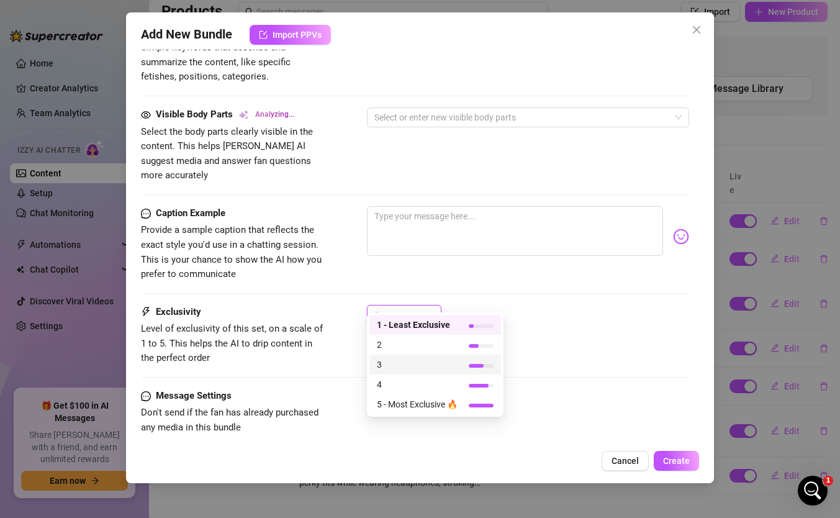
click at [392, 356] on div "3" at bounding box center [435, 364] width 132 height 20
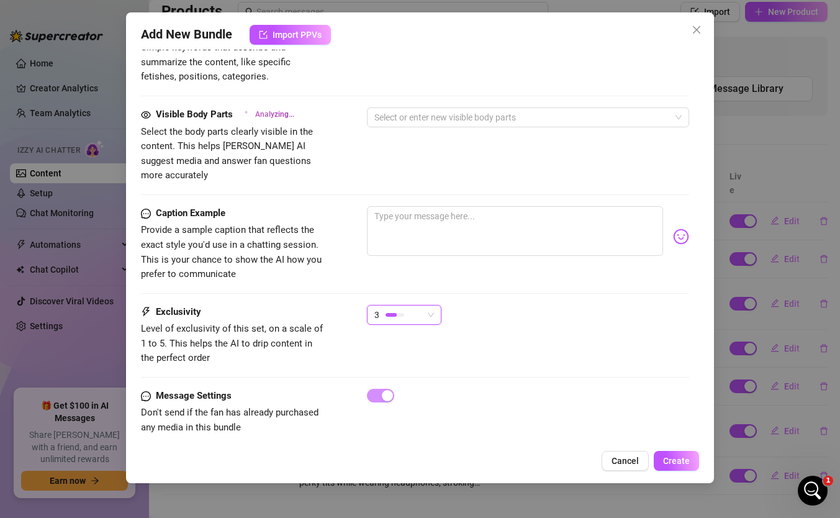
click at [388, 308] on div "3" at bounding box center [398, 314] width 48 height 19
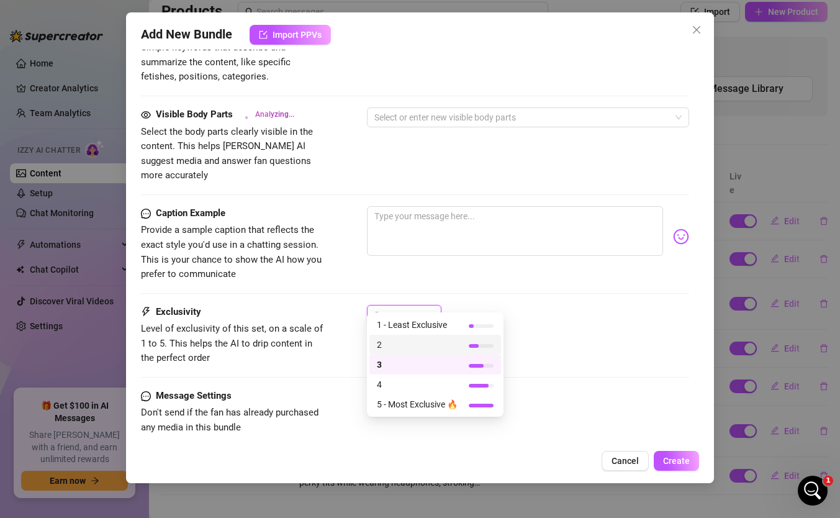
click at [387, 340] on span "2" at bounding box center [417, 345] width 81 height 14
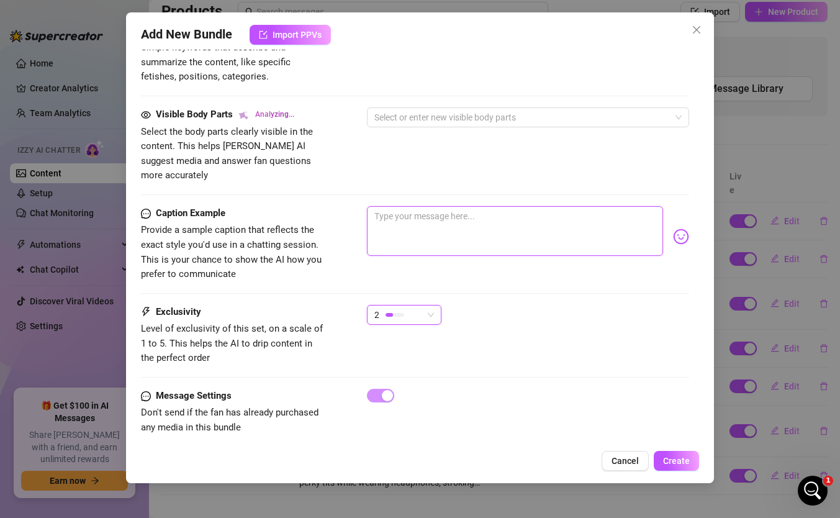
click at [397, 206] on textarea at bounding box center [515, 231] width 296 height 50
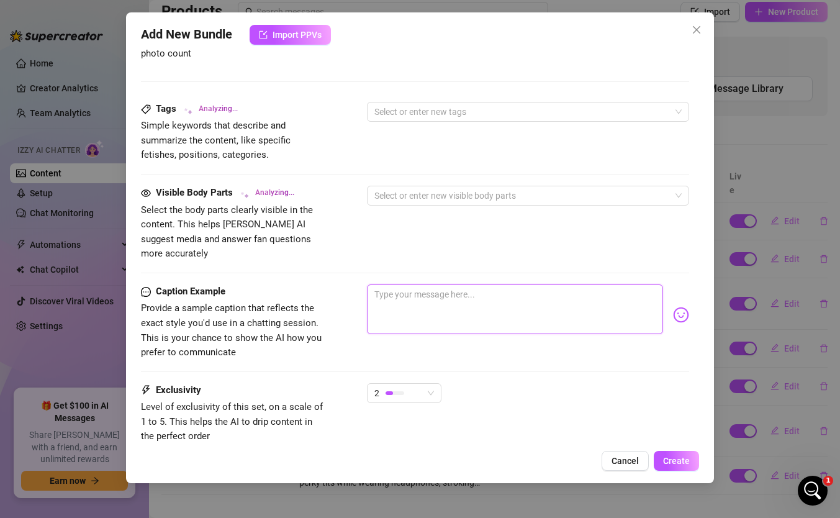
scroll to position [622, 0]
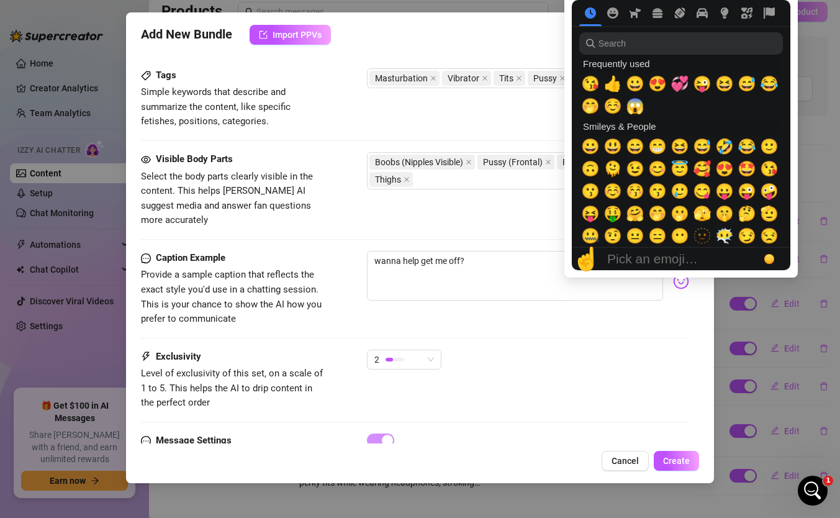
click at [681, 268] on body "Home Creator Analytics Team Analytics Izzy AI Chatter Content Setup Chat Monito…" at bounding box center [420, 259] width 840 height 518
click at [588, 109] on span "🤭" at bounding box center [590, 105] width 19 height 17
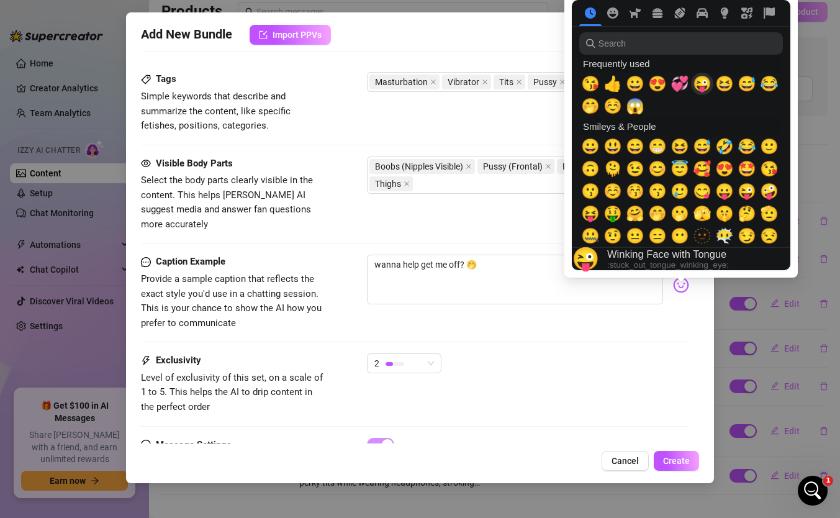
click at [701, 86] on span "😜" at bounding box center [702, 83] width 19 height 17
click at [676, 84] on span "💞" at bounding box center [679, 83] width 19 height 17
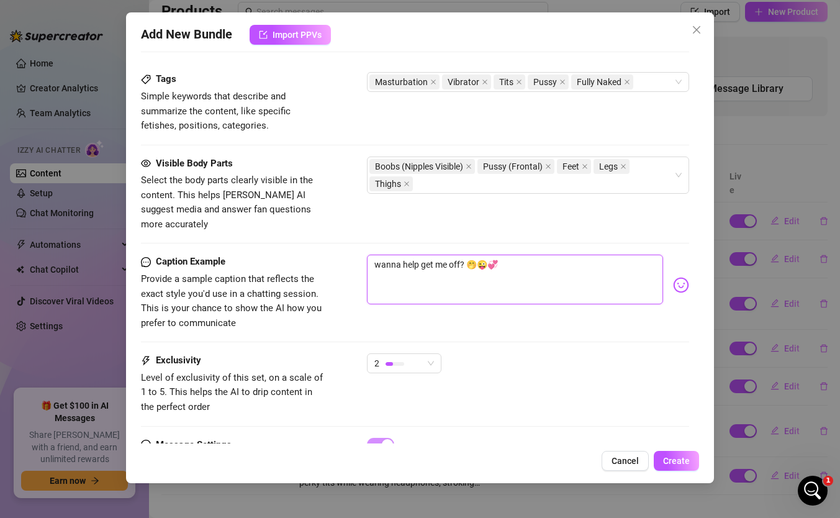
click at [488, 254] on textarea "wanna help get me off? 🤭😜💞" at bounding box center [515, 279] width 296 height 50
click at [508, 302] on div "Caption Example Provide a sample caption that reflects the exact style you'd us…" at bounding box center [415, 292] width 548 height 76
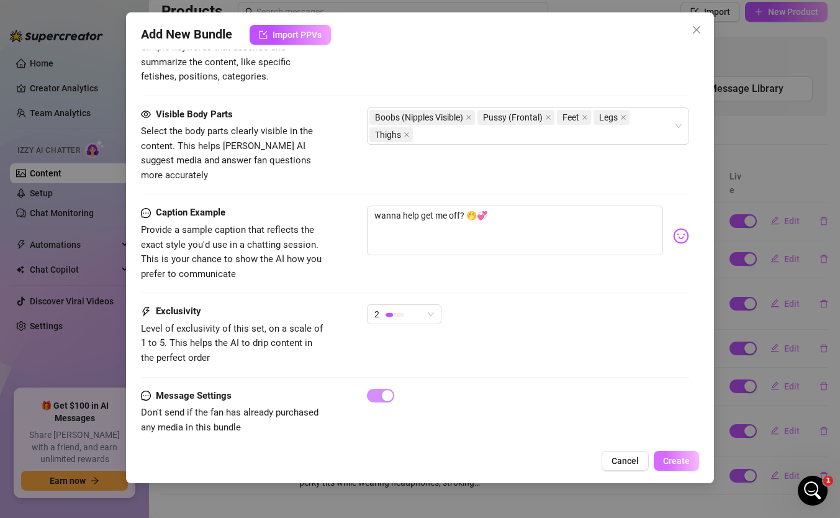
click at [678, 446] on span "Create" at bounding box center [676, 461] width 27 height 10
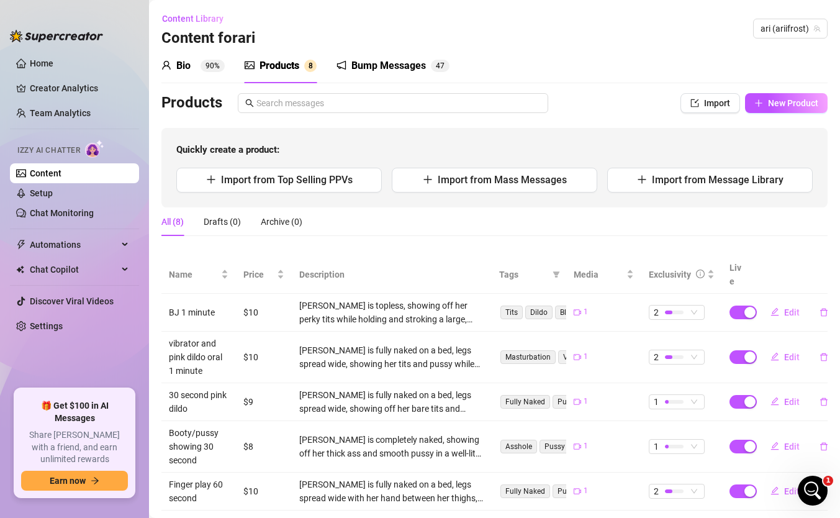
scroll to position [143, 0]
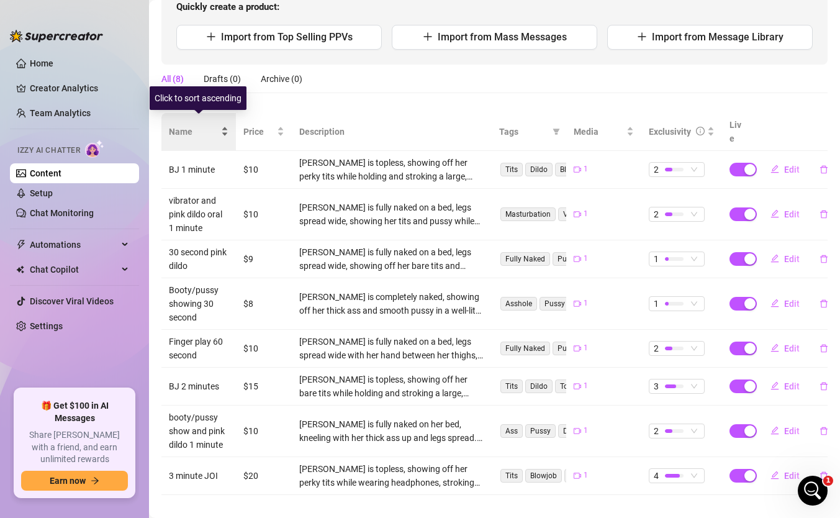
click at [180, 125] on span "Name" at bounding box center [194, 132] width 50 height 14
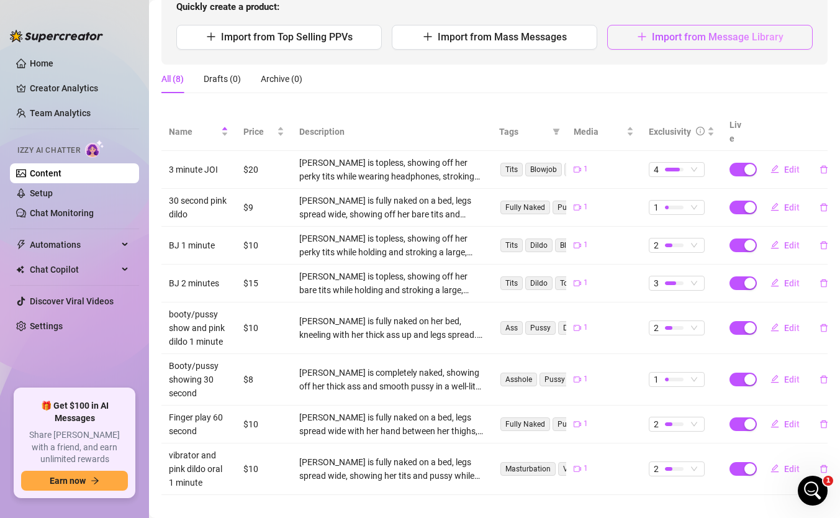
click at [704, 44] on button "Import from Message Library" at bounding box center [709, 37] width 205 height 25
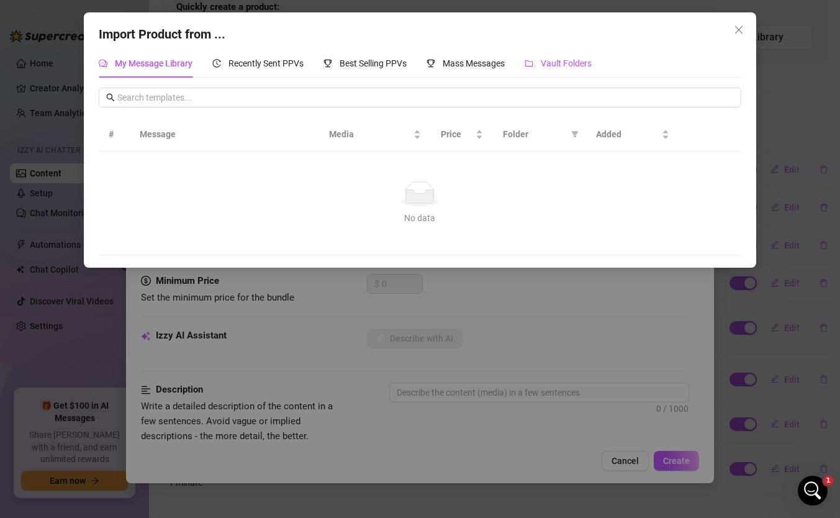
click at [541, 63] on div "Vault Folders" at bounding box center [557, 63] width 67 height 14
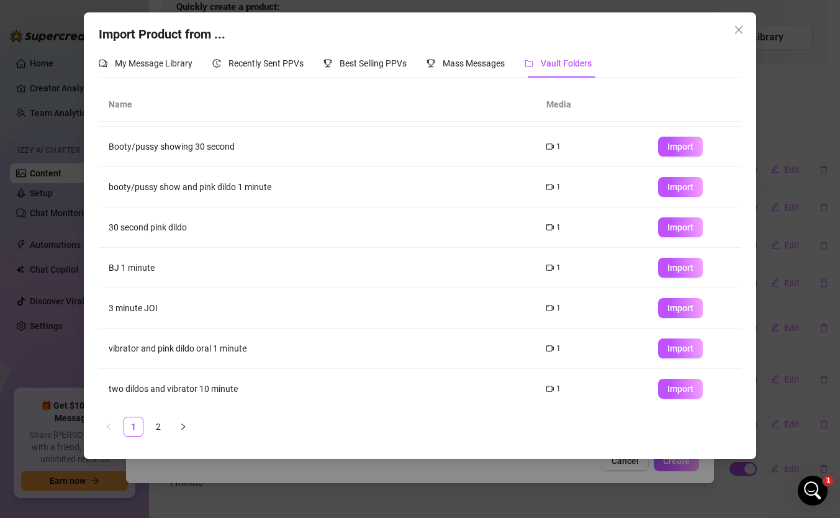
scroll to position [85, 0]
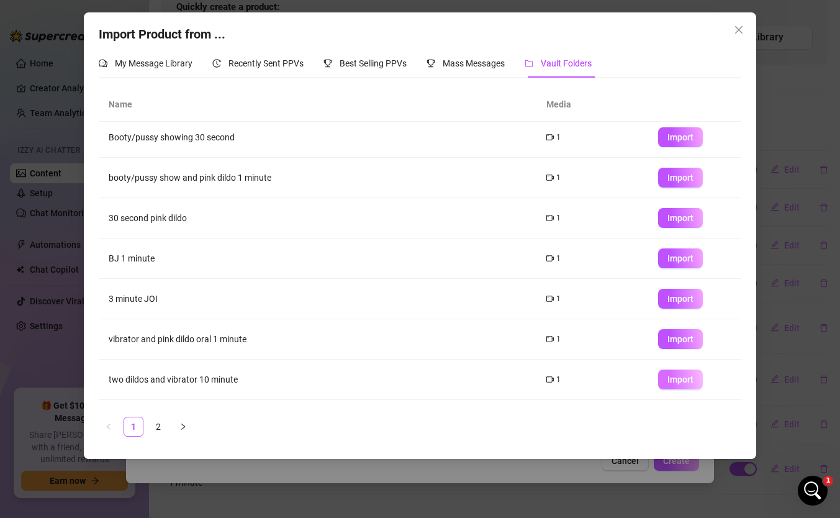
click at [680, 383] on span "Import" at bounding box center [680, 379] width 26 height 10
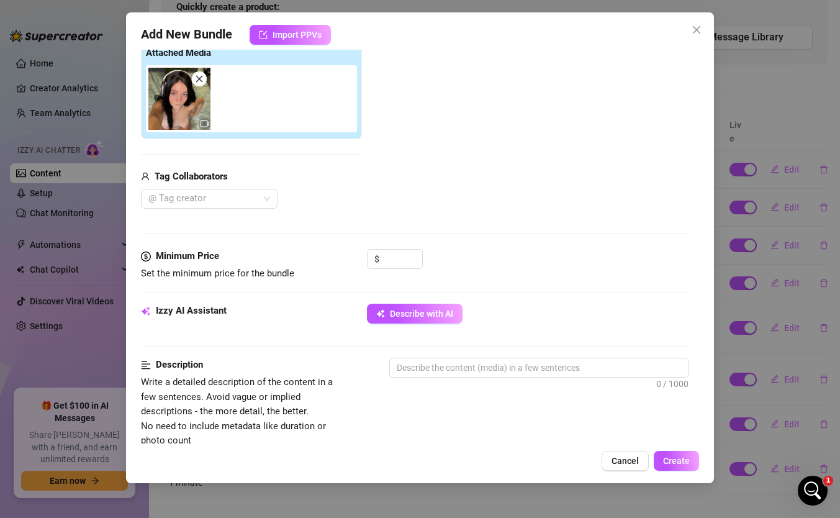
scroll to position [272, 0]
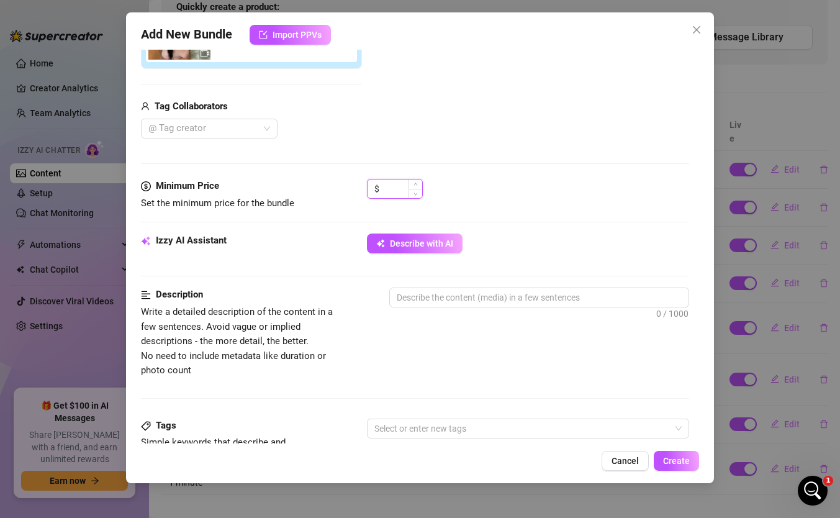
click at [403, 188] on input at bounding box center [402, 188] width 40 height 19
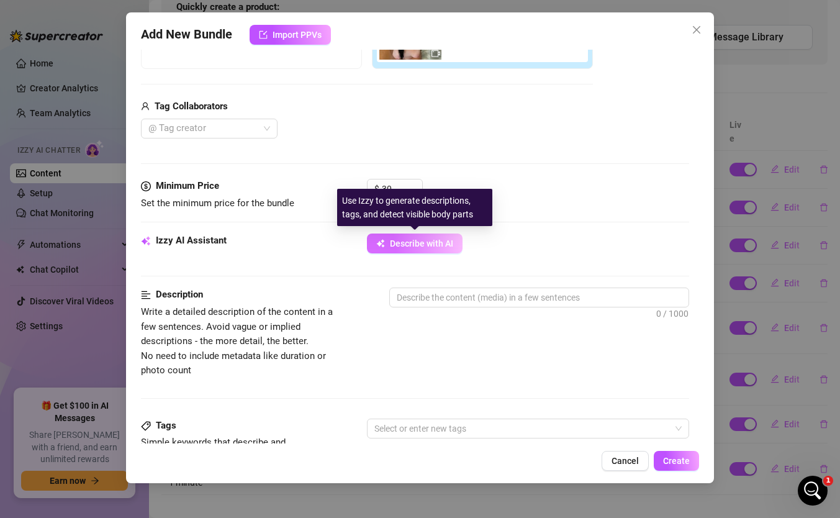
click at [403, 237] on button "Describe with AI" at bounding box center [415, 243] width 96 height 20
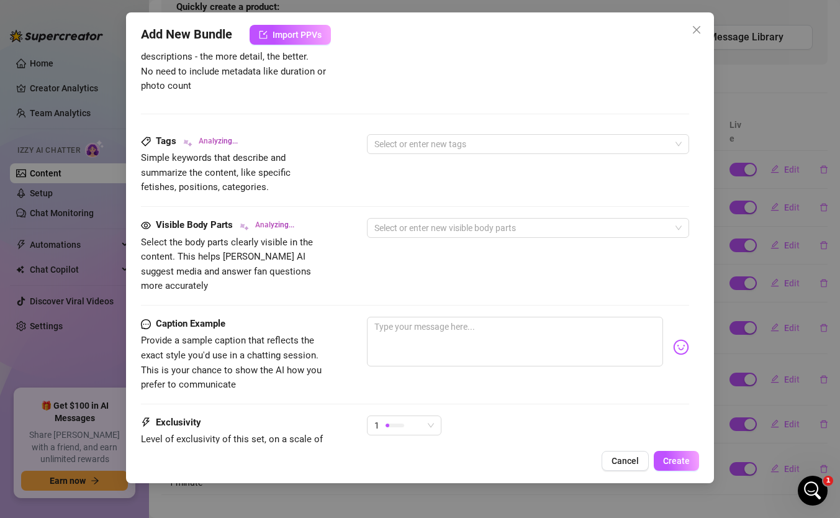
scroll to position [667, 0]
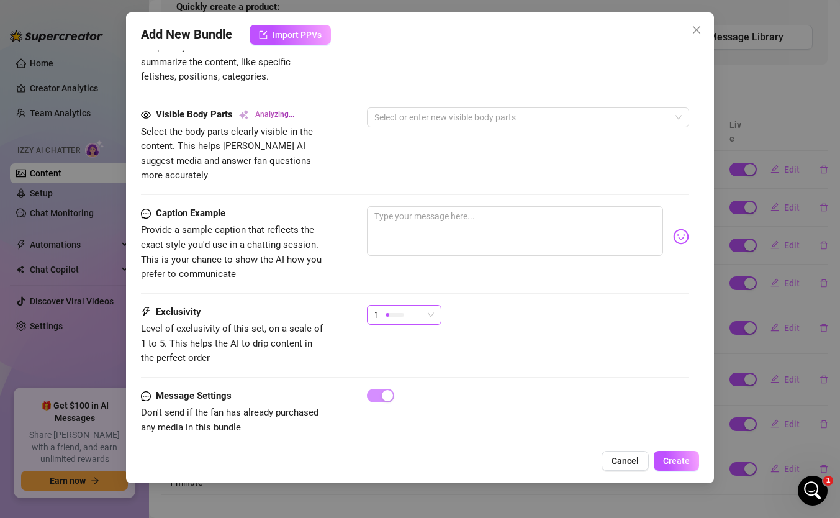
click at [392, 313] on div at bounding box center [394, 315] width 19 height 4
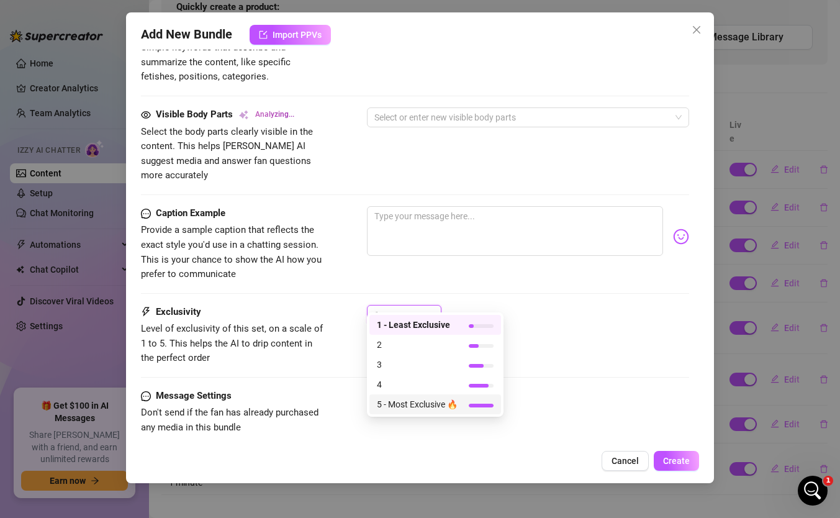
click at [392, 400] on span "5 - Most Exclusive 🔥" at bounding box center [417, 404] width 81 height 14
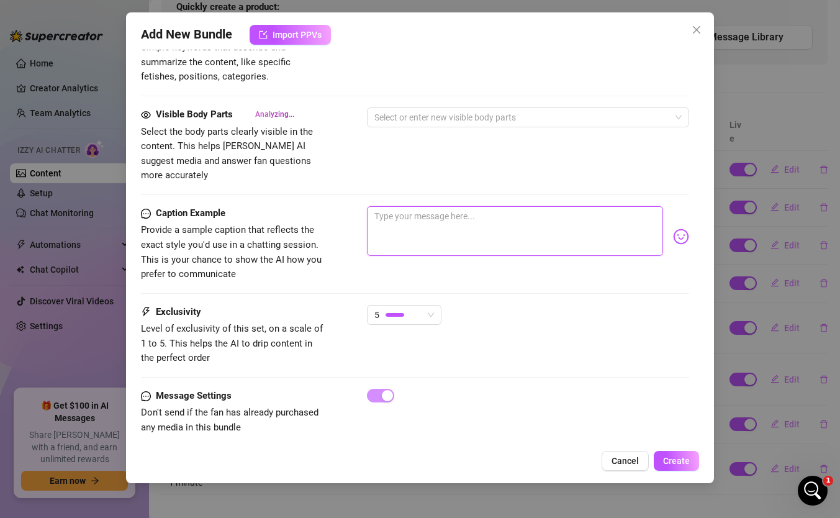
click at [415, 206] on textarea at bounding box center [515, 231] width 296 height 50
click at [374, 206] on textarea "wanna watch me suck a dildo while having another dildo in my pussy as i use a v…" at bounding box center [515, 231] width 296 height 50
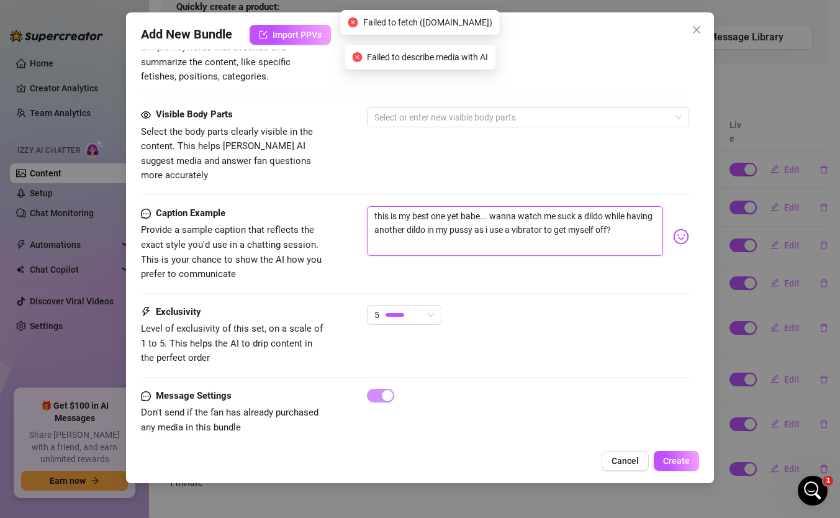
click at [621, 218] on textarea "this is my best one yet babe... wanna watch me suck a dildo while having anothe…" at bounding box center [515, 231] width 296 height 50
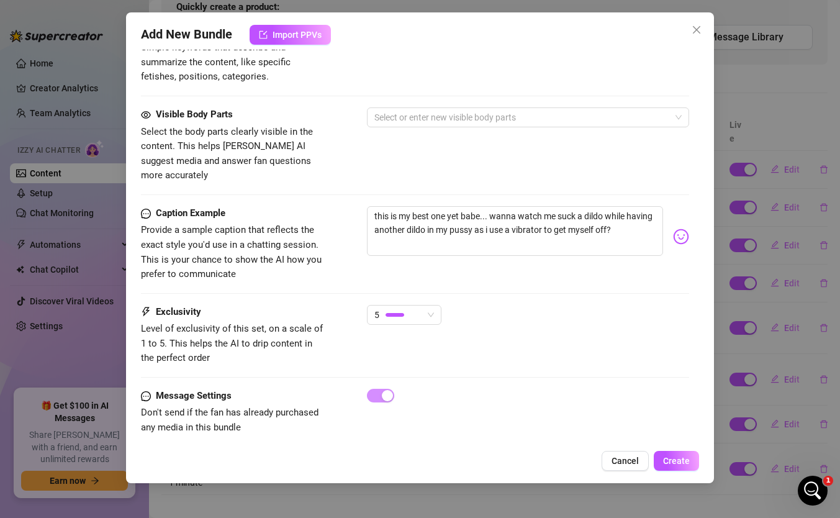
click at [680, 228] on img at bounding box center [681, 236] width 16 height 16
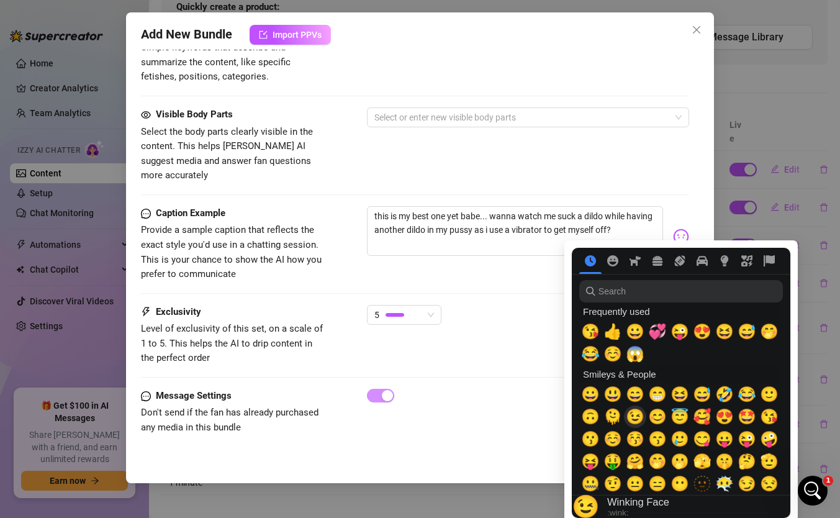
scroll to position [83, 0]
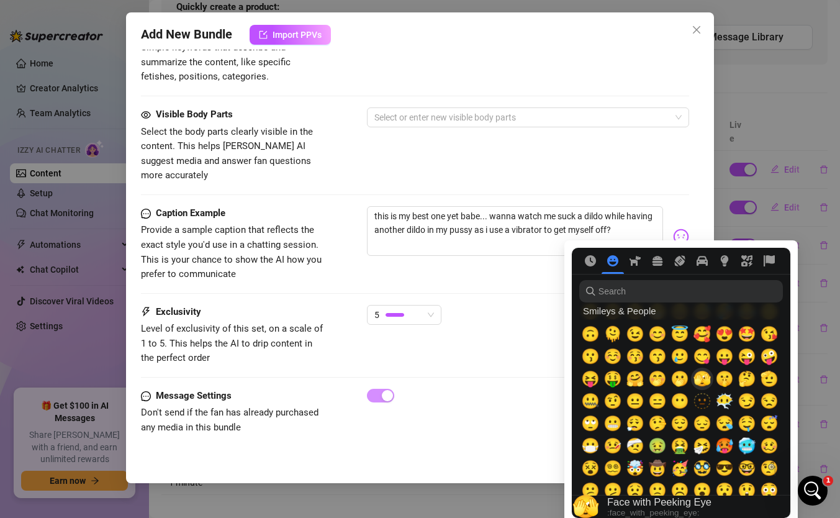
click at [703, 377] on span "🫣" at bounding box center [702, 378] width 19 height 17
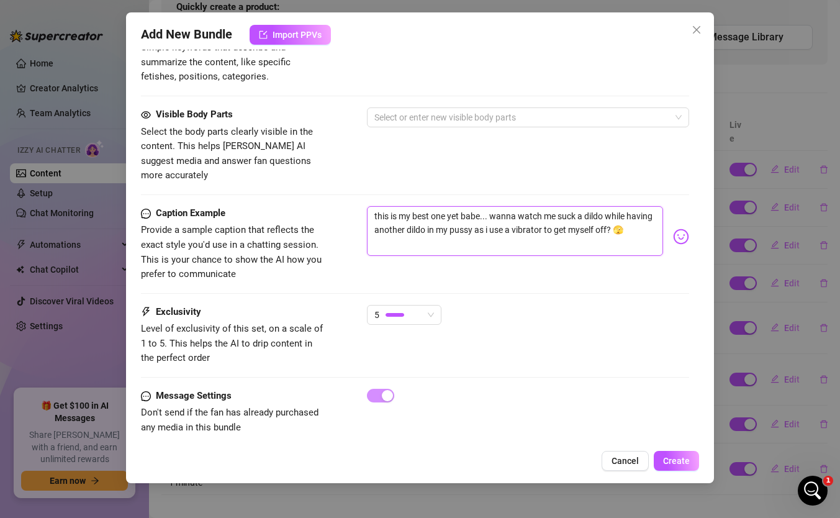
click at [637, 213] on textarea "this is my best one yet babe... wanna watch me suck a dildo while having anothe…" at bounding box center [515, 231] width 296 height 50
click at [677, 228] on img at bounding box center [681, 236] width 16 height 16
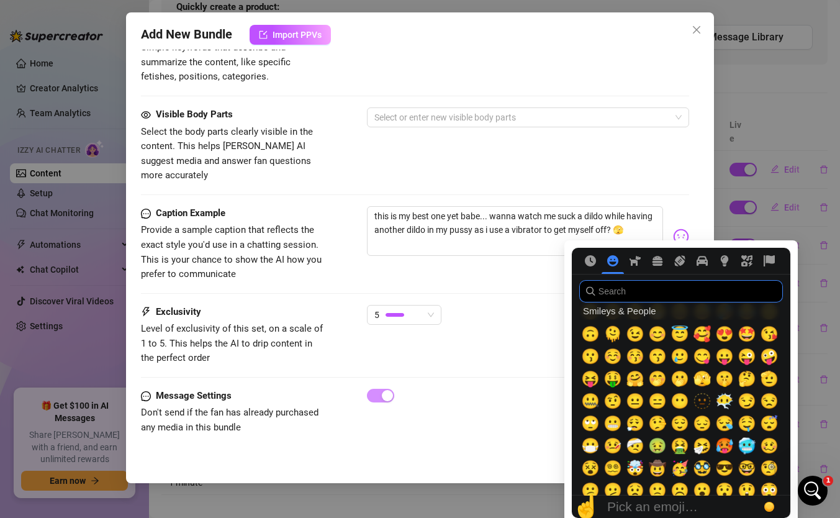
click at [643, 289] on input "search" at bounding box center [681, 291] width 204 height 22
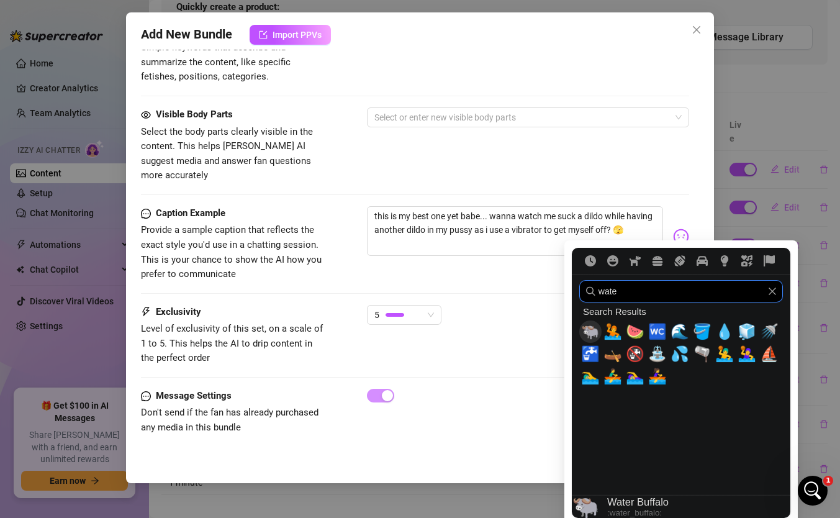
scroll to position [0, 0]
click at [681, 358] on span "💦" at bounding box center [679, 353] width 19 height 17
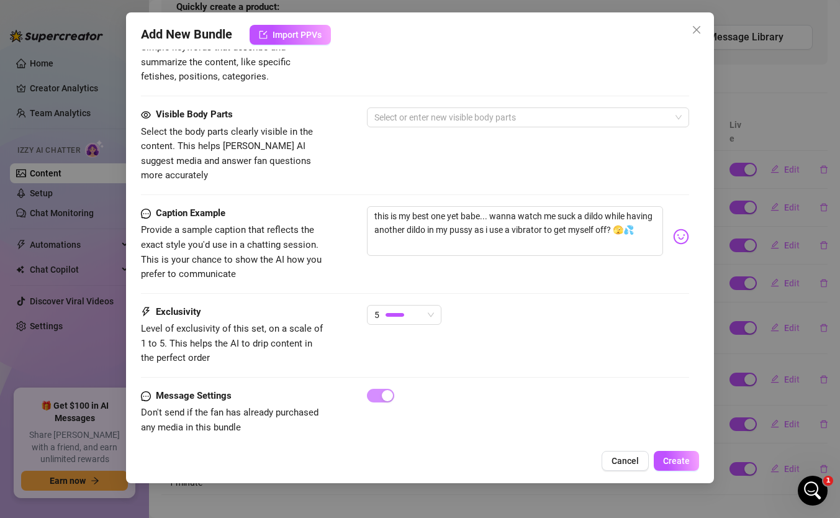
click at [459, 256] on div "Caption Example Provide a sample caption that reflects the exact style you'd us…" at bounding box center [415, 244] width 548 height 76
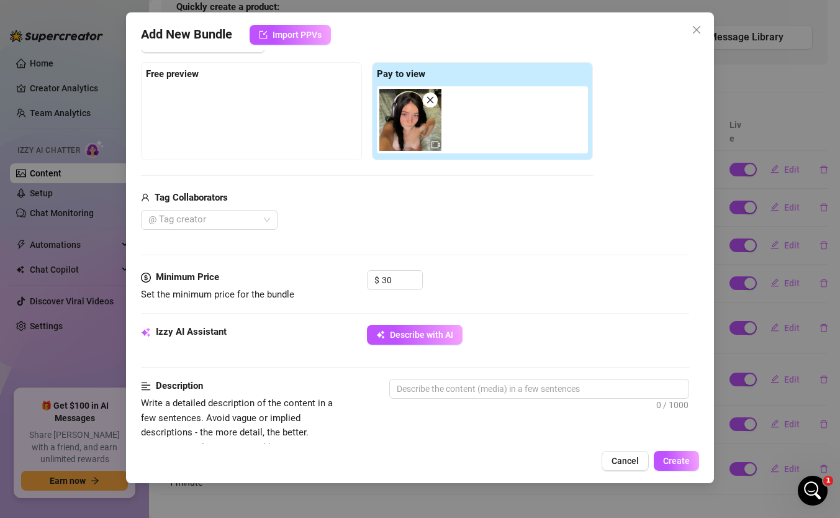
scroll to position [177, 0]
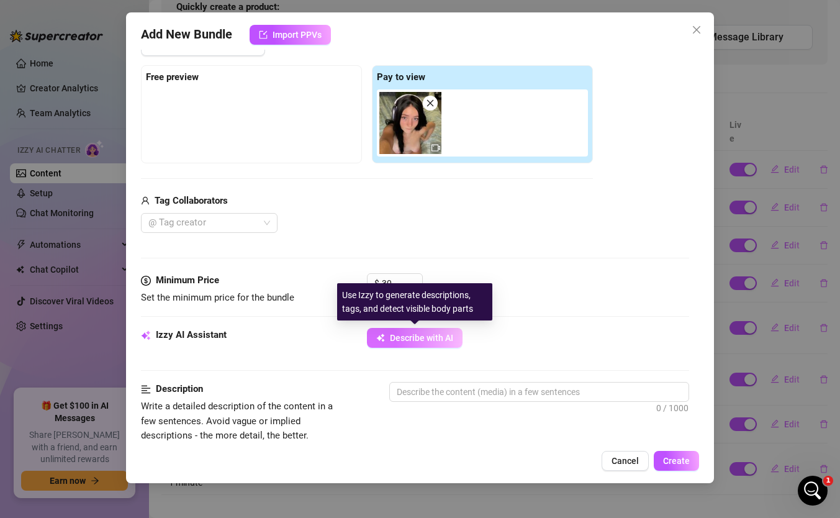
click at [431, 343] on button "Describe with AI" at bounding box center [415, 338] width 96 height 20
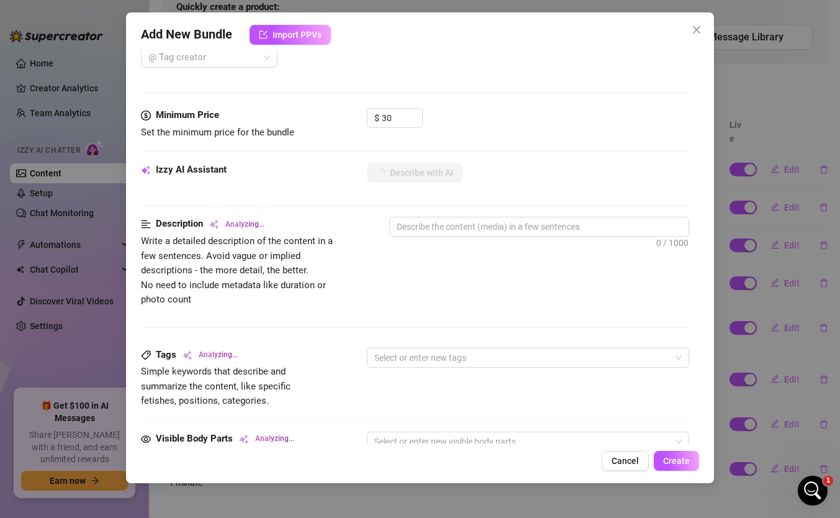
scroll to position [348, 0]
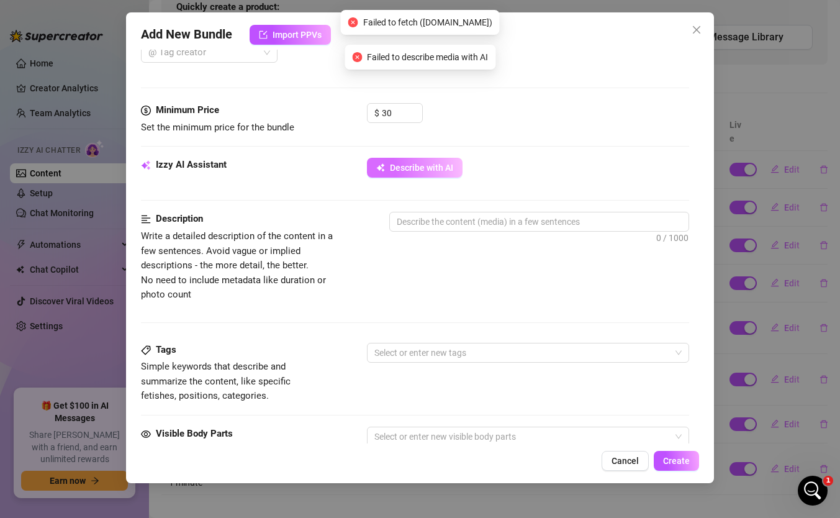
click at [384, 165] on icon "button" at bounding box center [380, 167] width 9 height 9
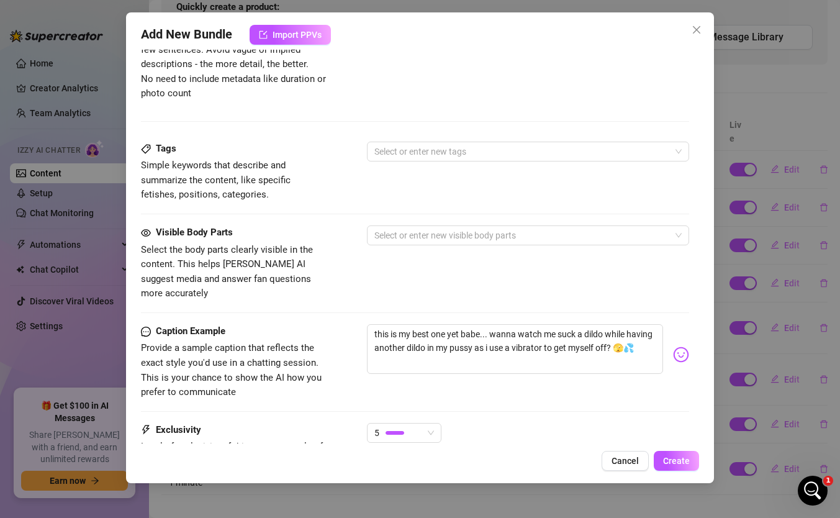
scroll to position [667, 0]
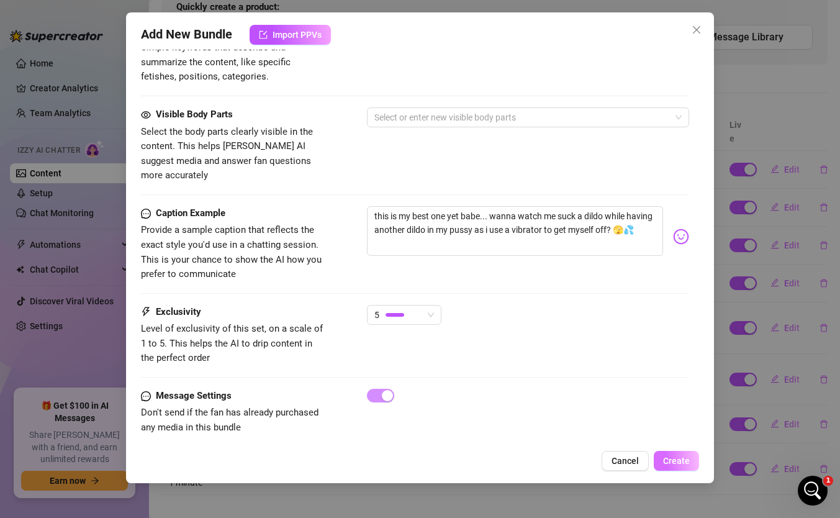
click at [675, 446] on span "Create" at bounding box center [676, 461] width 27 height 10
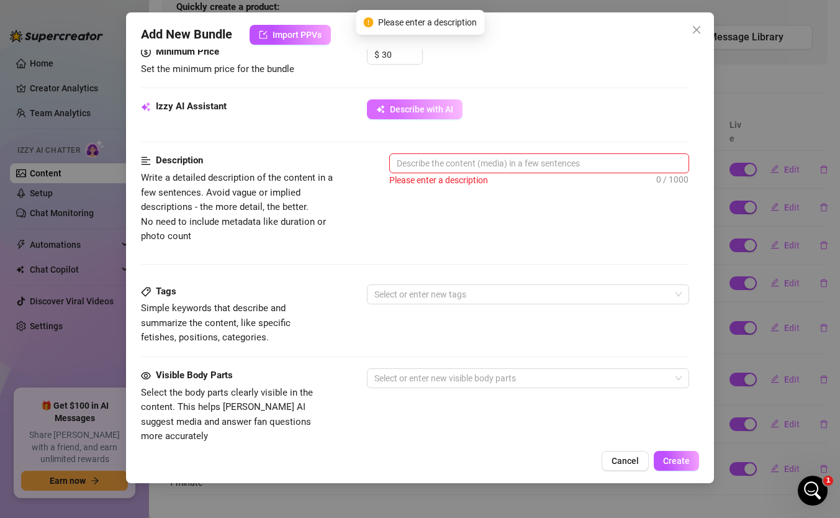
scroll to position [349, 0]
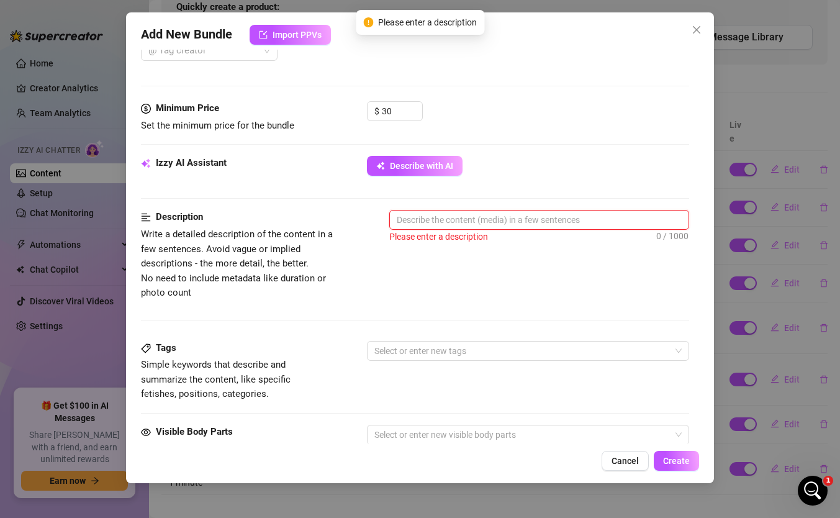
click at [476, 213] on textarea at bounding box center [539, 219] width 299 height 19
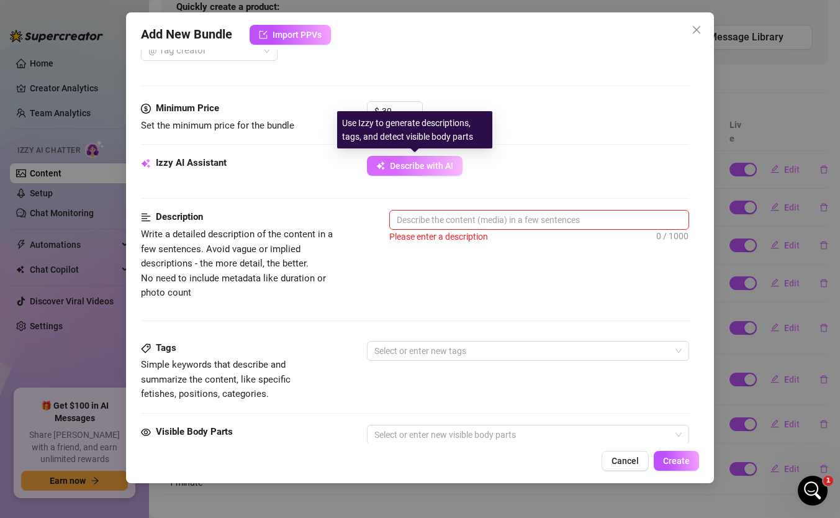
click at [425, 168] on span "Describe with AI" at bounding box center [421, 166] width 63 height 10
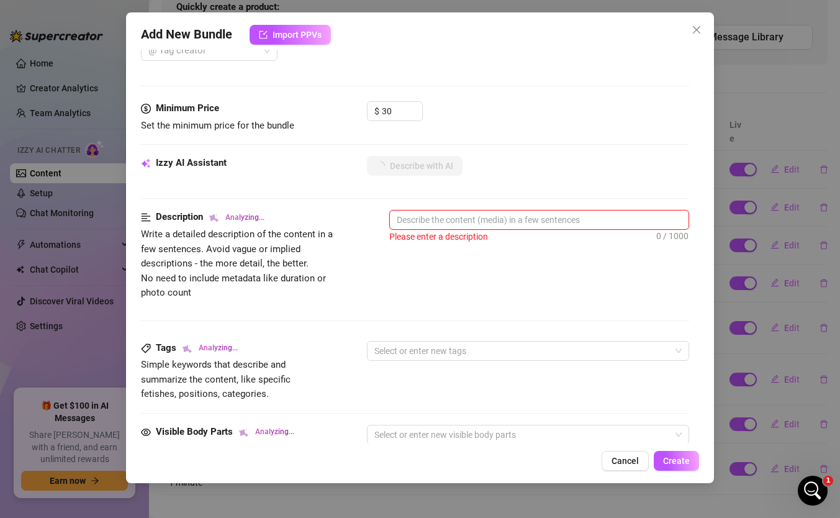
click at [440, 217] on textarea at bounding box center [539, 219] width 299 height 19
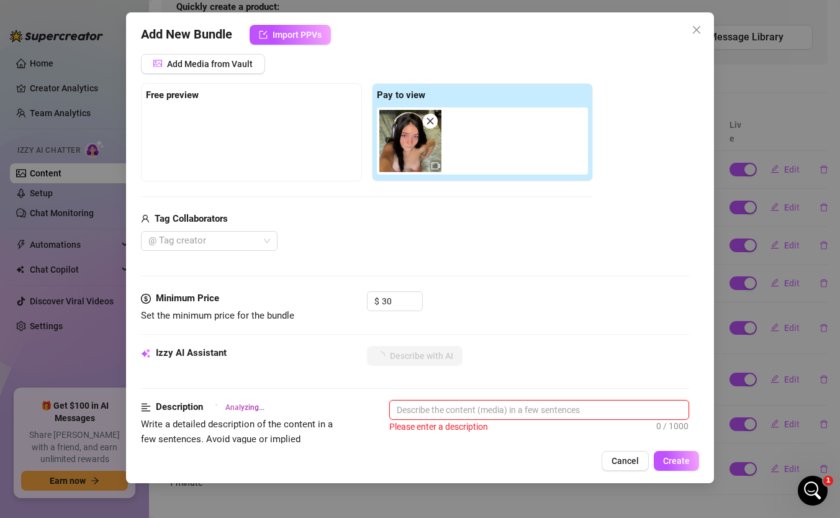
scroll to position [161, 0]
type textarea "s"
type textarea "sh"
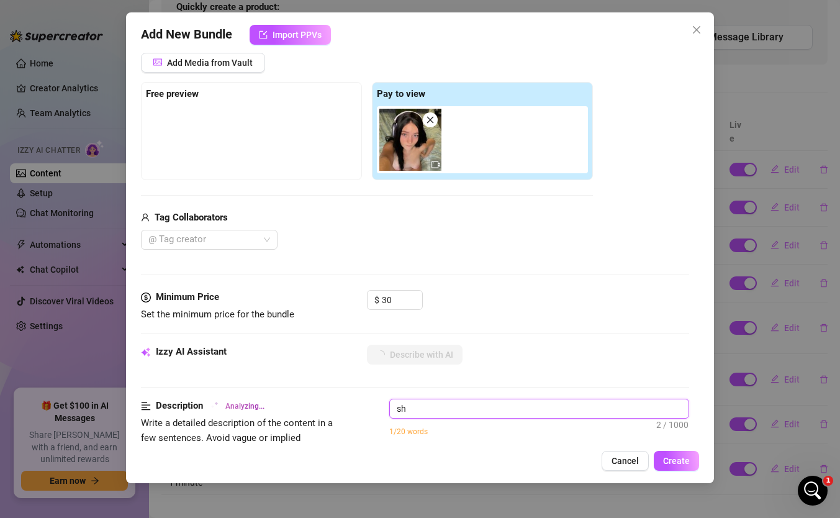
type textarea "sho"
type textarea "show"
type textarea "showi"
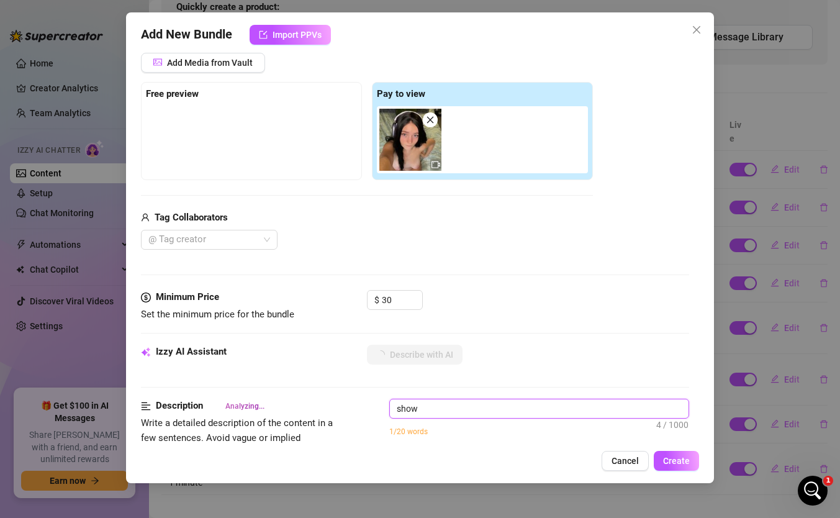
type textarea "showi"
type textarea "show"
type textarea "showi"
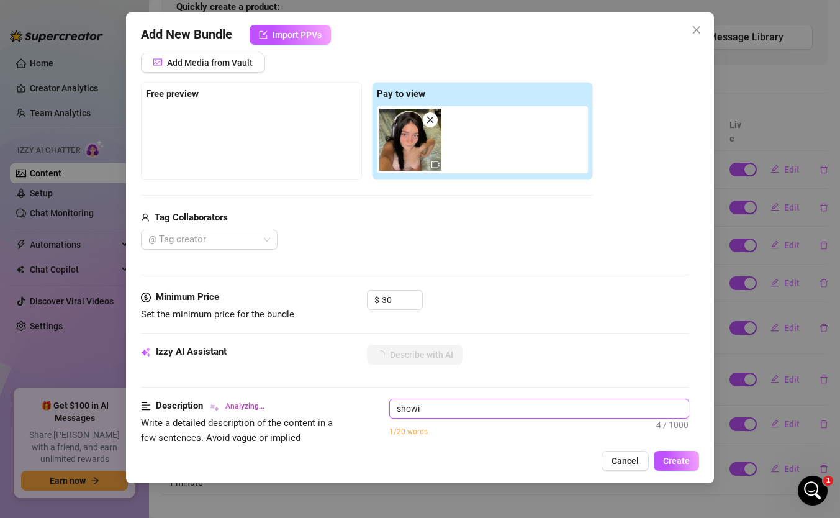
type textarea "showin"
type textarea "showing"
type textarea "showing t"
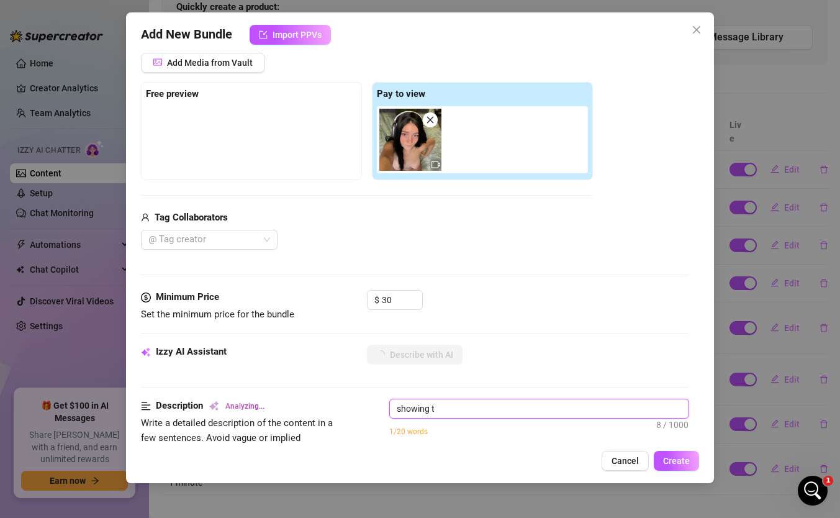
type textarea "showing th"
type textarea "showing the"
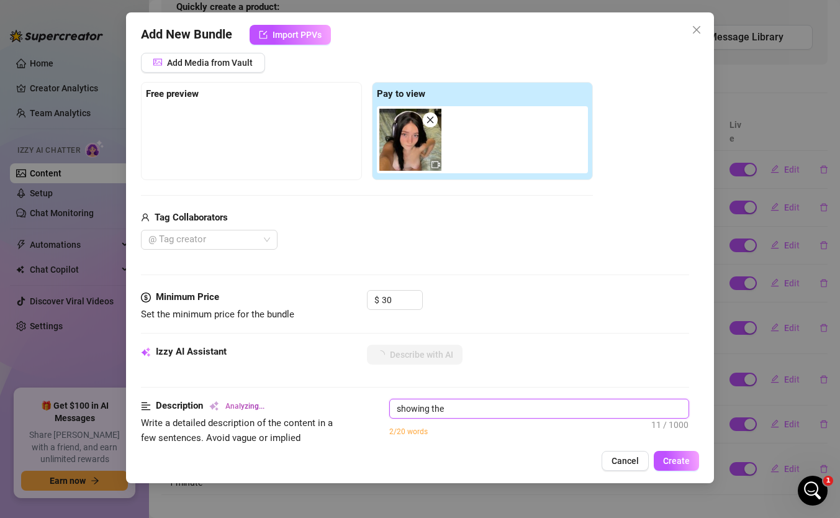
type textarea "showing the f"
type textarea "showing the fr"
type textarea "showing the fro"
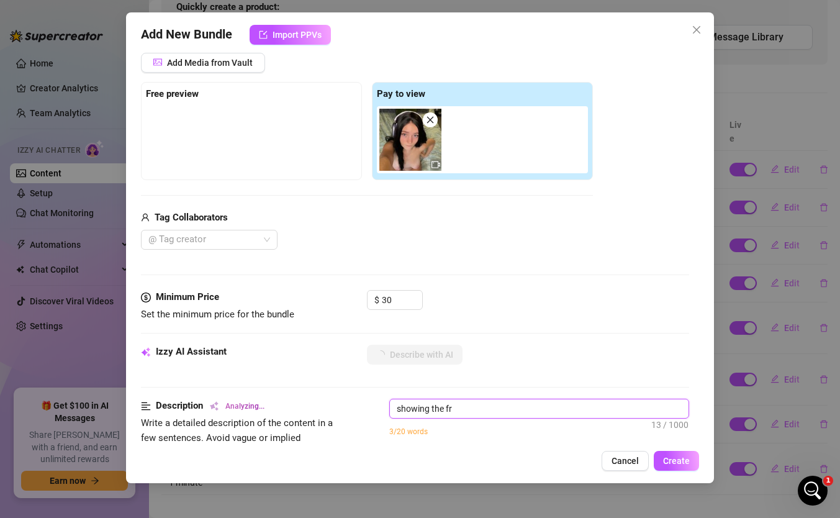
type textarea "showing the fro"
type textarea "showing the fron"
type textarea "showing the front"
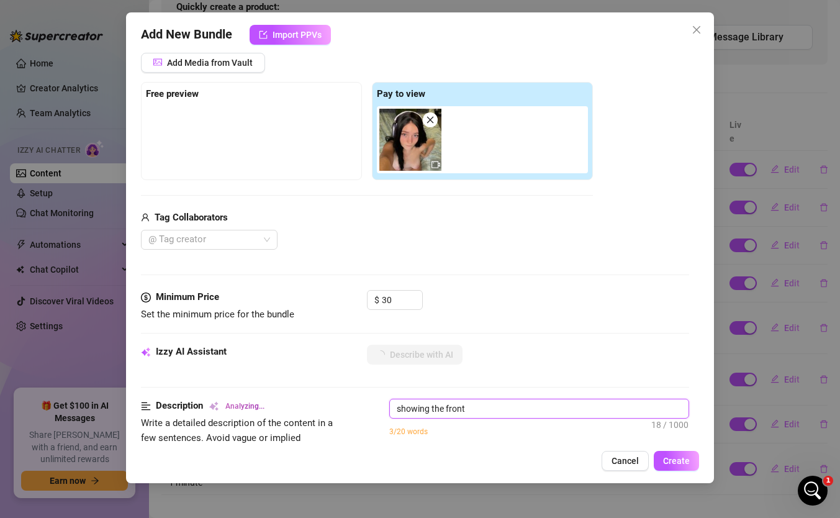
type textarea "showing the front o"
type textarea "showing the front of"
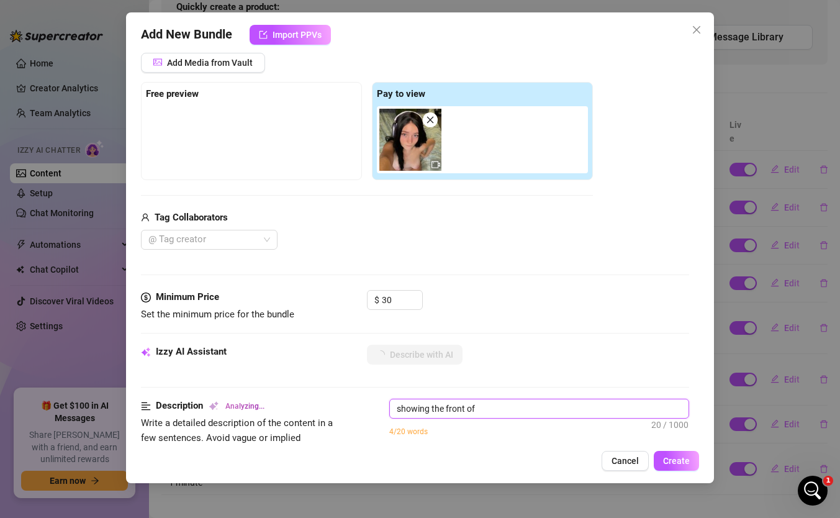
type textarea "showing the front of"
type textarea "showing the front of m"
type textarea "showing the front of me"
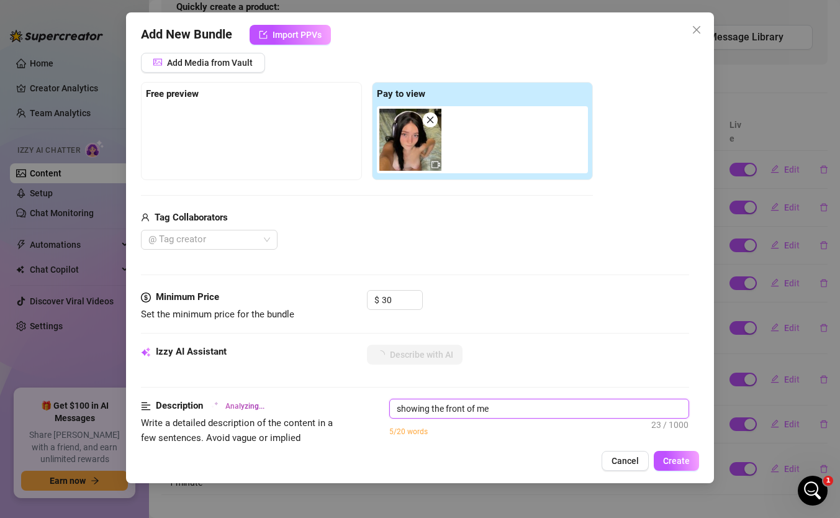
type textarea "showing the front of me,"
type textarea "showing the front of me, i"
type textarea "showing the front of me, i p"
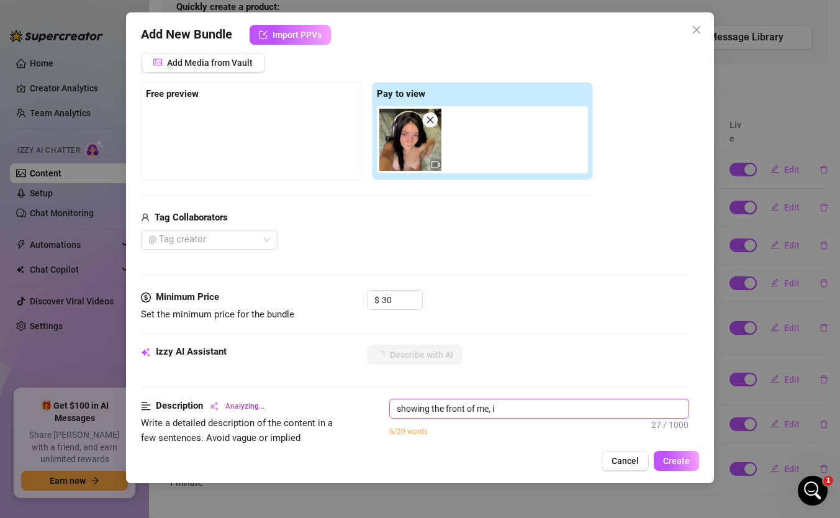
type textarea "showing the front of me, i p"
type textarea "showing the front of me, i pl"
type textarea "showing the front of me, i pla"
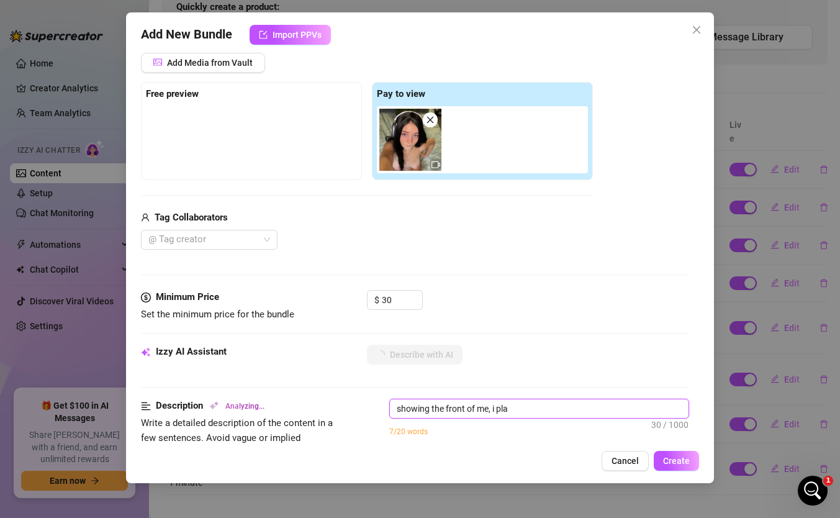
type textarea "showing the front of me, i play"
type textarea "showing the front of me, i play w"
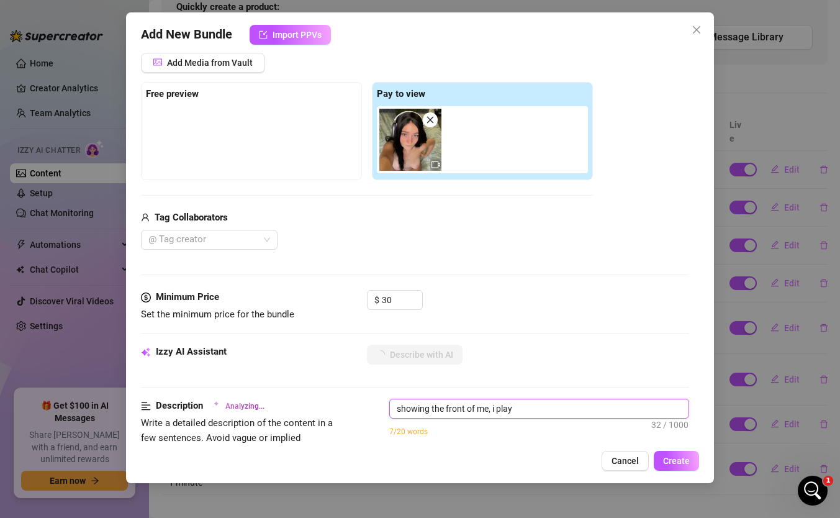
type textarea "showing the front of me, i play w"
type textarea "showing the front of me, i play wi"
type textarea "showing the front of me, i play wit"
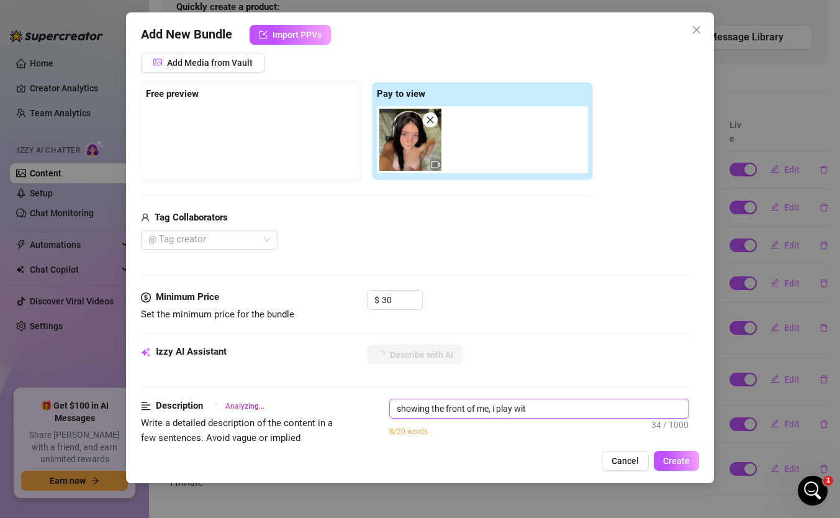
type textarea "showing the front of me, i play with"
type textarea "showing the front of me, i play with a"
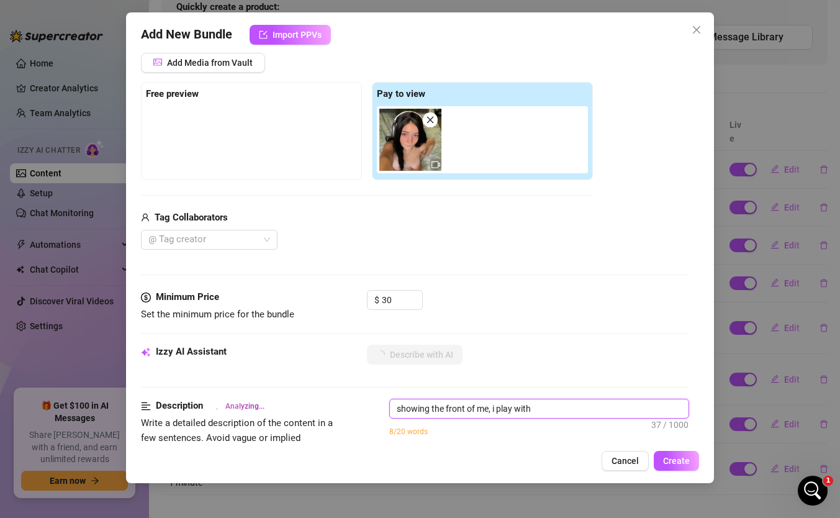
type textarea "showing the front of me, i play with a"
type textarea "showing the front of me, i play with a d"
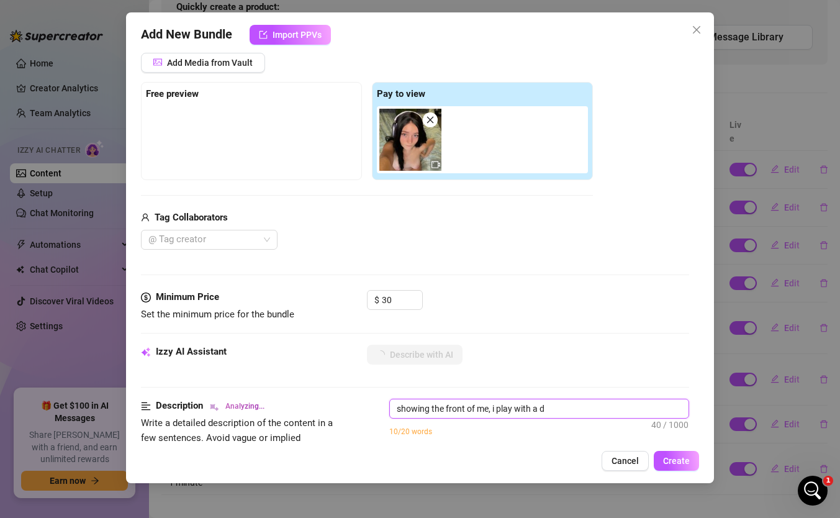
type textarea "showing the front of me, i play with a di"
type textarea "showing the front of me, i play with a dil"
type textarea "showing the front of me, i play with a dild"
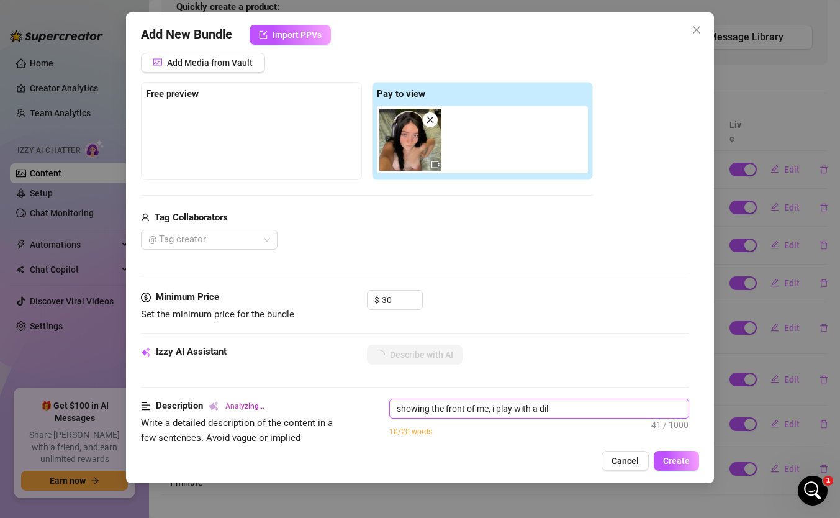
type textarea "showing the front of me, i play with a dild"
type textarea "showing the front of me, i play with a dildo"
type textarea "showing the front of me, i play with a dild"
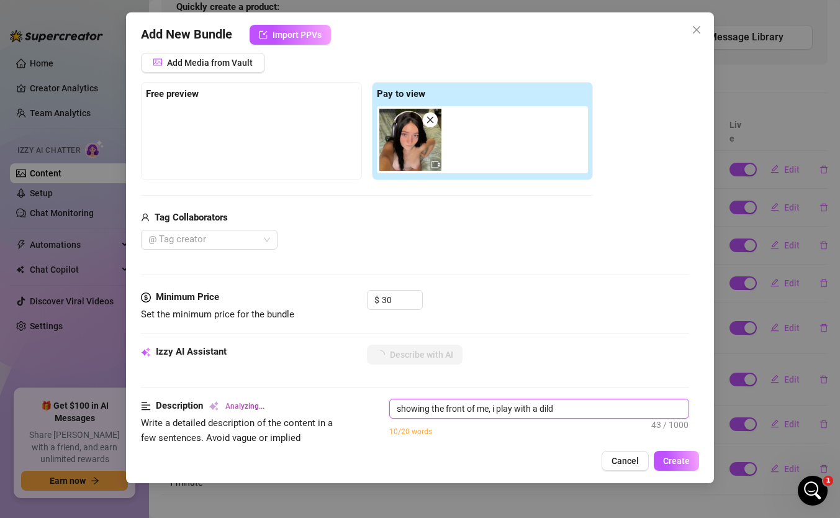
type textarea "showing the front of me, i play with a dil"
type textarea "showing the front of me, i play with a di"
type textarea "showing the front of me, i play with a d"
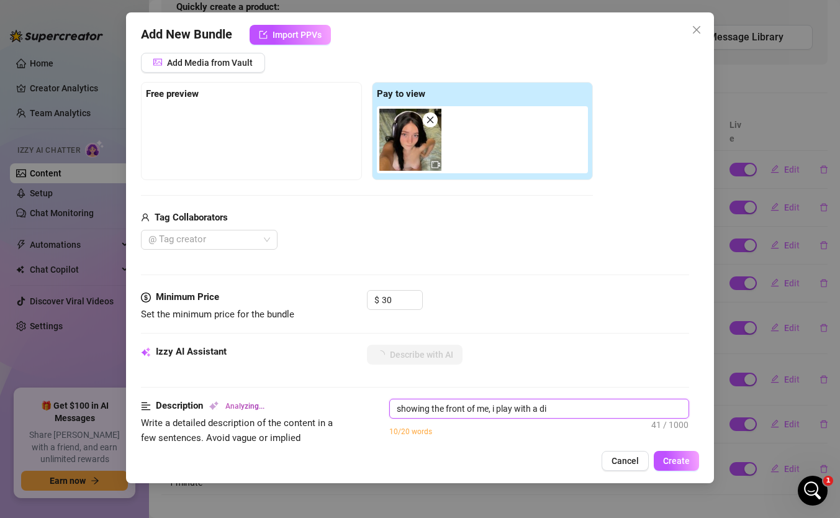
type textarea "showing the front of me, i play with a d"
type textarea "showing the front of me, i play with a"
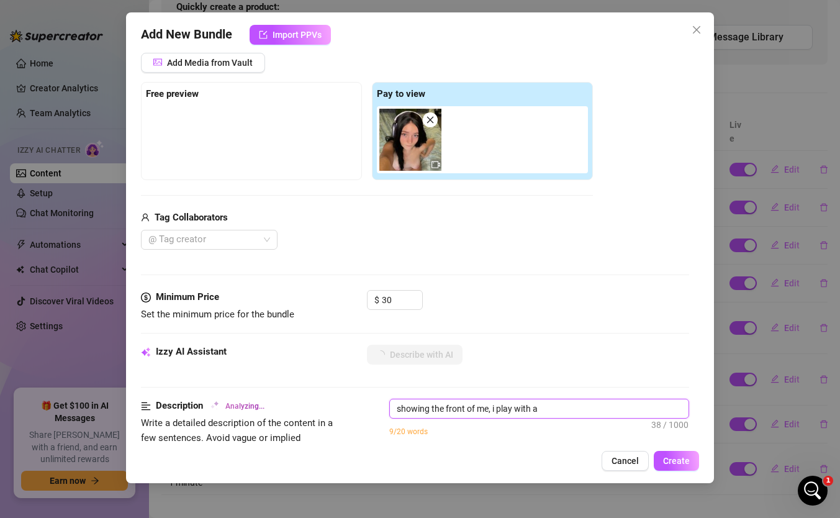
type textarea "showing the front of me, i play with"
type textarea "showing the front of me, i play with t"
type textarea "showing the front of me, i play with tw"
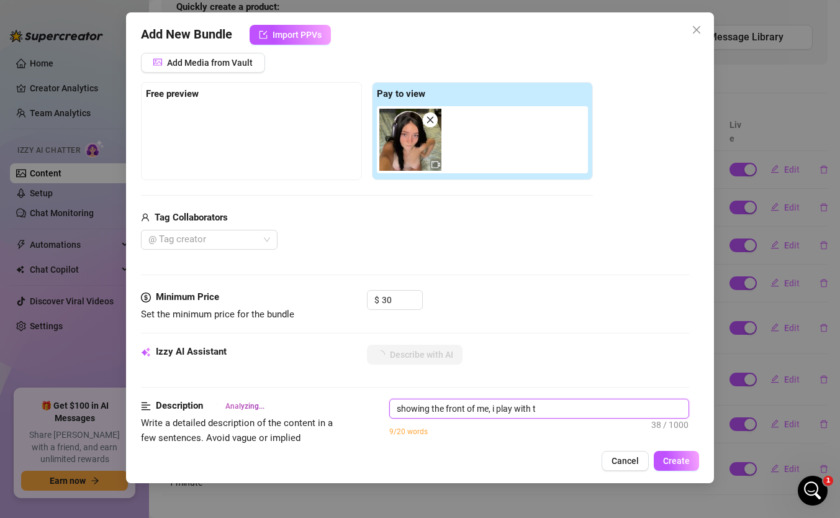
type textarea "showing the front of me, i play with tw"
type textarea "showing the front of me, i play with two"
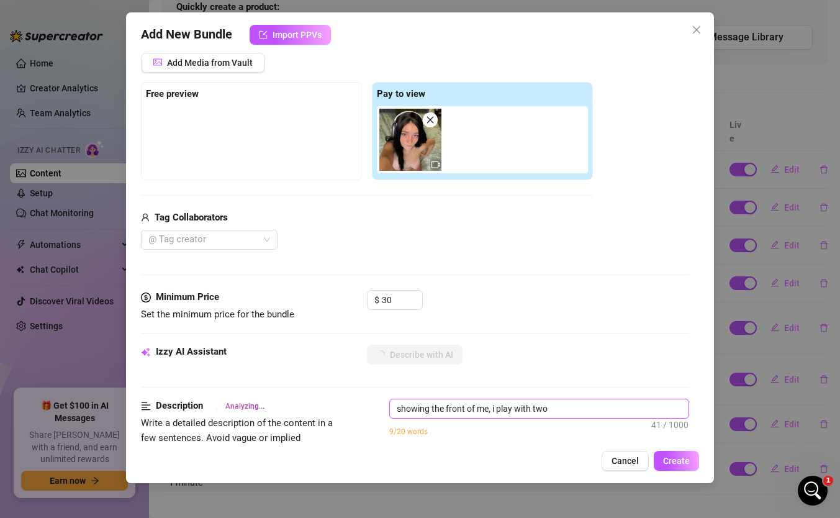
type textarea "showing the front of me, i play with two d"
type textarea "showing the front of me, i play with two di"
type textarea "showing the front of me, i play with two dil"
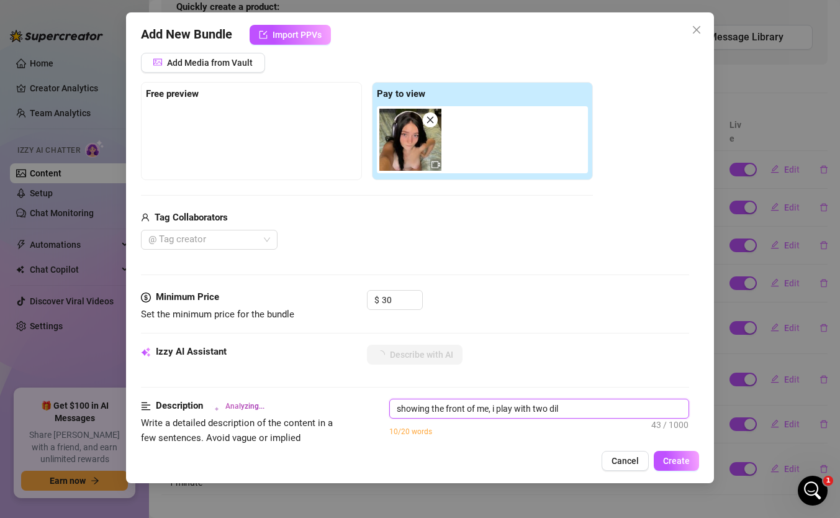
type textarea "showing the front of me, i play with two dild"
type textarea "showing the front of me, i play with two dildo"
type textarea "showing the front of me, i play with two dildos"
type textarea "showing the front of me, i play with two dildos,"
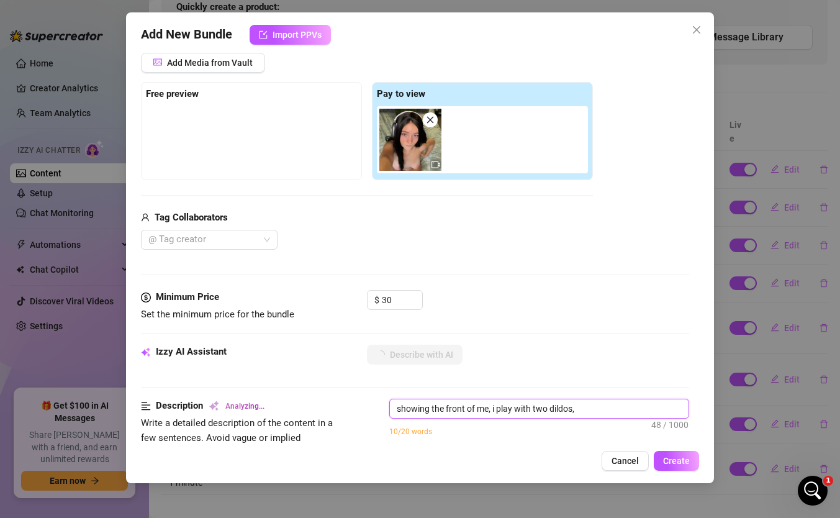
type textarea "showing the front of me, i play with two dildos,"
type textarea "showing the front of me, i play with two dildos, p"
type textarea "showing the front of me, i play with two dildos, pu"
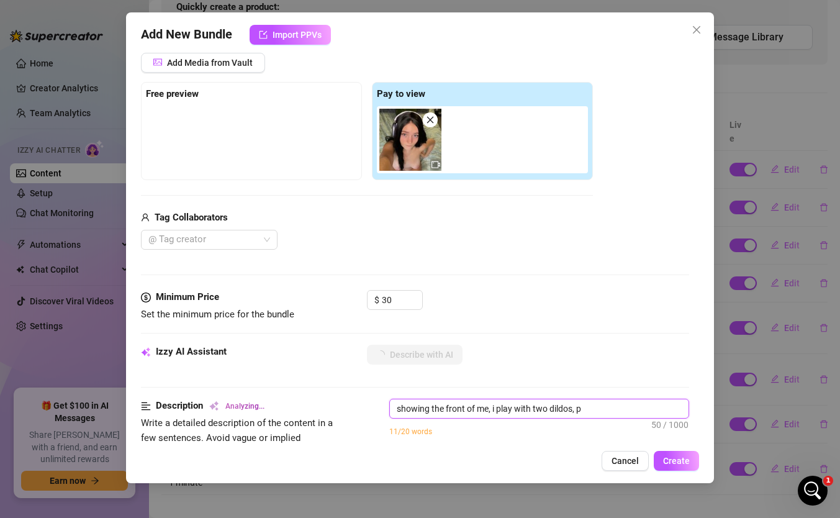
type textarea "showing the front of me, i play with two dildos, pu"
type textarea "showing the front of me, i play with two dildos, put"
type textarea "showing the front of me, i play with two dildos, putt"
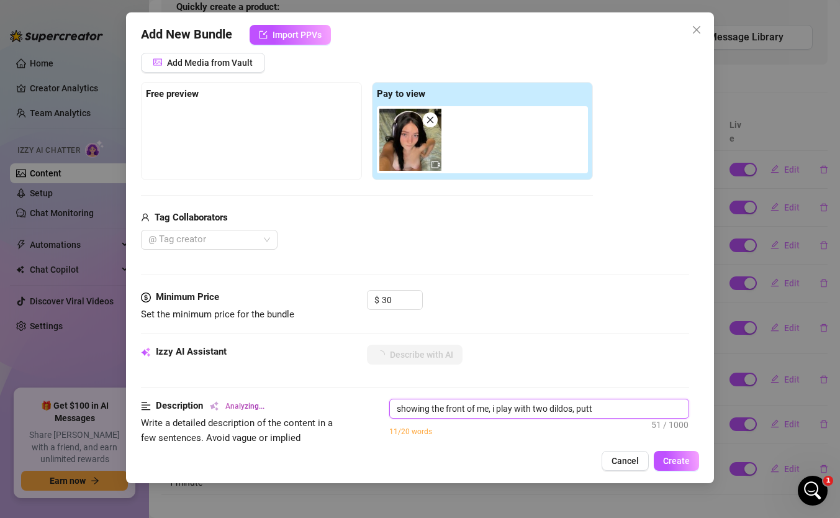
type textarea "showing the front of me, i play with two dildos, putti"
type textarea "showing the front of me, i play with two dildos, puttin"
type textarea "showing the front of me, i play with two dildos, putting"
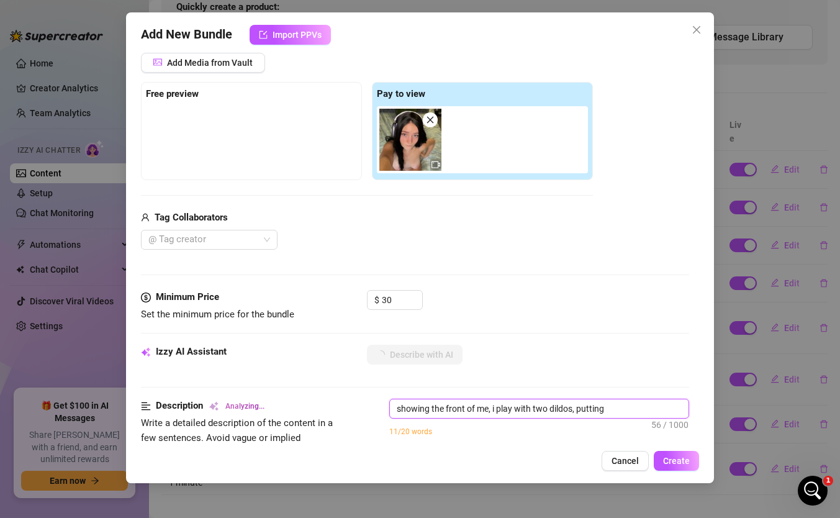
type textarea "showing the front of me, i play with two dildos, putting o"
type textarea "showing the front of me, i play with two dildos, putting on"
type textarea "showing the front of me, i play with two dildos, putting one"
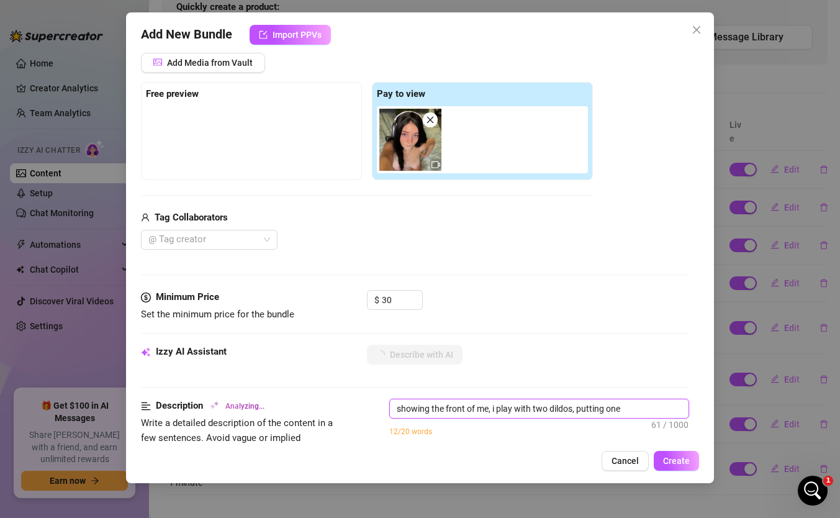
type textarea "showing the front of me, i play with two dildos, putting one i"
type textarea "showing the front of me, i play with two dildos, putting one in"
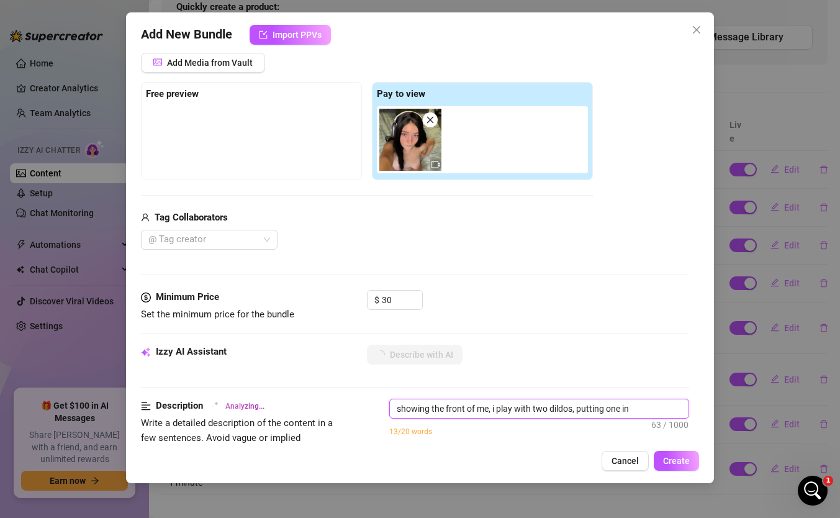
type textarea "showing the front of me, i play with two dildos, putting one in"
type textarea "showing the front of me, i play with two dildos, putting one in m"
type textarea "showing the front of me, i play with two dildos, putting one in my"
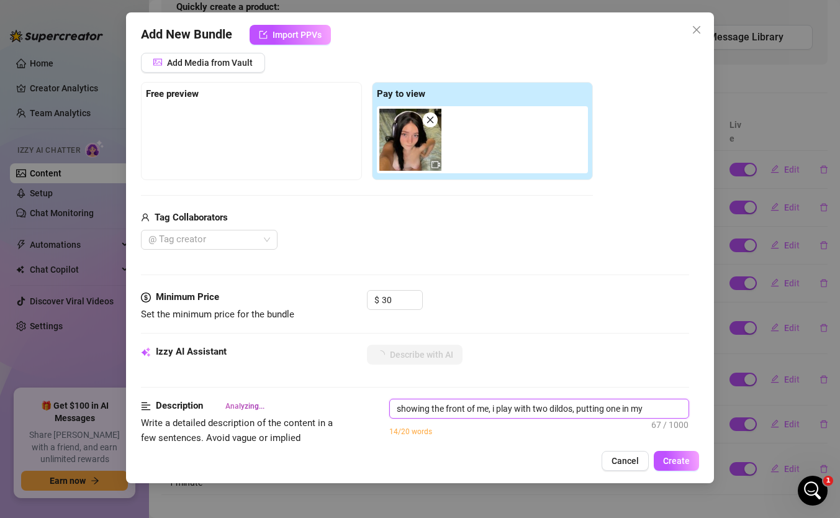
type textarea "showing the front of me, i play with two dildos, putting one in my p"
type textarea "showing the front of me, i play with two dildos, putting one in my pus"
type textarea "showing the front of me, i play with two dildos, putting one in my puss"
type textarea "showing the front of me, i play with two dildos, putting one in my pussy"
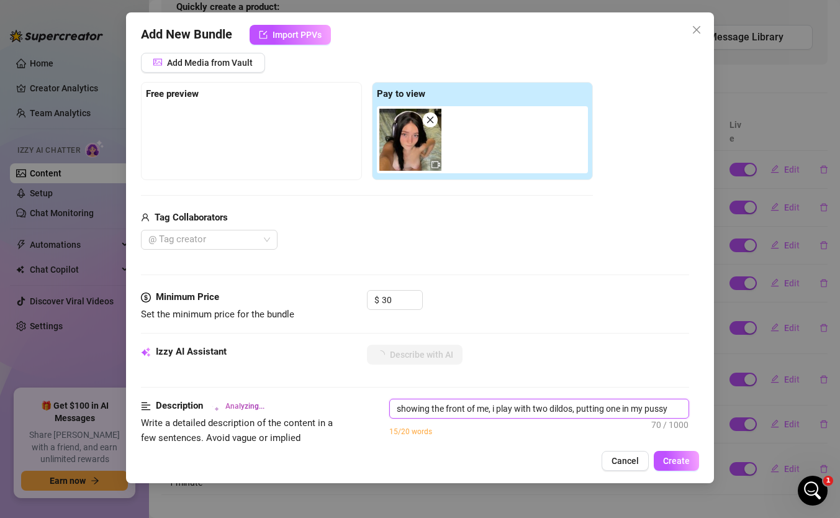
type textarea "showing the front of me, i play with two dildos, putting one in my pussy"
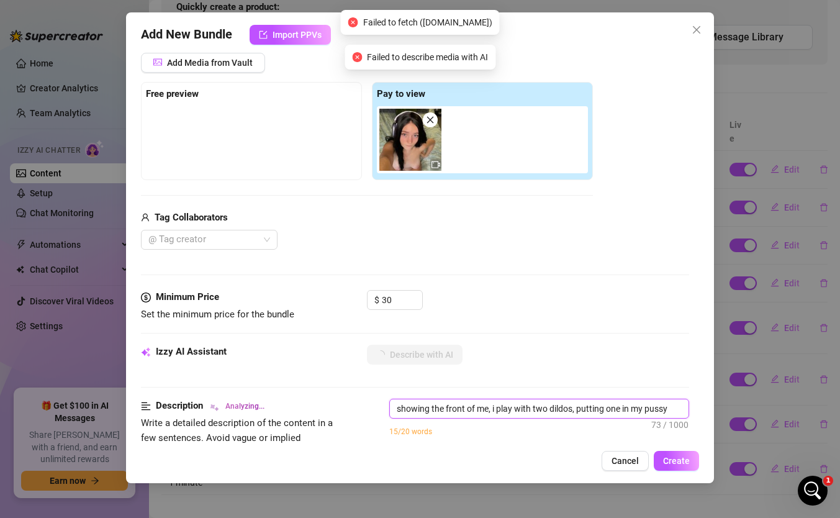
type textarea "showing the front of me, i play with two dildos, putting one in my pussy a"
type textarea "showing the front of me, i play with two dildos, putting one in my pussy and"
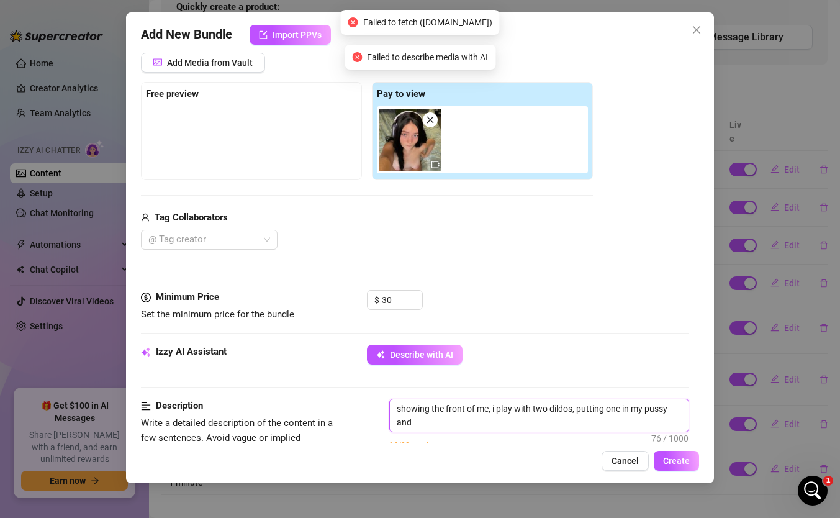
scroll to position [2, 0]
type textarea "showing the front of me, i play with two dildos, putting one in my pussy and"
type textarea "showing the front of me, i play with two dildos, putting one in my pussy and t"
type textarea "showing the front of me, i play with two dildos, putting one in my pussy and th"
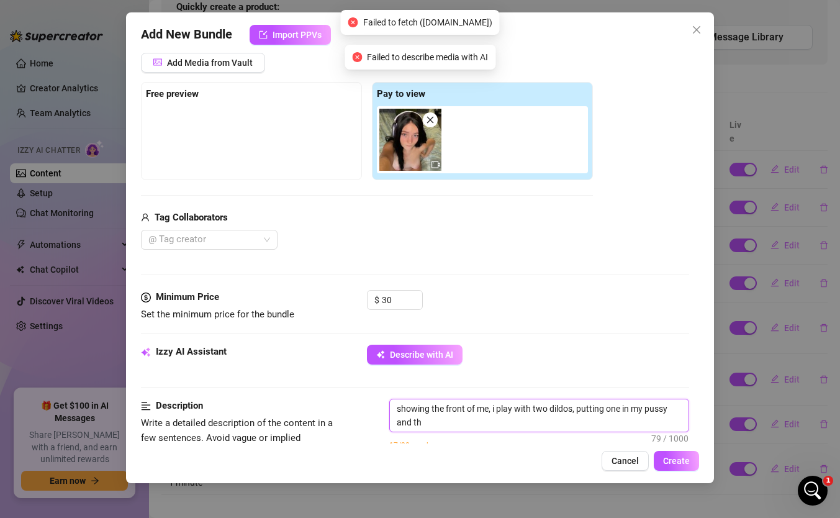
scroll to position [0, 0]
type textarea "showing the front of me, i play with two dildos, putting one in my pussy and the"
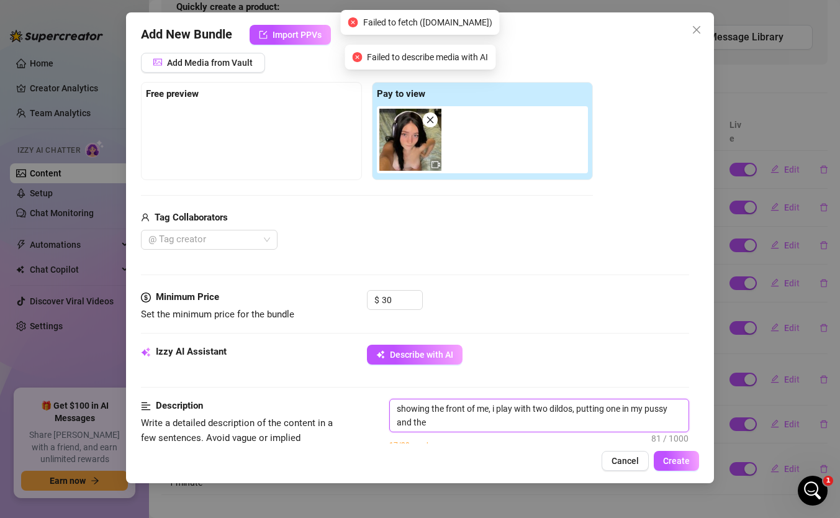
type textarea "showing the front of me, i play with two dildos, putting one in my pussy and th…"
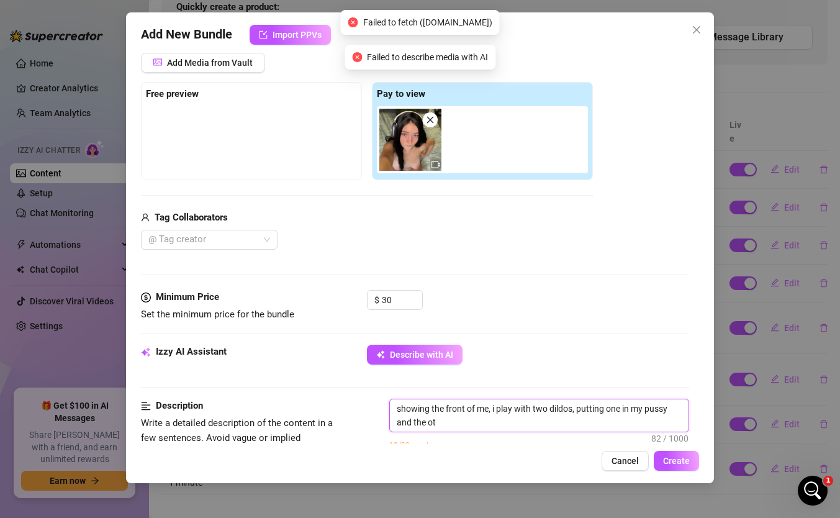
type textarea "showing the front of me, i play with two dildos, putting one in my pussy and th…"
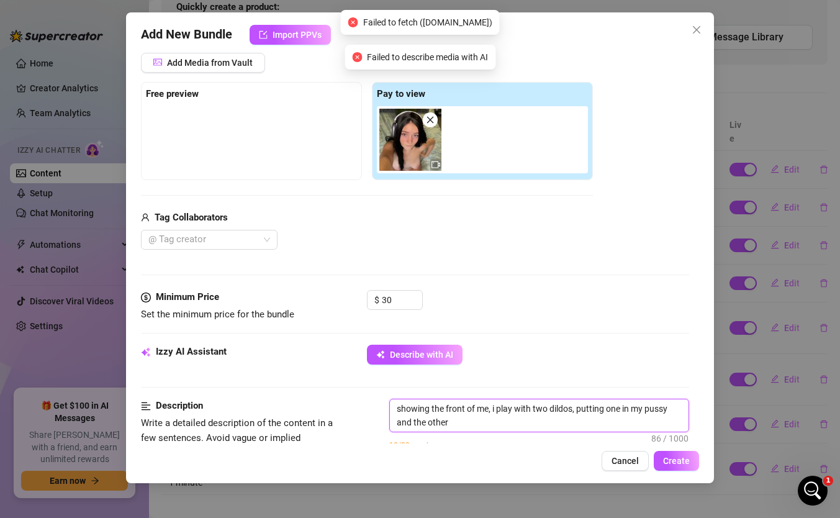
type textarea "showing the front of me, i play with two dildos, putting one in my pussy and th…"
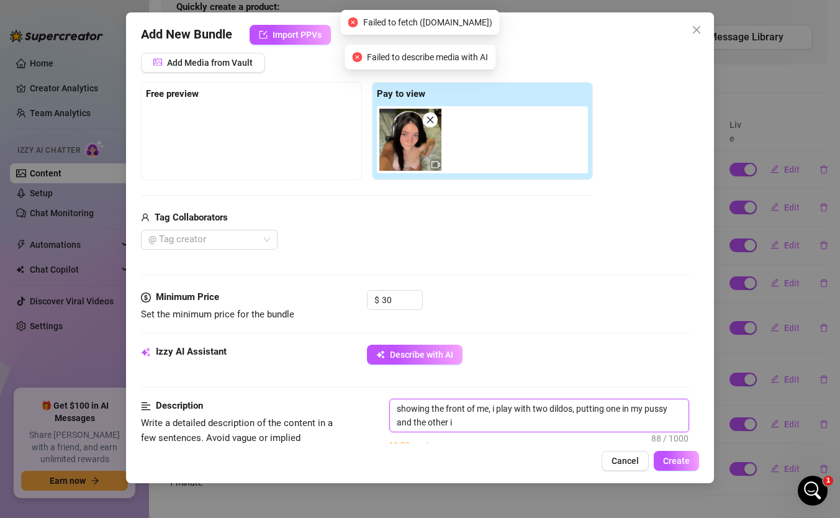
type textarea "showing the front of me, i play with two dildos, putting one in my pussy and th…"
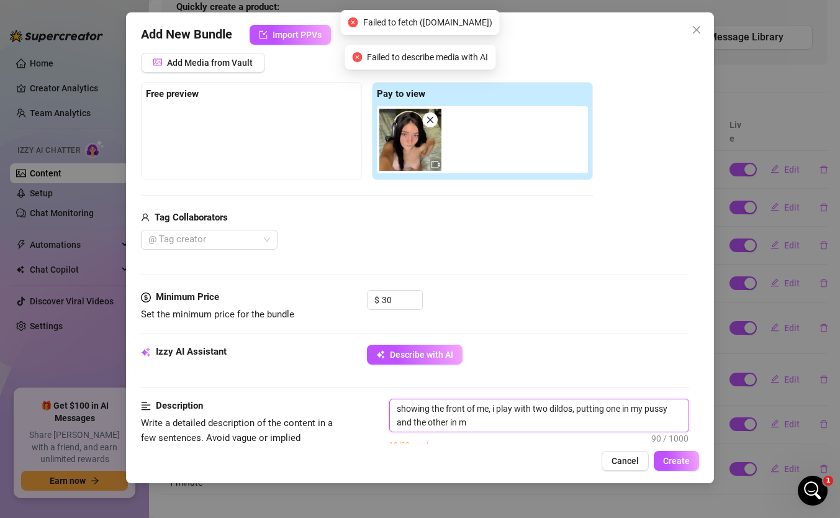
type textarea "showing the front of me, i play with two dildos, putting one in my pussy and th…"
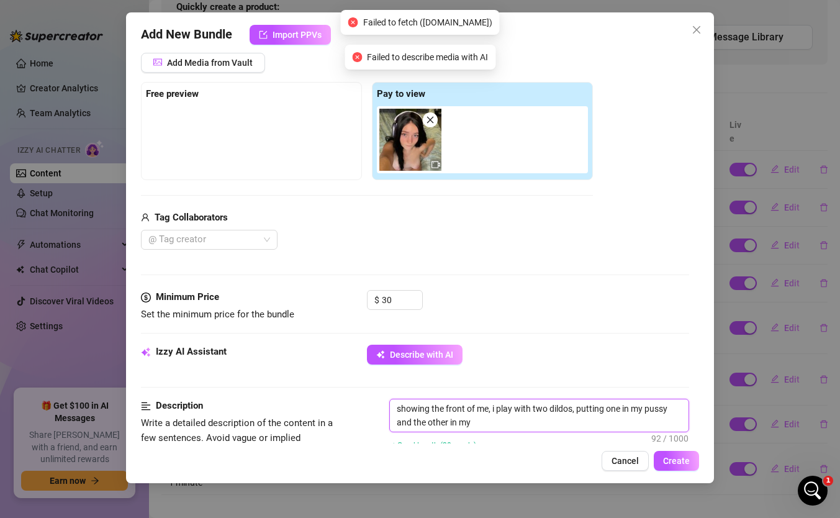
type textarea "showing the front of me, i play with two dildos, putting one in my pussy and th…"
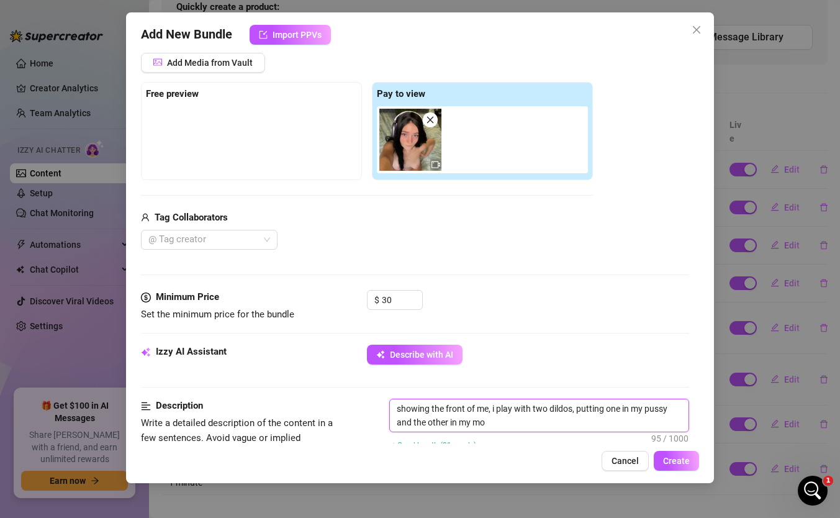
type textarea "showing the front of me, i play with two dildos, putting one in my pussy and th…"
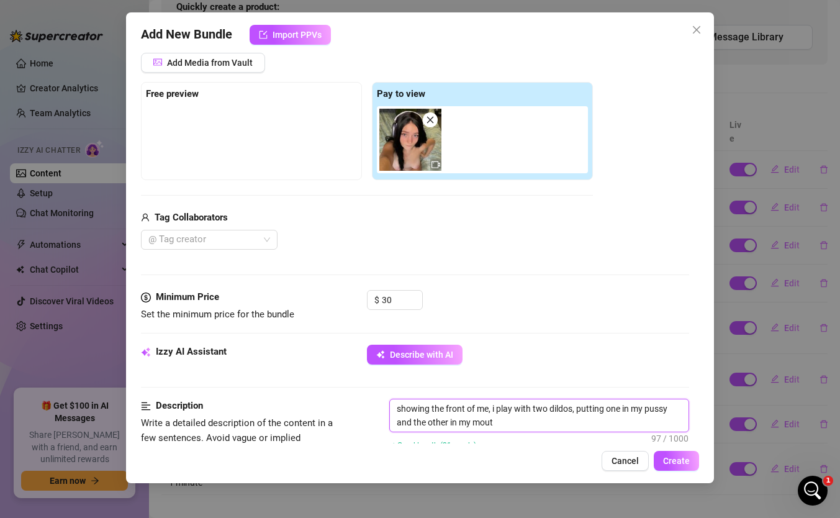
type textarea "showing the front of me, i play with two dildos, putting one in my pussy and th…"
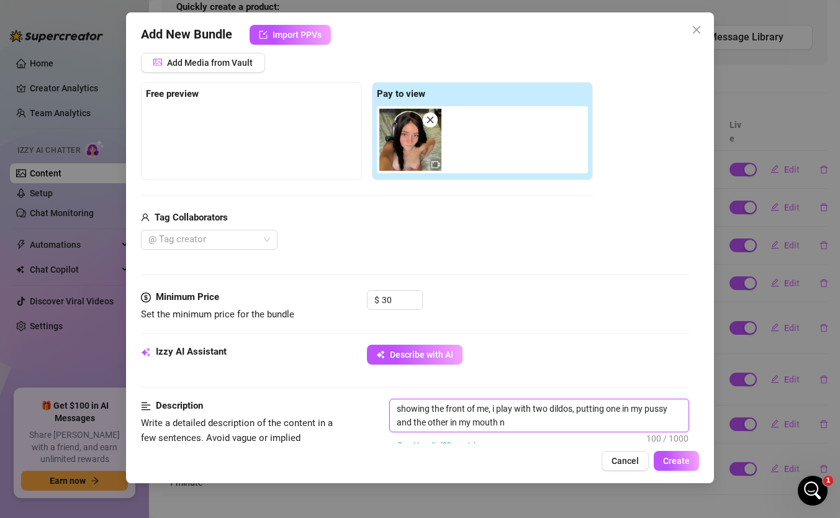
type textarea "showing the front of me, i play with two dildos, putting one in my pussy and th…"
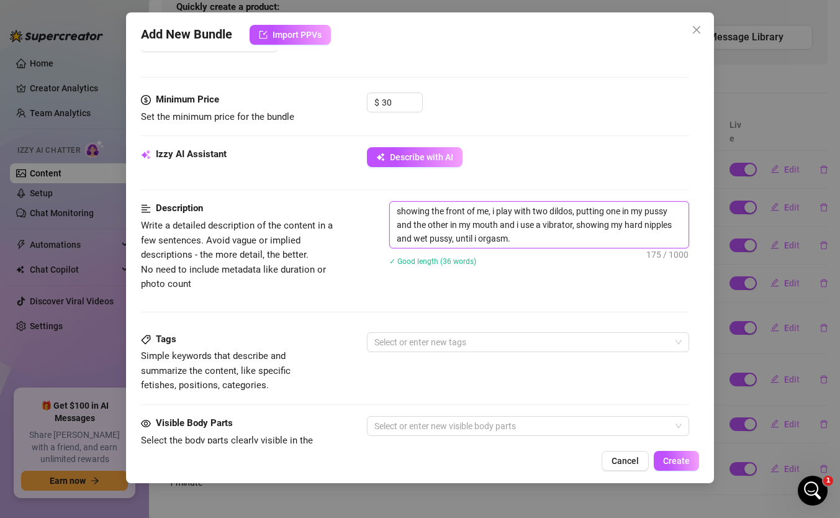
scroll to position [384, 0]
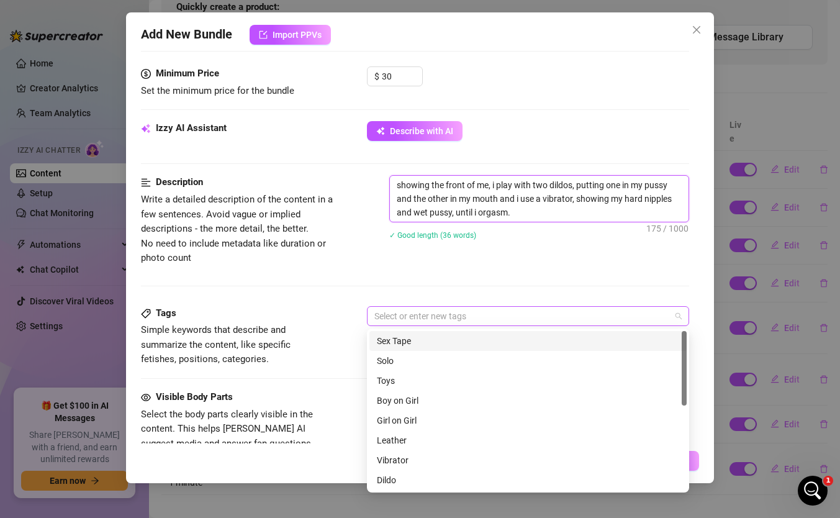
click at [428, 312] on div at bounding box center [521, 315] width 304 height 17
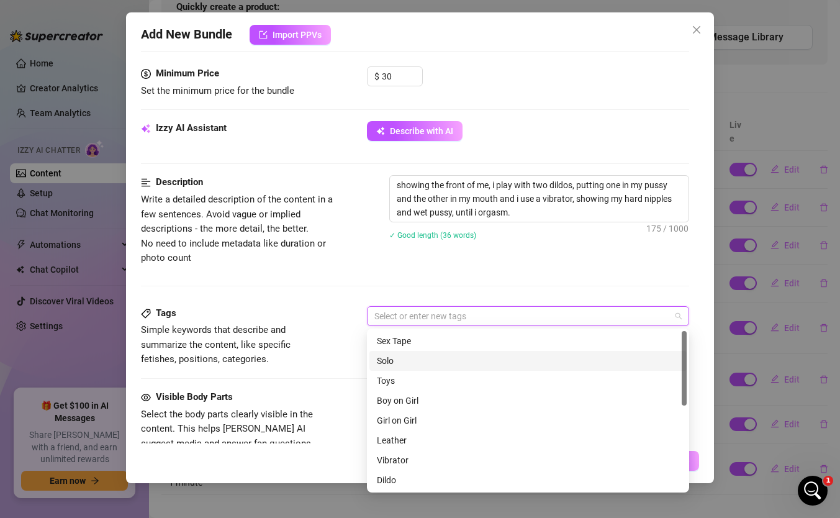
click at [404, 356] on div "Solo" at bounding box center [528, 361] width 302 height 14
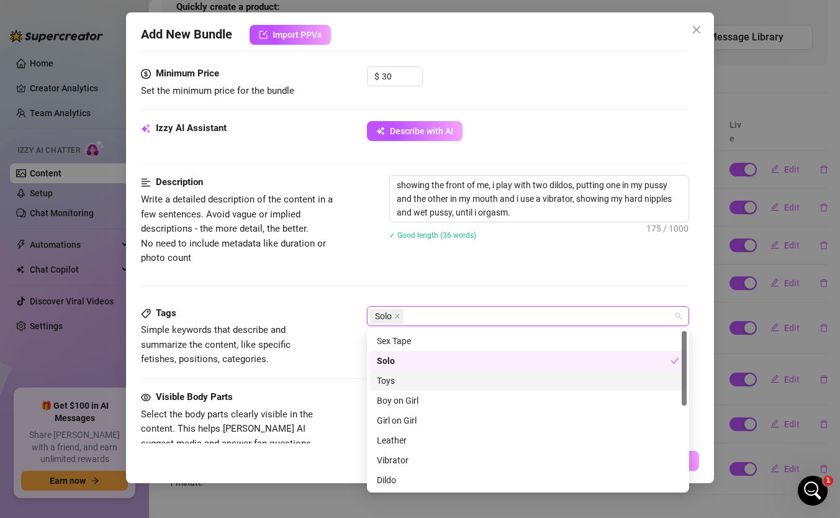
click at [392, 380] on div "Toys" at bounding box center [528, 381] width 302 height 14
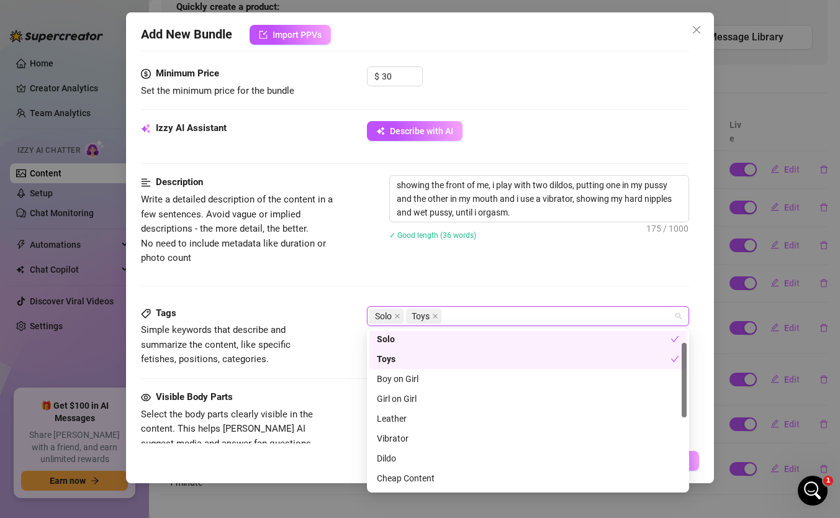
scroll to position [25, 0]
click at [400, 432] on div "Vibrator" at bounding box center [528, 435] width 302 height 14
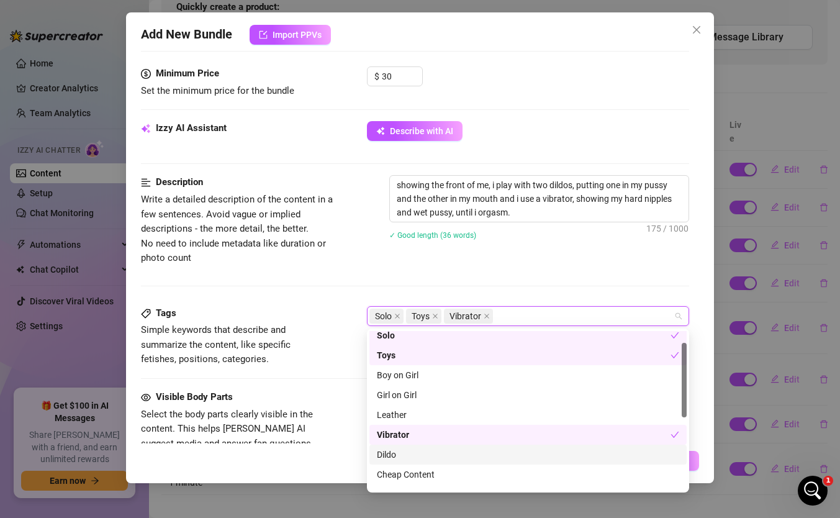
click at [397, 452] on div "Dildo" at bounding box center [528, 454] width 302 height 14
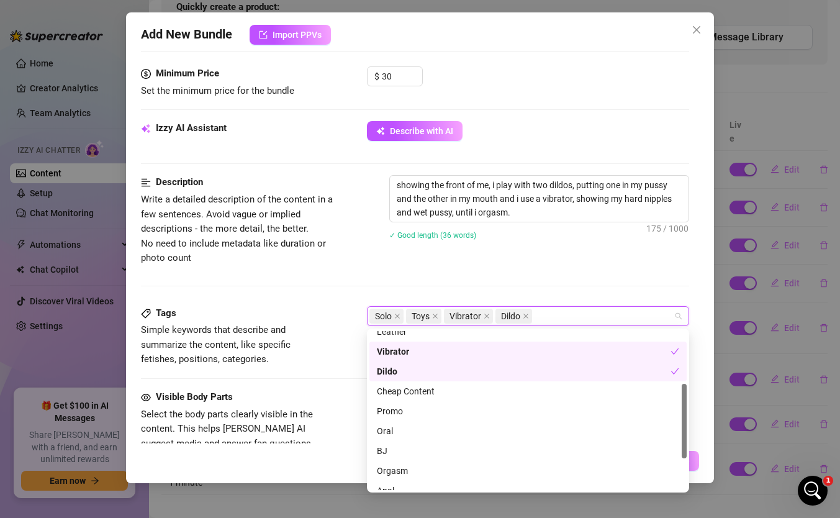
scroll to position [124, 0]
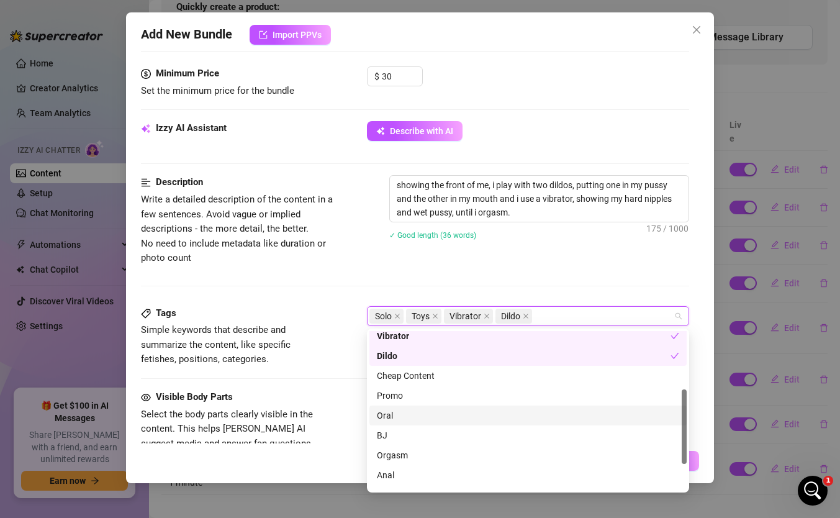
click at [392, 415] on div "Oral" at bounding box center [528, 415] width 302 height 14
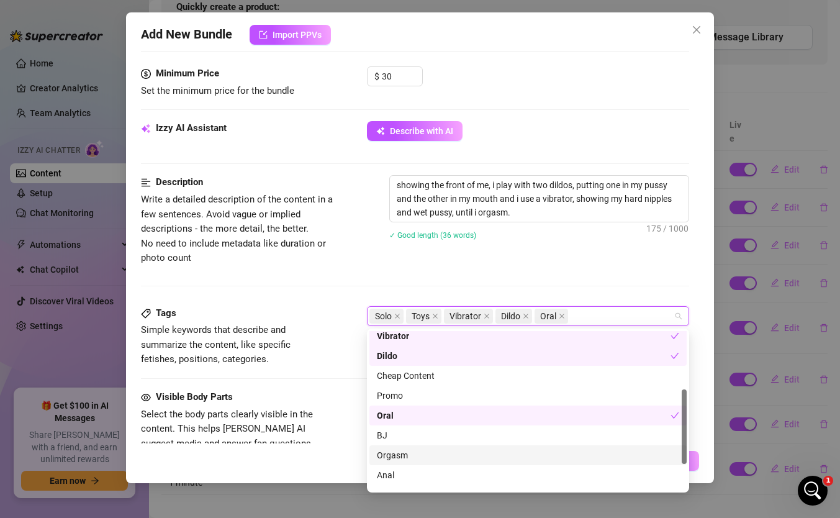
click at [393, 452] on div "Orgasm" at bounding box center [528, 455] width 302 height 14
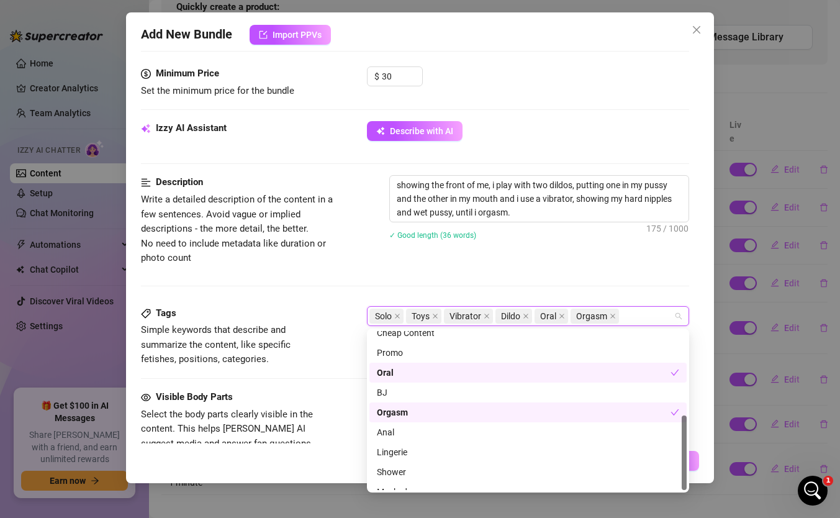
scroll to position [179, 0]
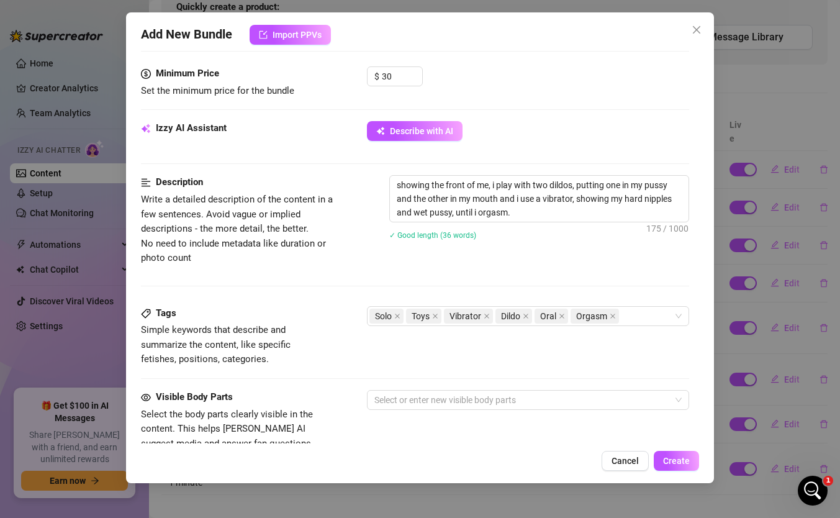
click at [344, 342] on div "Tags Simple keywords that describe and summarize the content, like specific fet…" at bounding box center [415, 336] width 548 height 61
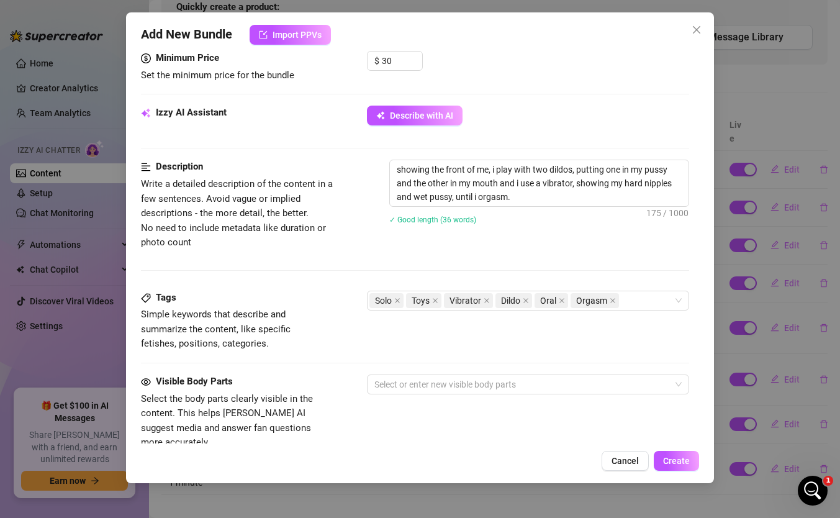
scroll to position [401, 0]
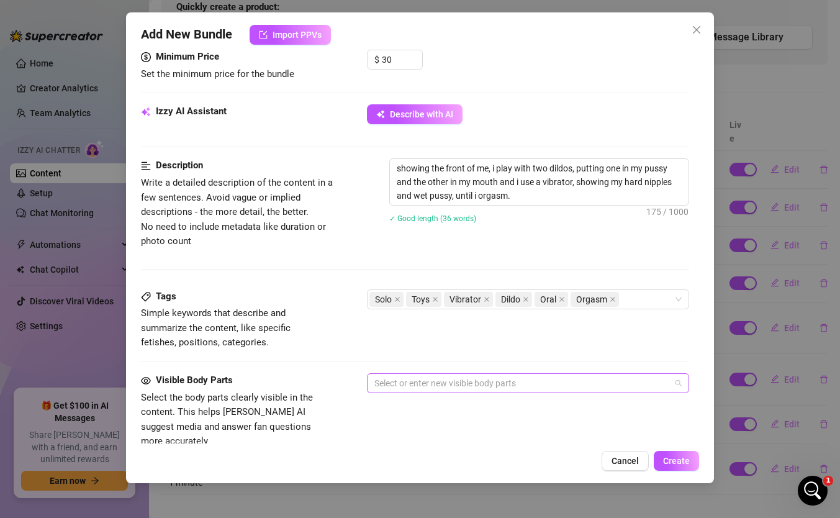
click at [399, 380] on div at bounding box center [521, 382] width 304 height 17
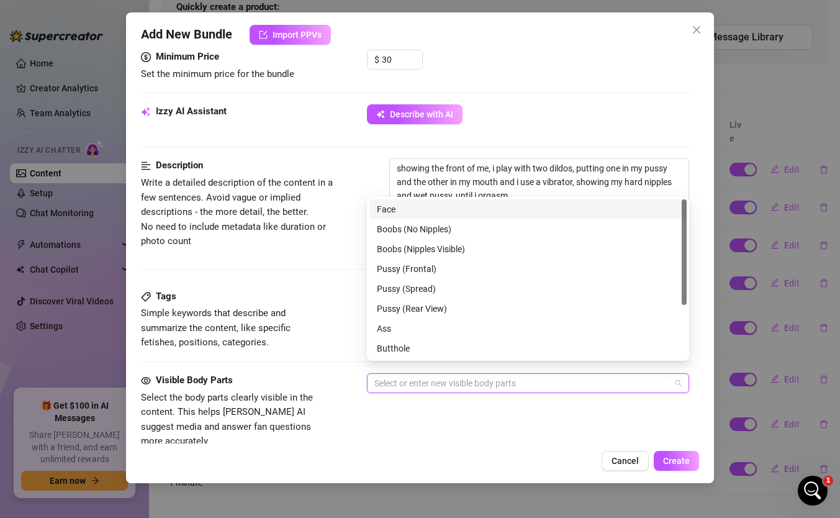
scroll to position [427, 0]
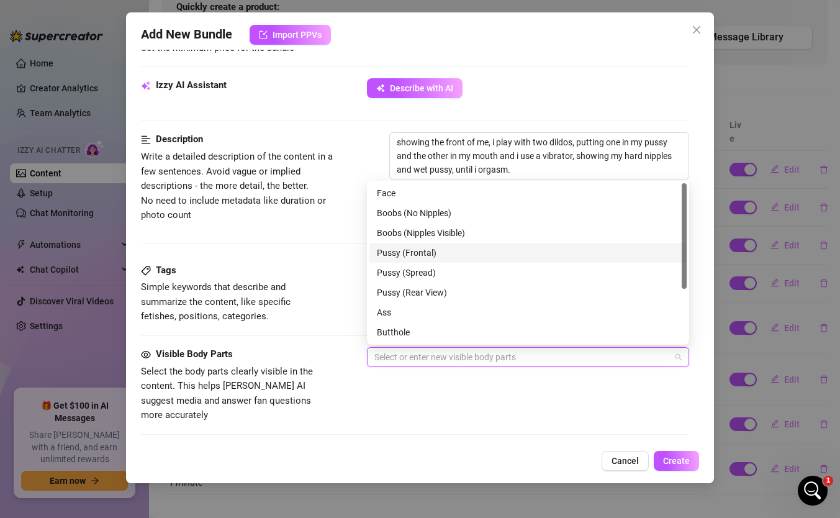
click at [378, 258] on div "Pussy (Frontal)" at bounding box center [528, 253] width 302 height 14
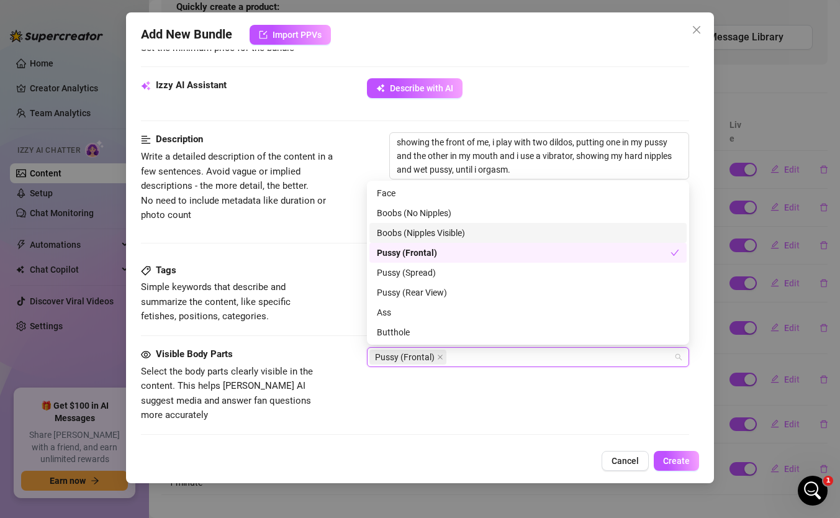
click at [382, 225] on div "Boobs (Nipples Visible)" at bounding box center [527, 233] width 317 height 20
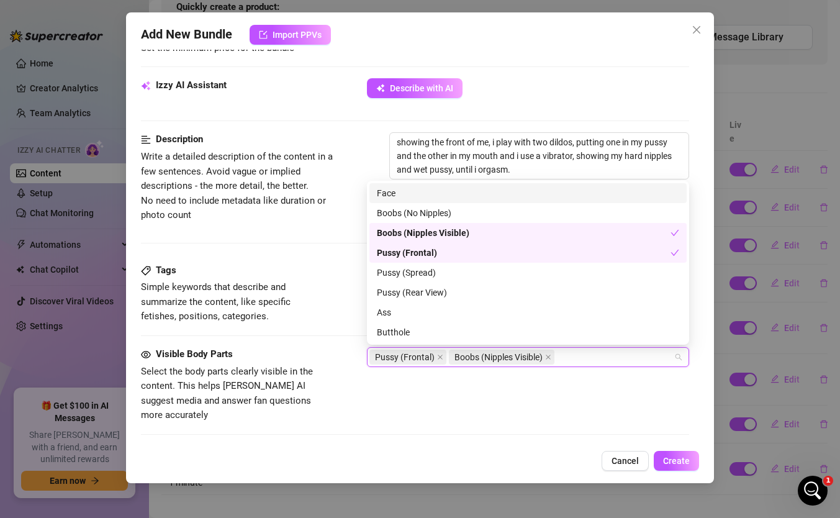
click at [382, 191] on div "Face" at bounding box center [528, 193] width 302 height 14
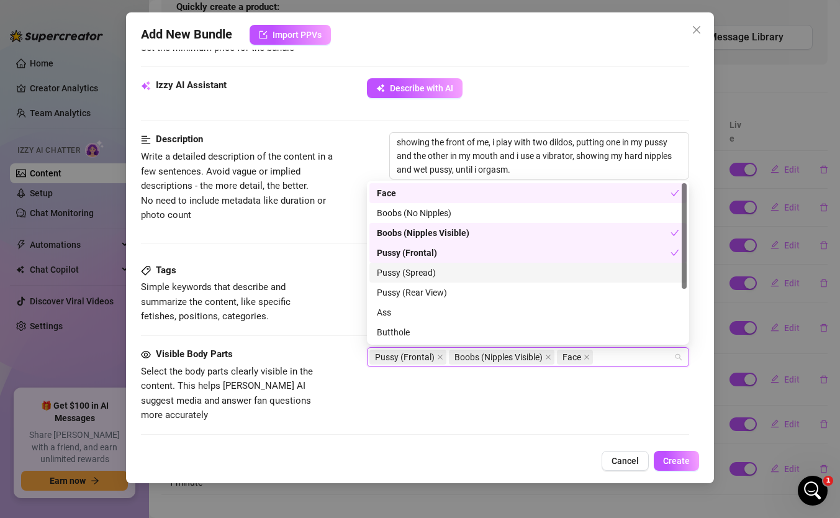
click at [398, 274] on div "Pussy (Spread)" at bounding box center [528, 273] width 302 height 14
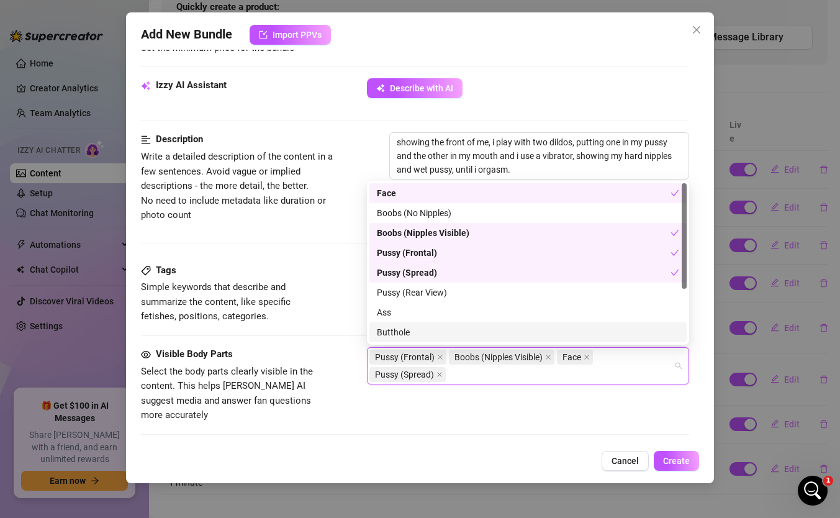
click at [415, 316] on div "Ass" at bounding box center [528, 312] width 302 height 14
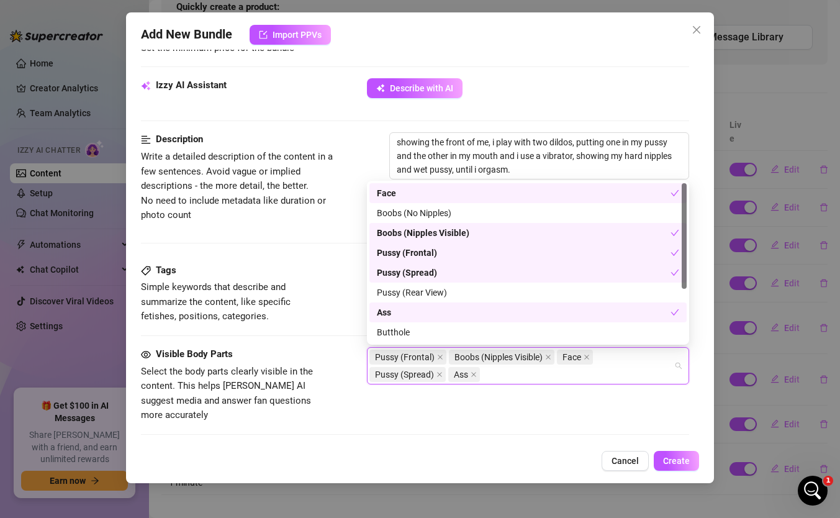
click at [444, 317] on div "Ass" at bounding box center [524, 312] width 294 height 14
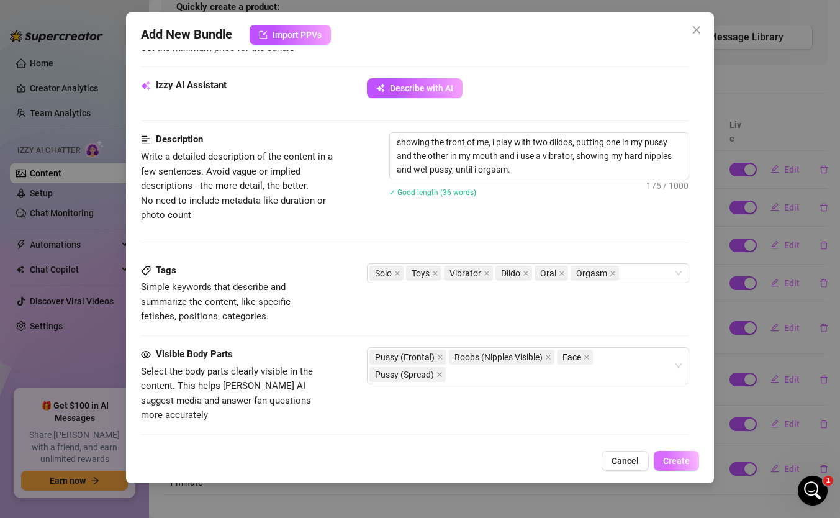
click at [668, 461] on span "Create" at bounding box center [676, 461] width 27 height 10
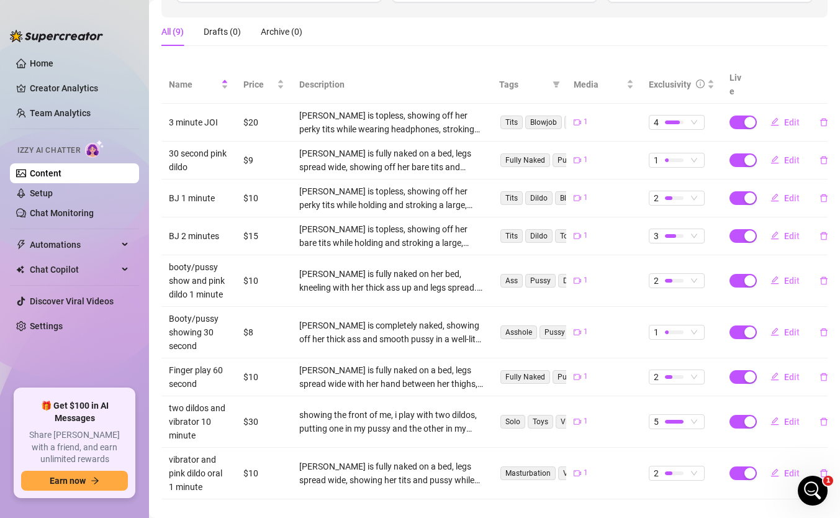
scroll to position [179, 0]
